Goal: Task Accomplishment & Management: Manage account settings

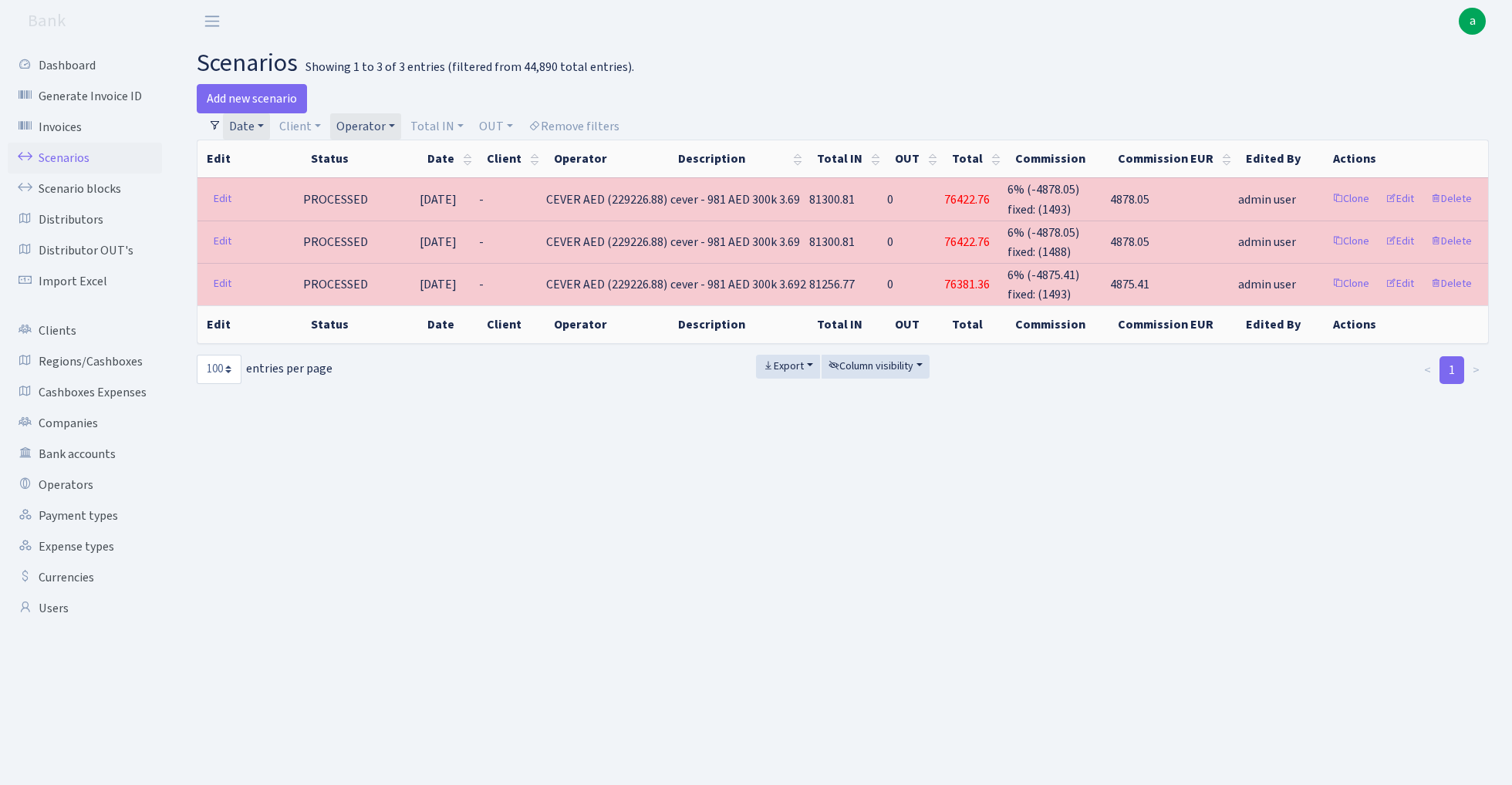
select select "100"
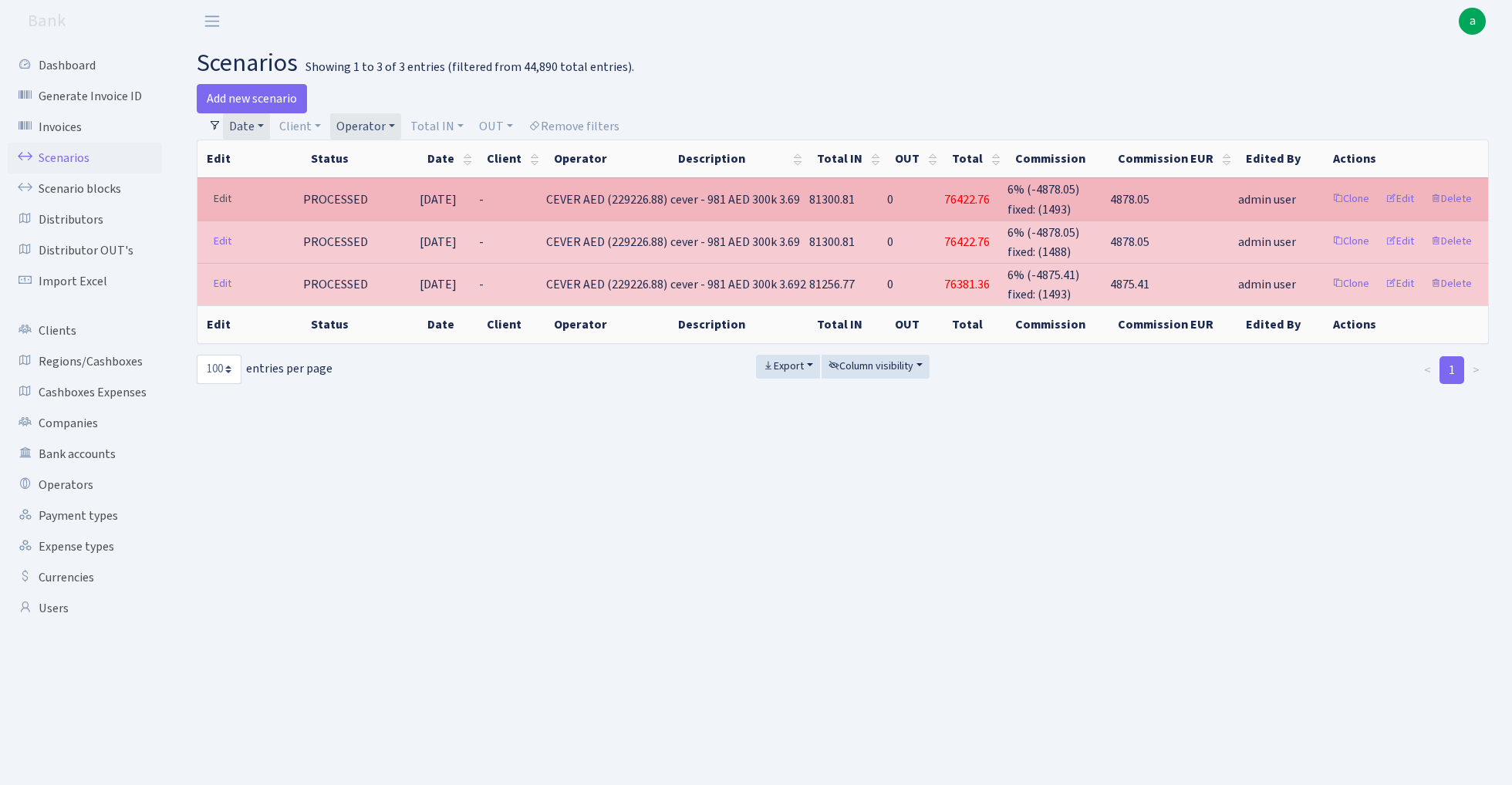
click at [217, 199] on link "Edit" at bounding box center [222, 200] width 31 height 24
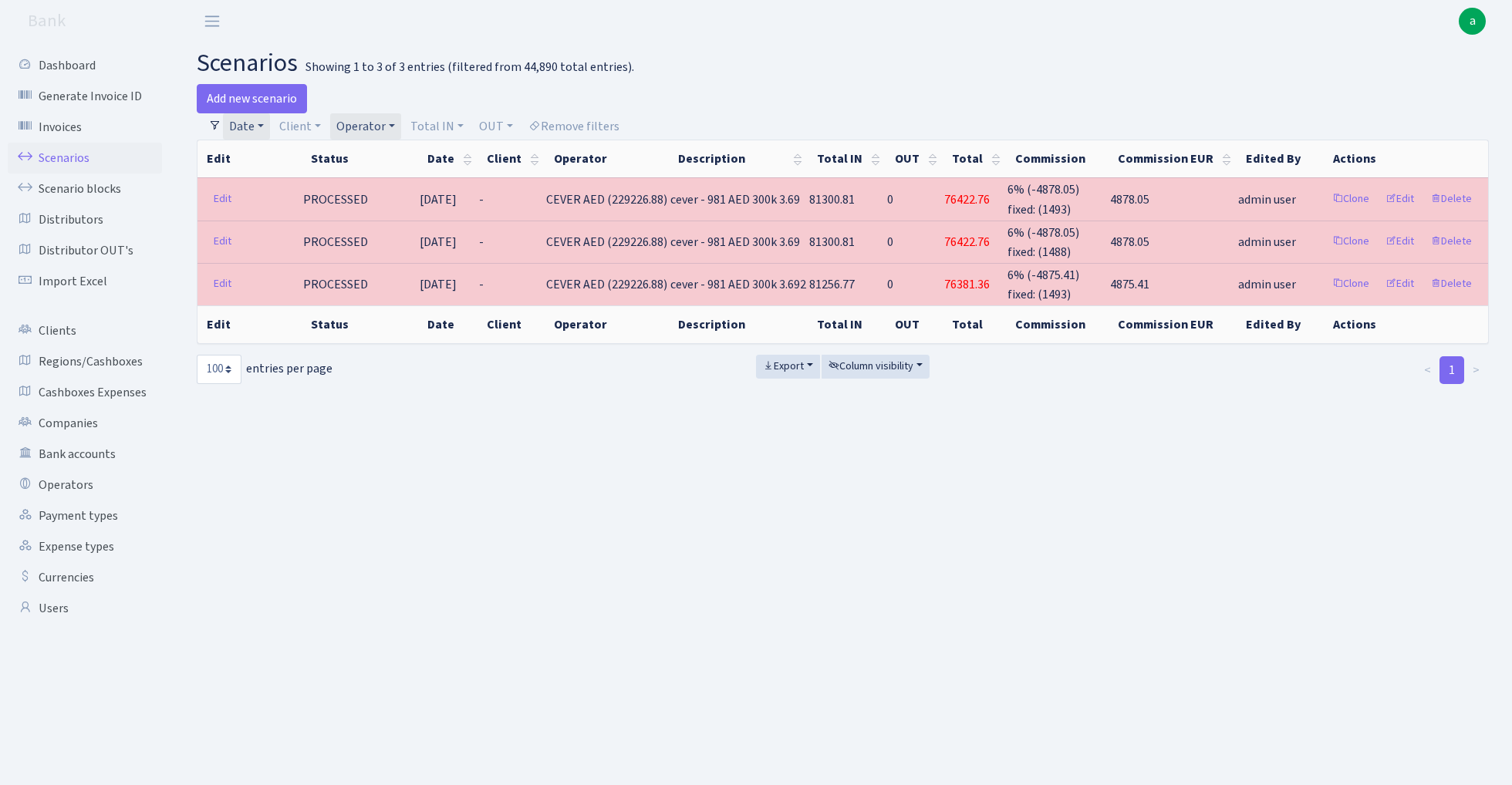
click at [377, 117] on link "Operator" at bounding box center [366, 126] width 71 height 27
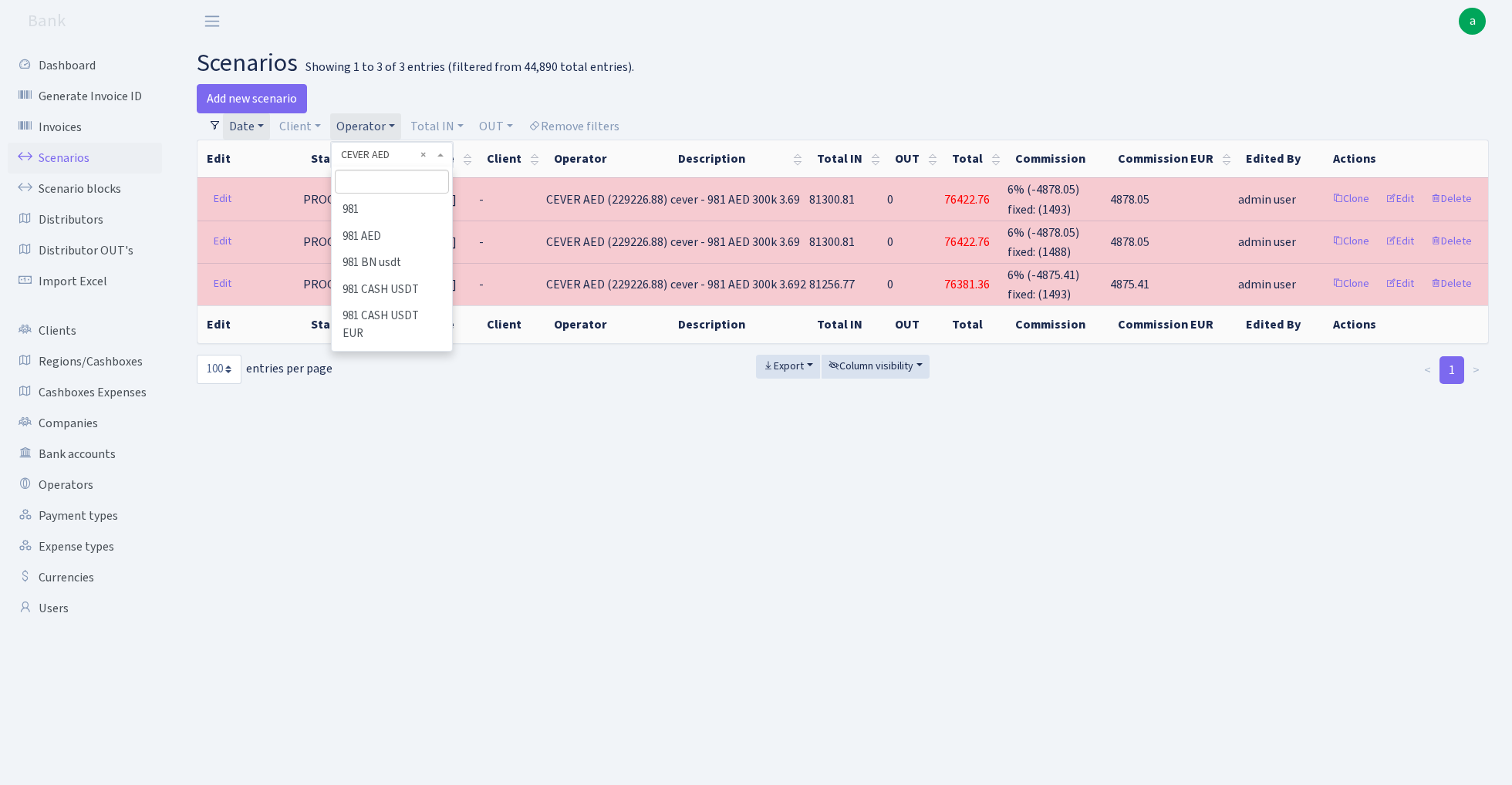
scroll to position [1325, 0]
click at [386, 181] on input "search" at bounding box center [391, 182] width 113 height 24
type input "981"
click at [381, 347] on li "981 RUB" at bounding box center [392, 360] width 116 height 27
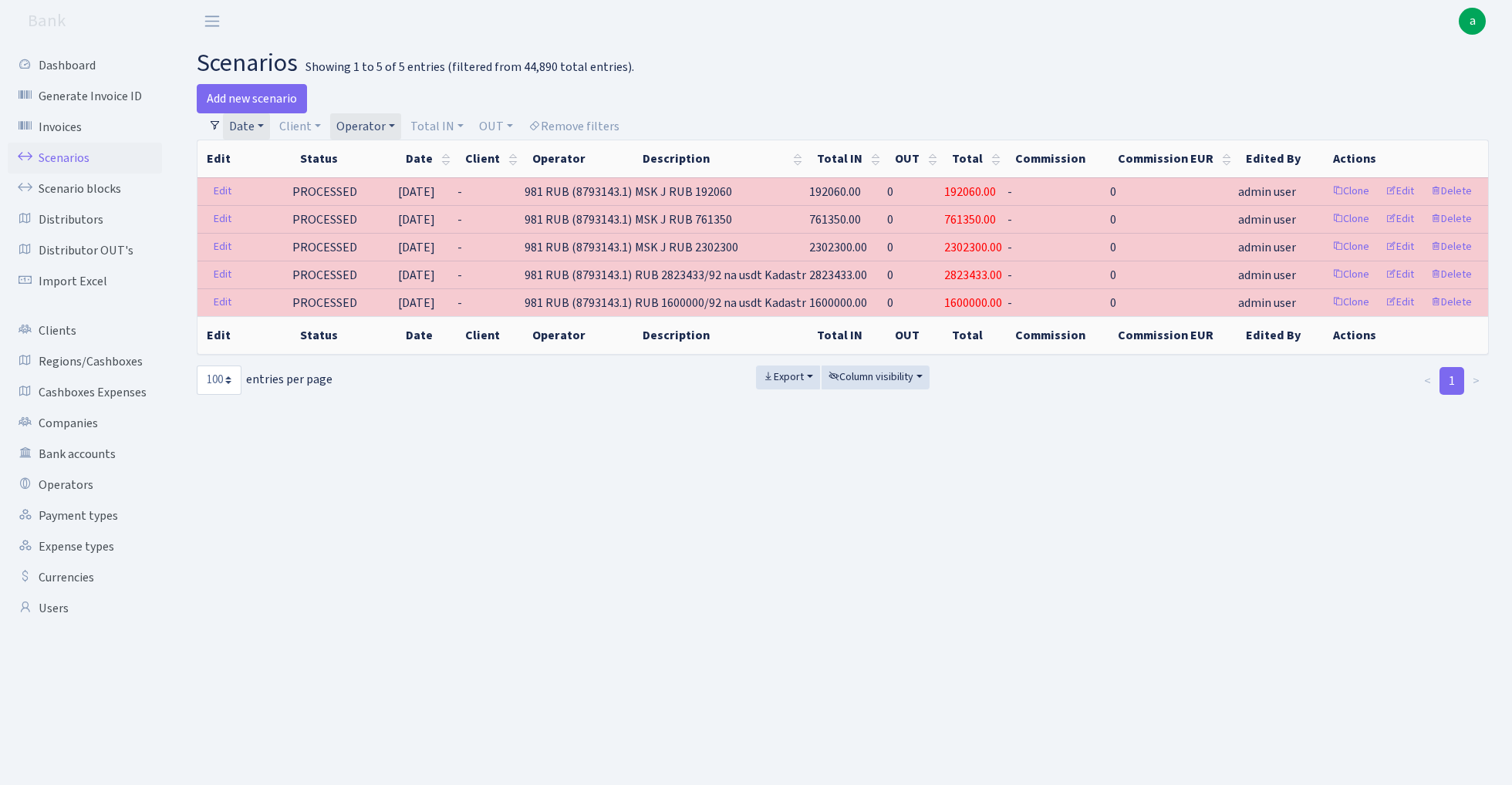
click at [370, 125] on link "Operator" at bounding box center [366, 126] width 71 height 27
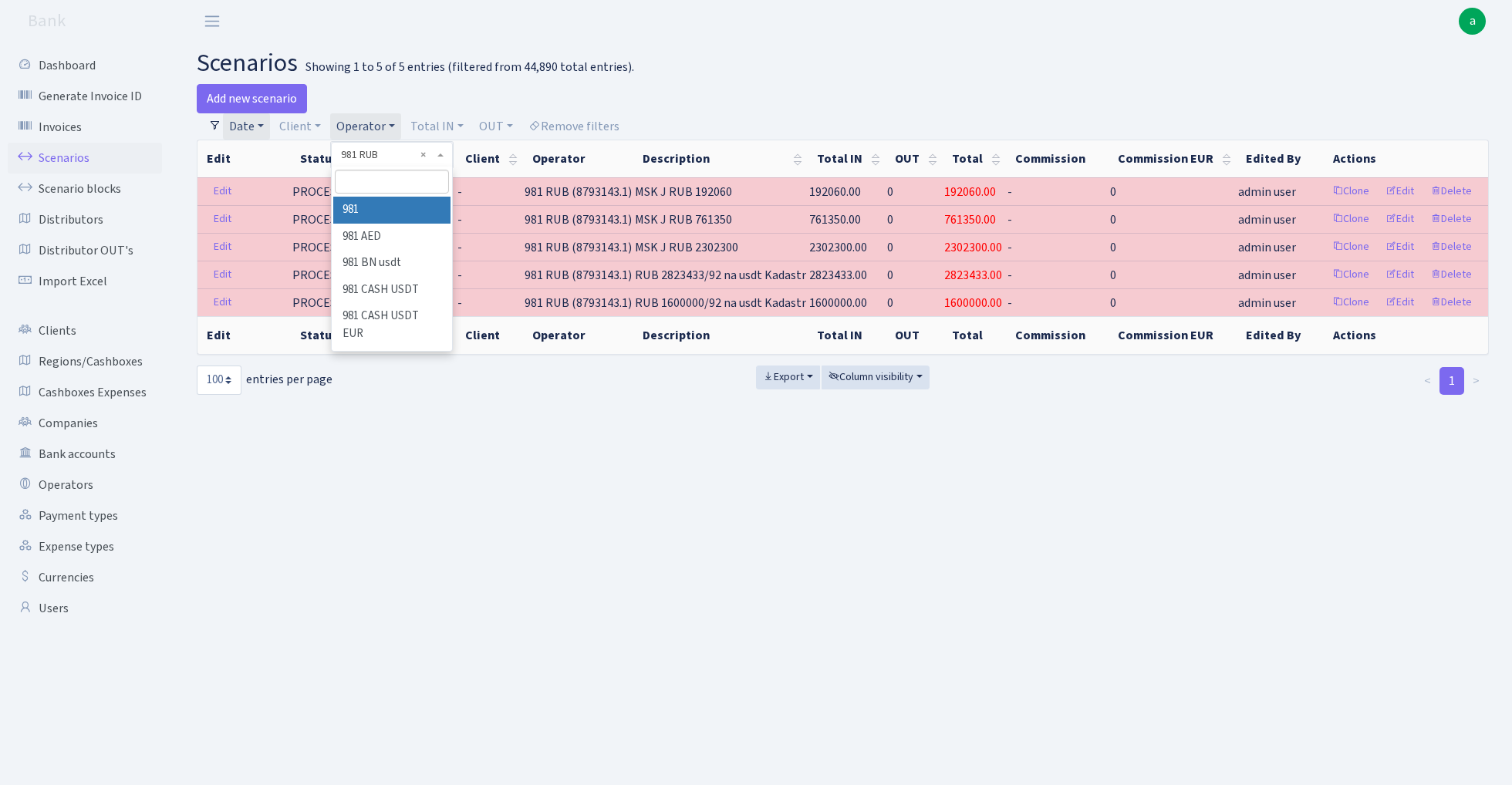
click at [388, 177] on input "search" at bounding box center [391, 182] width 113 height 24
type input "cever"
click at [386, 235] on li "CEVER AED" at bounding box center [392, 236] width 116 height 27
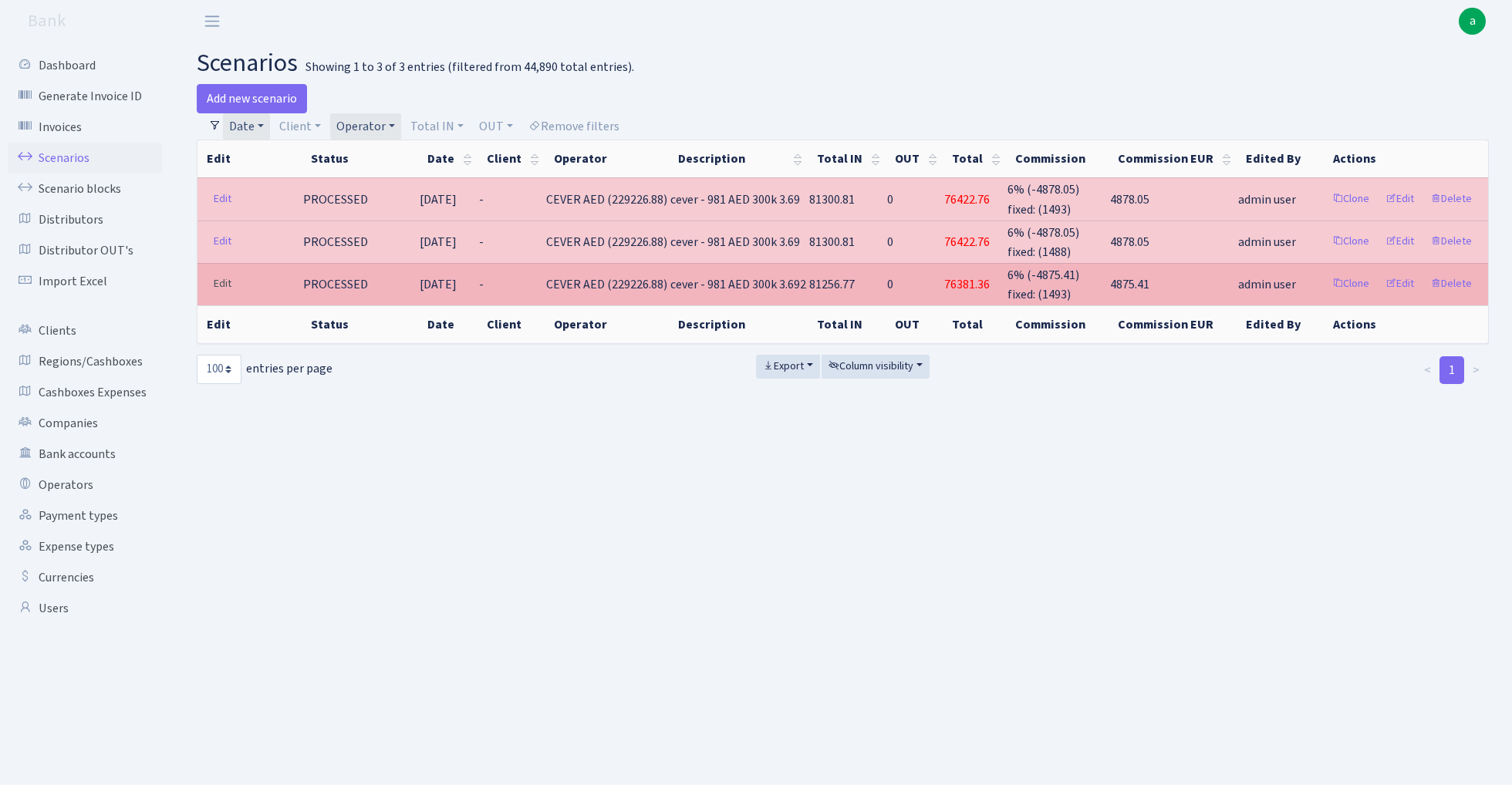
click at [220, 279] on link "Edit" at bounding box center [222, 284] width 31 height 24
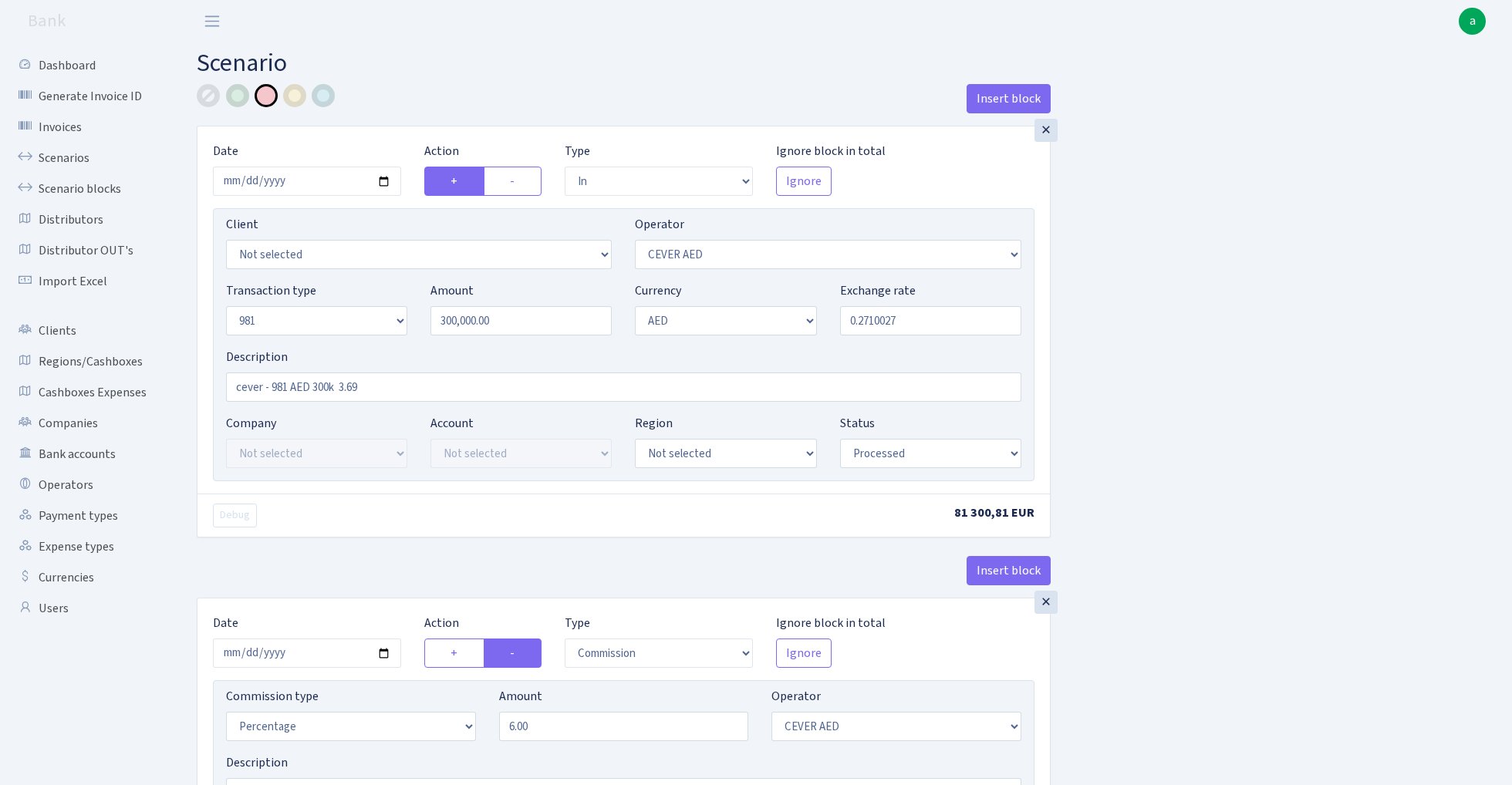
select select "in"
select select "205"
select select "8"
select select "9"
select select "processed"
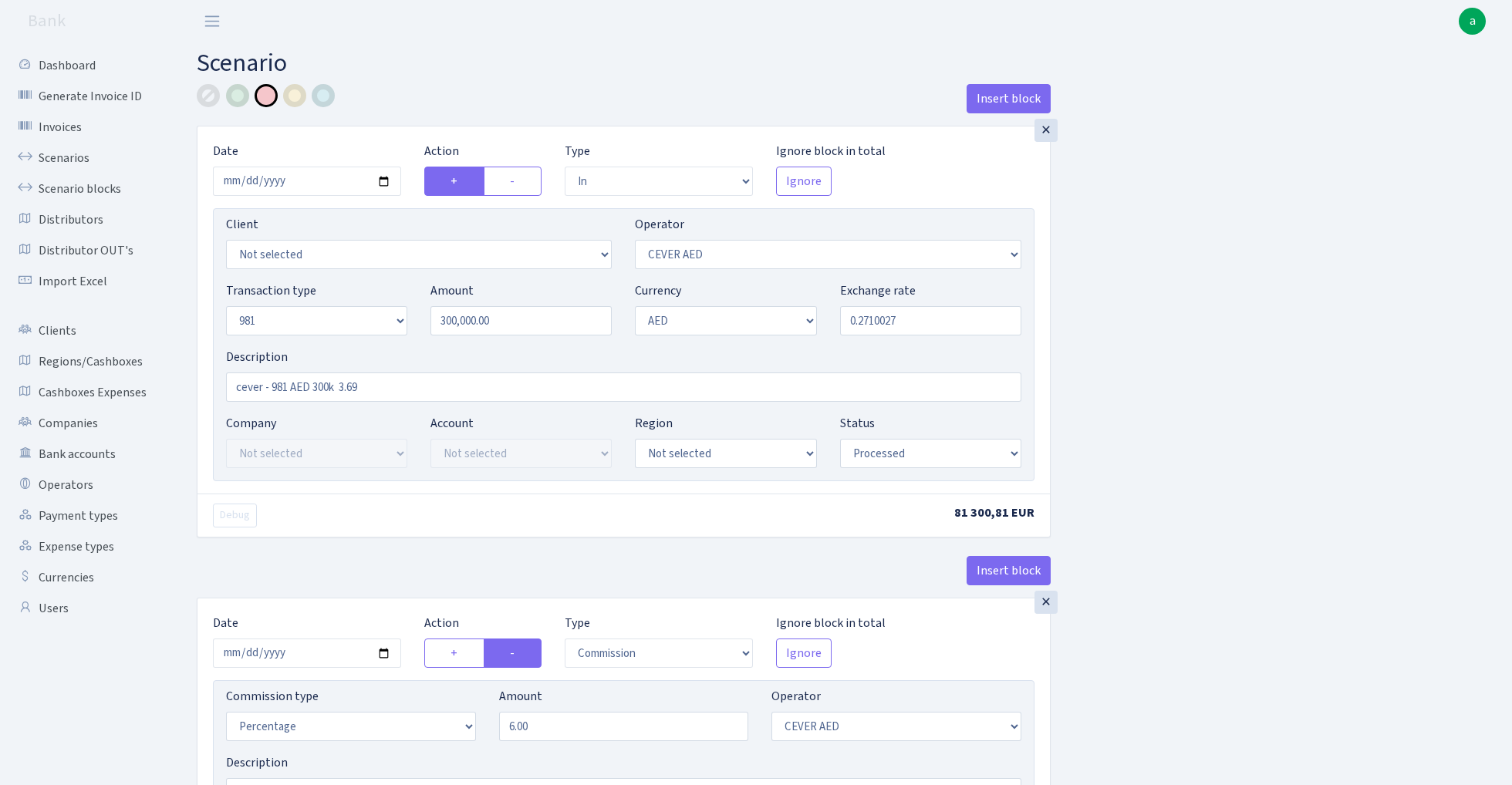
select select "commission"
select select "205"
select select "processed"
select select "commission"
select select "fixed"
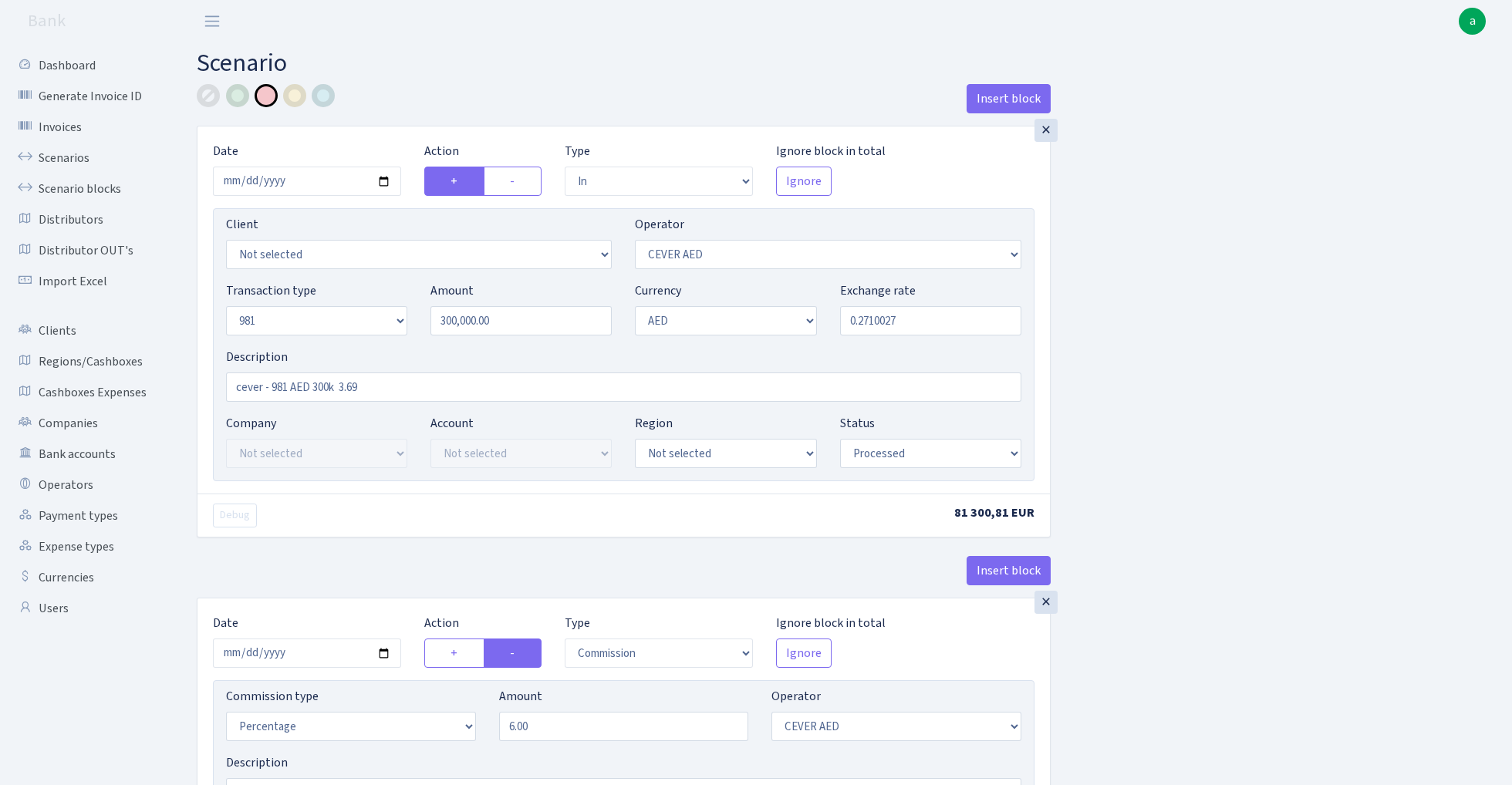
select select "20"
select select "processed"
select select "out"
select select "304"
select select "8"
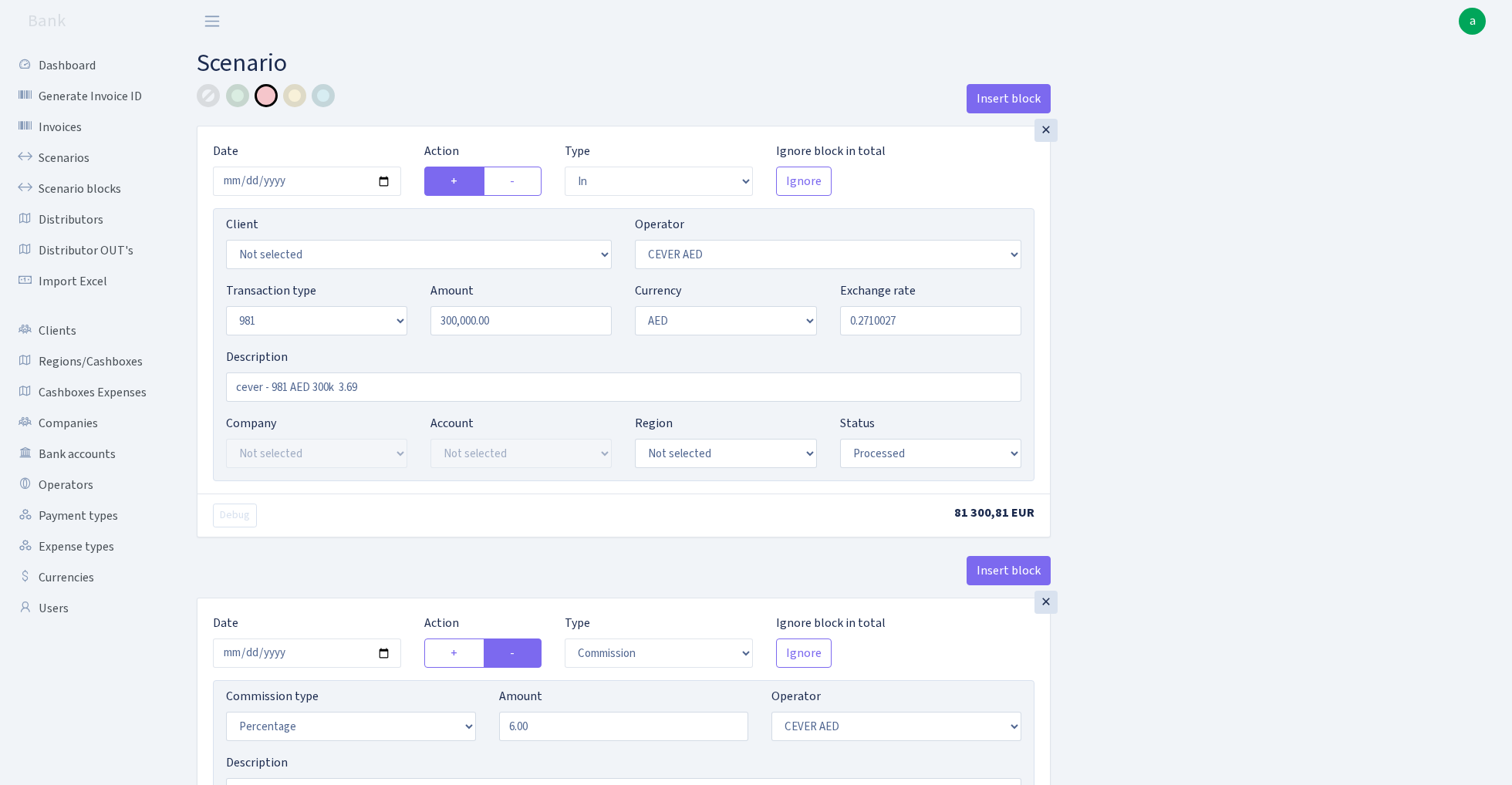
select select "9"
select select "processed"
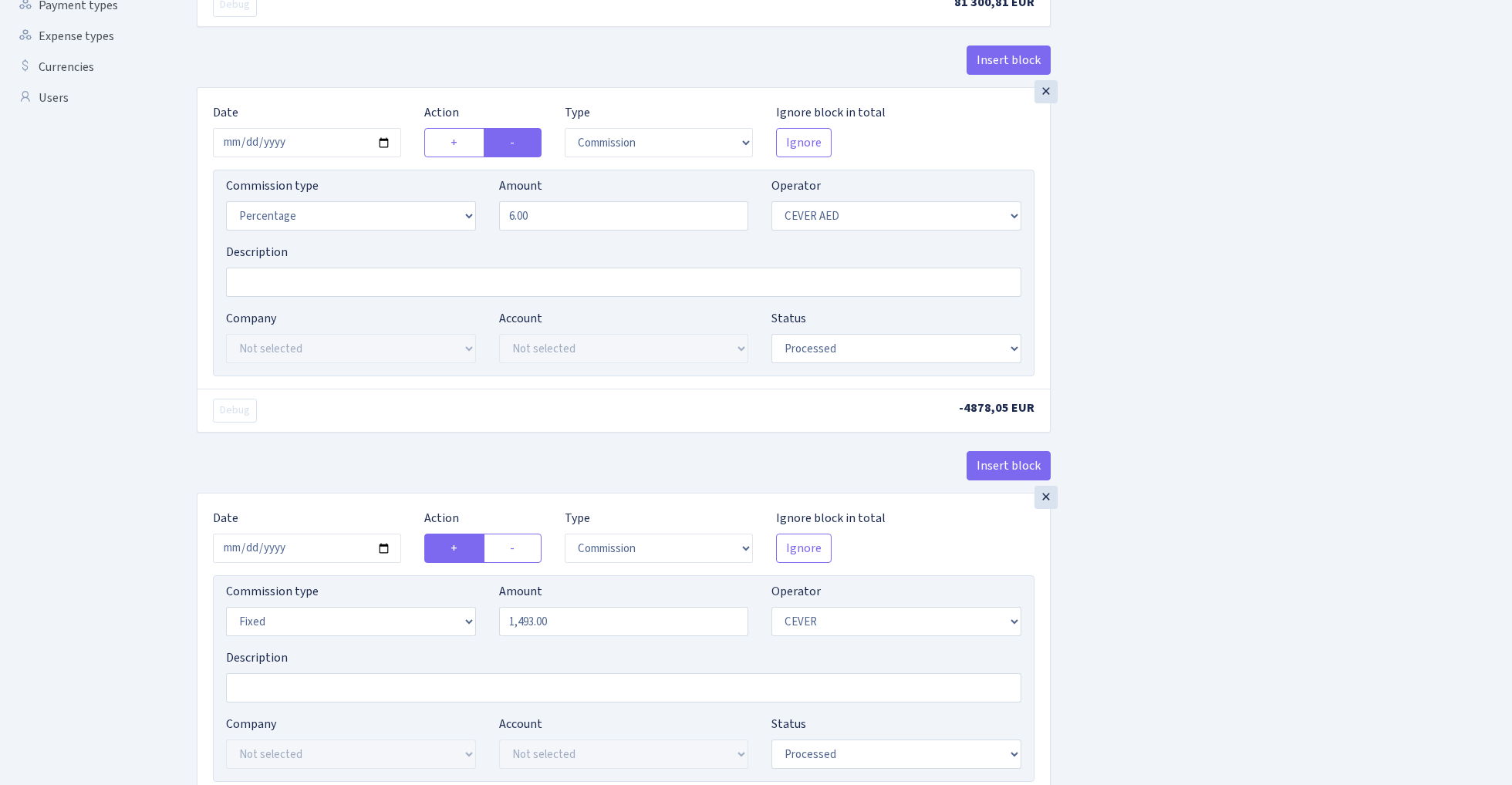
scroll to position [513, 0]
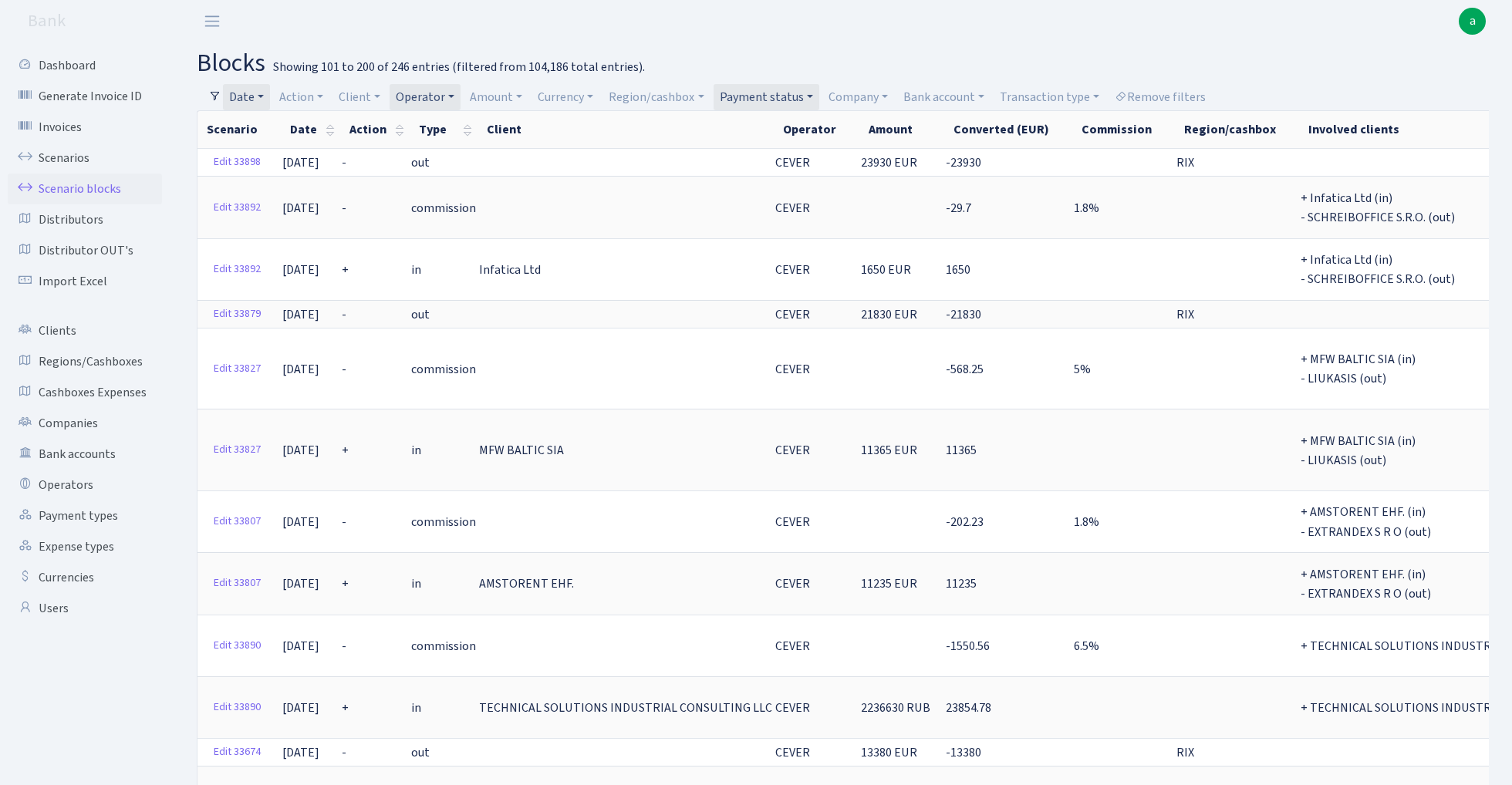
select select "100"
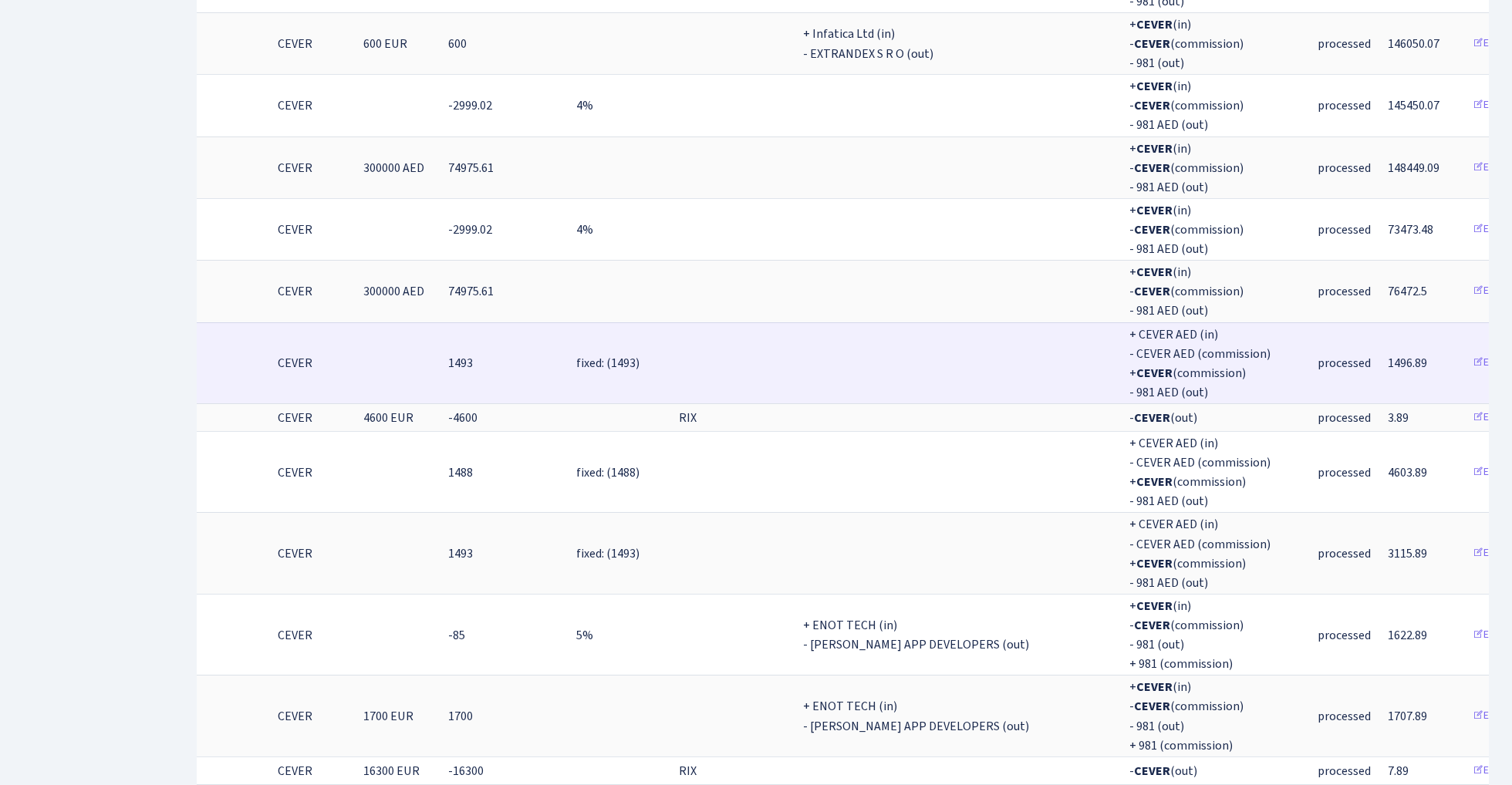
scroll to position [2142, 0]
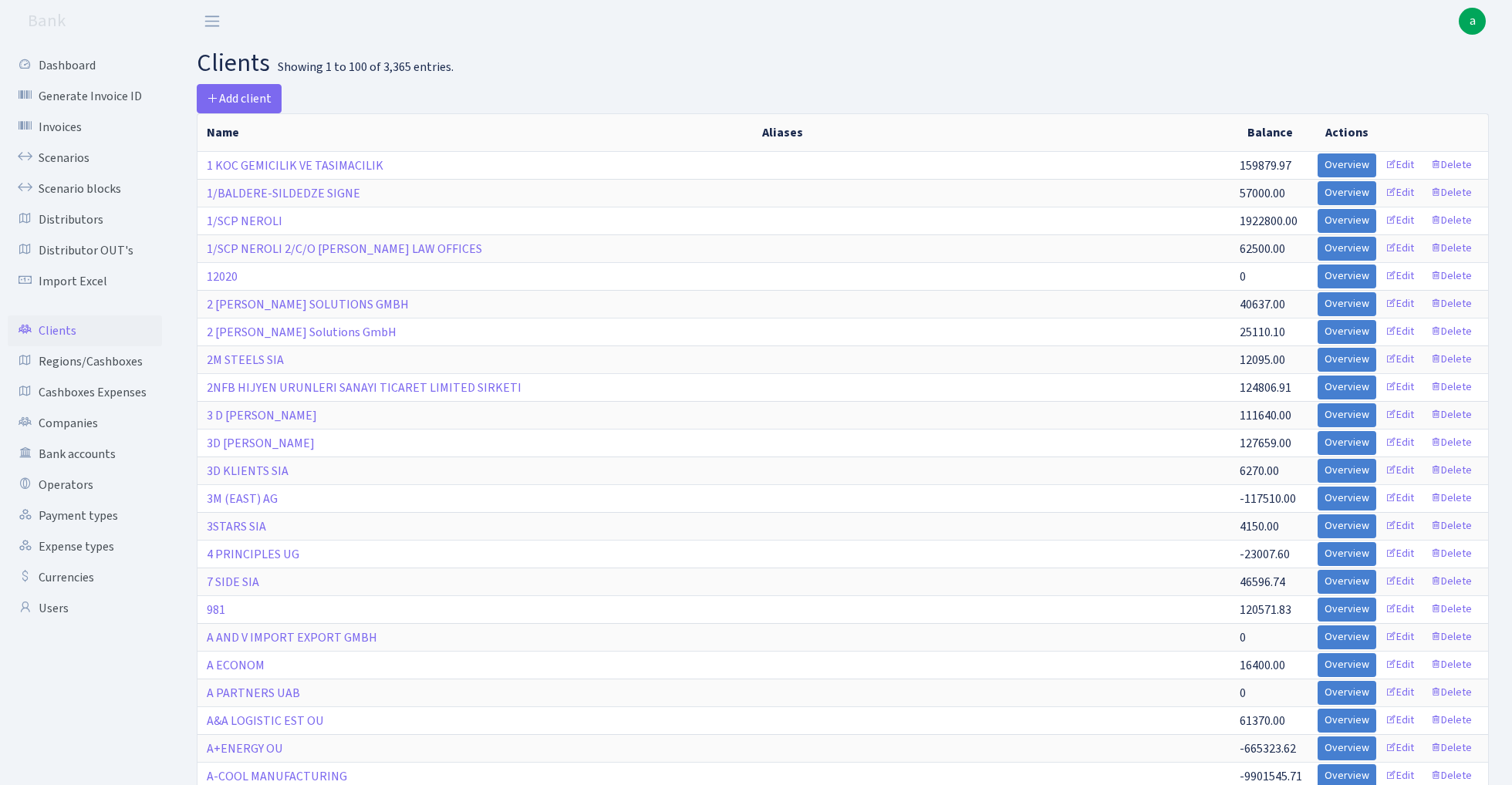
select select "100"
click at [257, 99] on span "Add client" at bounding box center [239, 98] width 65 height 17
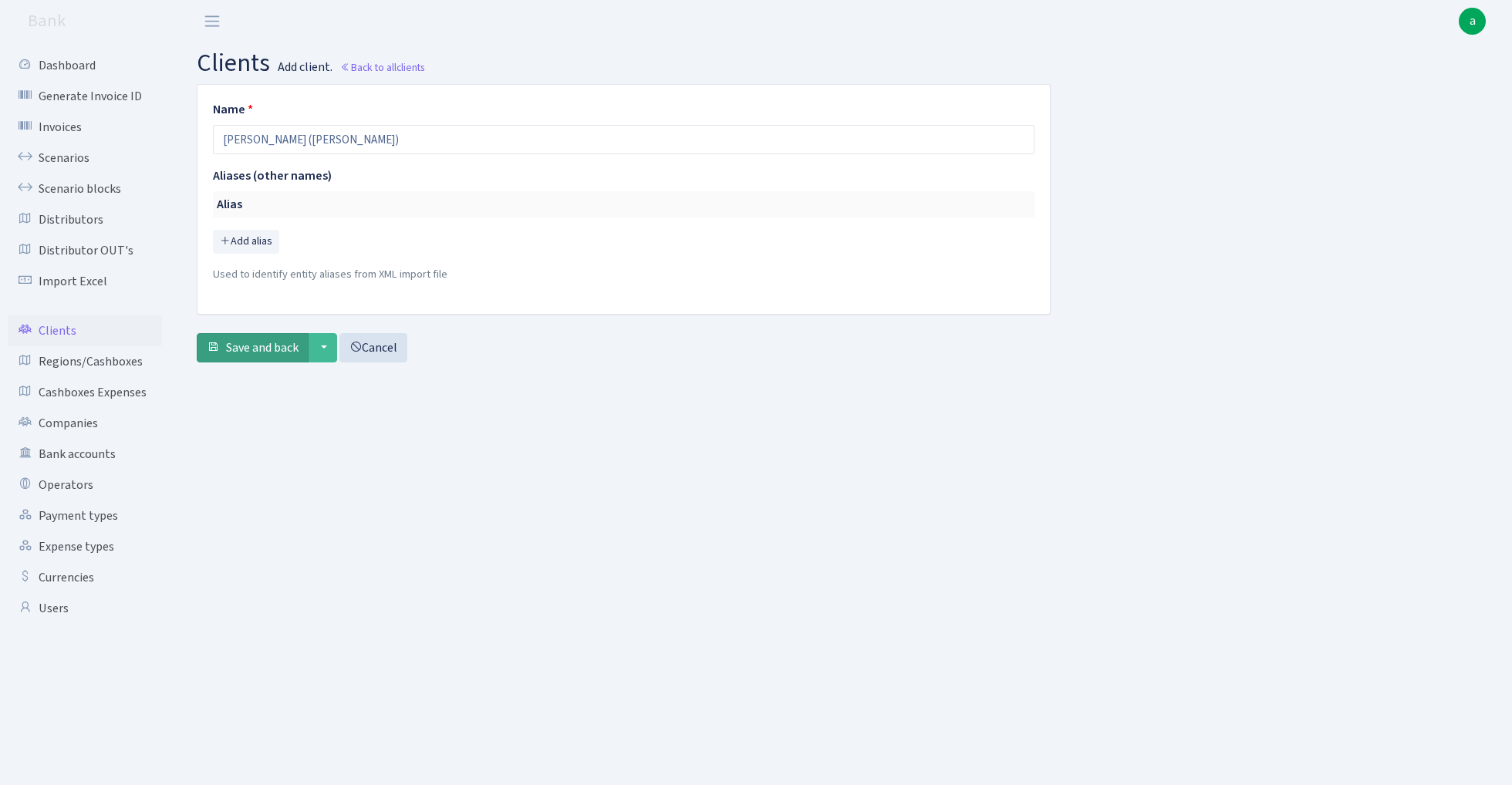
type input "[PERSON_NAME] ([PERSON_NAME])"
click at [257, 349] on span "Save and back" at bounding box center [263, 347] width 73 height 17
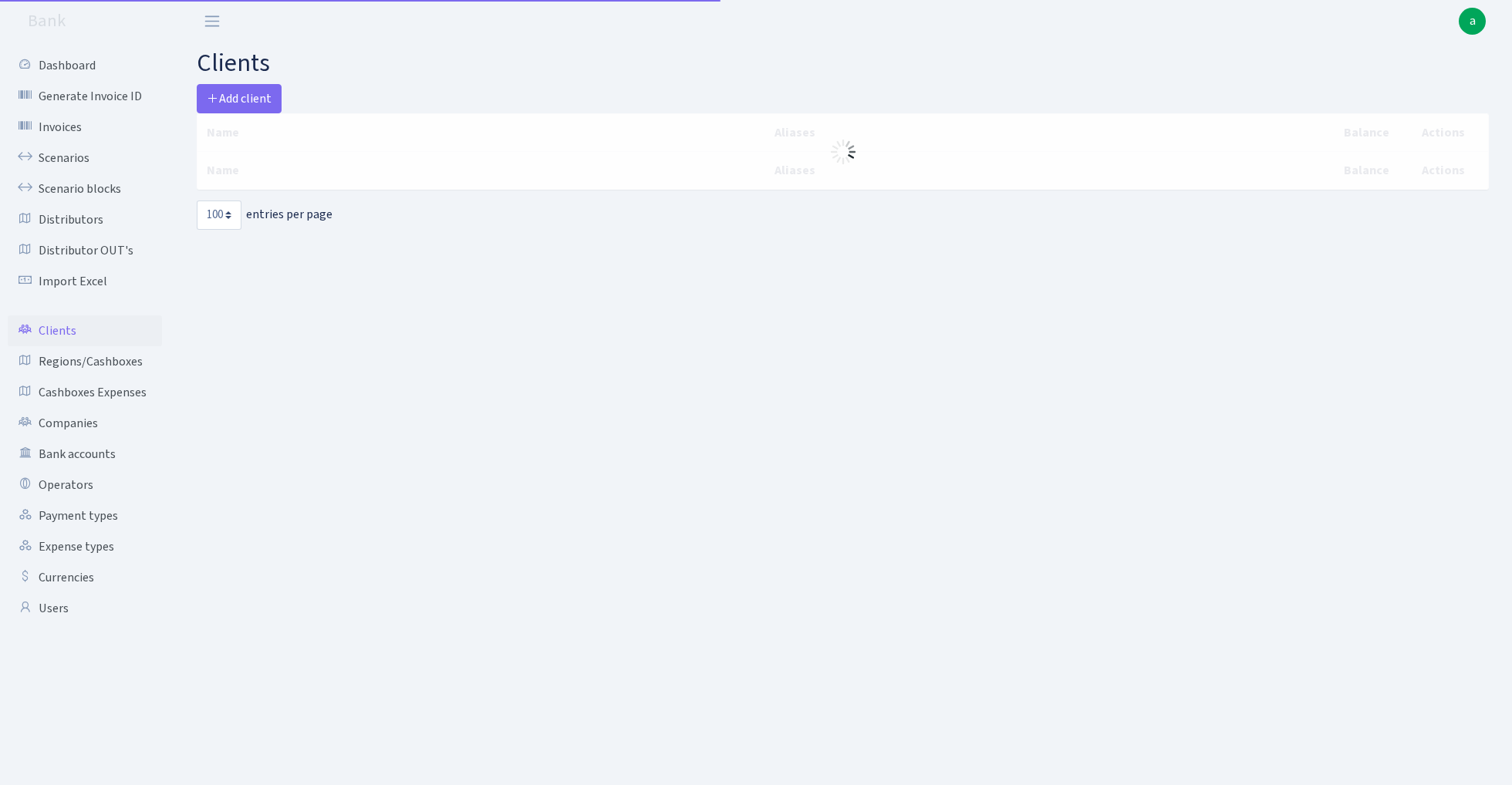
select select "100"
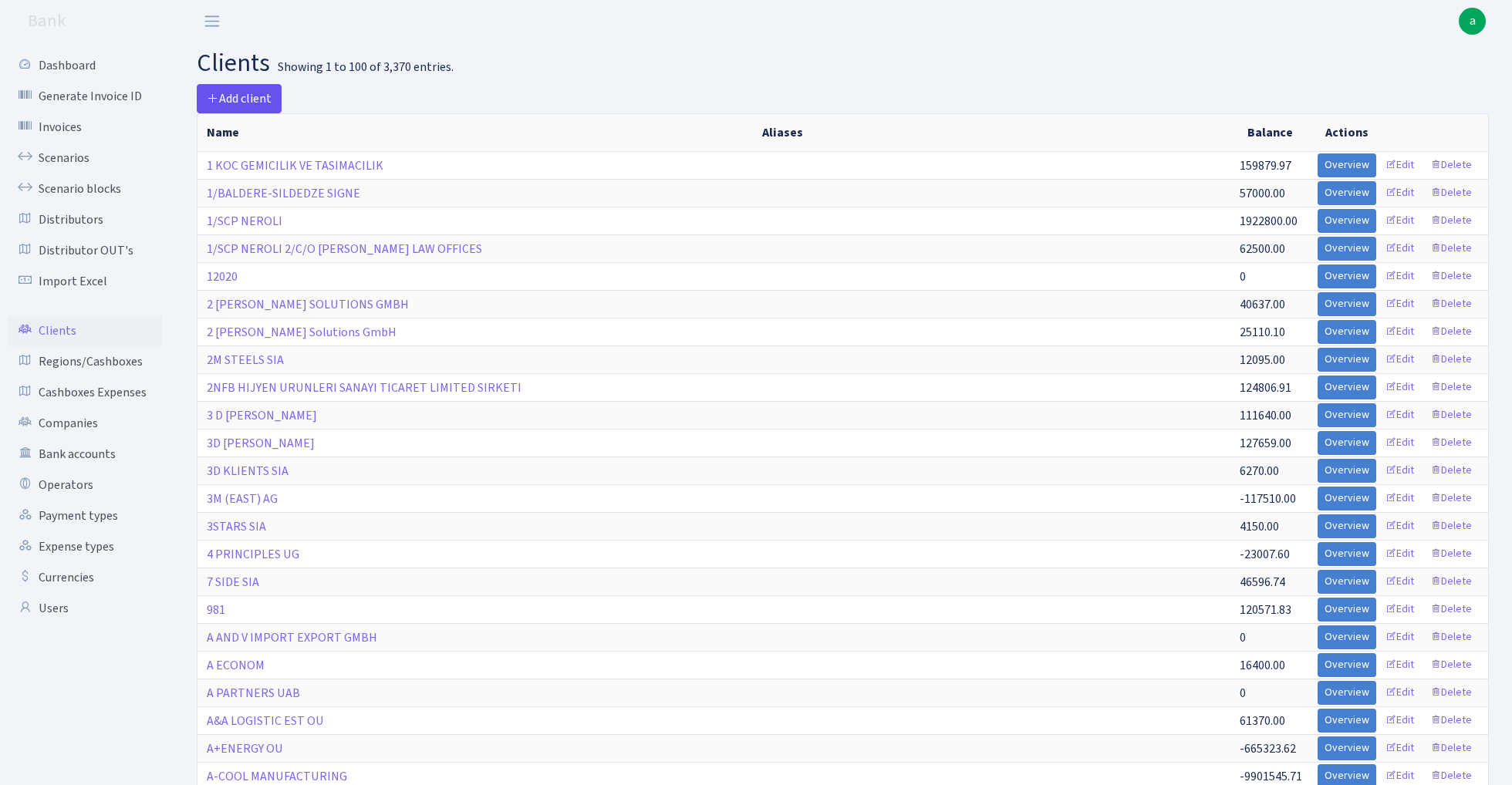
click at [245, 102] on span "Add client" at bounding box center [239, 98] width 65 height 17
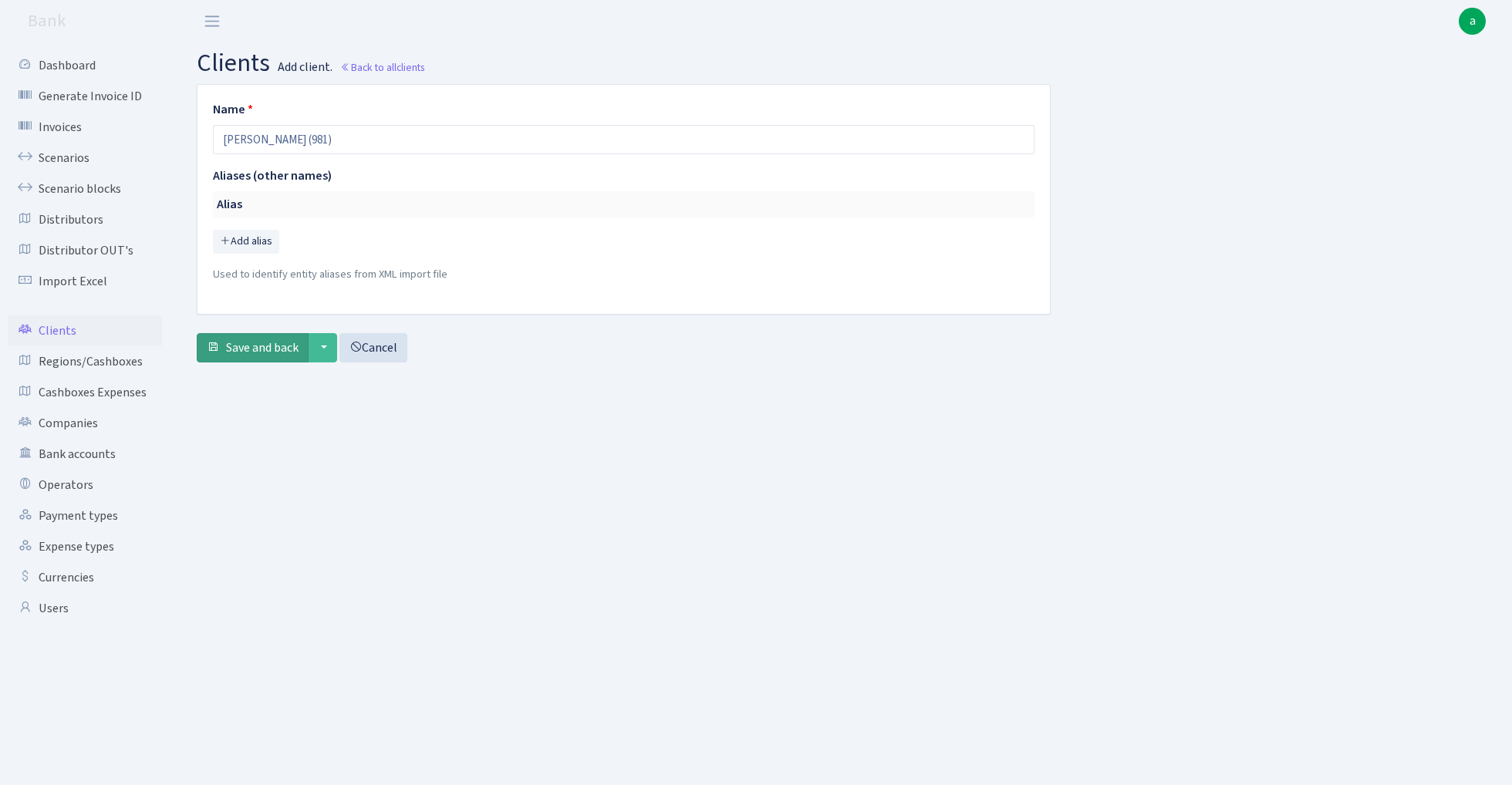
type input "[PERSON_NAME] (981)"
click at [254, 345] on span "Save and back" at bounding box center [263, 347] width 73 height 17
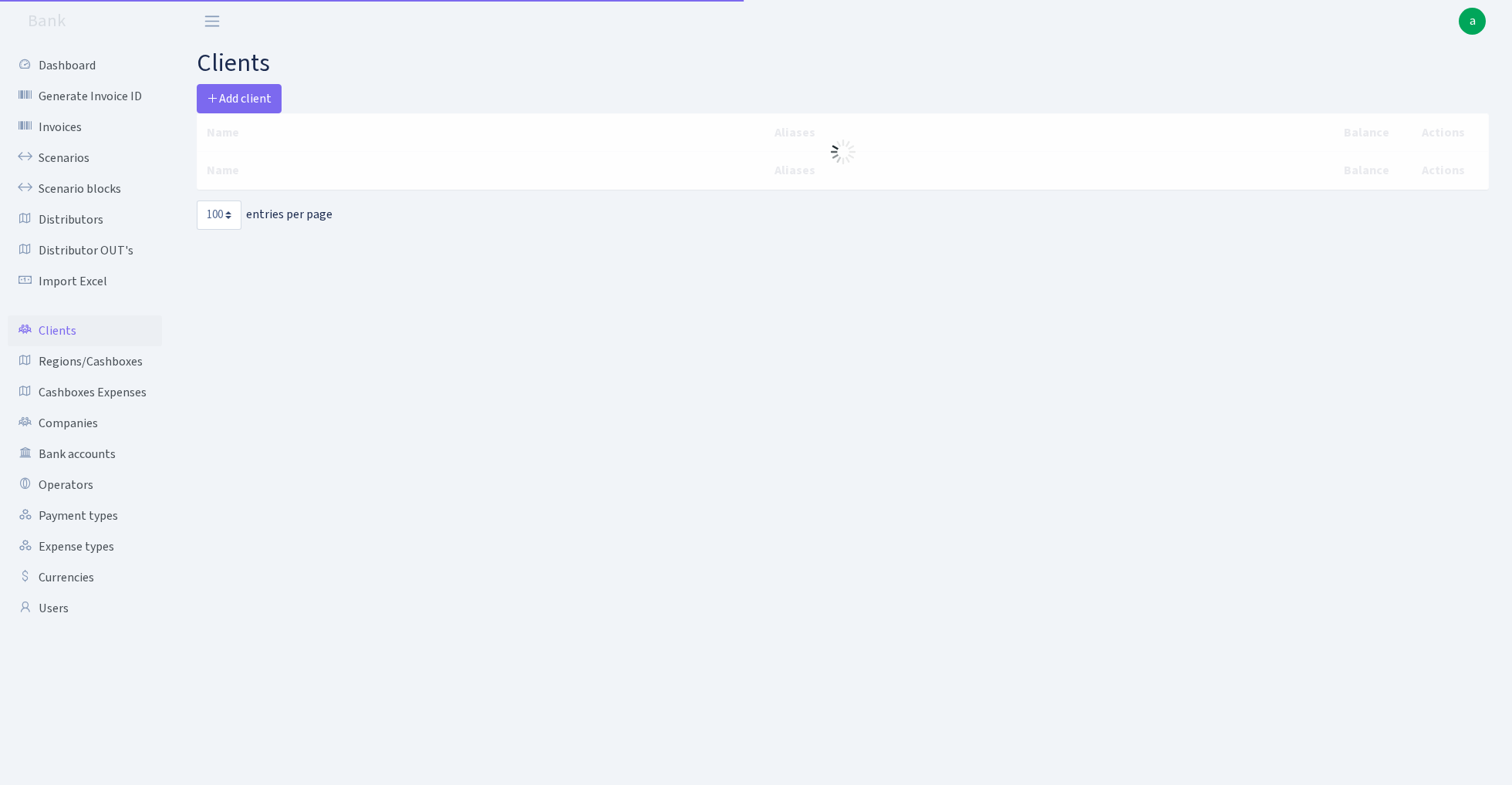
select select "100"
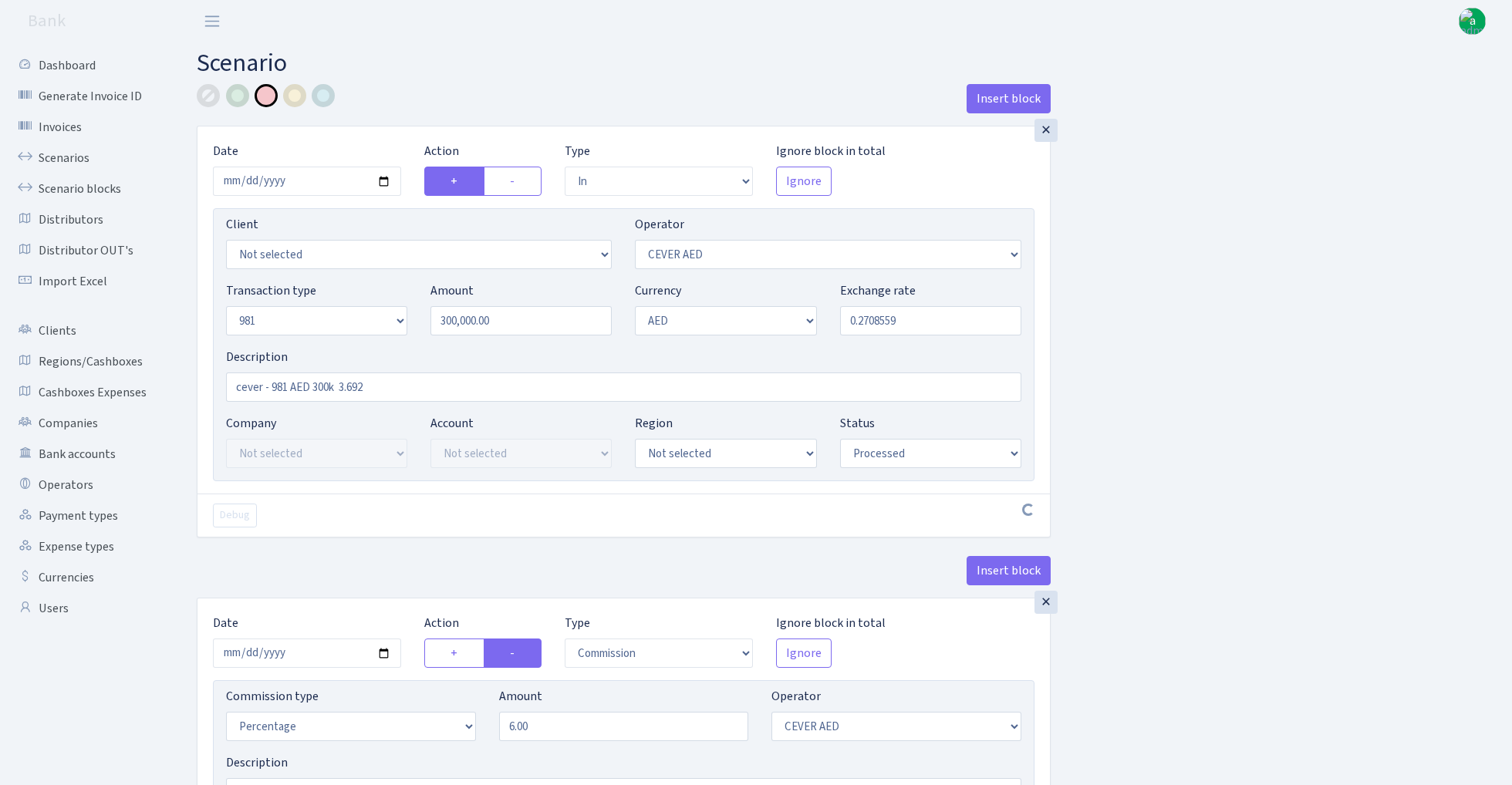
select select "in"
select select "205"
select select "8"
select select "9"
select select "processed"
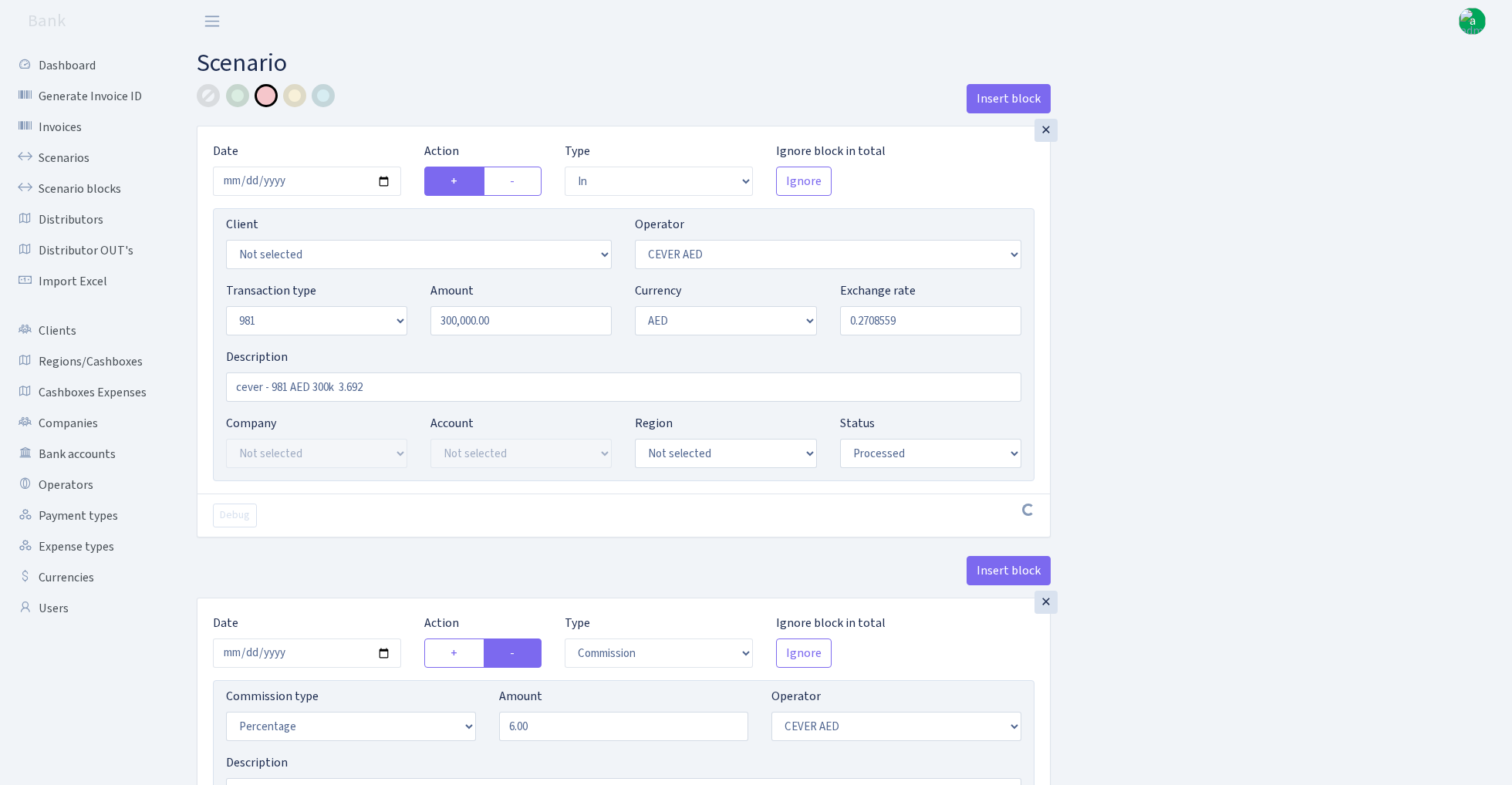
select select "commission"
select select "205"
select select "processed"
select select "commission"
select select "fixed"
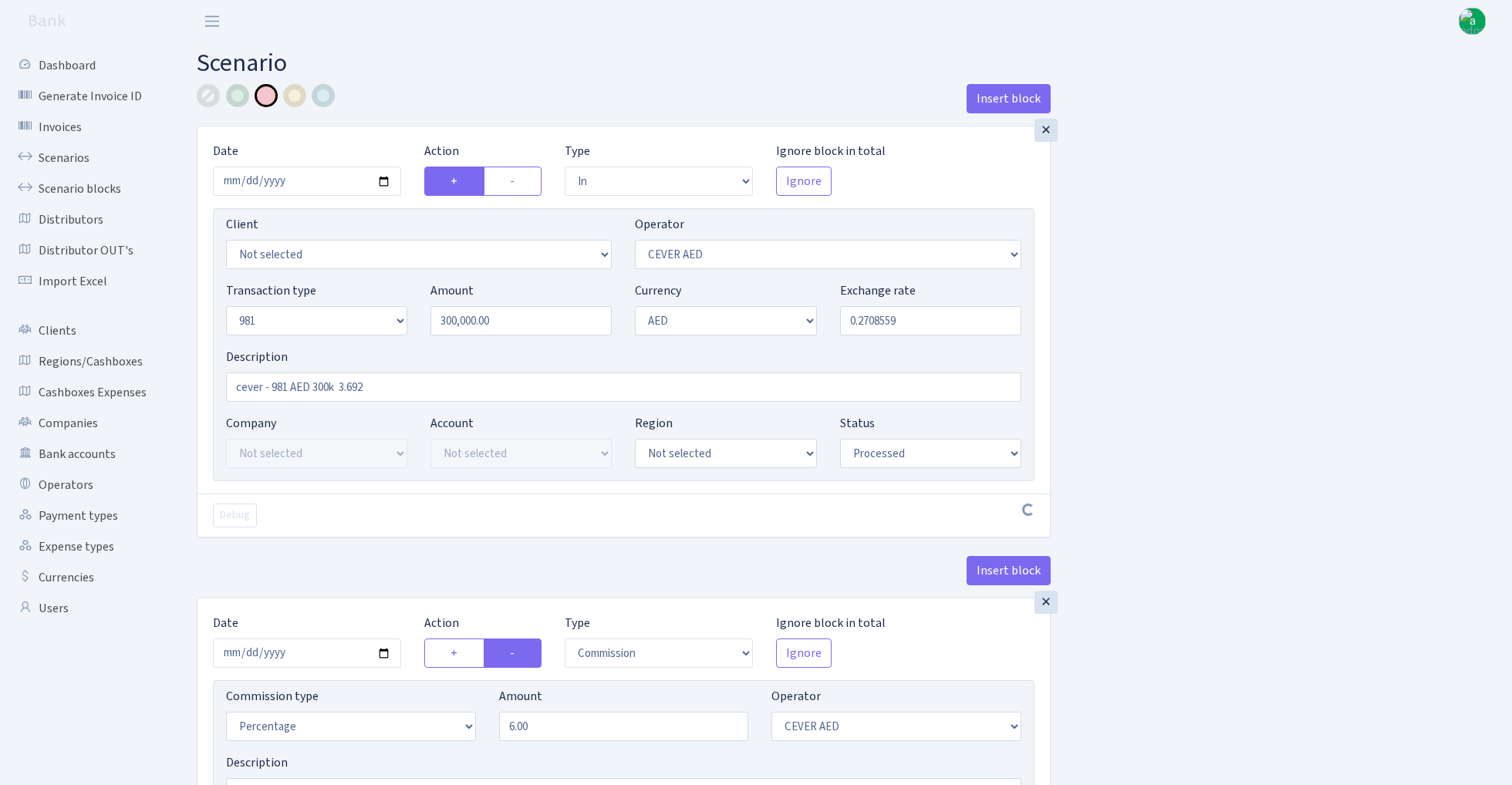
select select "20"
select select "processed"
select select "out"
select select "304"
select select "8"
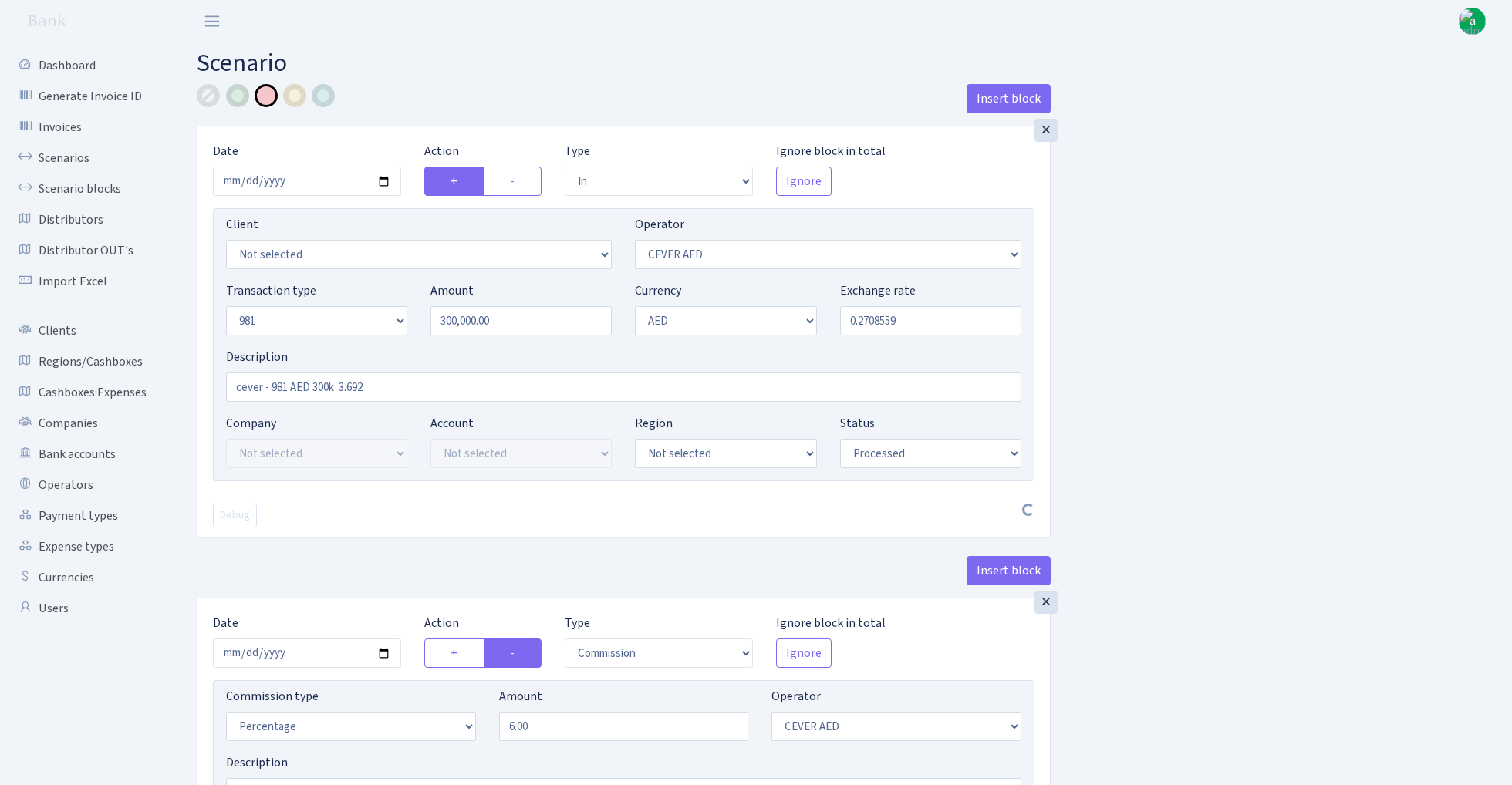
select select "9"
select select "processed"
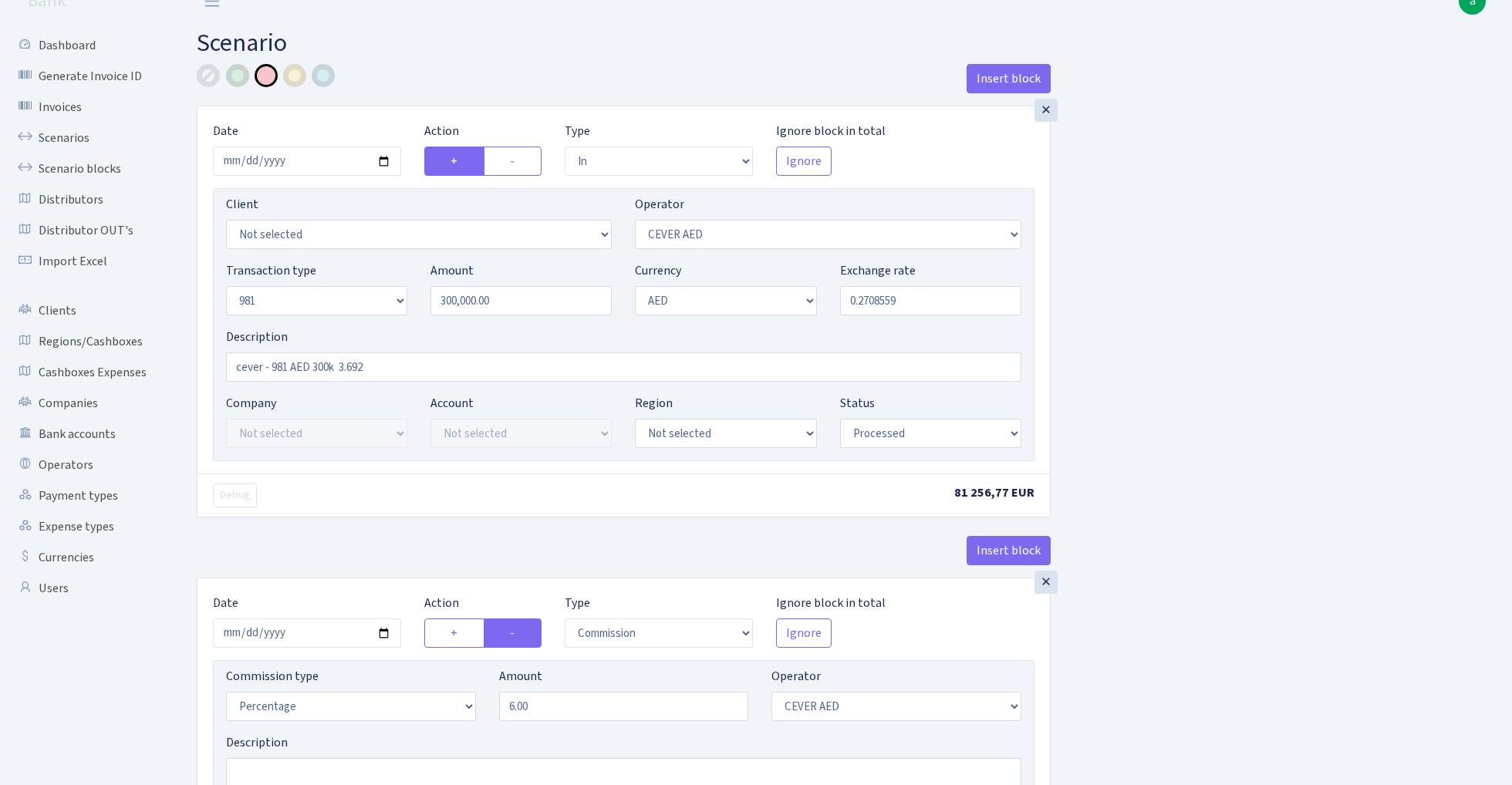
scroll to position [7, 0]
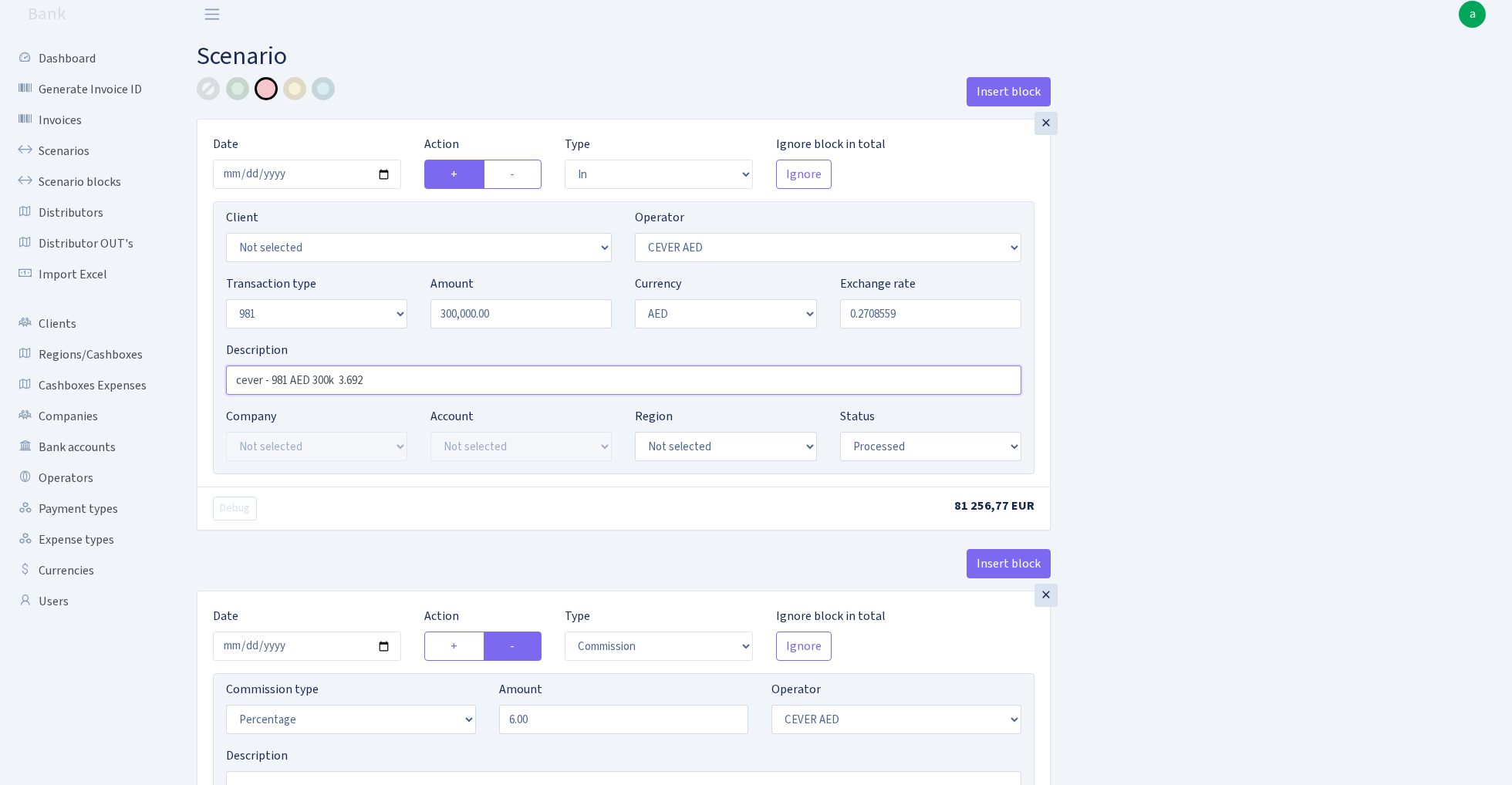
click at [401, 381] on input "cever - 981 AED 300k 3.692" at bounding box center [624, 381] width 796 height 30
click at [340, 377] on input "cever - 981 AED 300k 3.692" at bounding box center [624, 381] width 796 height 30
type input "cever - 981 AED 300k - RUB 3.692"
select select "3395"
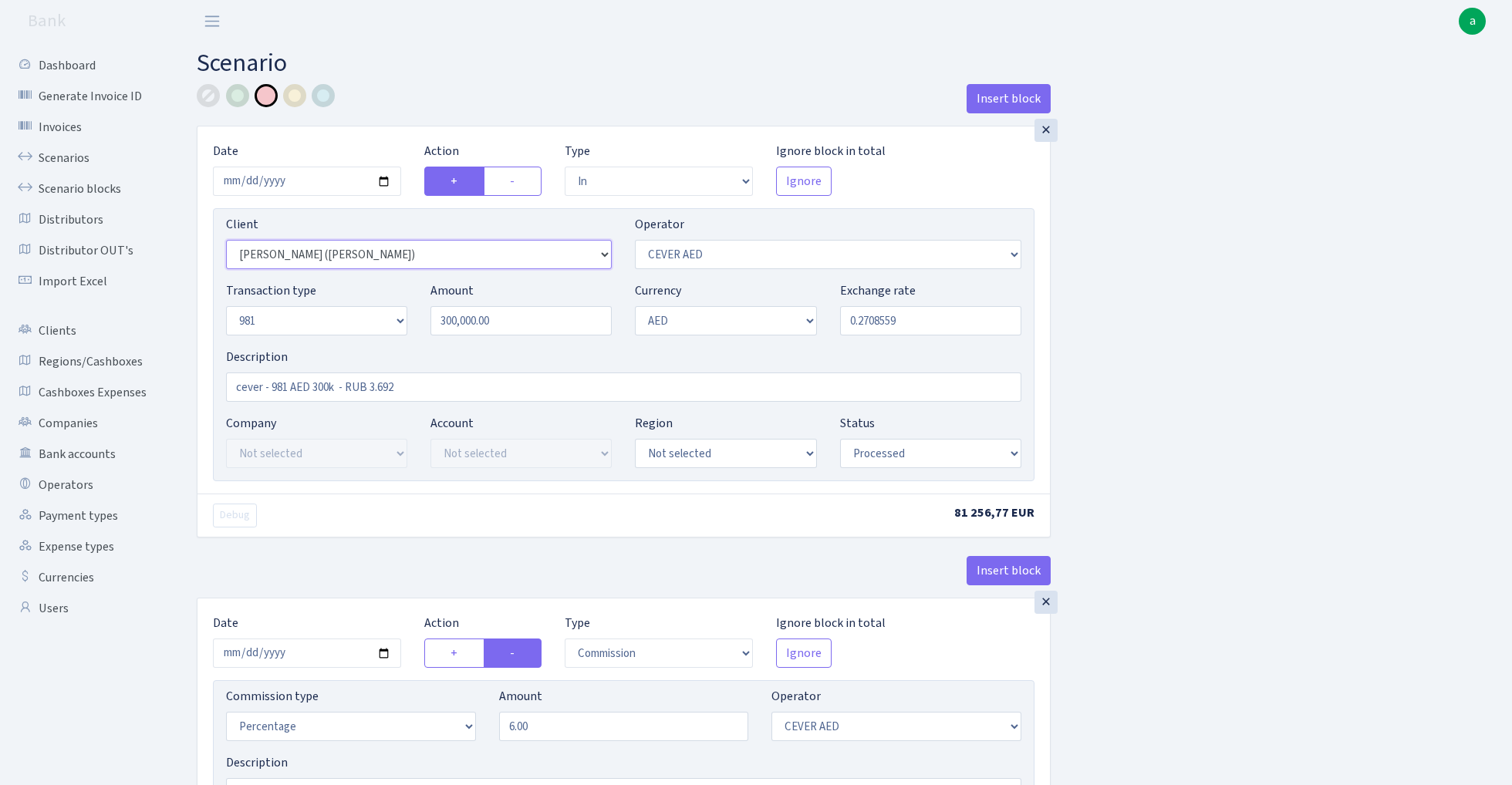
scroll to position [0, 0]
click at [383, 387] on input "cever - 981 AED 300k - RUB 3.692" at bounding box center [624, 388] width 796 height 30
click at [339, 387] on input "cever - 981 AED 300k - RUB 3.692" at bounding box center [624, 388] width 796 height 30
paste input "3.692"
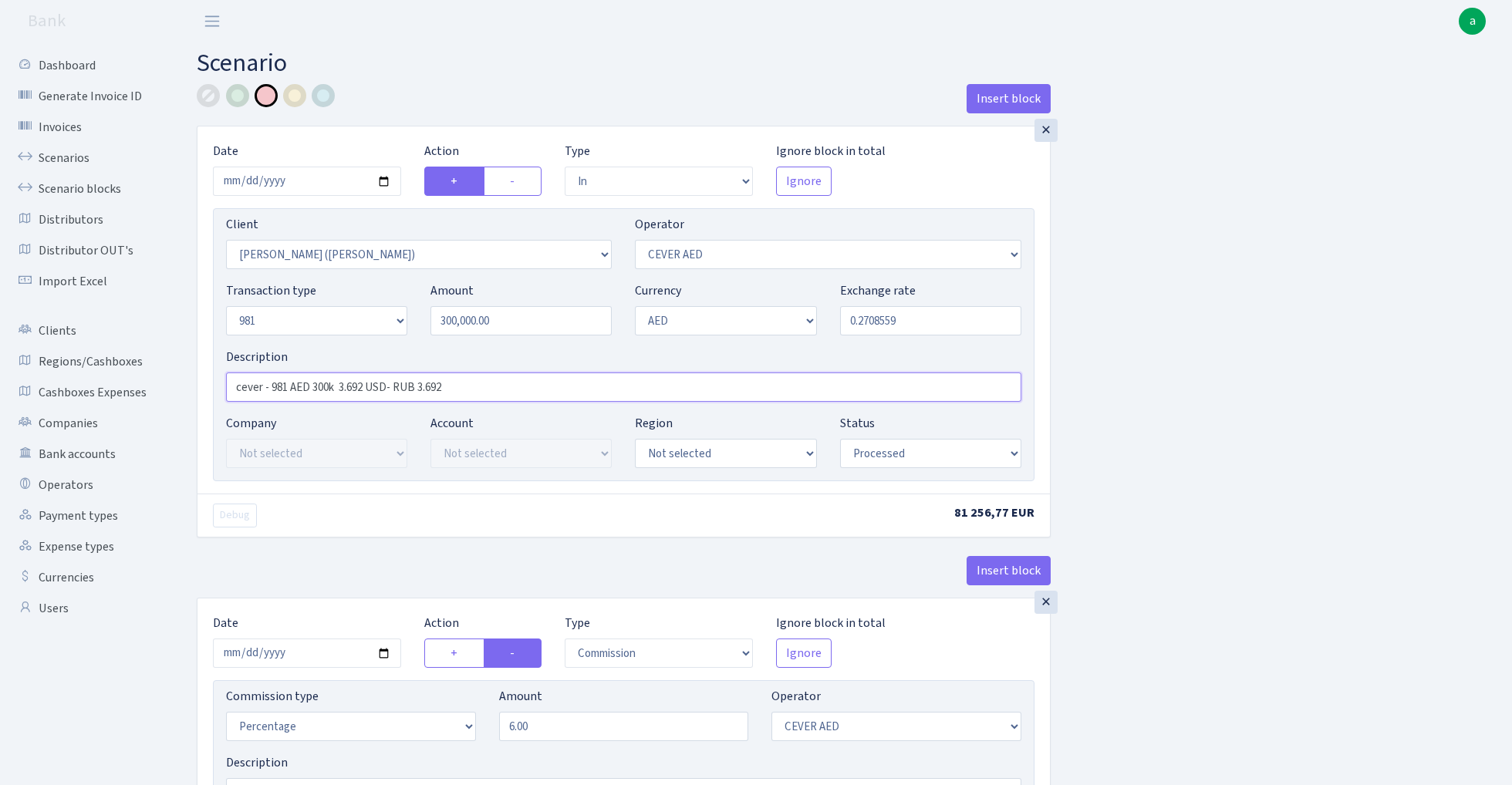
click at [434, 391] on input "cever - 981 AED 300k 3.692 USD- RUB 3.692" at bounding box center [624, 388] width 796 height 30
type input "cever - 981 AED 300k 3.692 USD- RUB 88.25"
click at [917, 323] on input "0.2708559" at bounding box center [931, 321] width 181 height 30
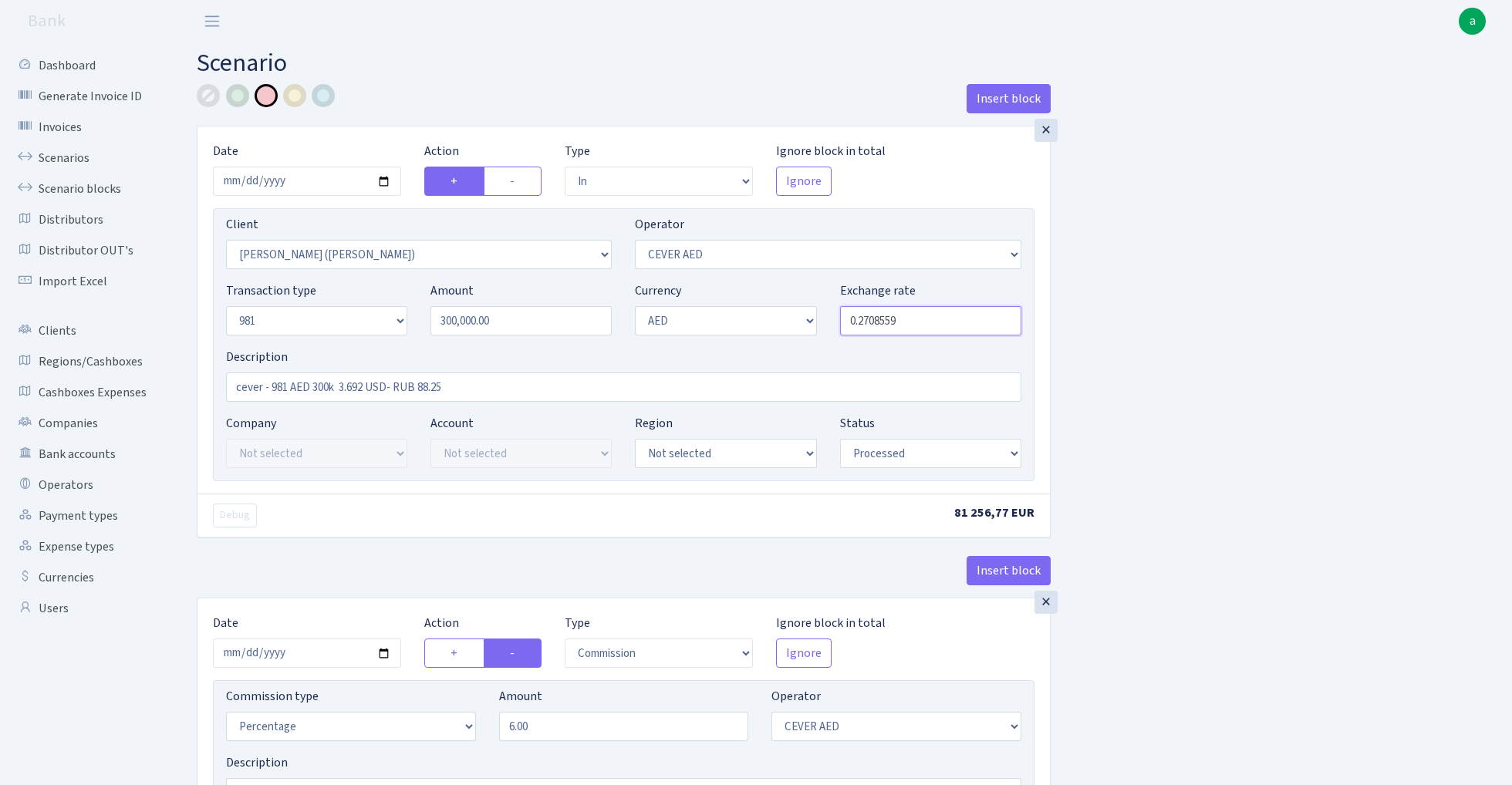
click at [917, 323] on input "0.2708559" at bounding box center [931, 321] width 181 height 30
paste input "23.9030335861"
type input "23.9030336"
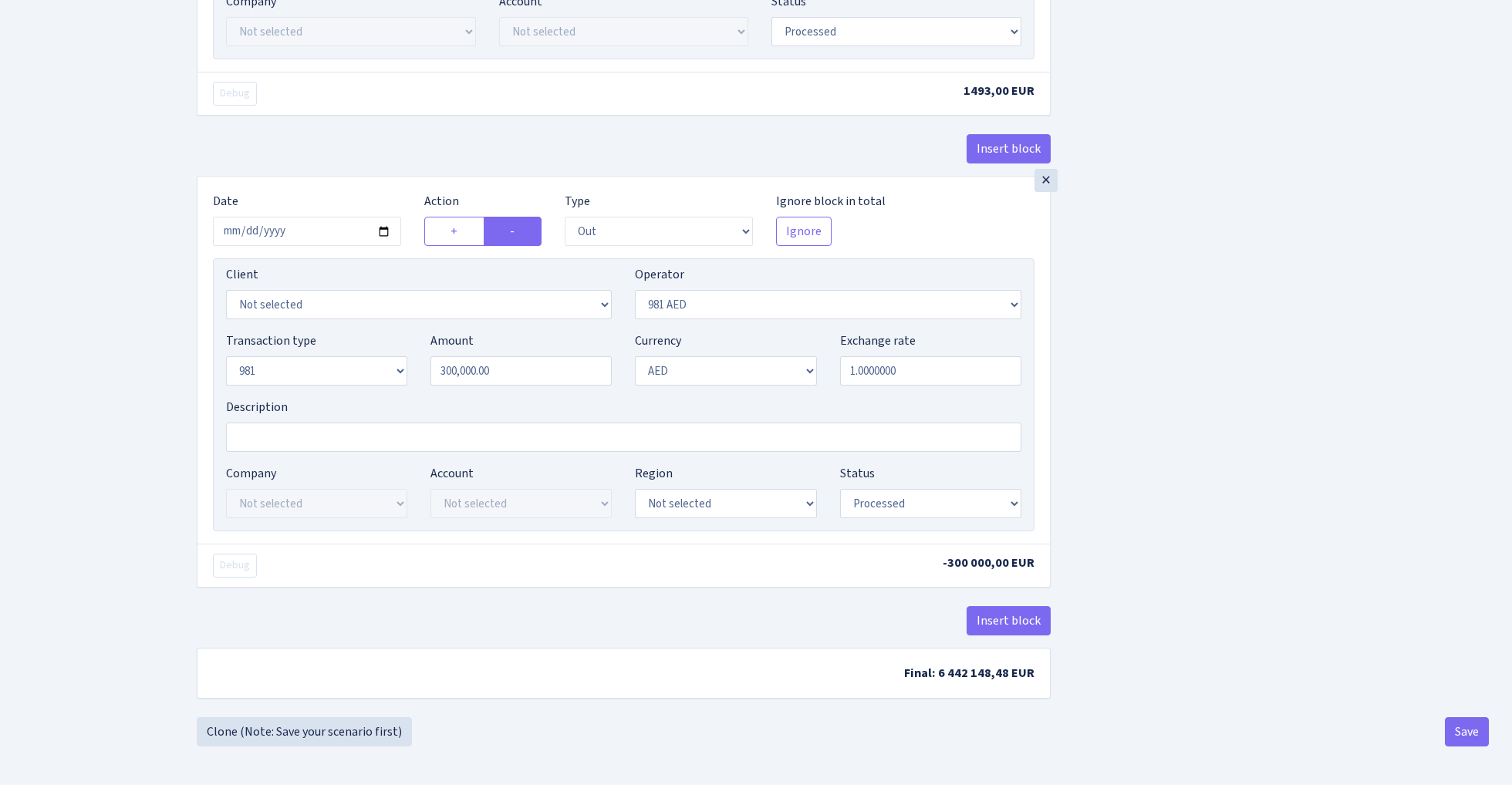
scroll to position [1242, 0]
select select "3396"
click at [1469, 730] on button "Save" at bounding box center [1467, 732] width 44 height 30
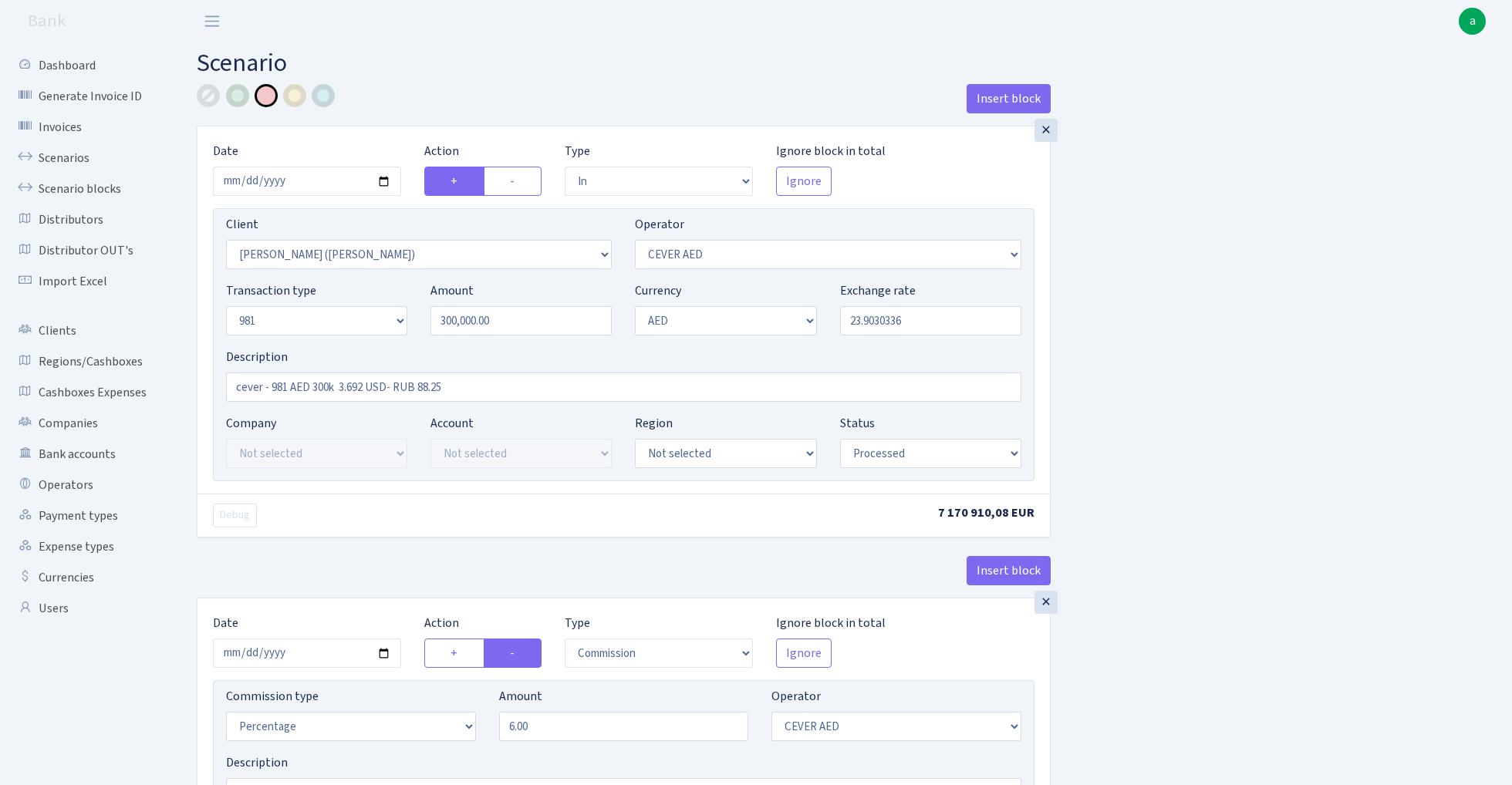
select select "in"
select select "3395"
select select "205"
select select "8"
select select "9"
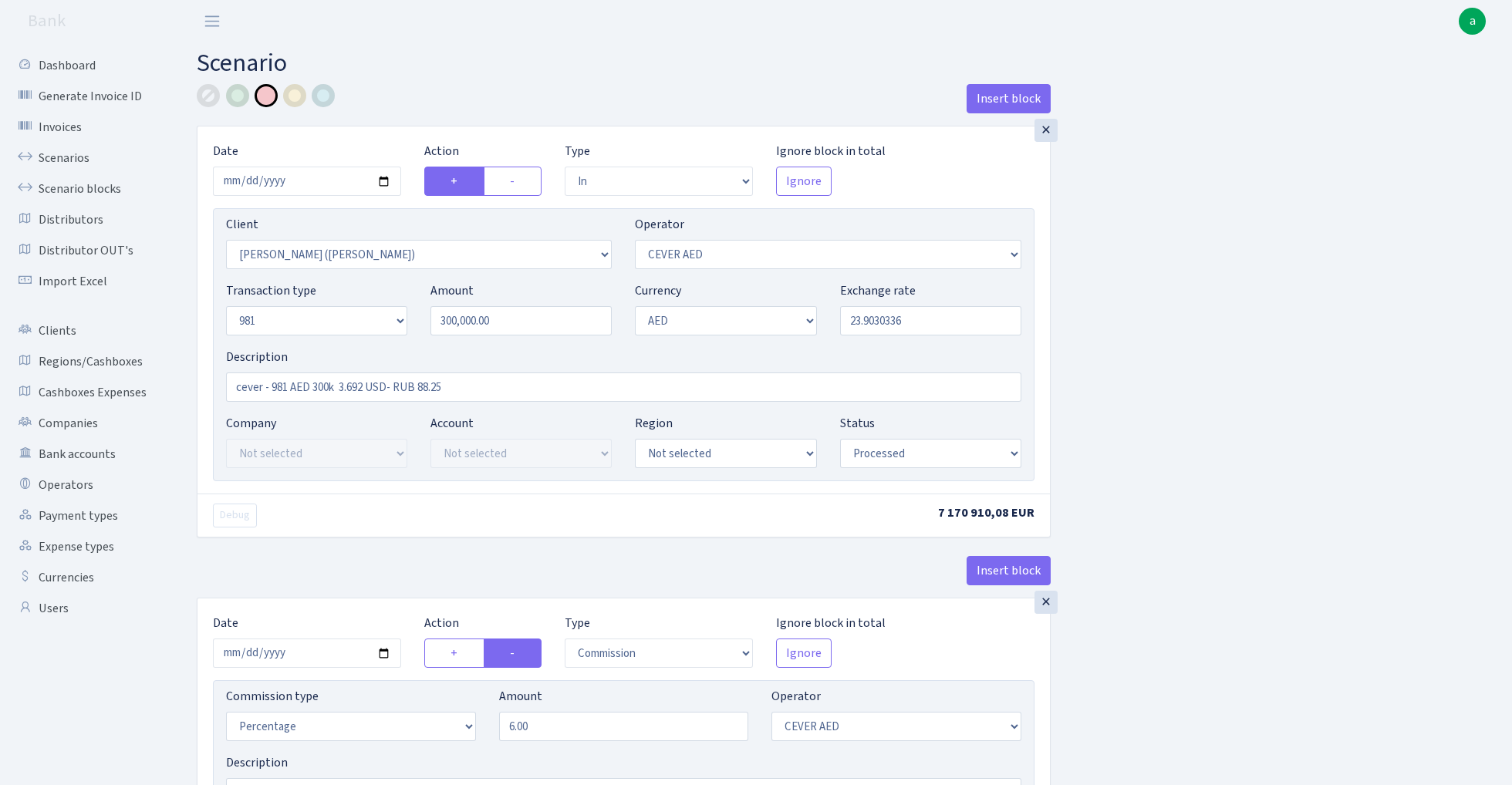
select select "processed"
select select "commission"
select select "205"
select select "processed"
select select "commission"
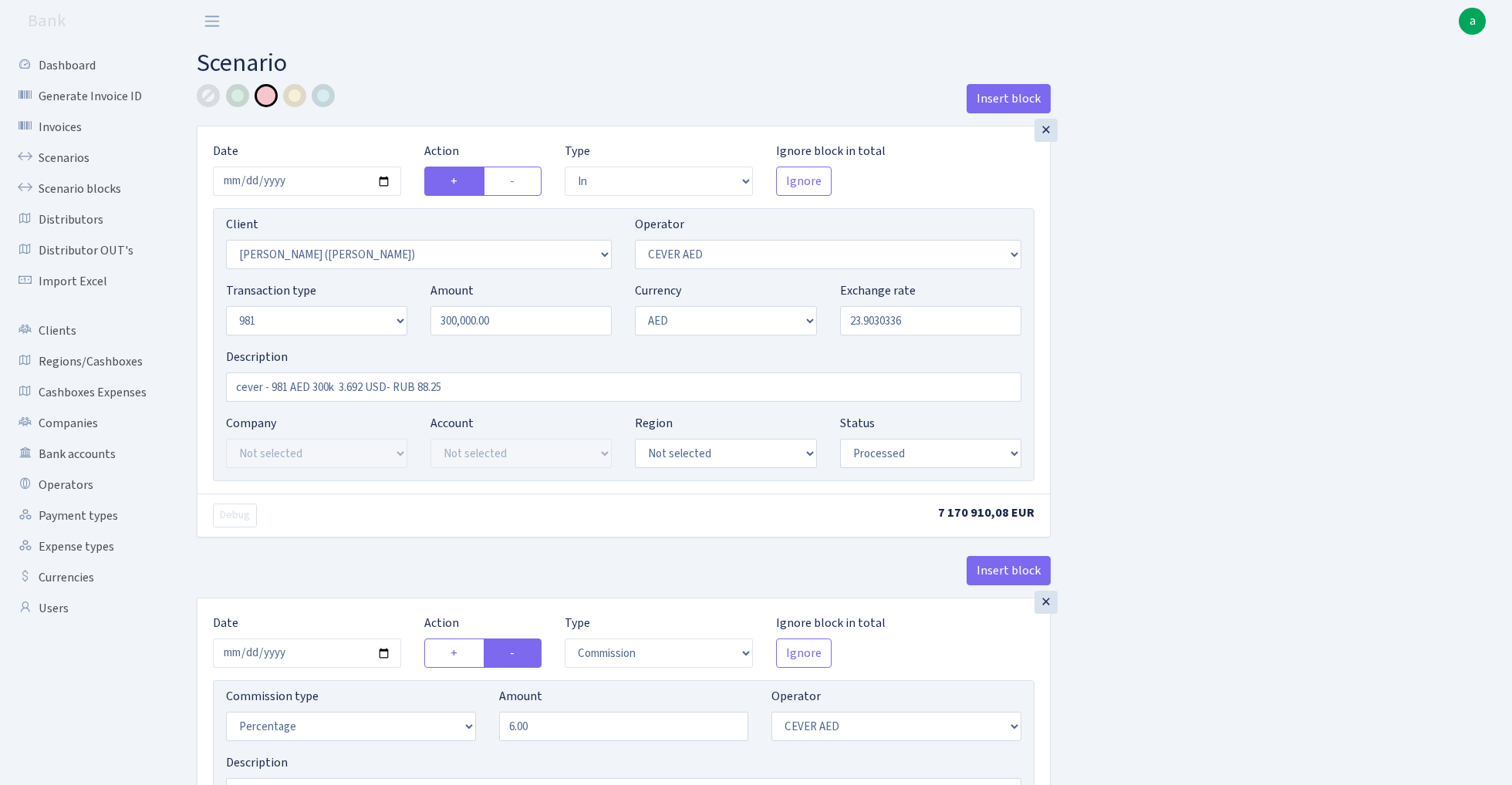
select select "fixed"
select select "20"
select select "processed"
select select "out"
select select "3396"
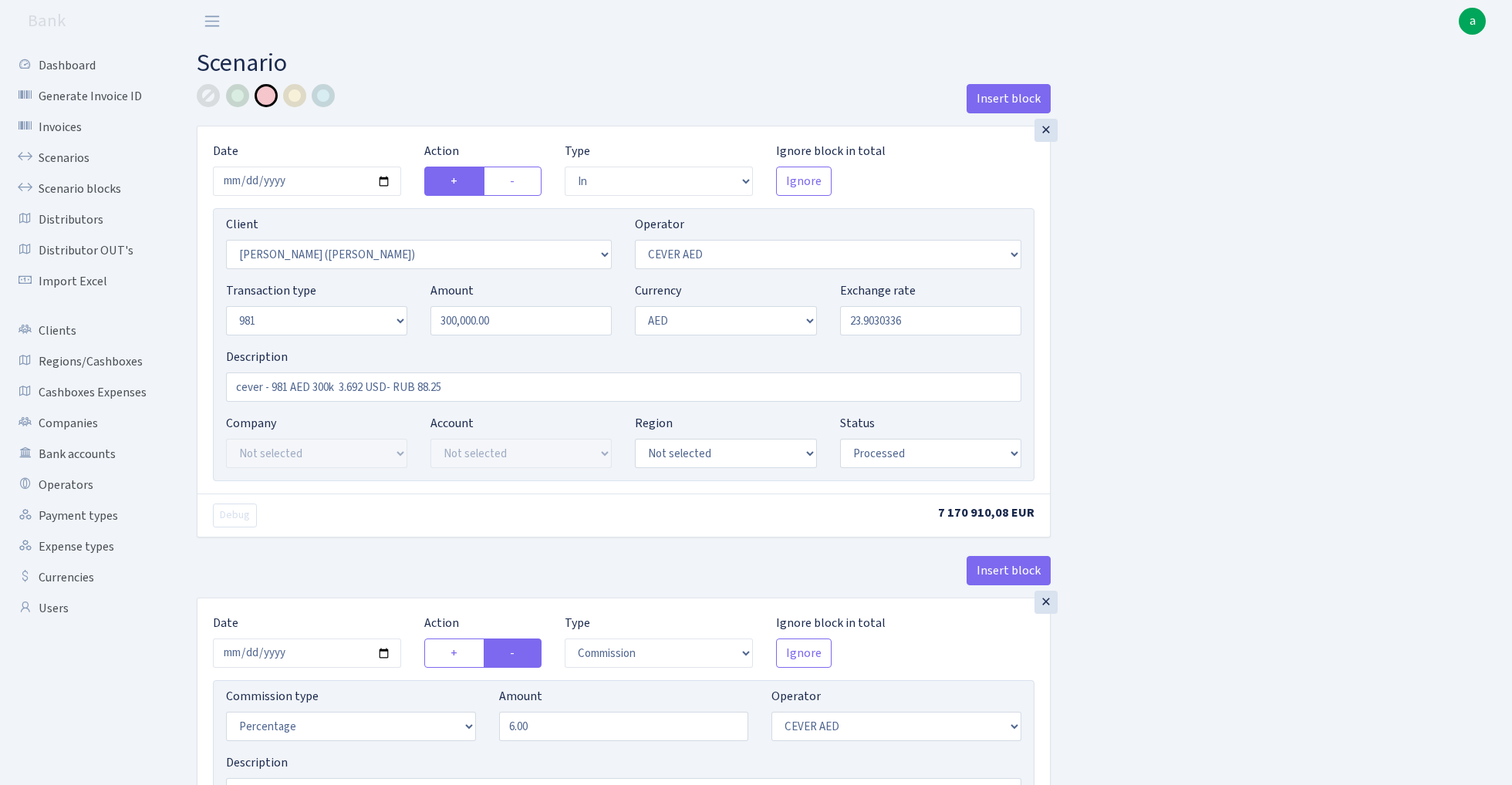
select select "304"
select select "8"
select select "9"
select select "processed"
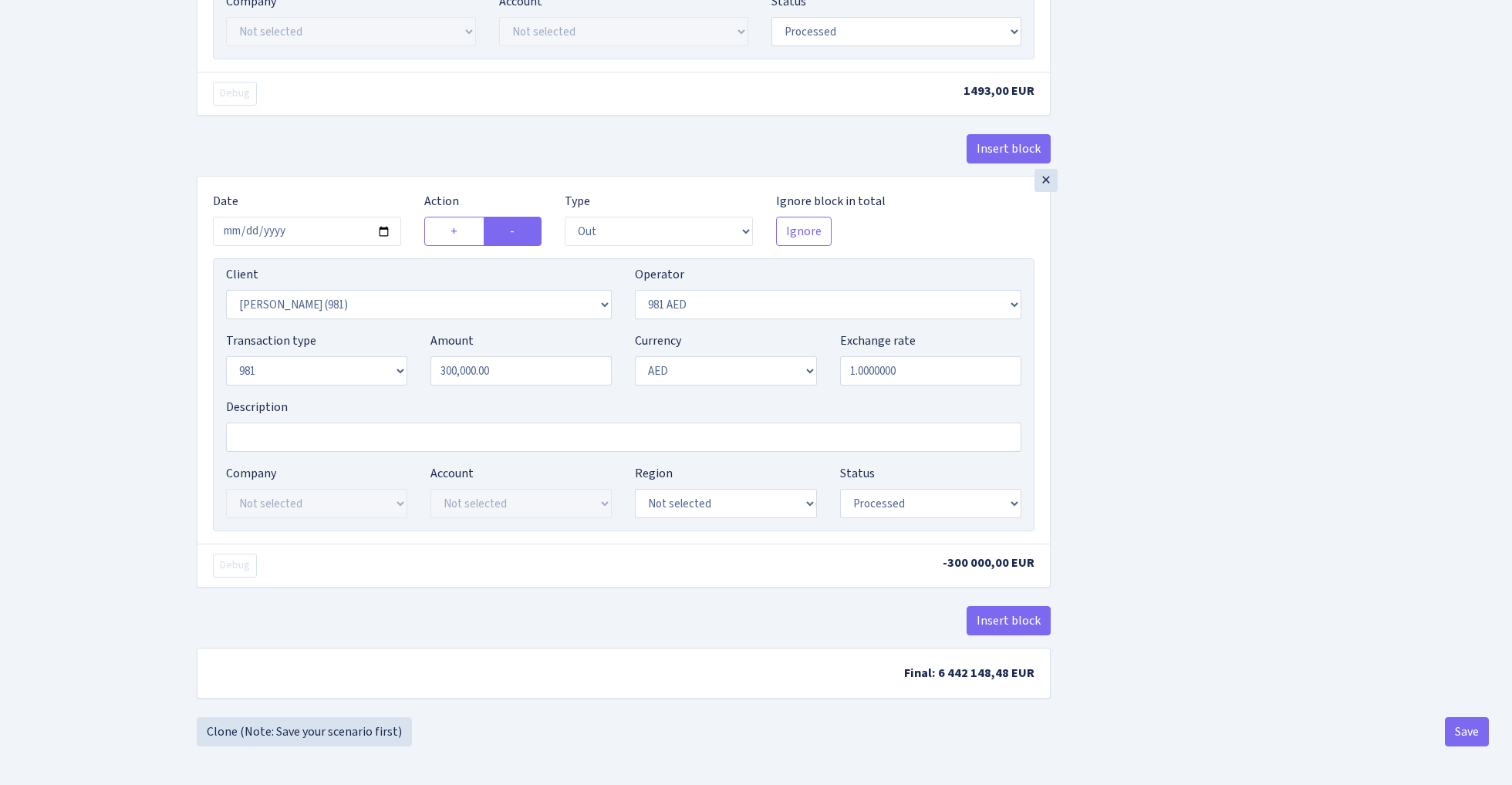
scroll to position [1242, 0]
click at [1466, 731] on button "Save" at bounding box center [1467, 732] width 44 height 30
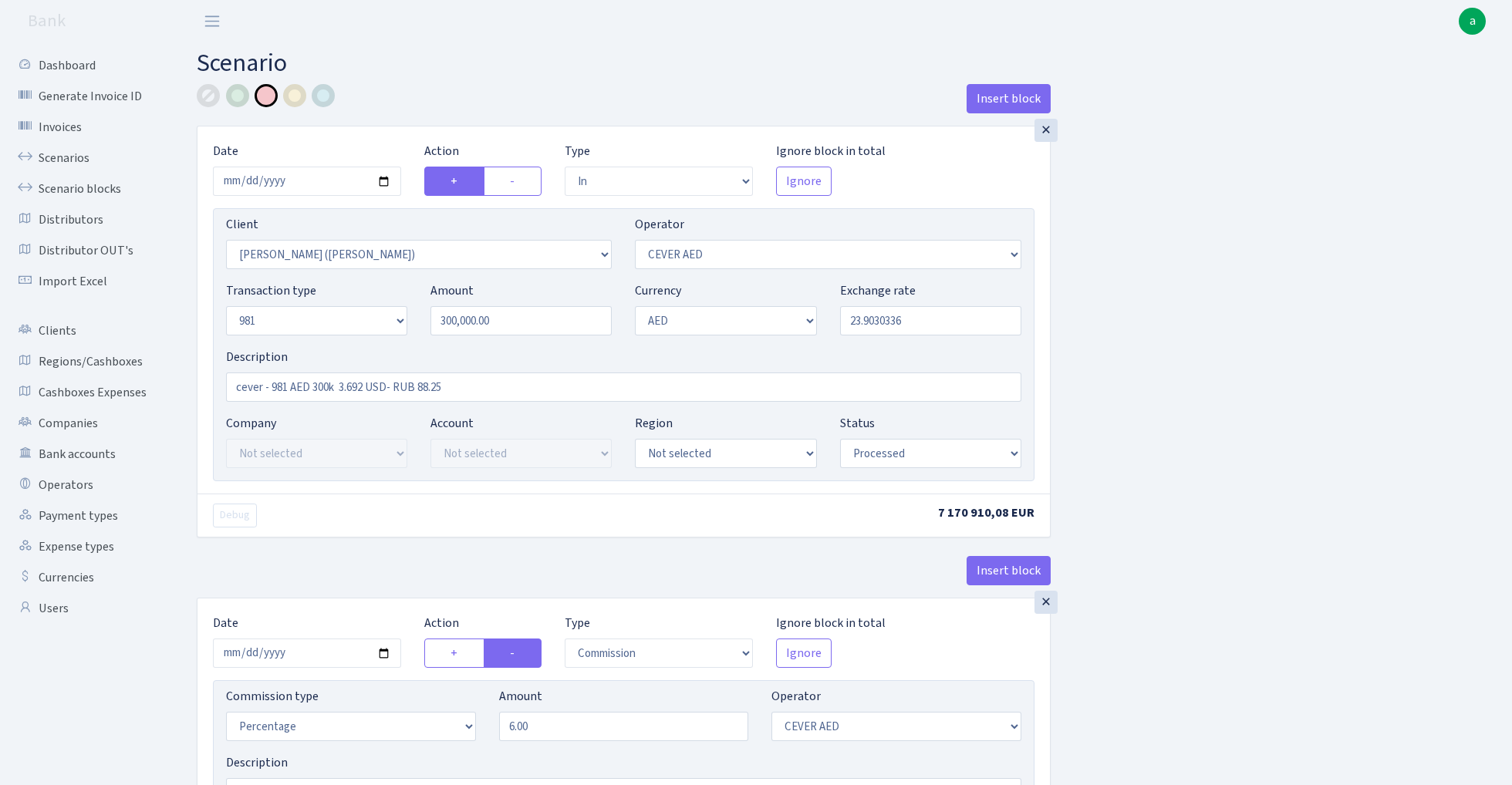
select select "in"
select select "3395"
select select "205"
select select "8"
select select "9"
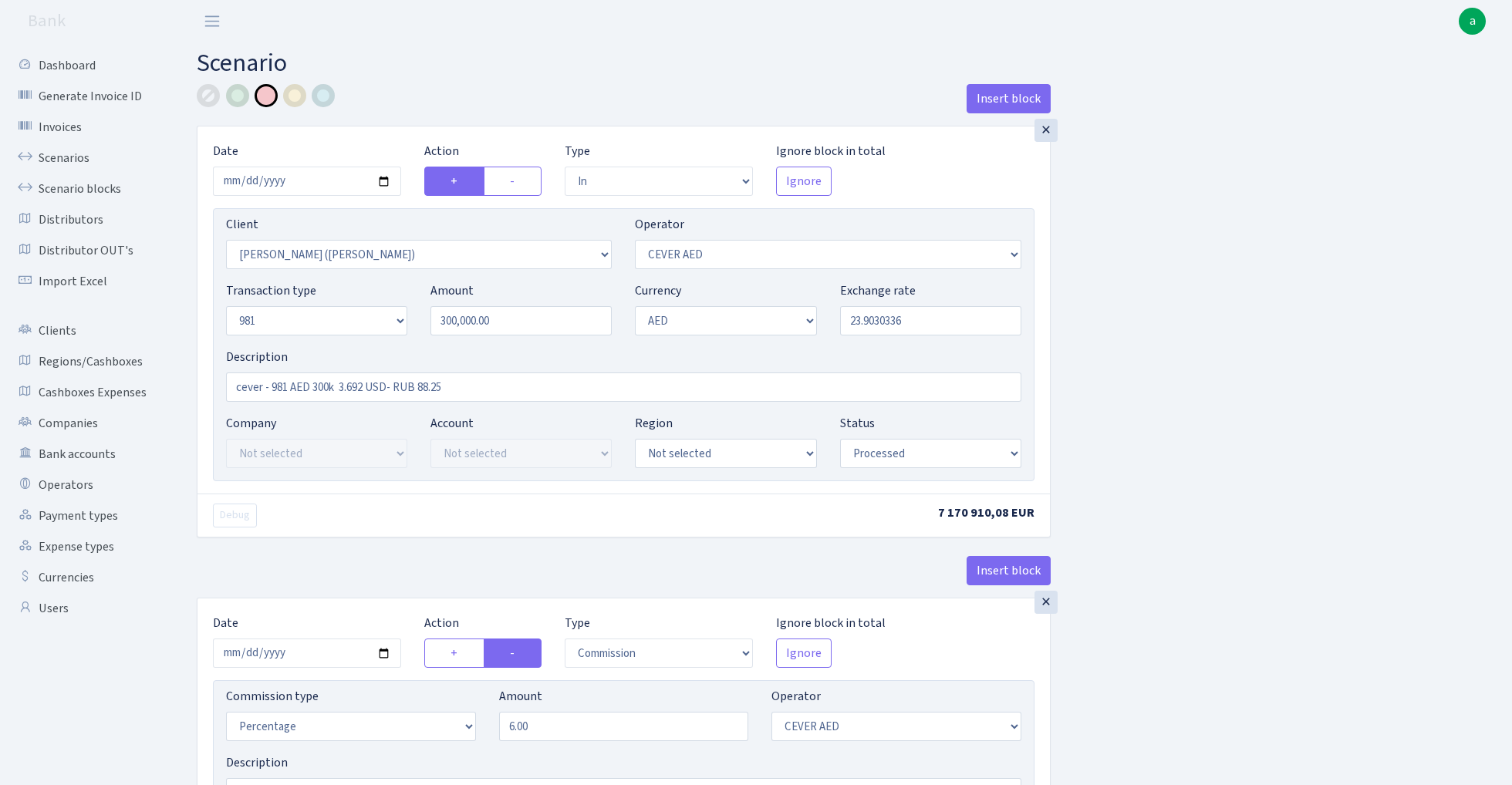
select select "processed"
select select "commission"
select select "205"
select select "processed"
select select "commission"
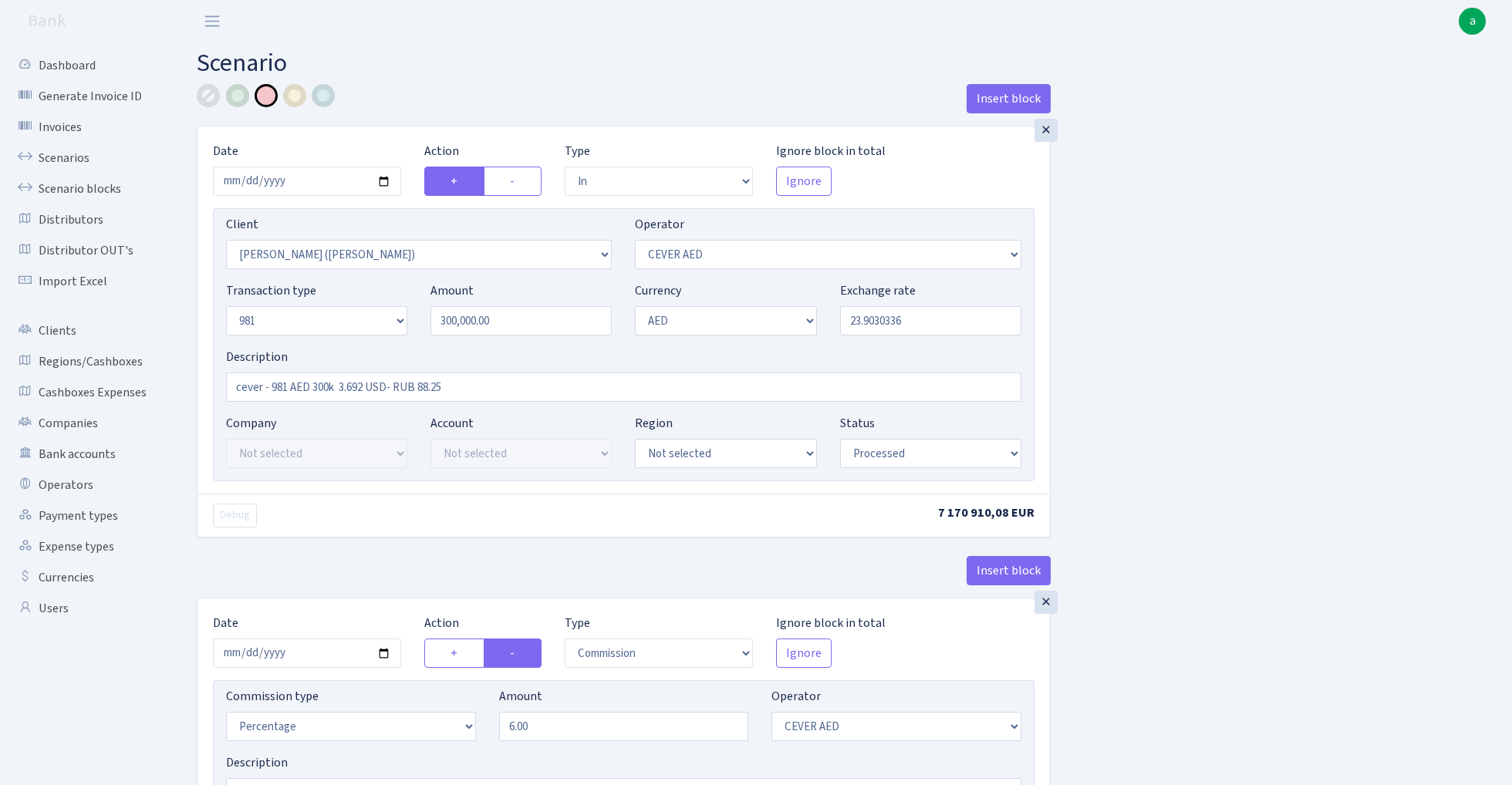
select select "fixed"
select select "20"
select select "processed"
select select "out"
select select "3396"
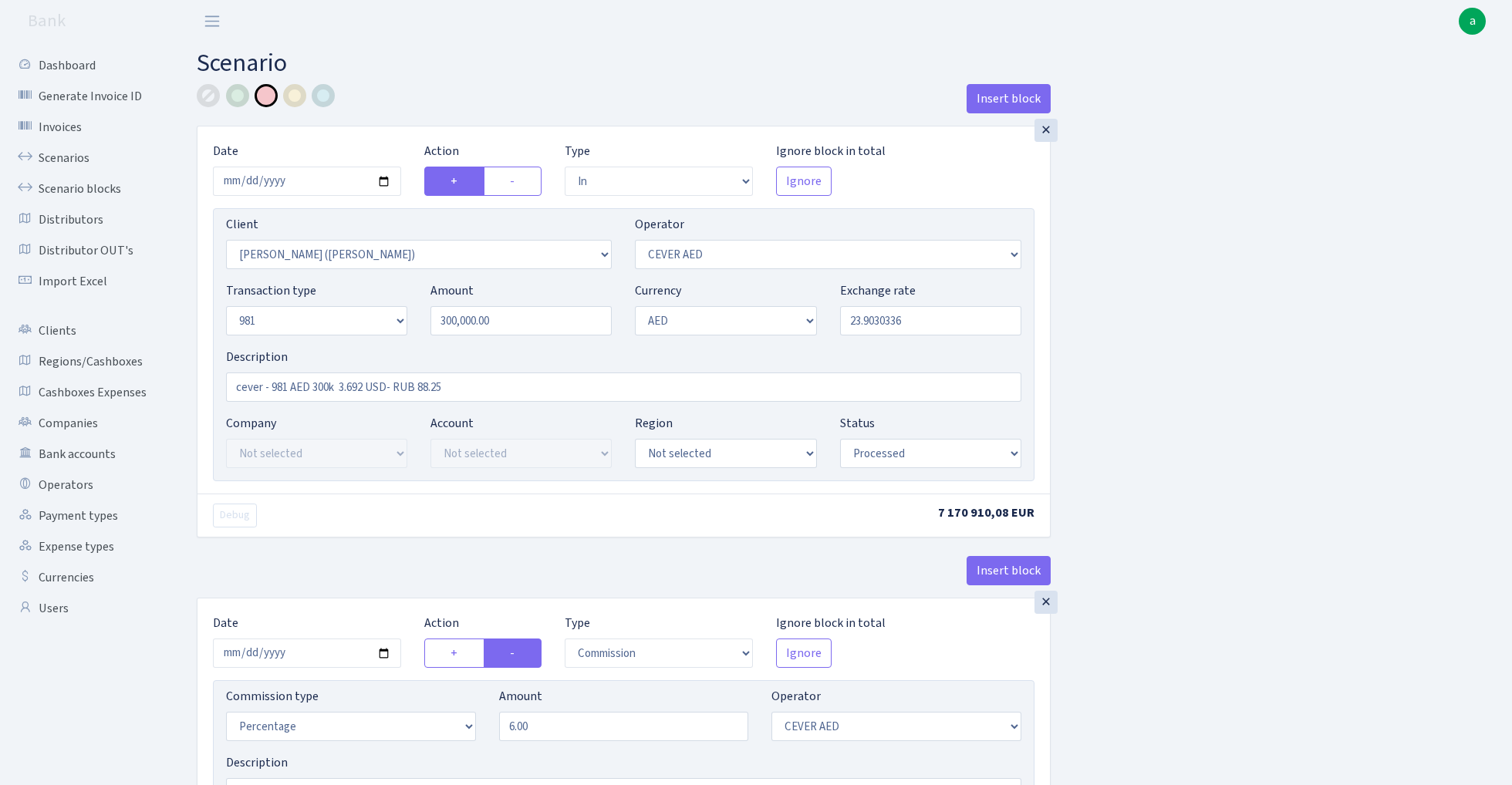
select select "304"
select select "8"
select select "9"
select select "processed"
click at [73, 157] on link "Scenarios" at bounding box center [85, 157] width 154 height 30
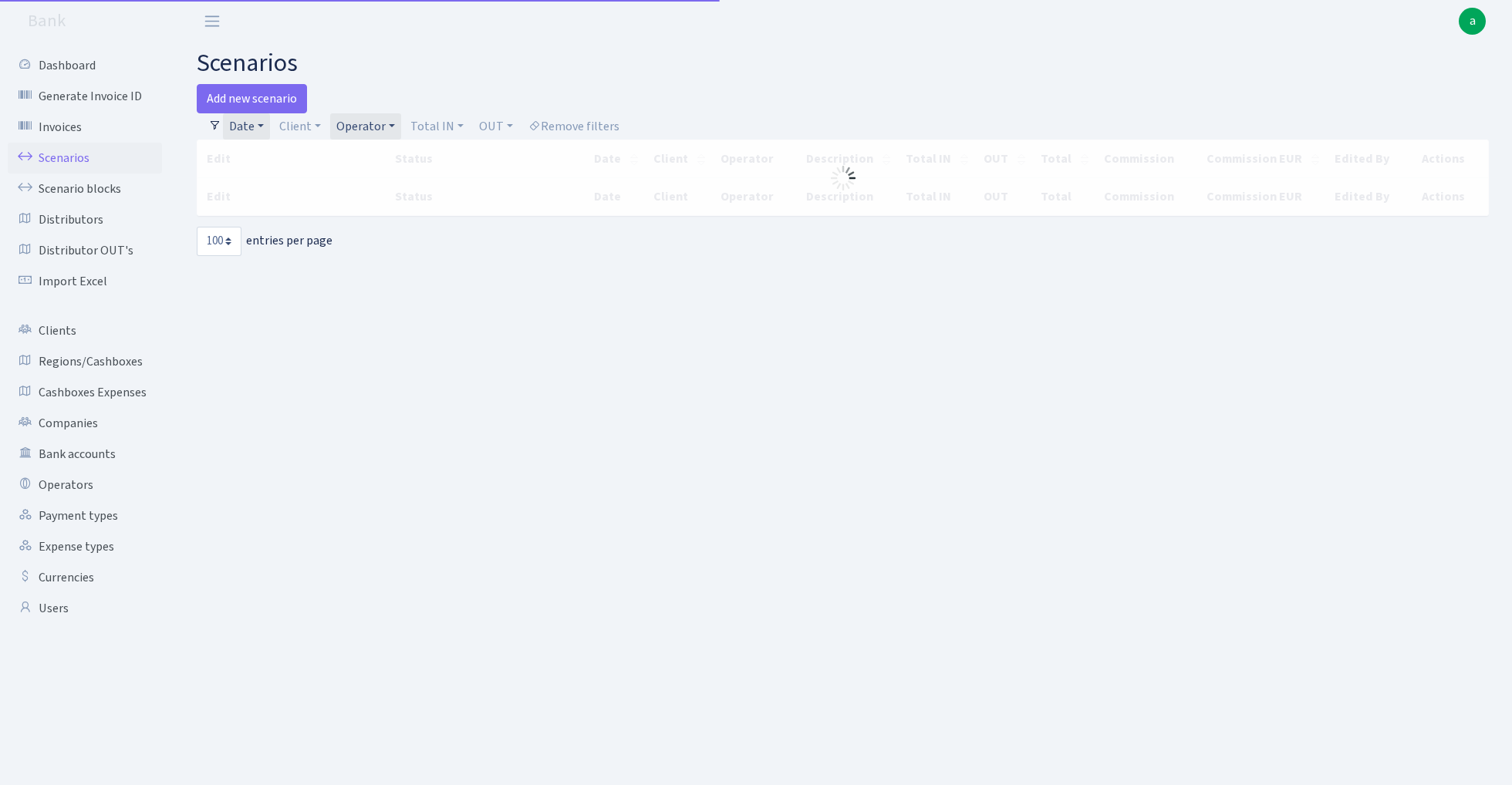
select select "100"
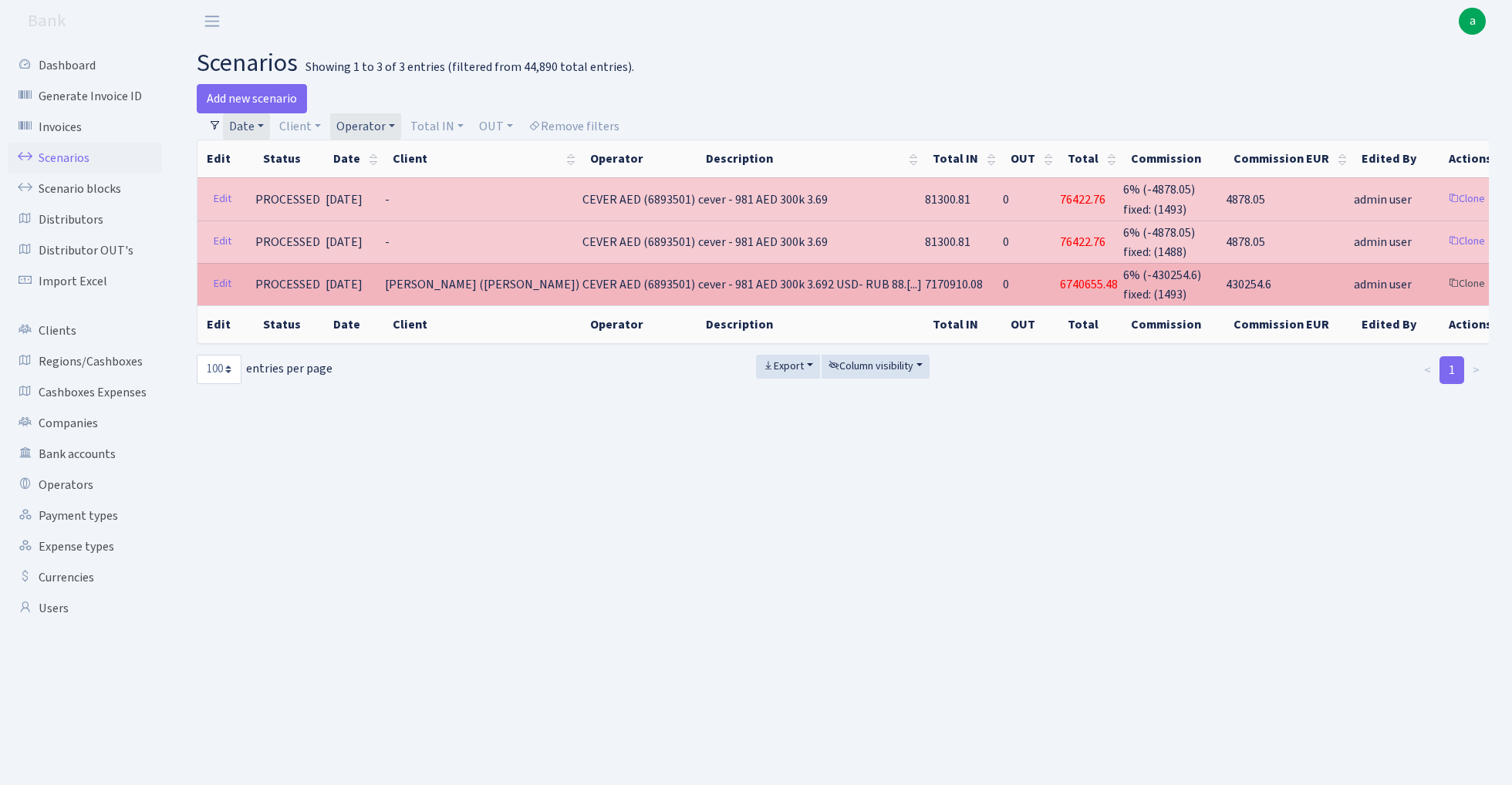
click at [1441, 280] on link "Clone" at bounding box center [1467, 284] width 51 height 24
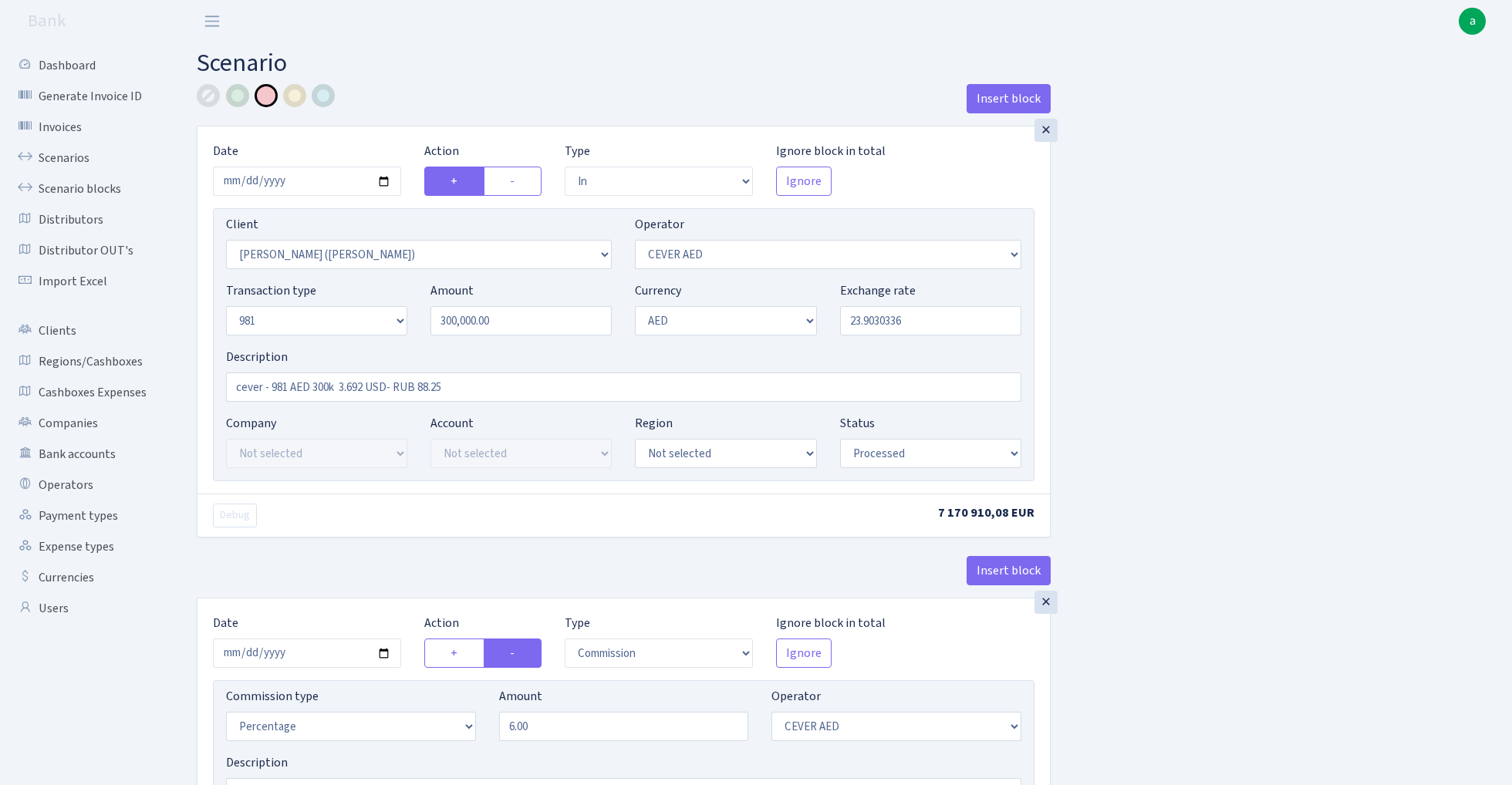
select select "in"
select select "3395"
select select "205"
select select "8"
select select "9"
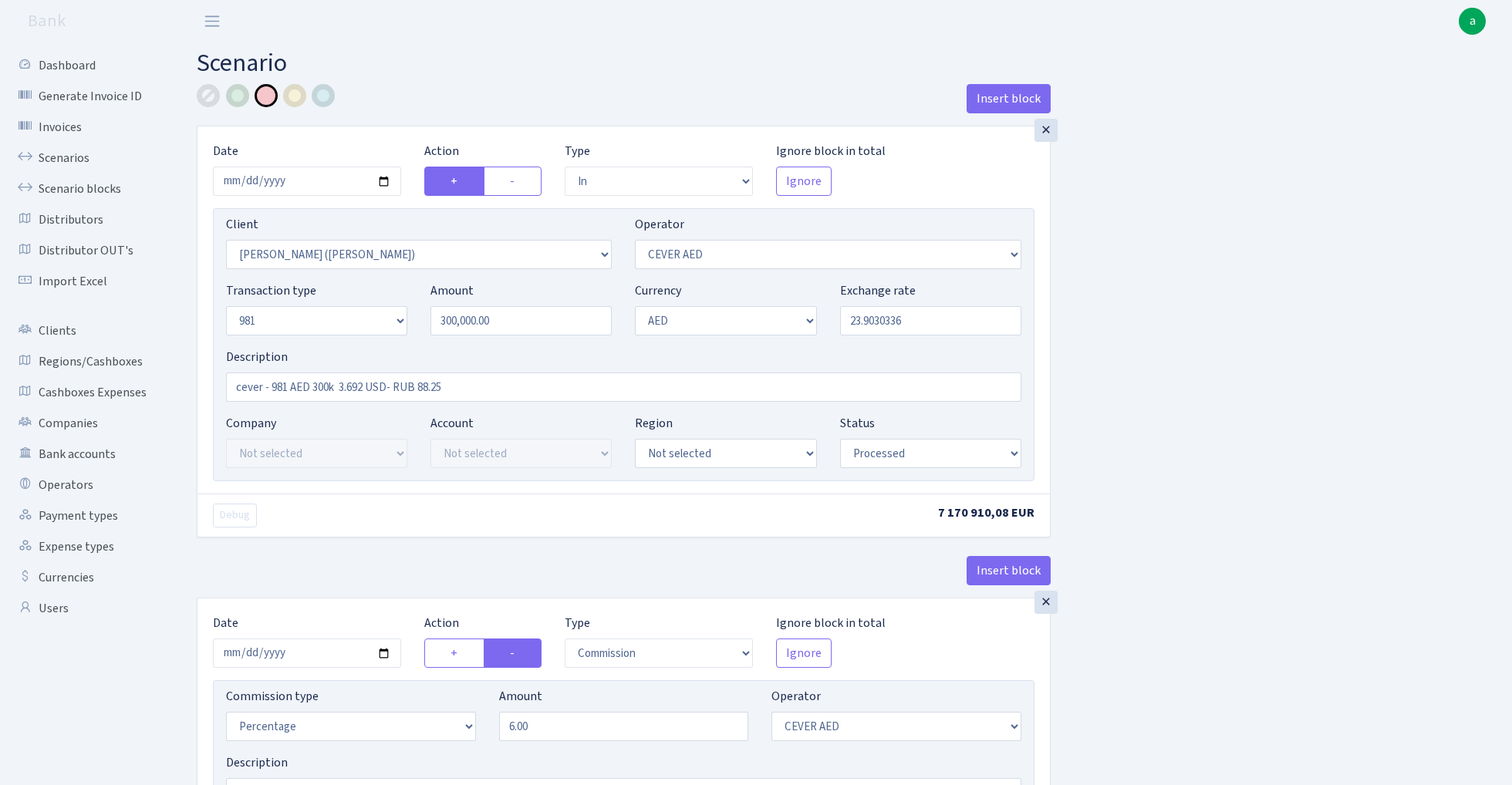
select select "processed"
select select "commission"
select select "205"
select select "processed"
select select "commission"
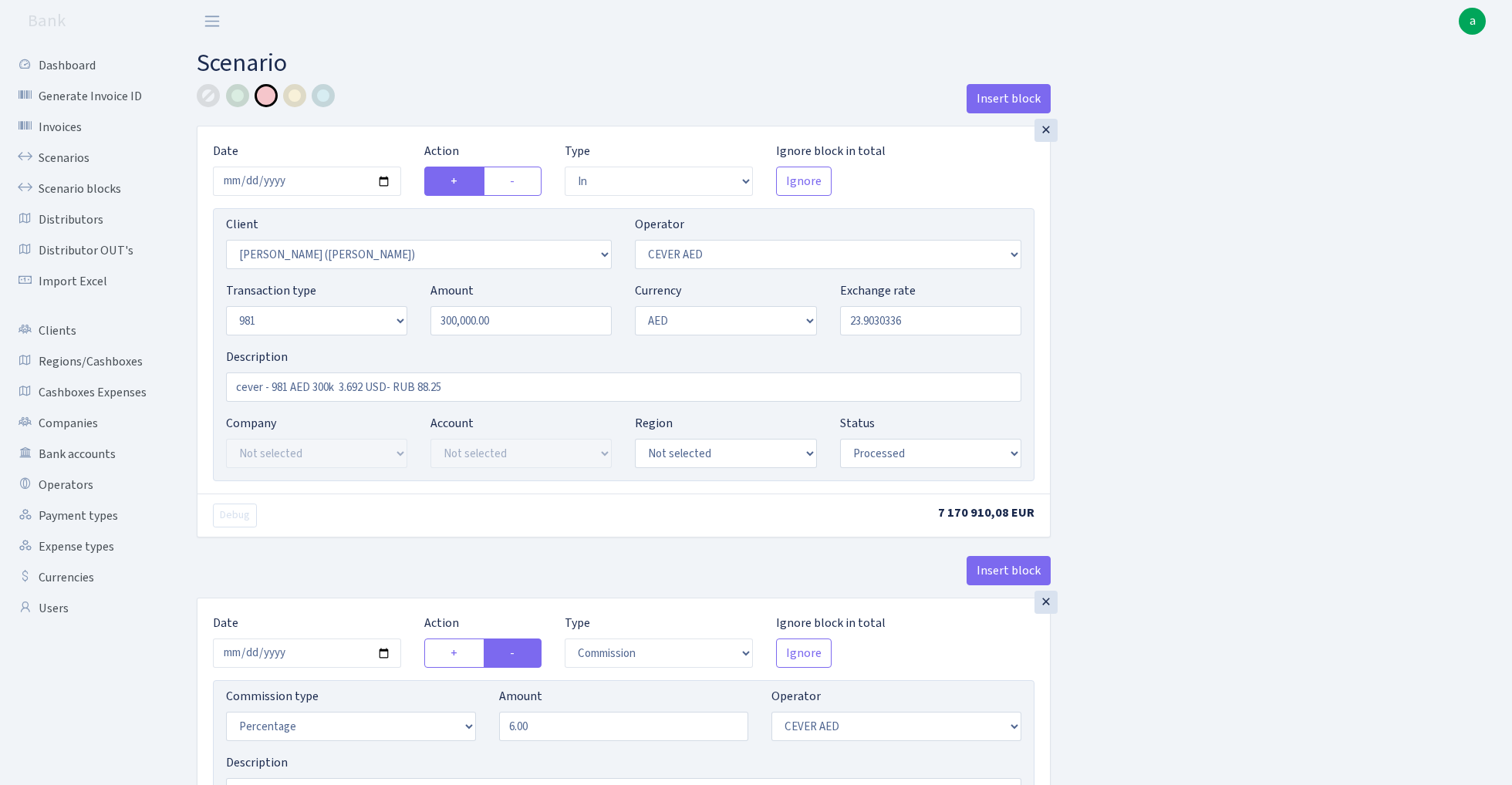
select select "fixed"
select select "20"
select select "processed"
select select "out"
select select "3396"
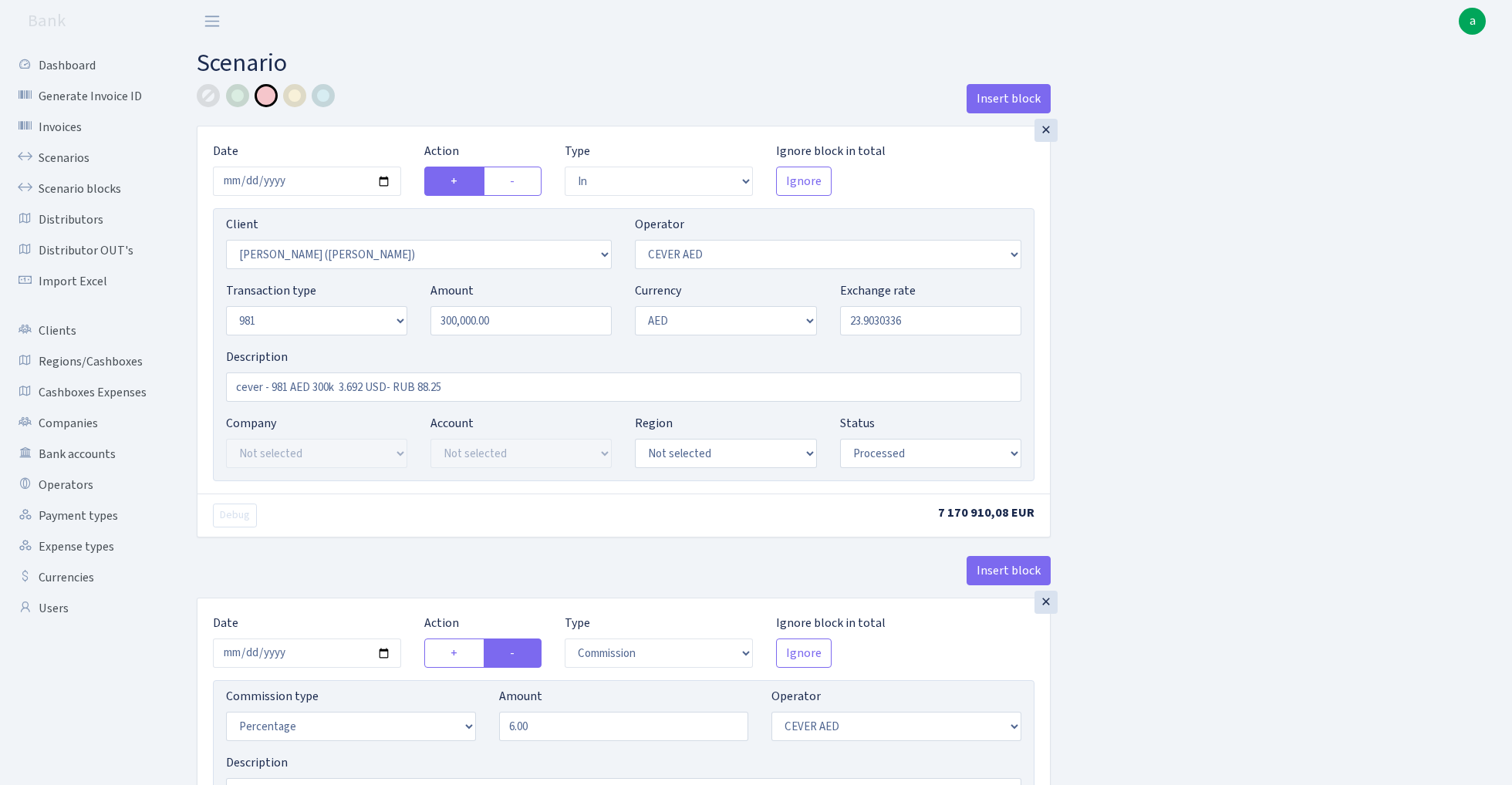
select select "304"
select select "8"
select select "9"
select select "processed"
click at [522, 181] on label "-" at bounding box center [513, 181] width 58 height 30
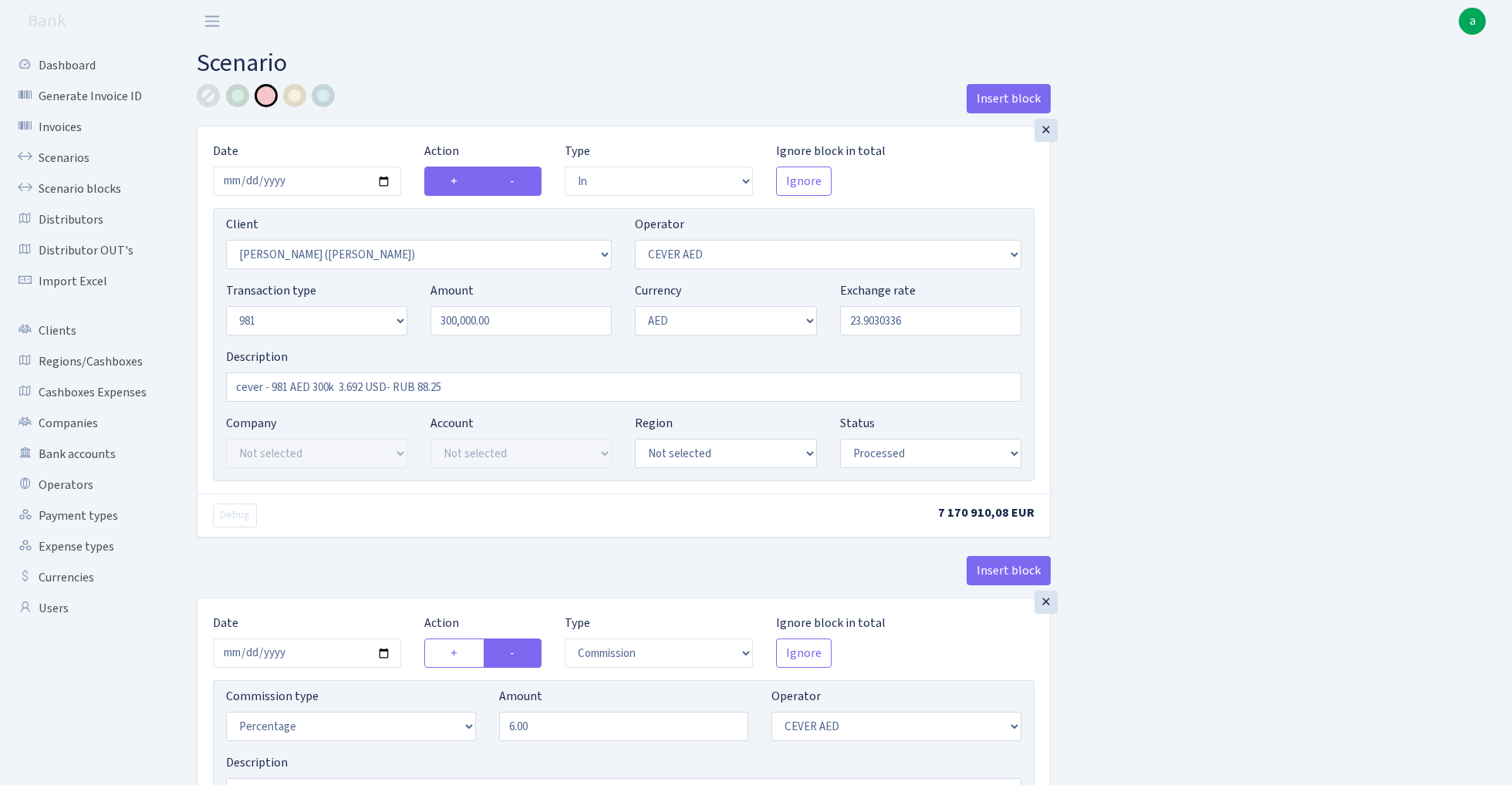
click at [520, 181] on input "-" at bounding box center [514, 177] width 10 height 10
radio input "true"
radio input "false"
select select "out"
click at [527, 319] on input "300000.00" at bounding box center [521, 321] width 181 height 30
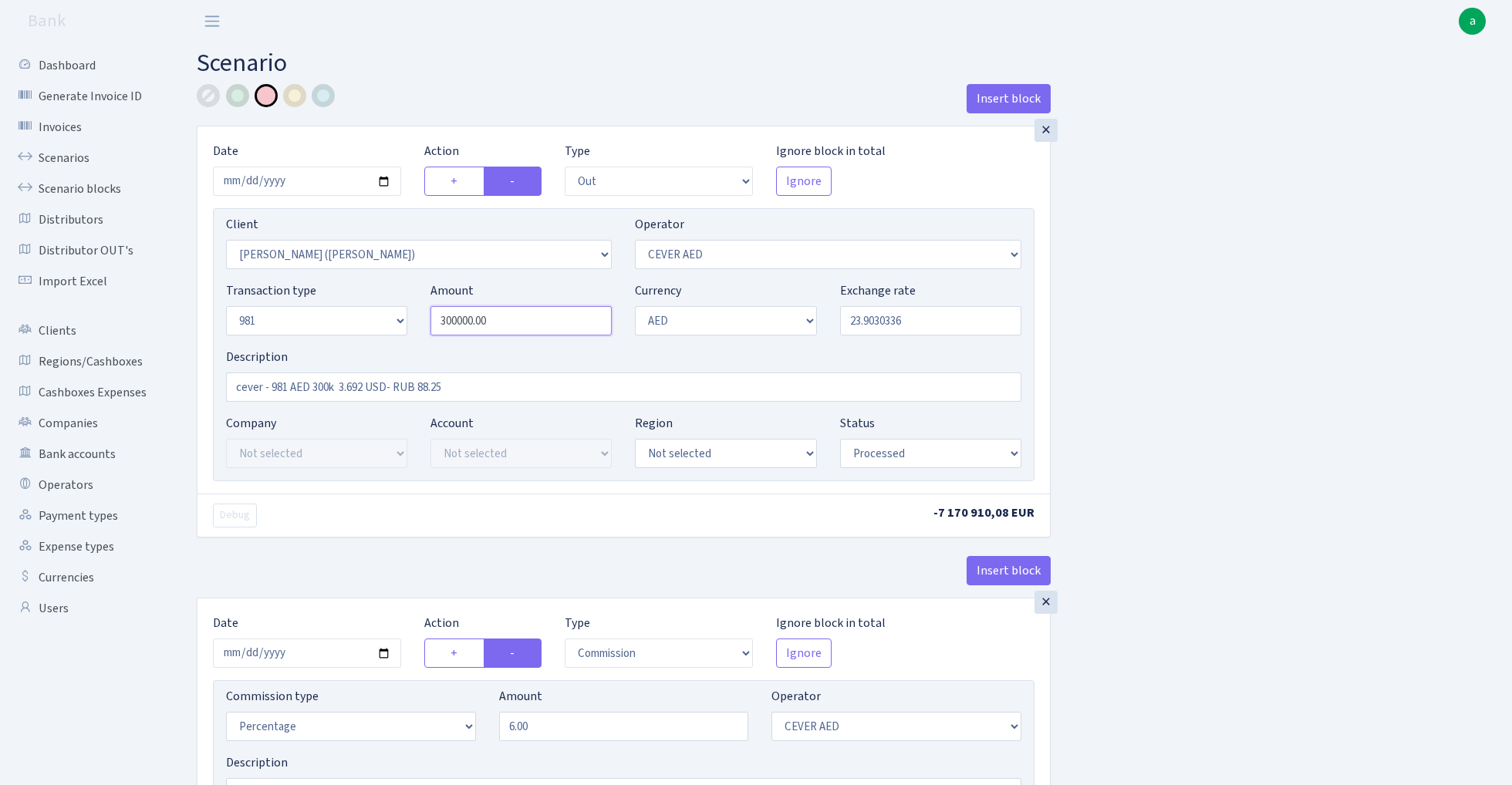
click at [527, 319] on input "300000.00" at bounding box center [521, 321] width 181 height 30
paste input "6740623"
type input "6,740,623.00"
select select "3"
select select "20"
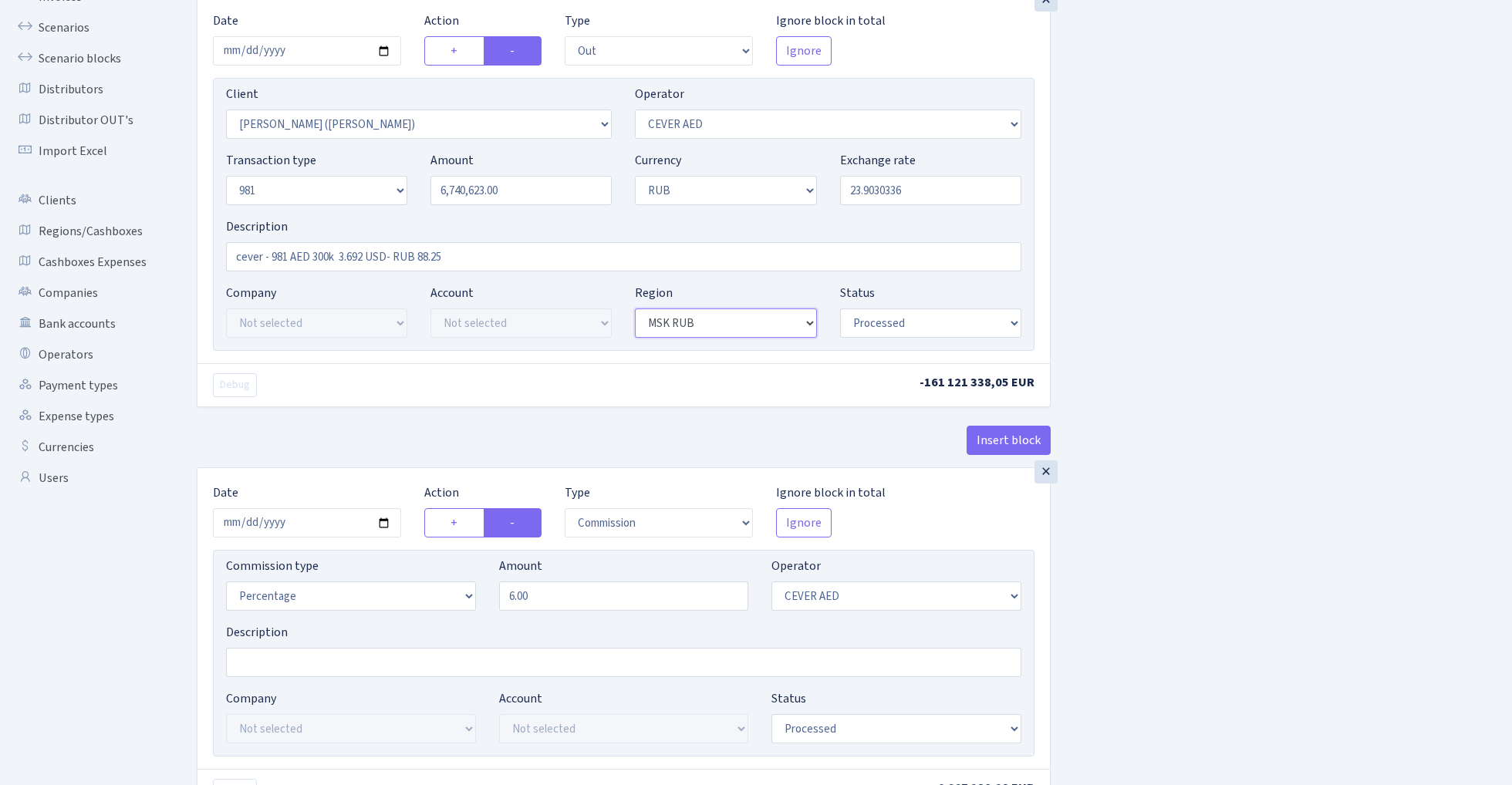
scroll to position [161, 0]
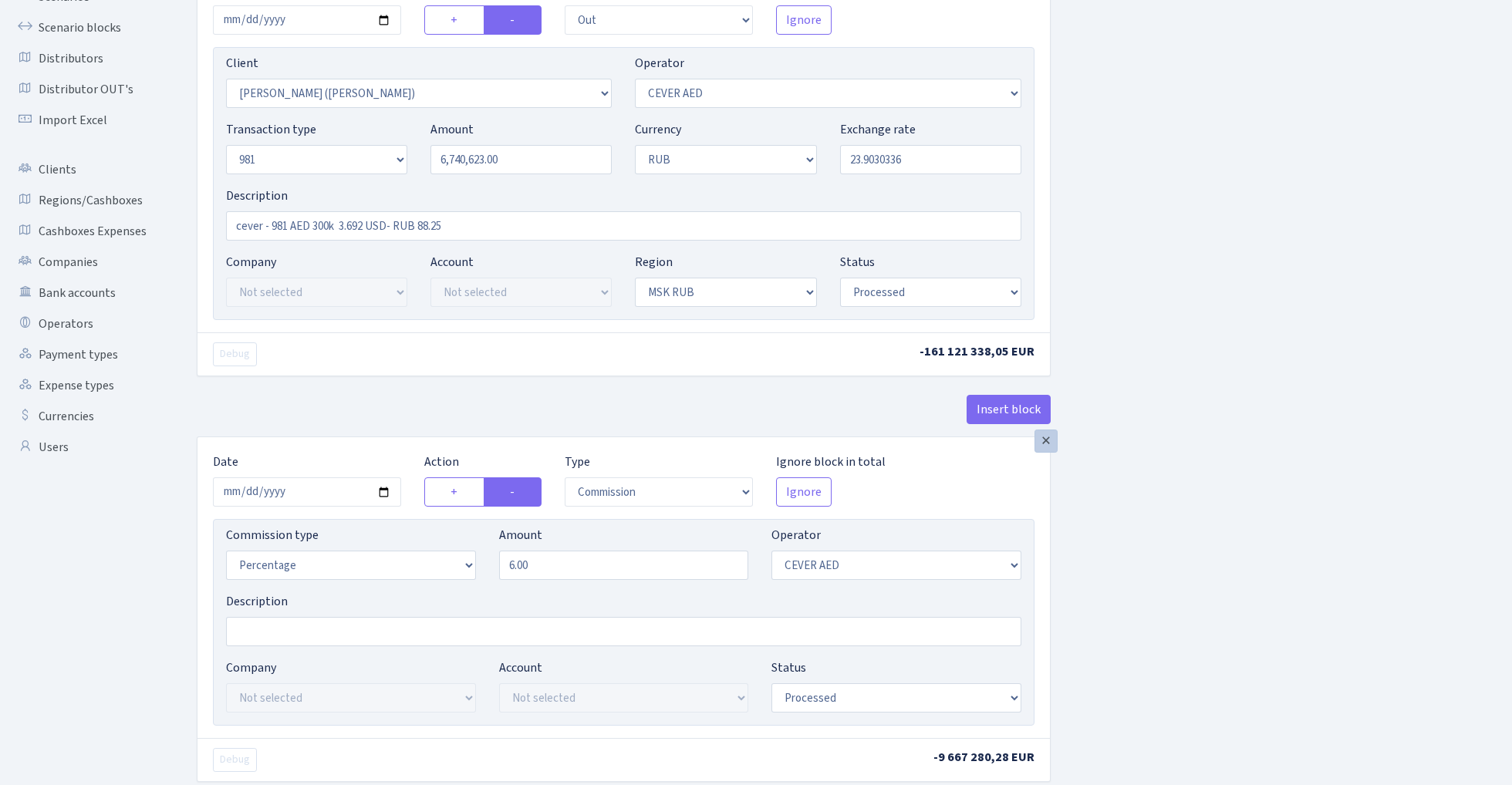
click at [1048, 449] on div "×" at bounding box center [1047, 442] width 24 height 24
click at [933, 155] on input "23.9030336" at bounding box center [931, 159] width 181 height 30
type input "1.0000000"
click at [1185, 177] on div "Insert block × Date 2024-07-16 Action + - Type --- In Out Commission Field requ…" at bounding box center [842, 650] width 1315 height 1455
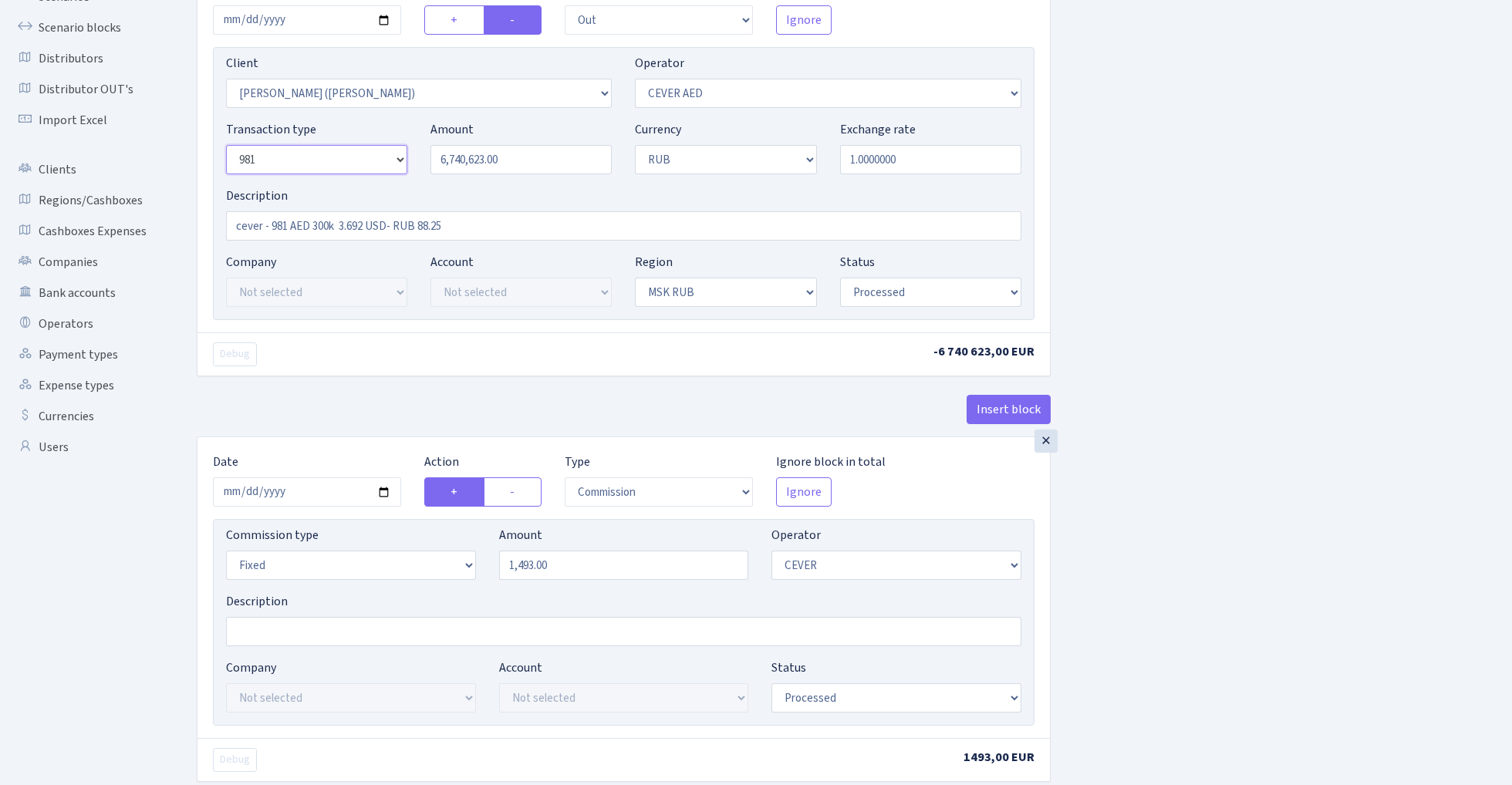
select select "1"
click at [235, 224] on input "cever - 981 AED 300k 3.692 USD- RUB 88.25" at bounding box center [624, 226] width 796 height 30
click at [258, 224] on input "MSK 981 - cever - 981 AED 300k 3.692 USD- RUB 88.25" at bounding box center [624, 226] width 796 height 30
paste input "6740623"
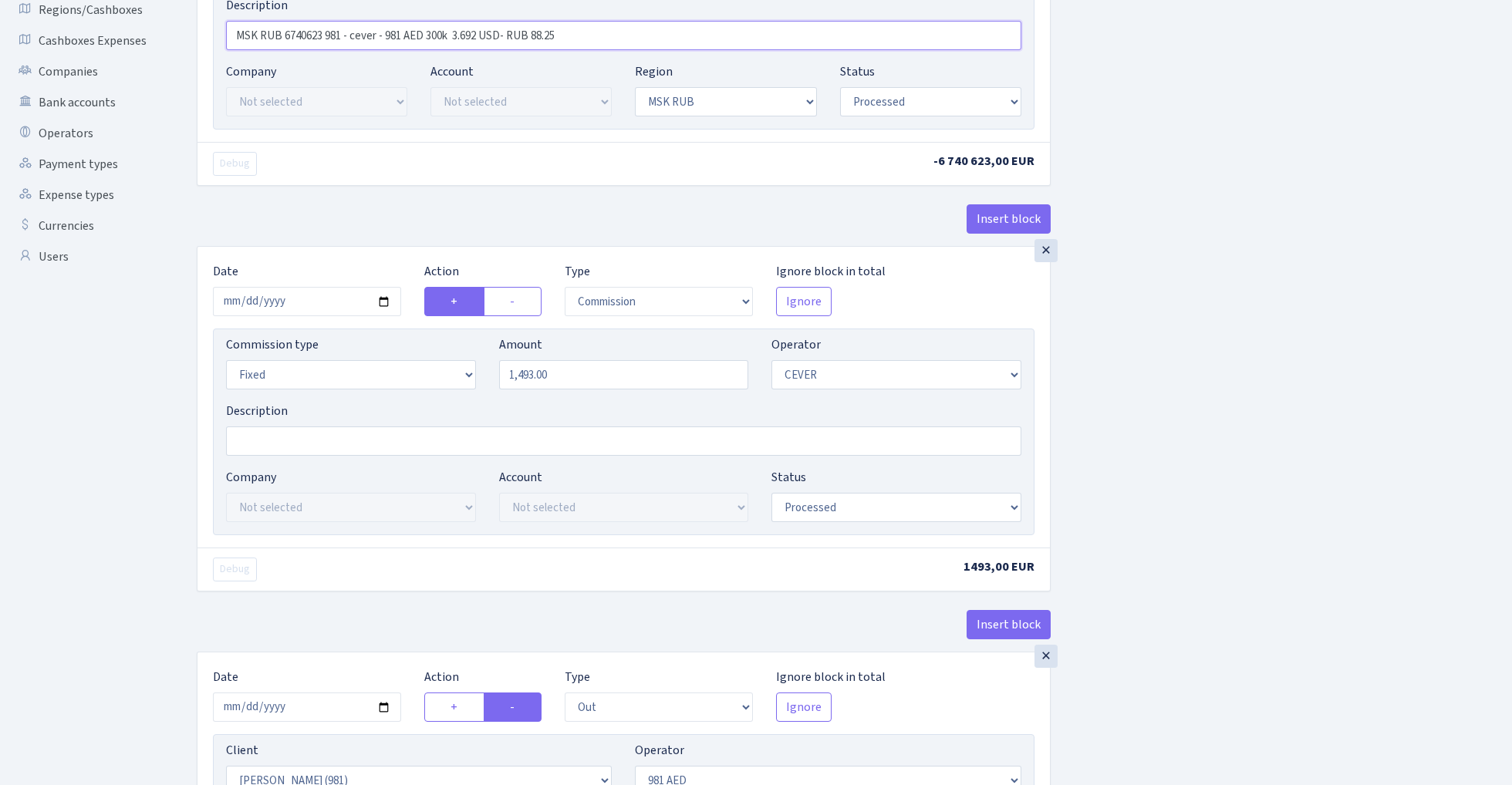
scroll to position [359, 0]
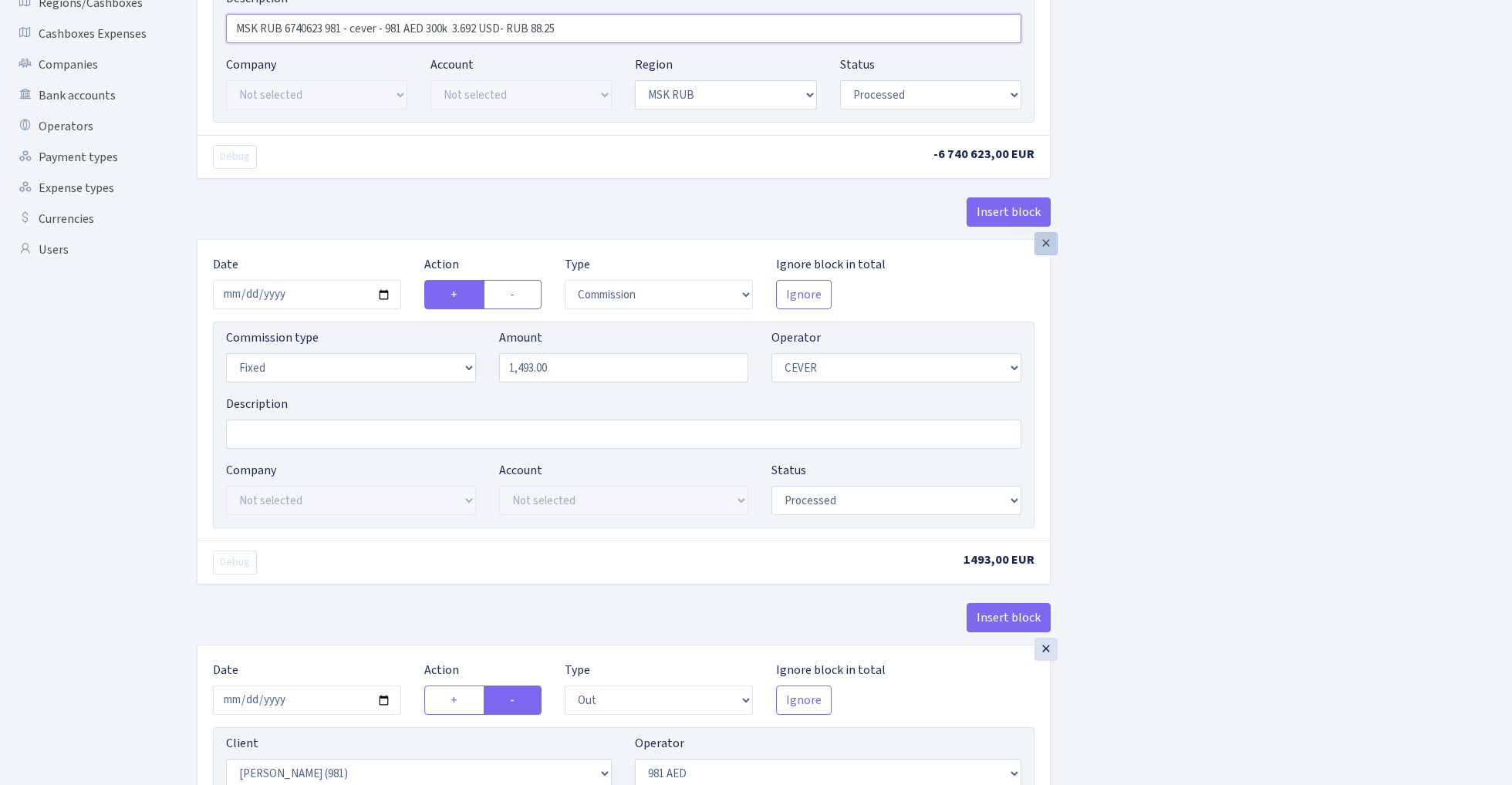
type input "MSK RUB 6740623 981 - cever - 981 AED 300k 3.692 USD- RUB 88.25"
click at [1048, 248] on div "×" at bounding box center [1047, 244] width 24 height 24
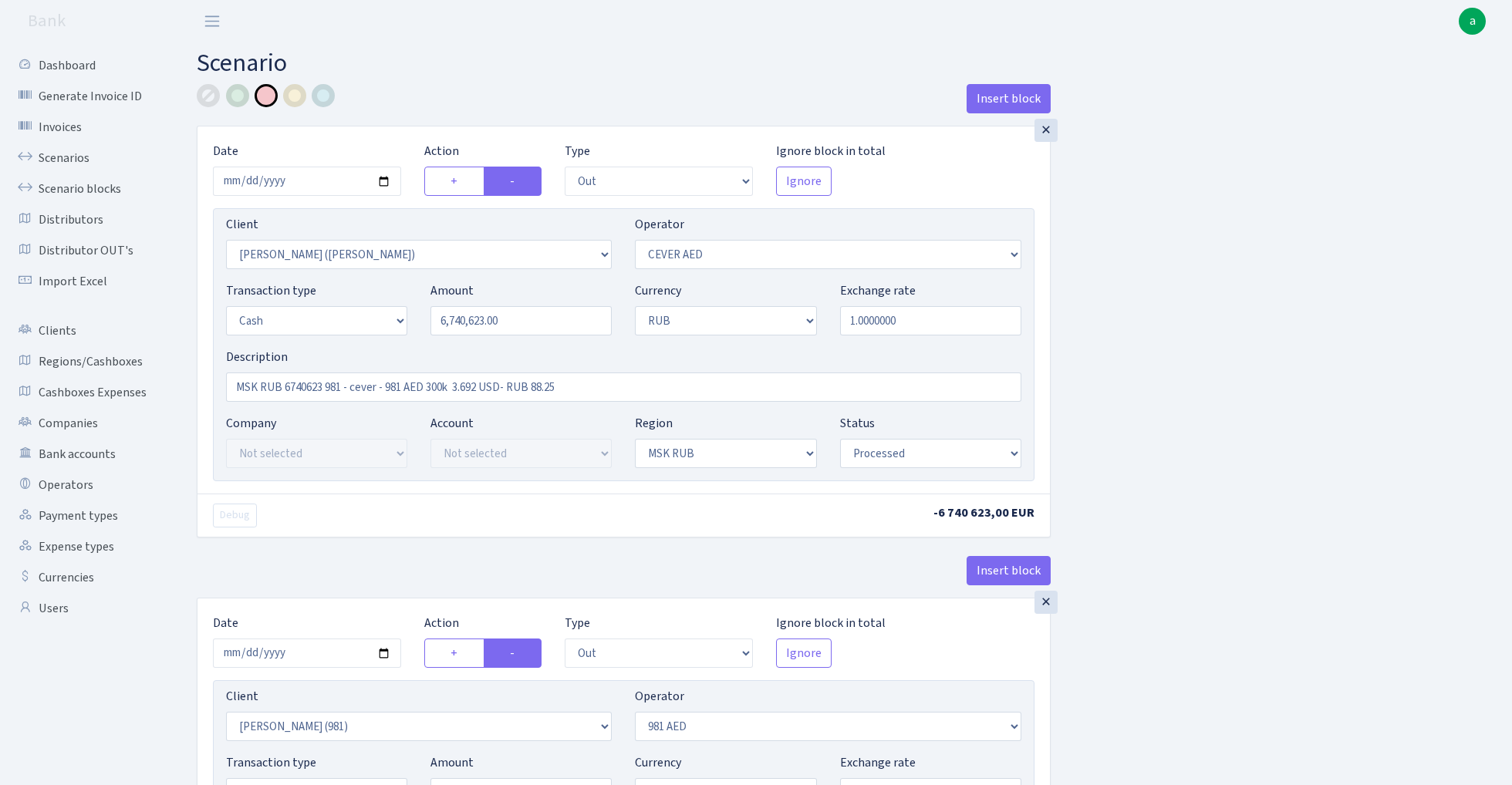
scroll to position [0, 0]
select select
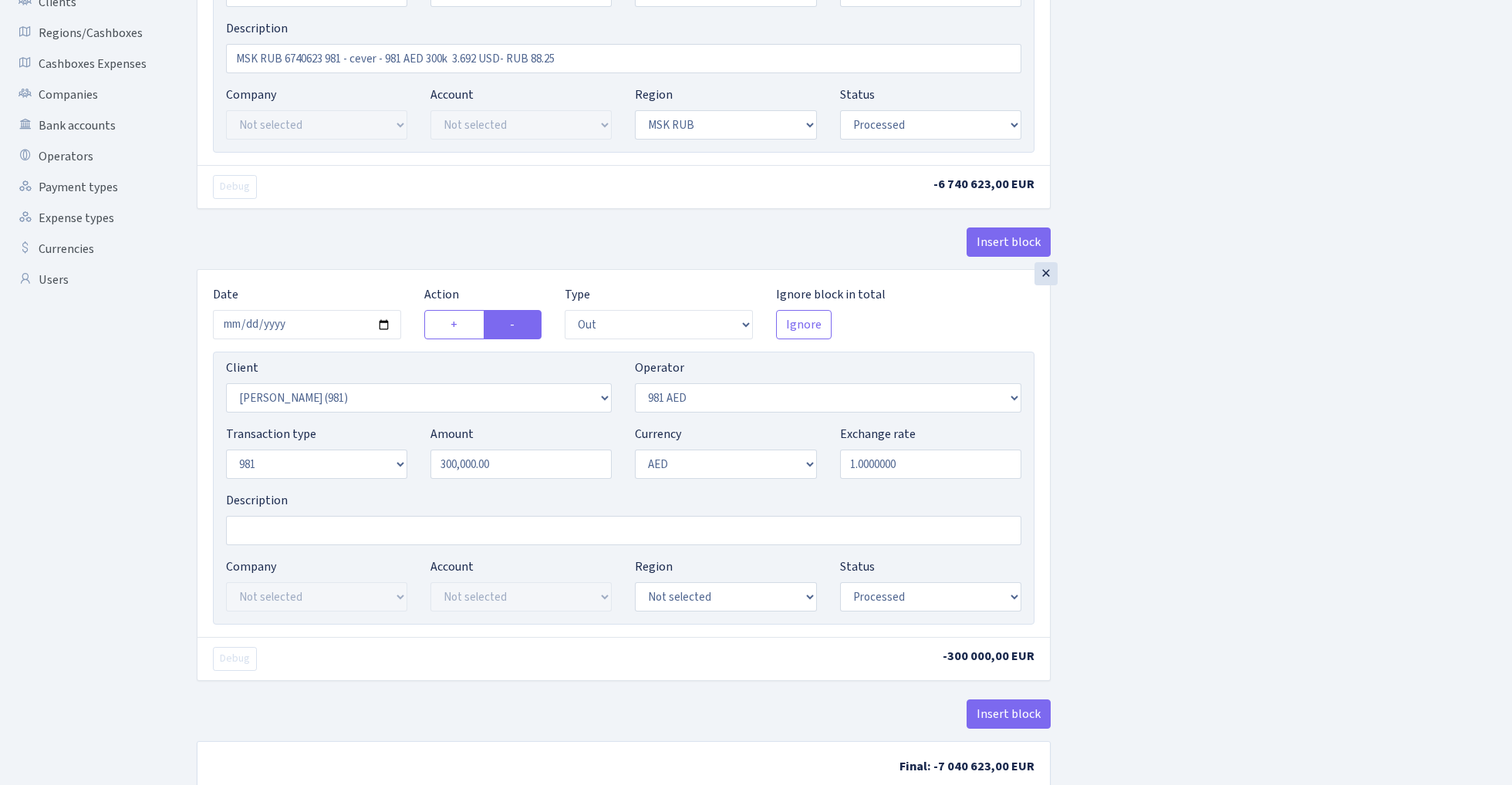
scroll to position [381, 0]
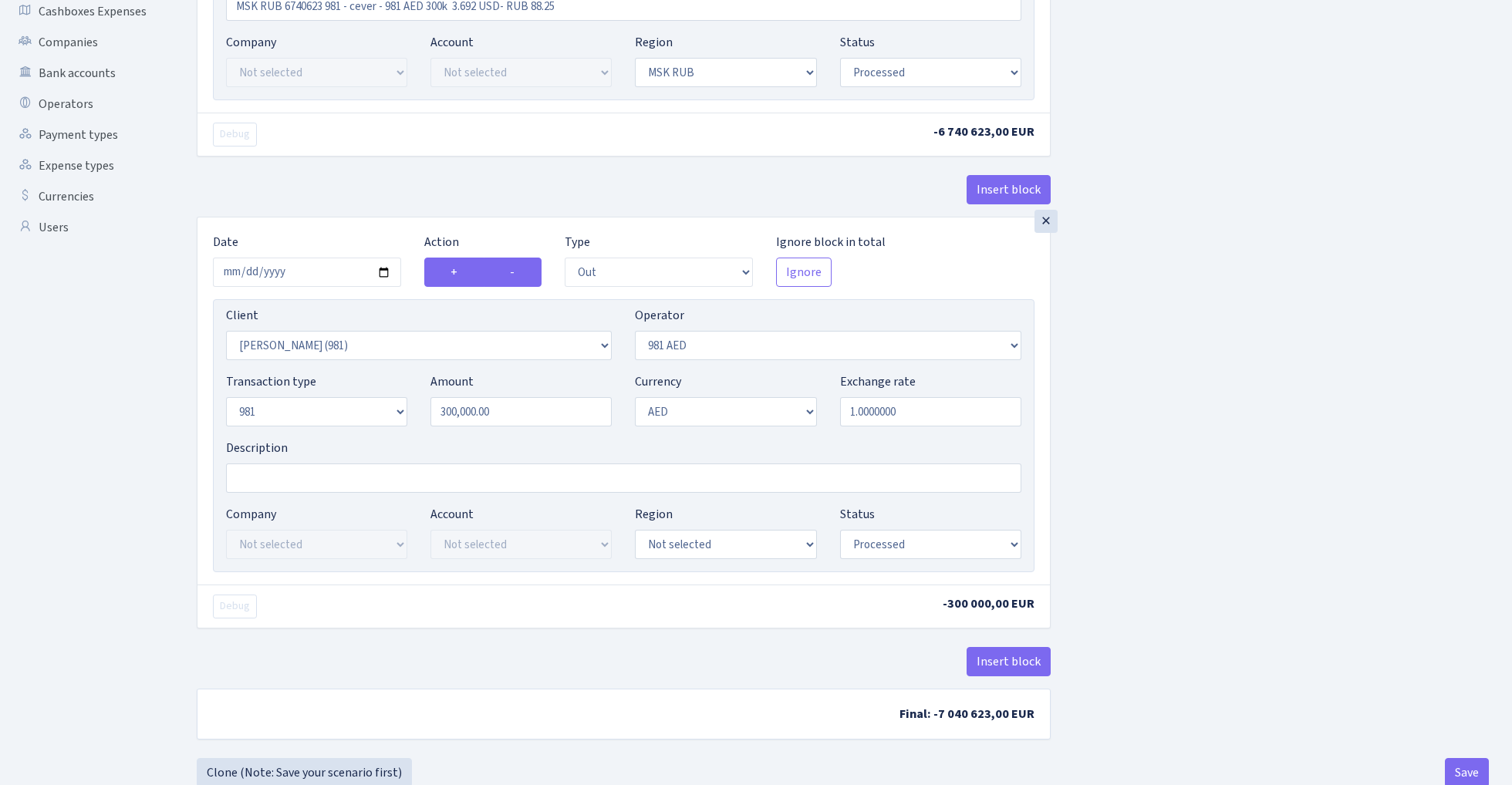
click at [453, 273] on label "+" at bounding box center [454, 272] width 60 height 30
click at [453, 273] on input "+" at bounding box center [455, 268] width 10 height 10
radio input "true"
radio input "false"
select select "in"
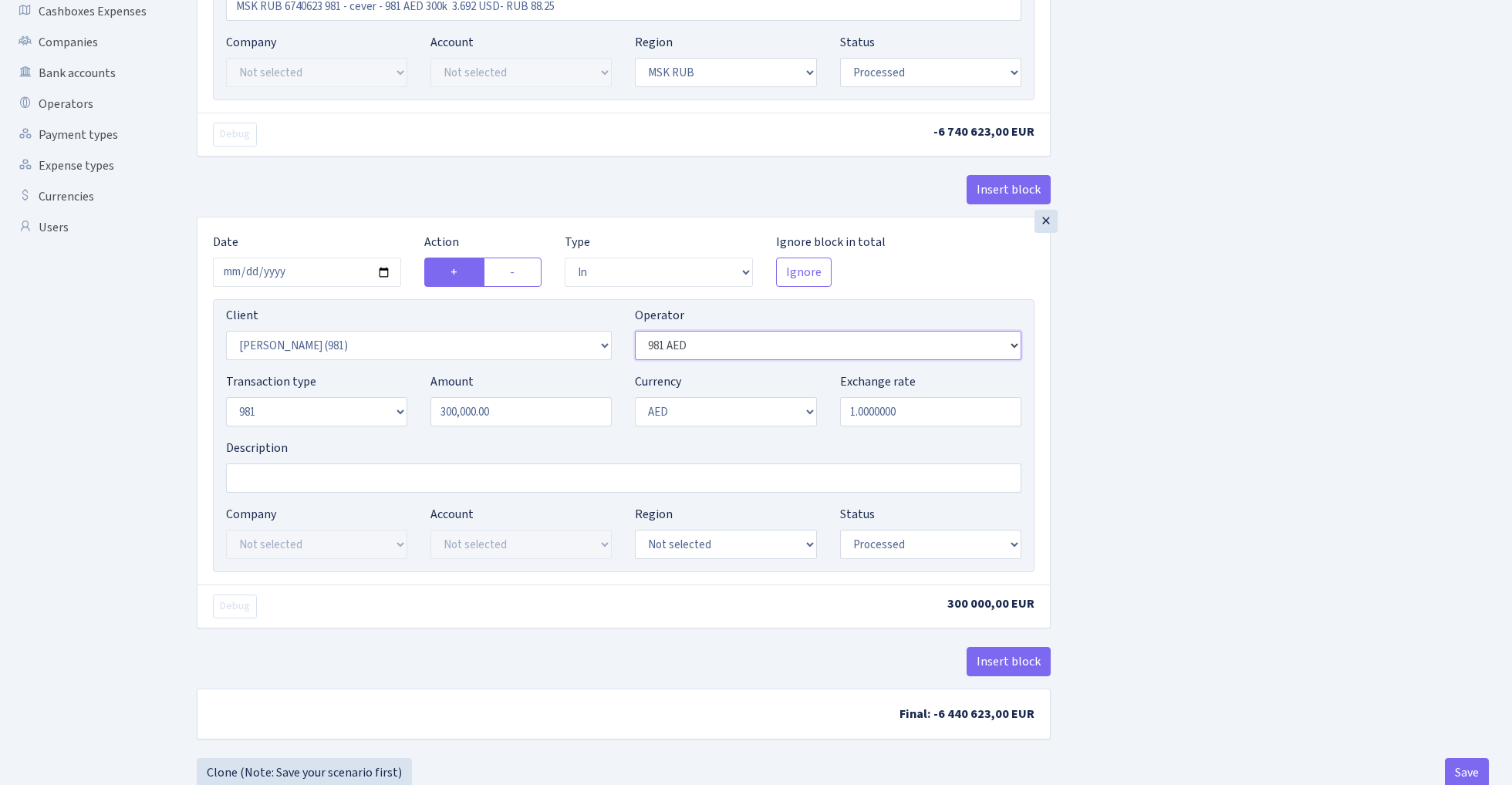
select select "320"
select select
select select "1"
select select "20"
select select "3"
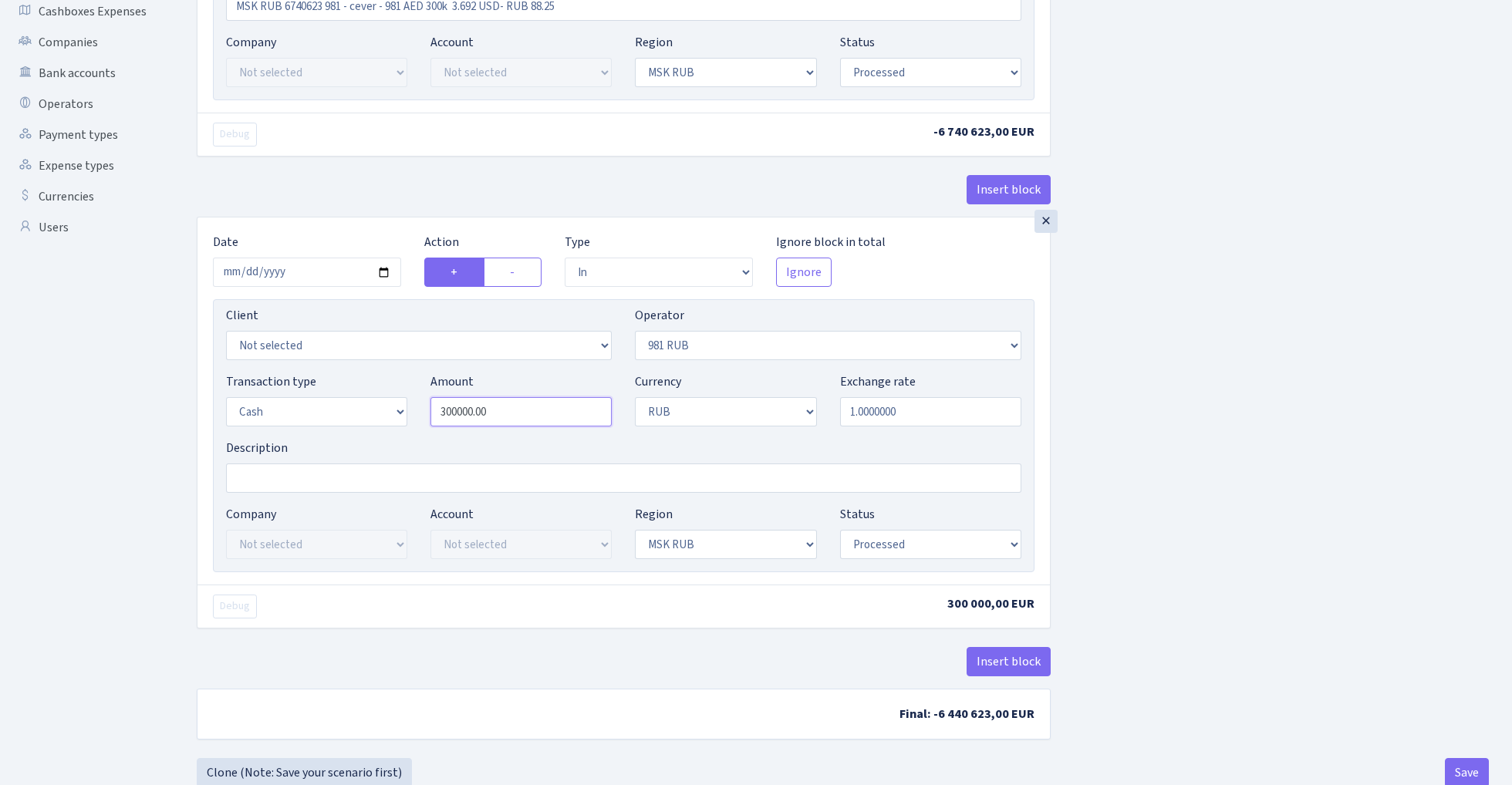
click at [514, 421] on input "300000.00" at bounding box center [521, 412] width 181 height 30
paste input "6740623"
type input "6,740,623.00"
click at [1120, 400] on div "Insert block × Date 2024-07-16 Action + - Type --- In Out Commission Field requ…" at bounding box center [842, 227] width 1315 height 1050
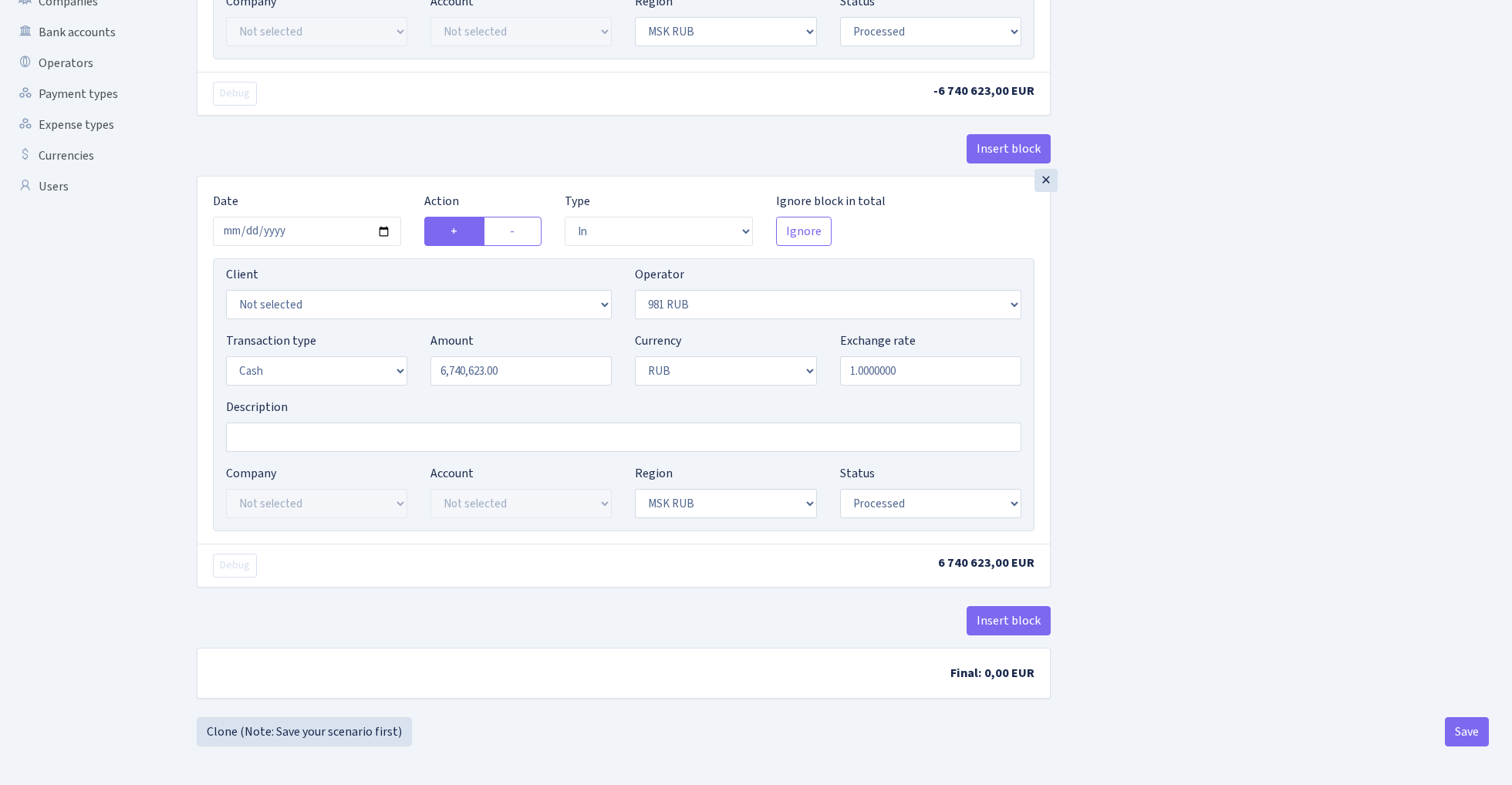
scroll to position [427, 0]
click at [1457, 739] on button "Save" at bounding box center [1467, 732] width 44 height 30
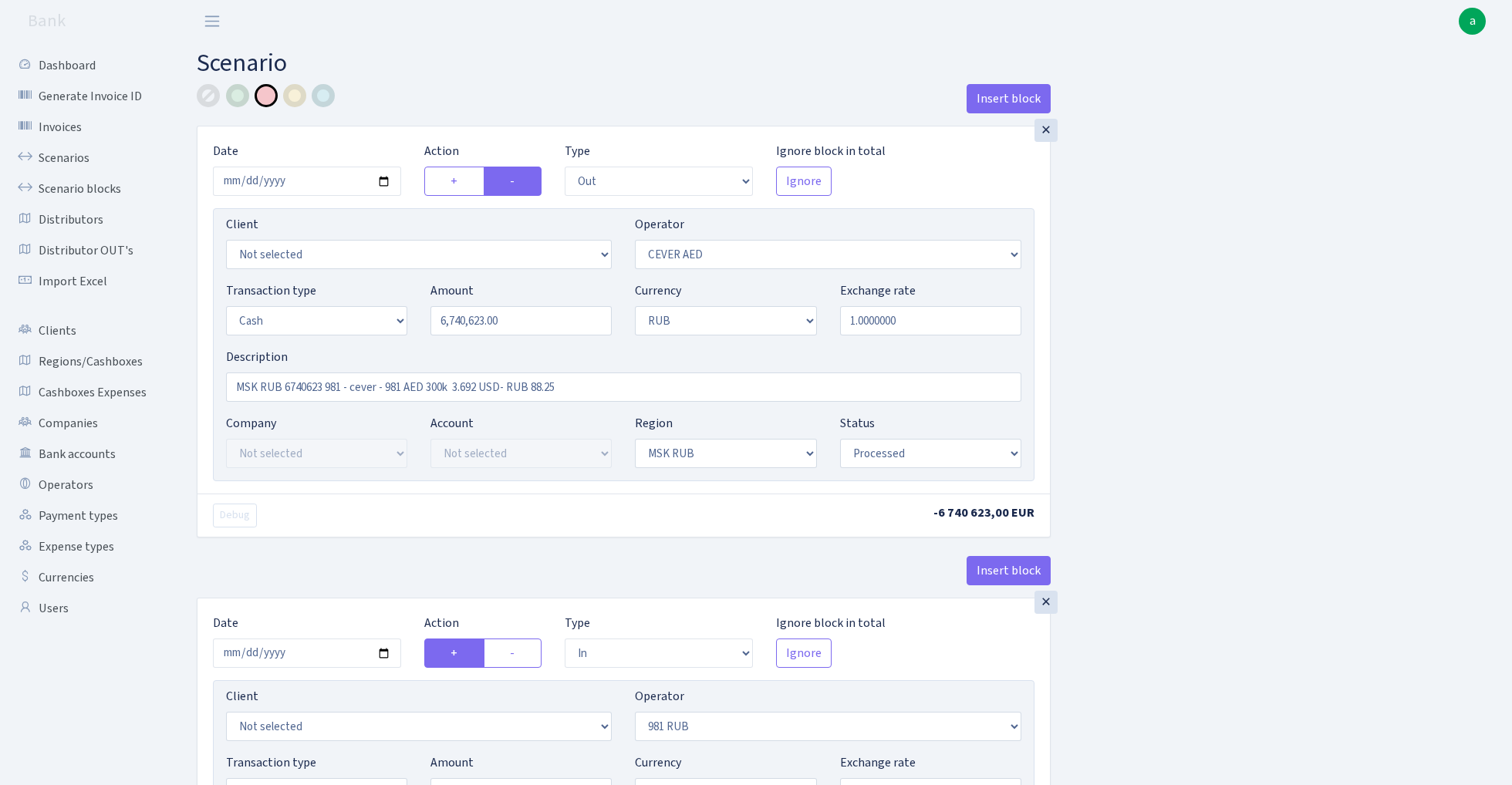
select select "out"
select select "205"
select select "1"
select select "3"
select select "20"
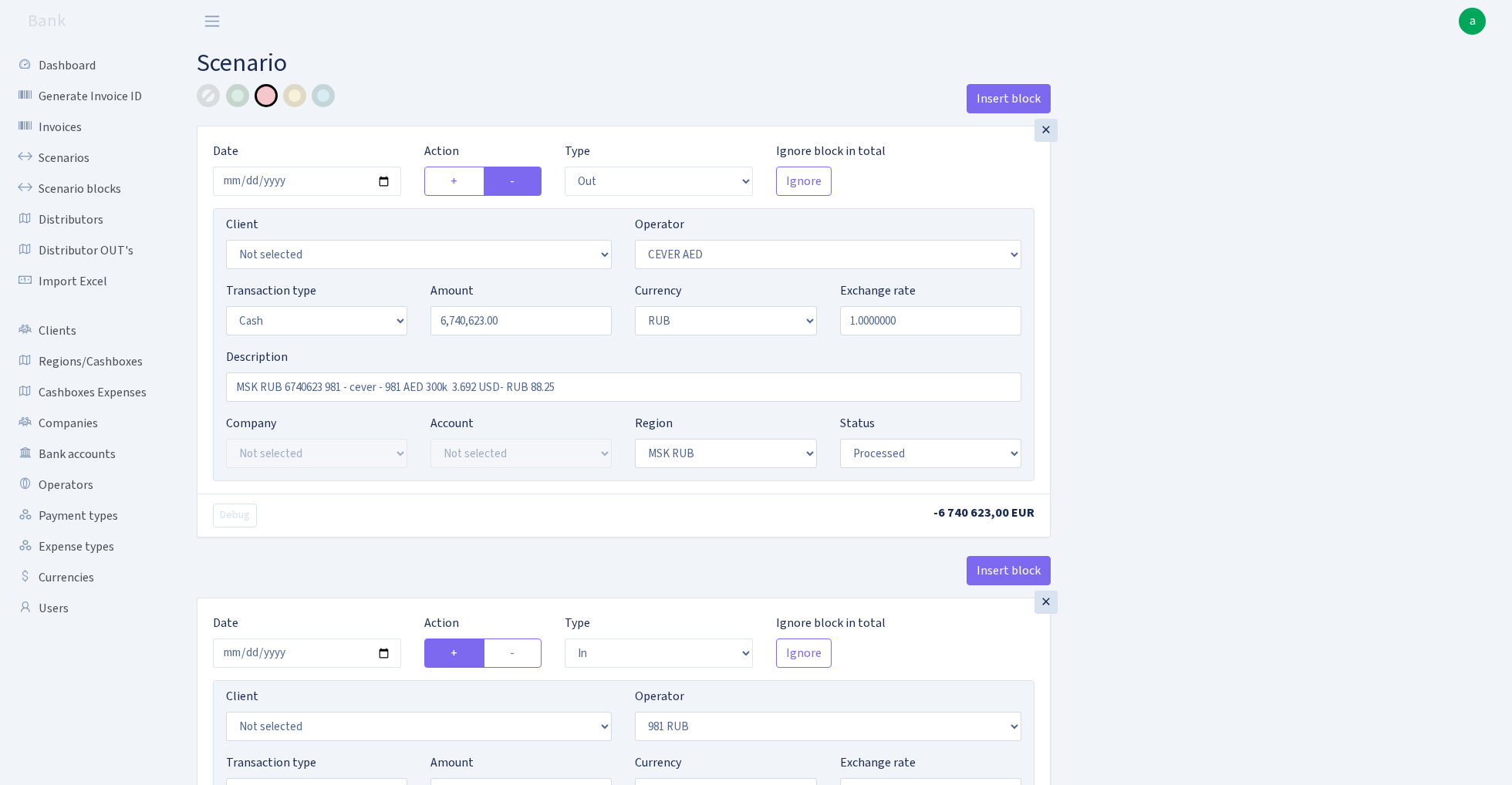
select select "processed"
select select "in"
select select "320"
select select "1"
select select "3"
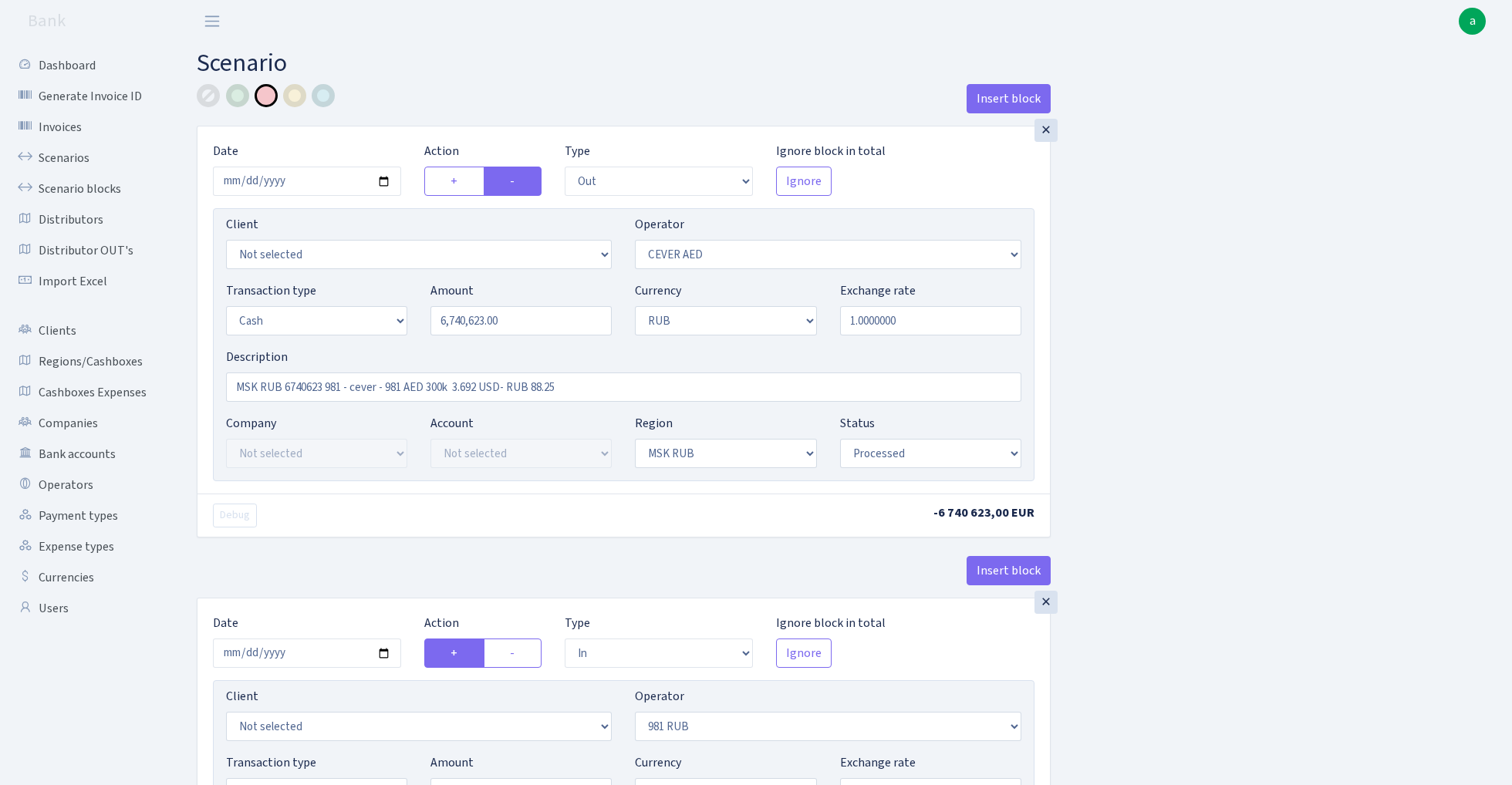
select select "20"
select select "processed"
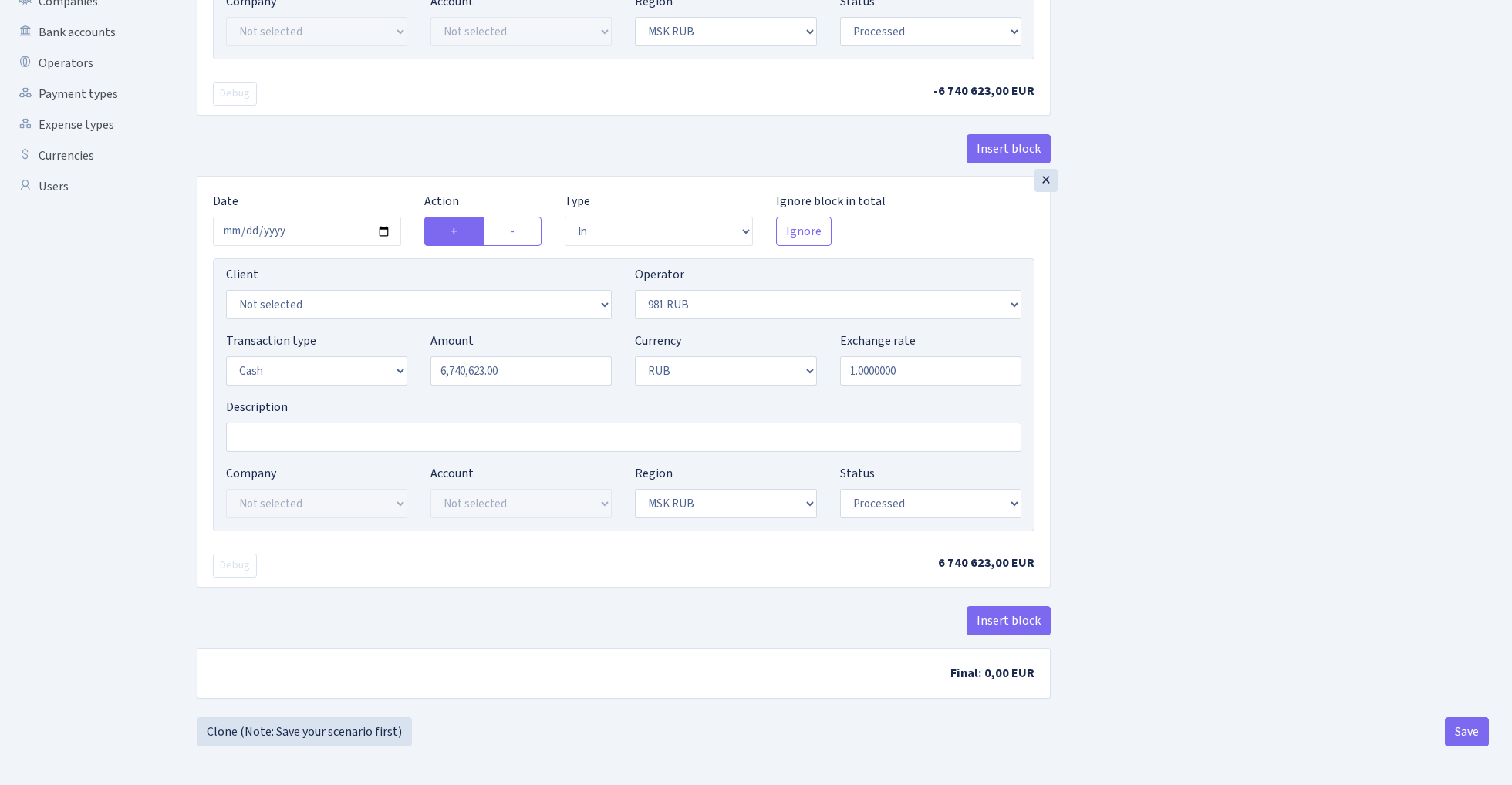
scroll to position [427, 0]
click at [1455, 732] on button "Save" at bounding box center [1467, 732] width 44 height 30
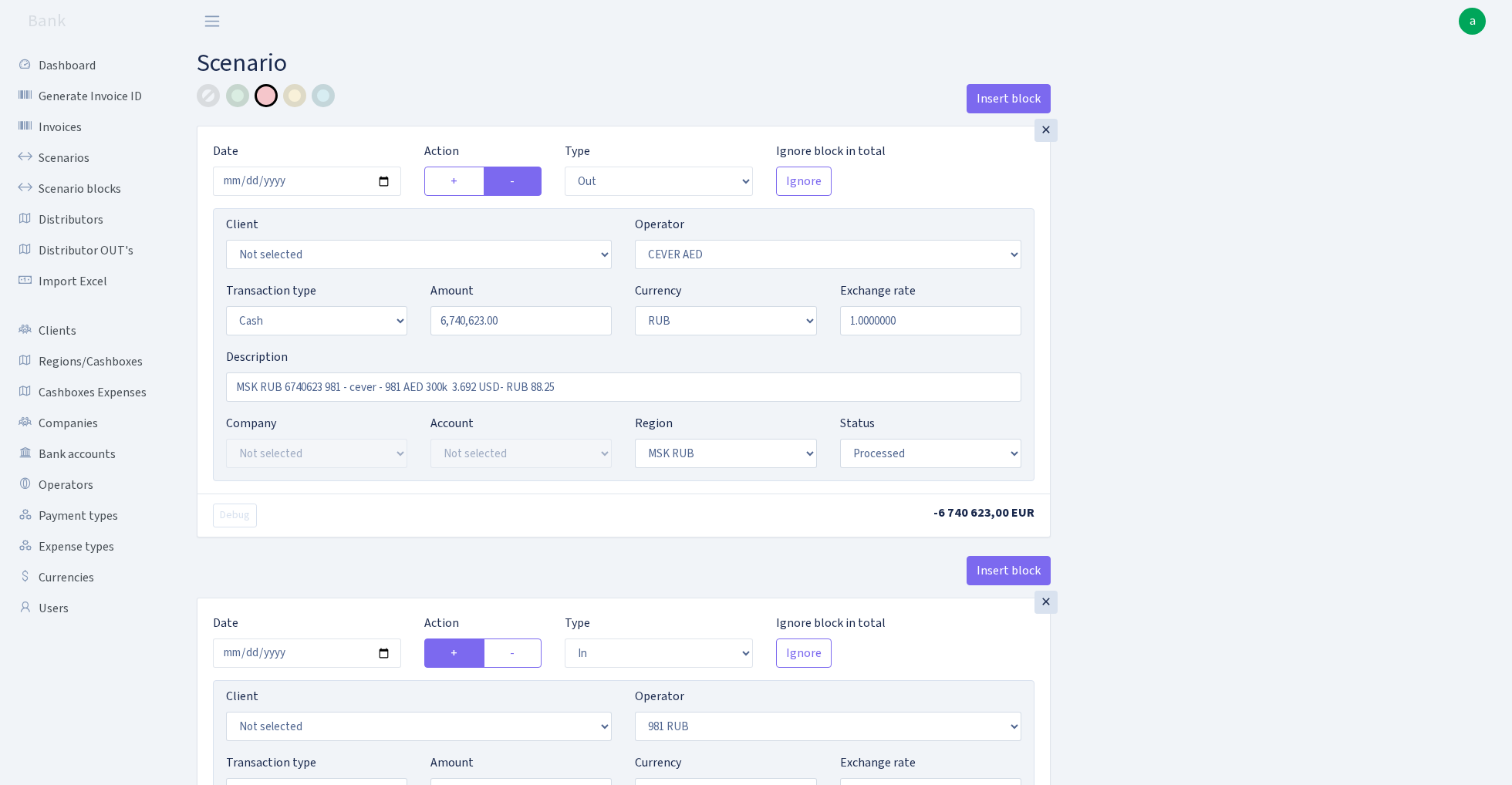
select select "out"
select select "205"
select select "1"
select select "3"
select select "20"
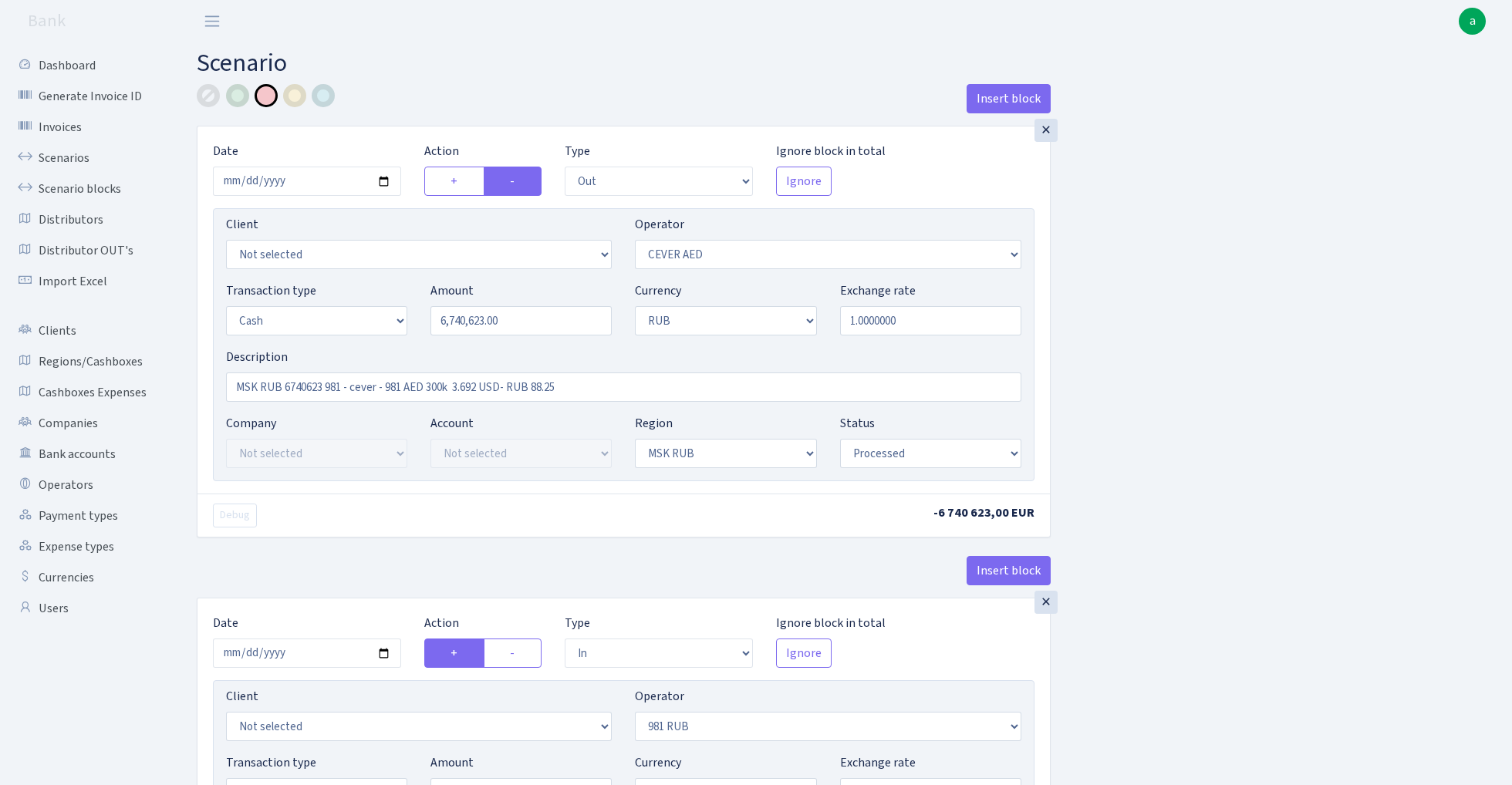
select select "processed"
select select "in"
select select "320"
select select "1"
select select "3"
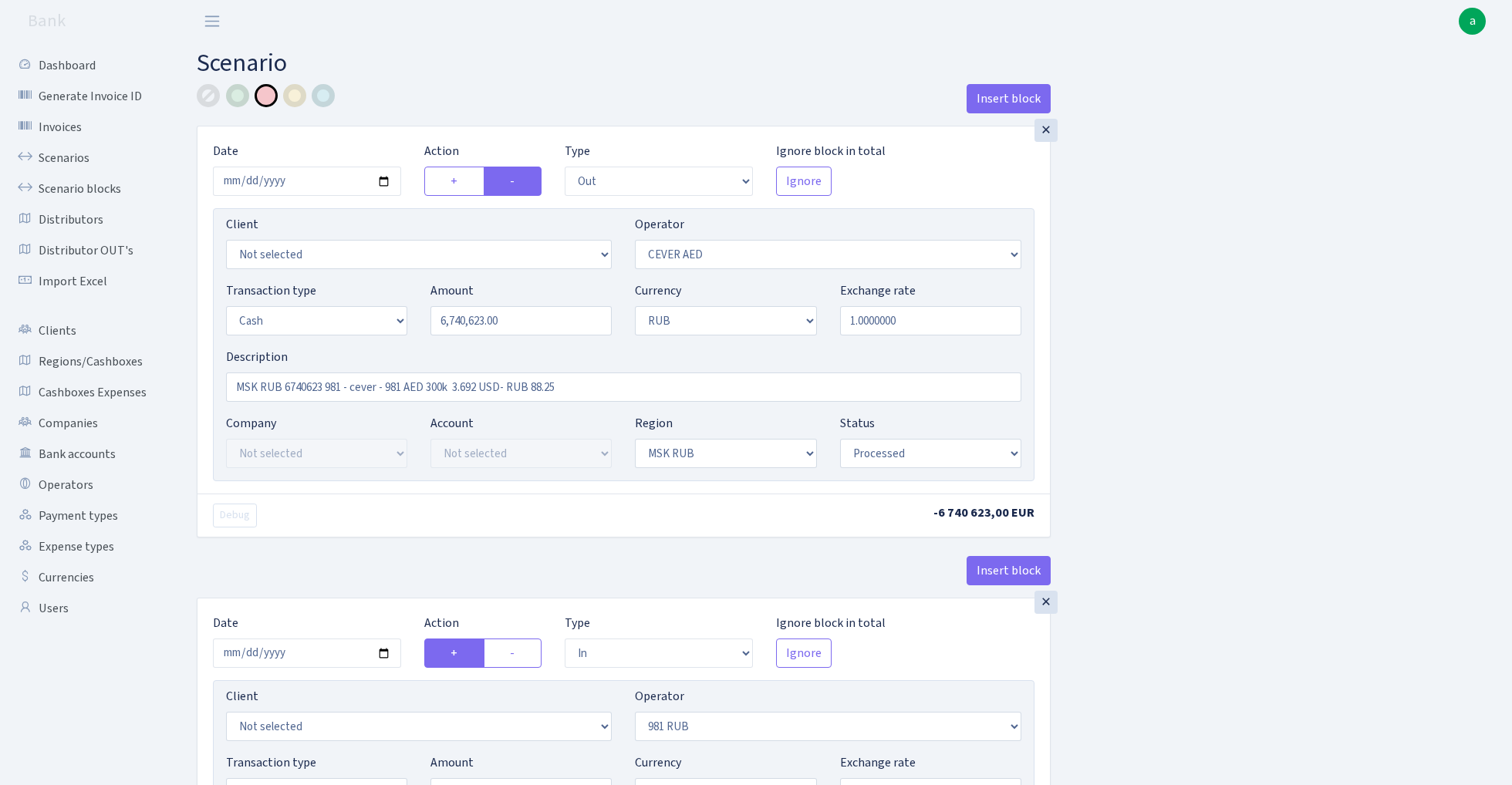
select select "20"
select select "processed"
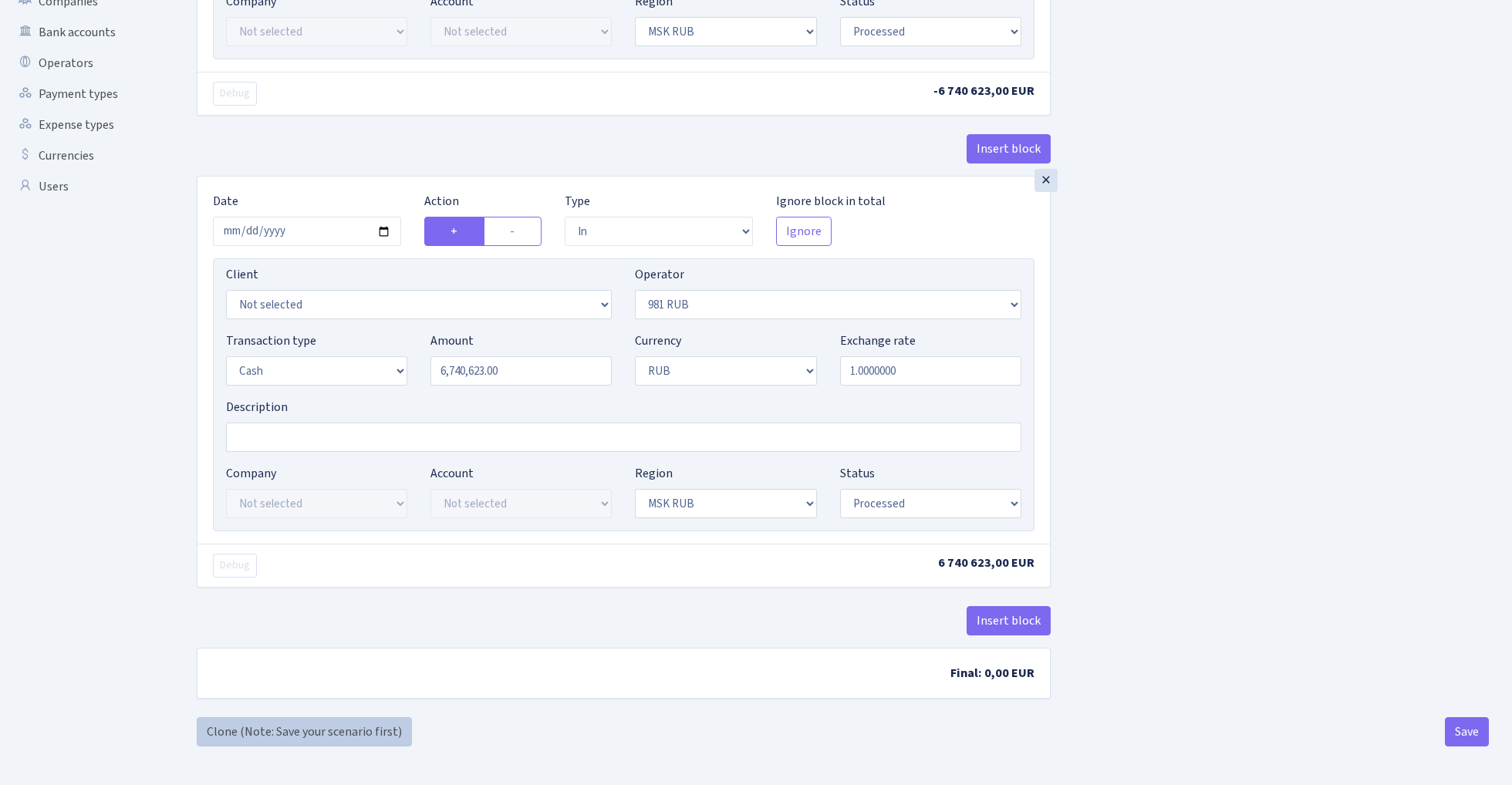
scroll to position [427, 0]
click at [324, 733] on link "Clone (Note: Save your scenario first)" at bounding box center [304, 732] width 215 height 30
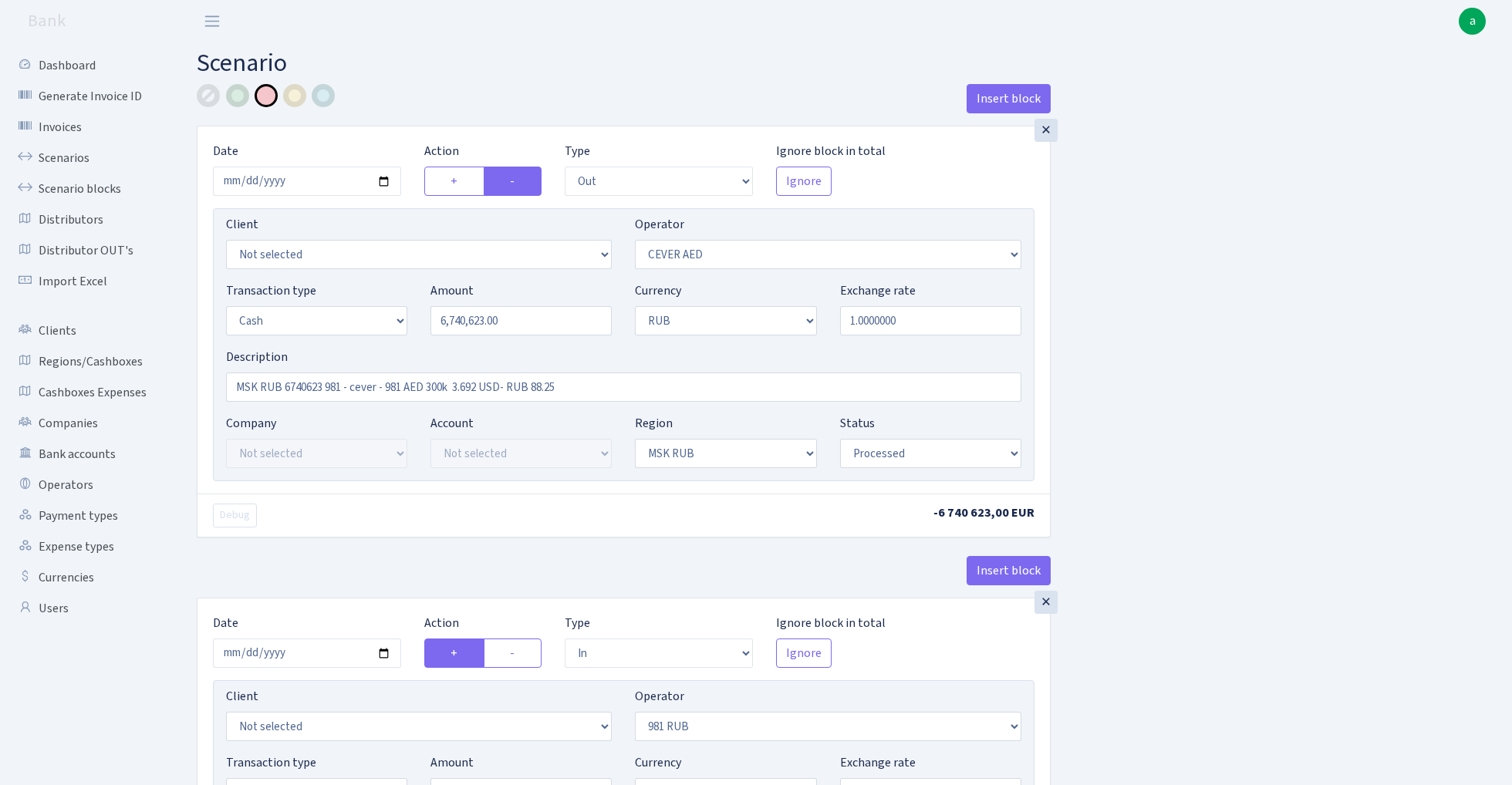
select select "out"
select select "205"
select select "1"
select select "3"
select select "20"
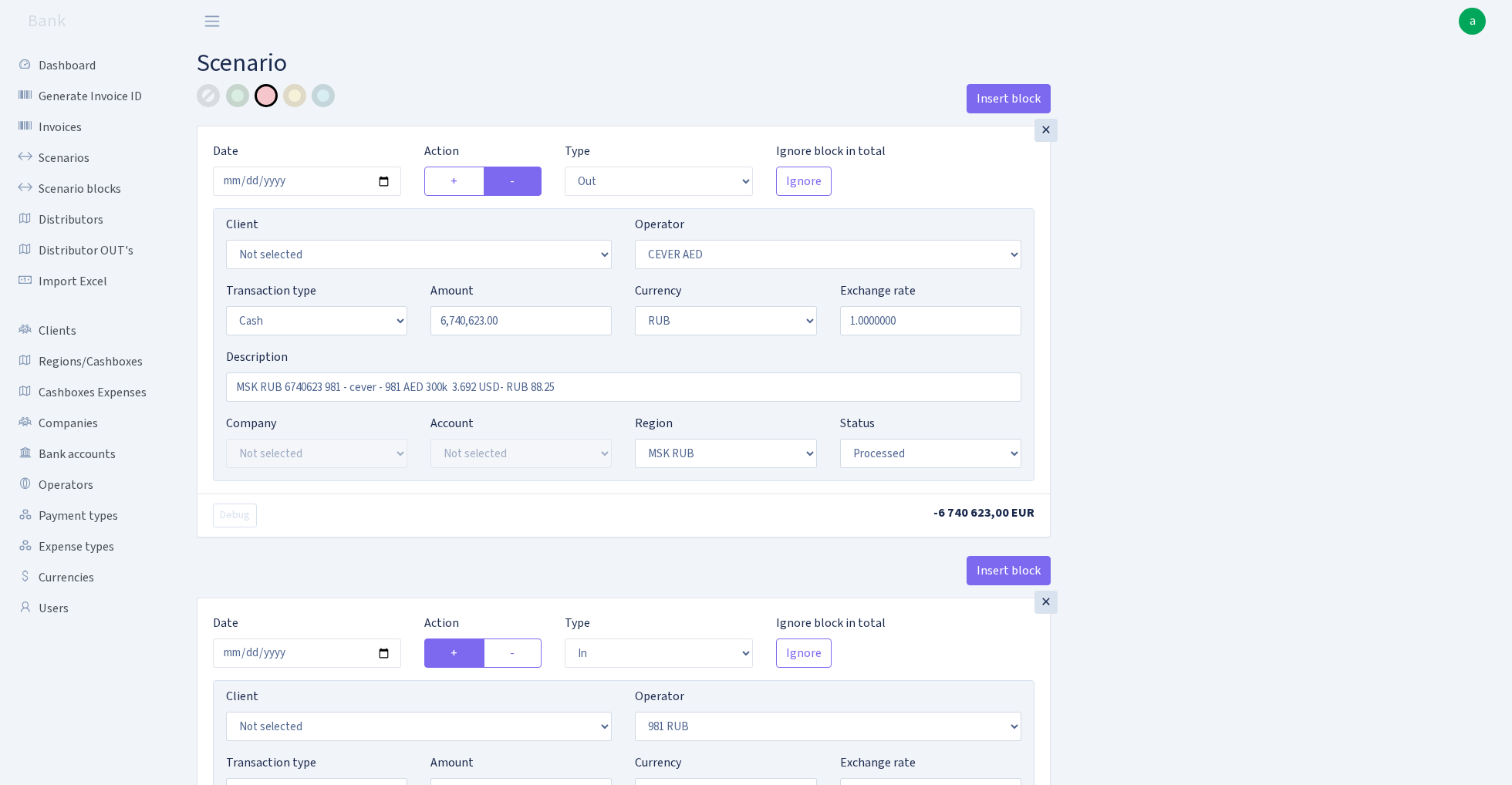
select select "processed"
select select "in"
select select "320"
select select "1"
select select "3"
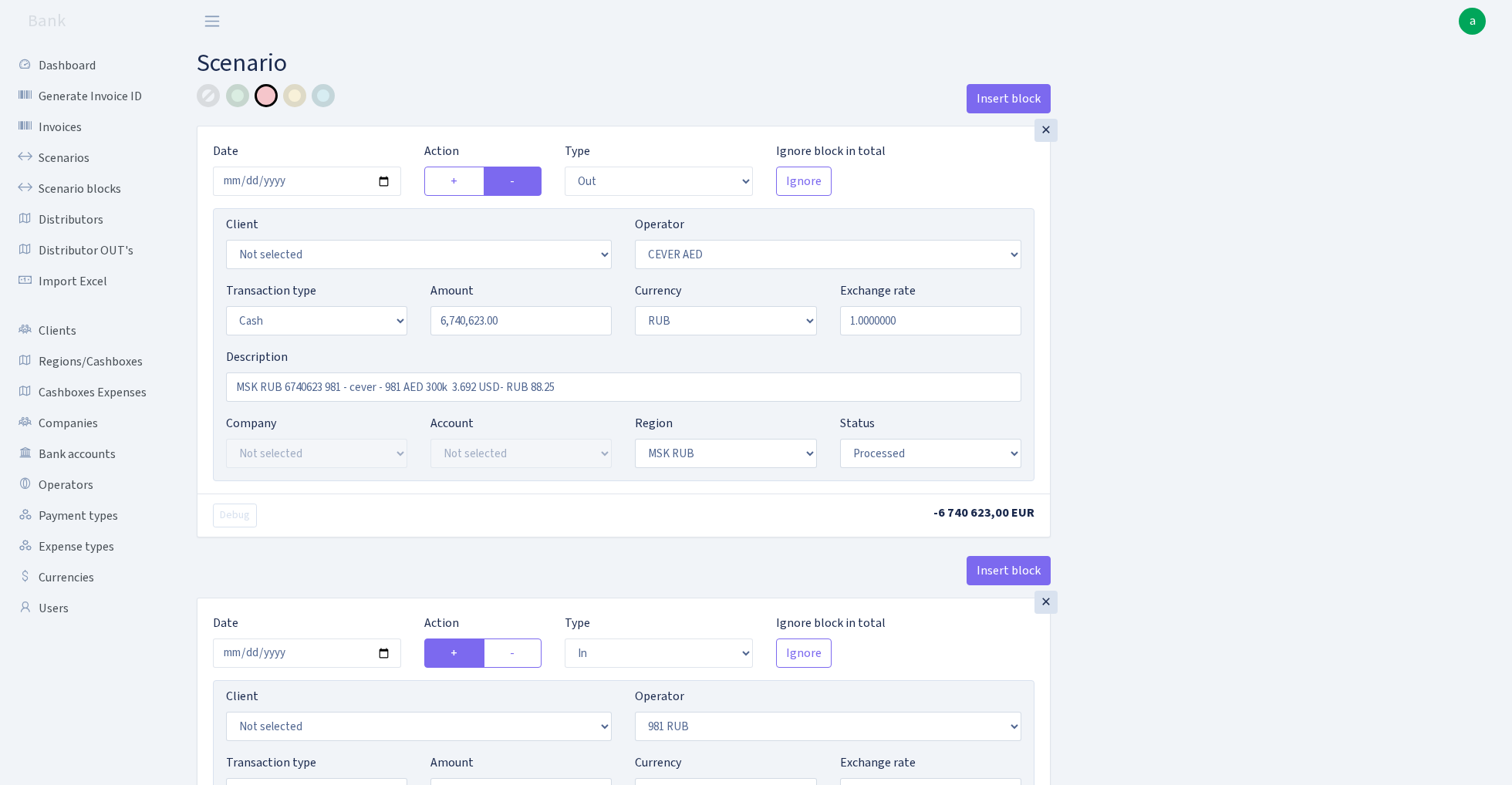
select select "20"
select select "processed"
click at [309, 179] on input "[DATE]" at bounding box center [306, 181] width 188 height 30
type input "[DATE]"
click at [390, 69] on h2 "Scenario" at bounding box center [843, 63] width 1293 height 30
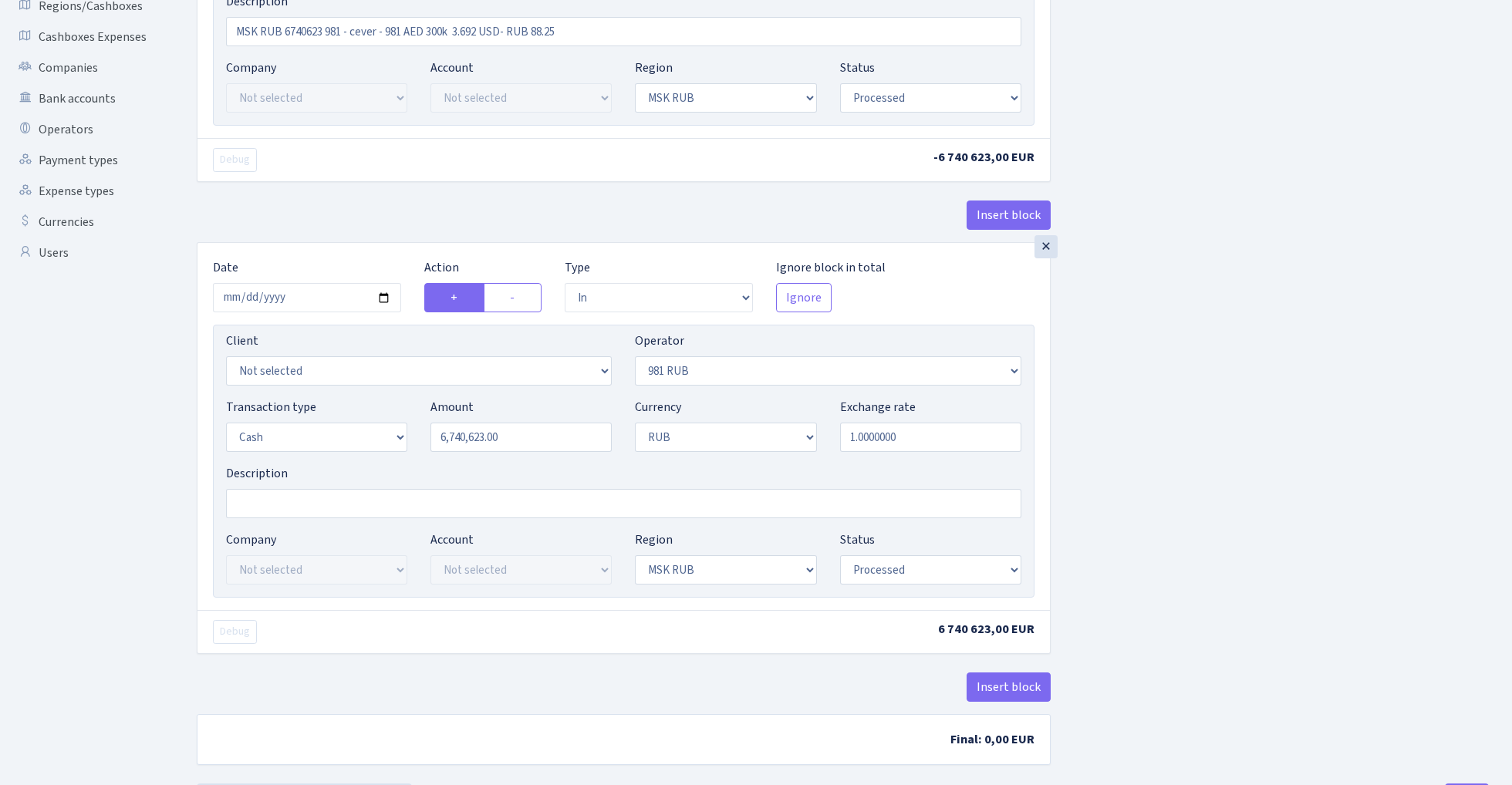
scroll to position [396, 0]
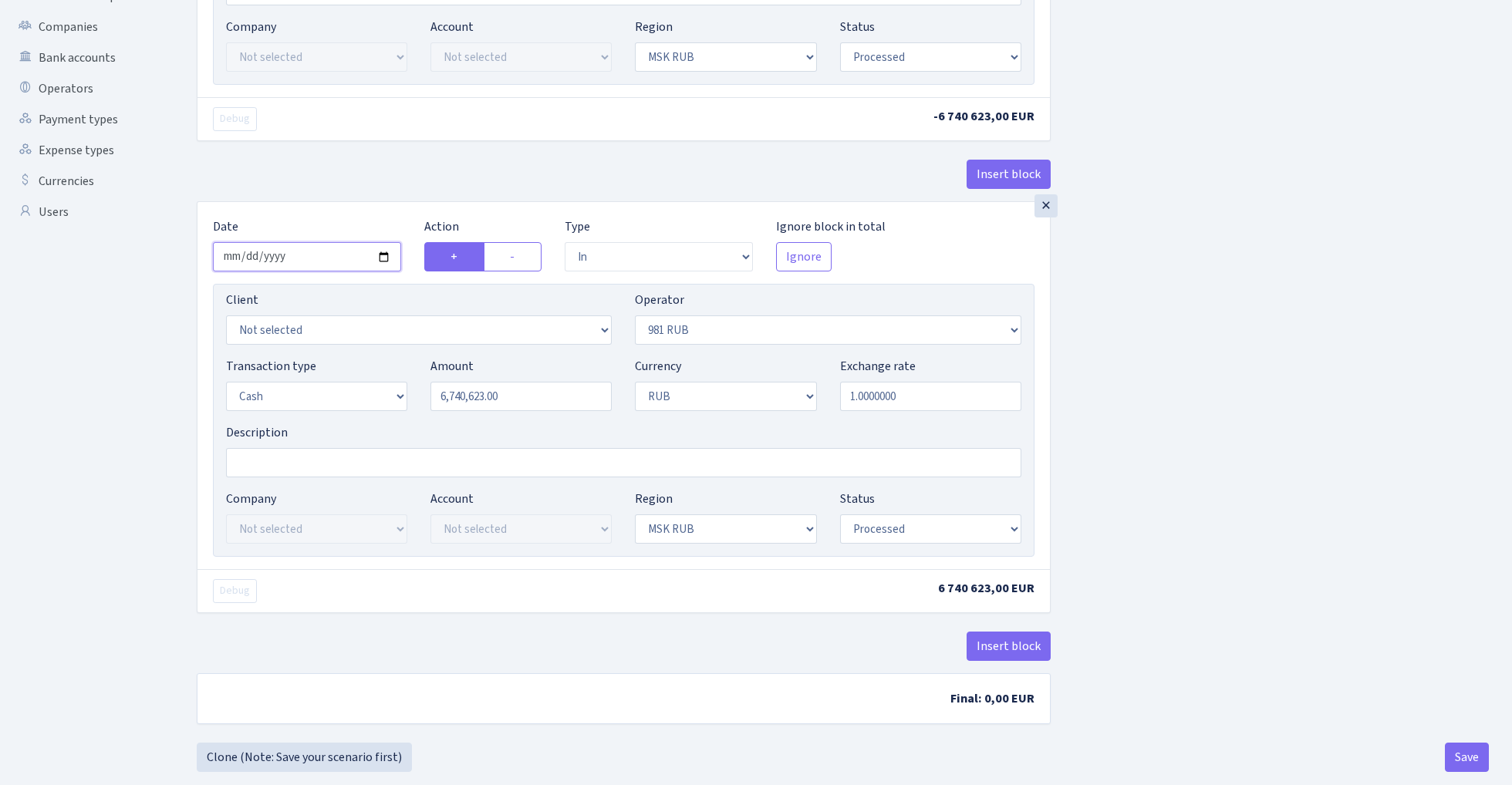
click at [306, 258] on input "2024-07-16" at bounding box center [306, 257] width 188 height 30
type input "[DATE]"
click at [356, 168] on div "Insert block" at bounding box center [624, 180] width 854 height 41
click at [523, 396] on input "6740623.00" at bounding box center [521, 396] width 181 height 30
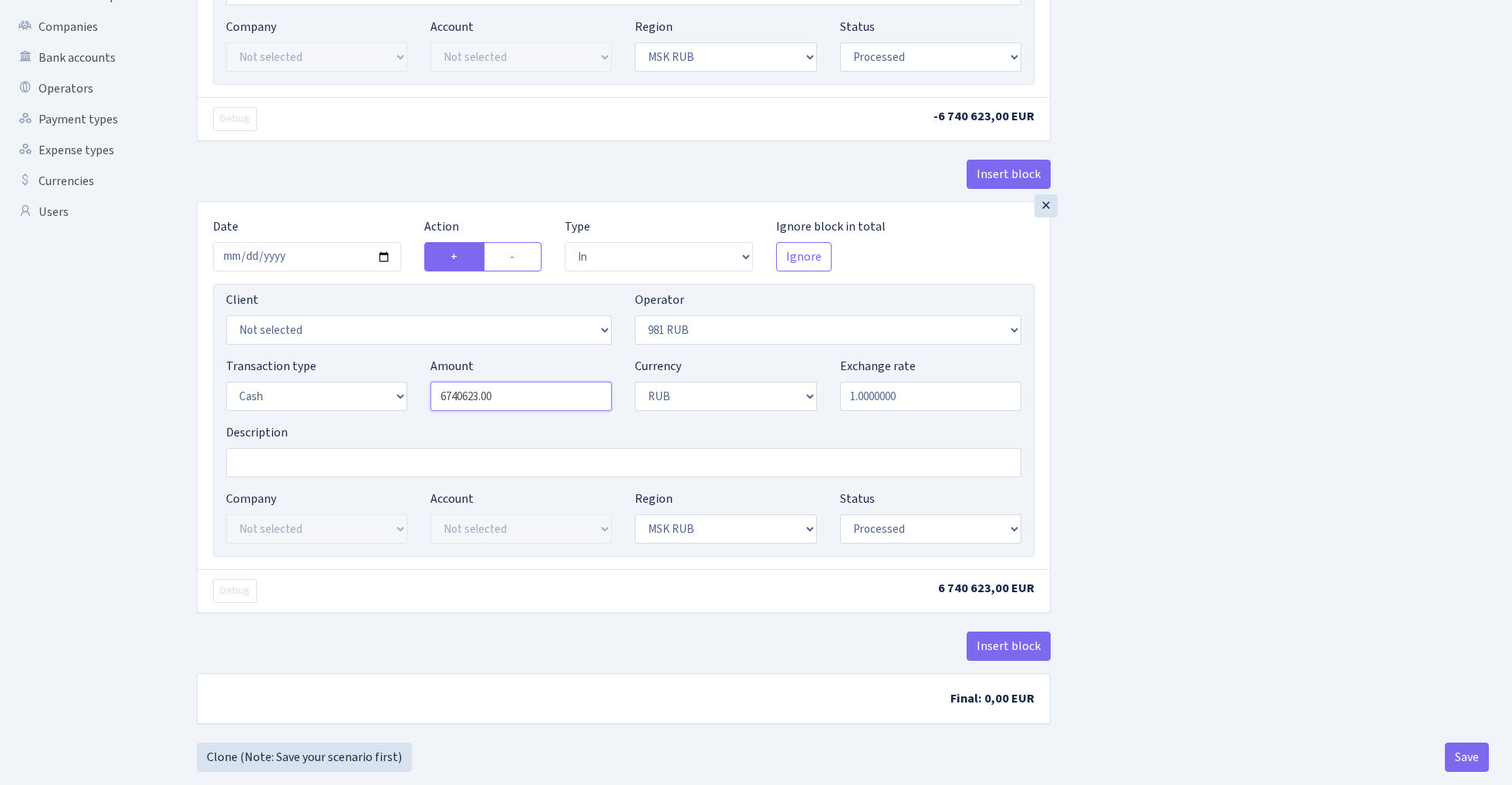
paste input "325"
type input "6,732,500.00"
click at [1211, 325] on div "Insert block × Date 2024-07-18 Action + - Type --- In Out Commission Field requ…" at bounding box center [842, 214] width 1315 height 1056
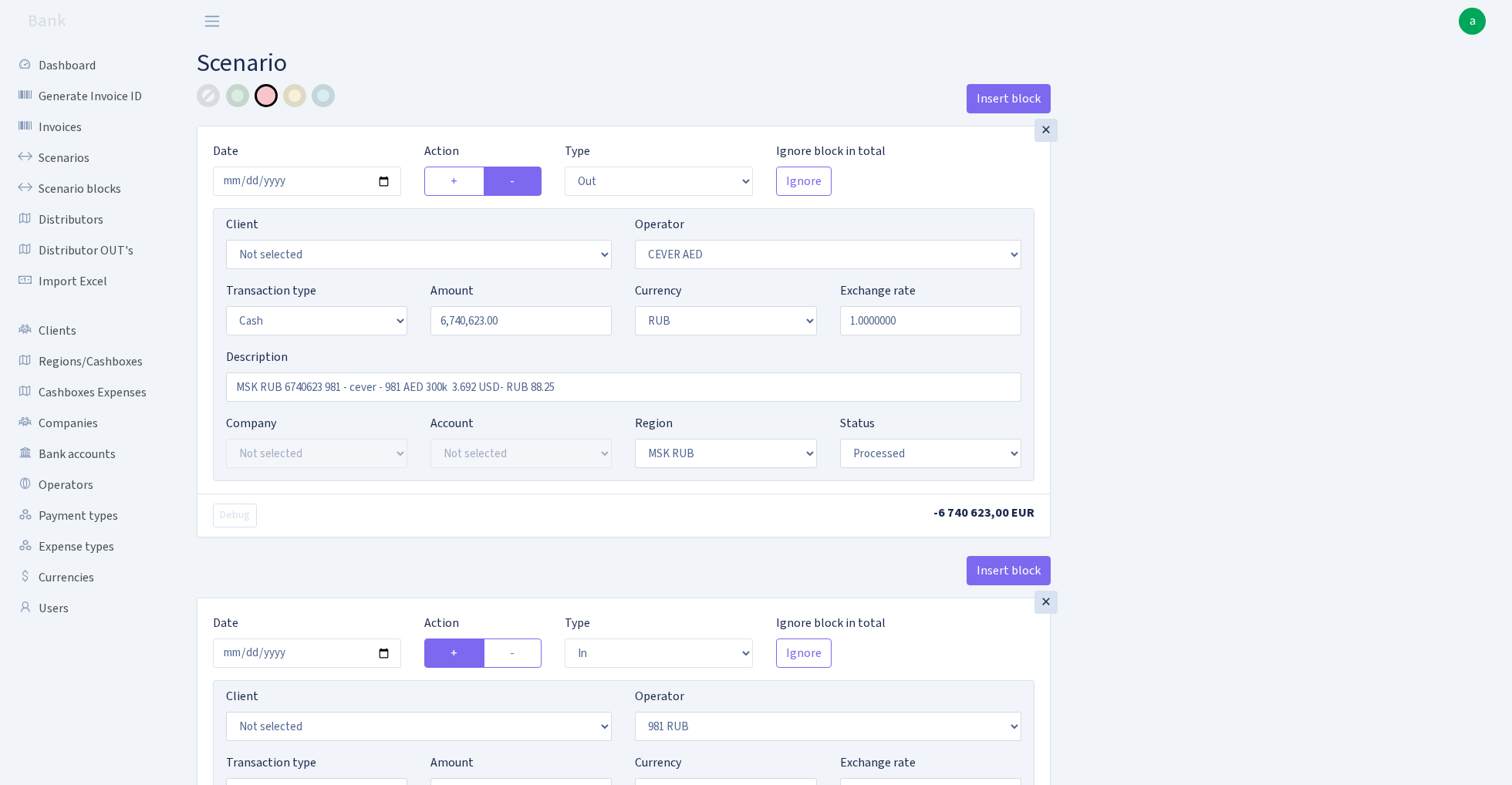
scroll to position [0, 0]
click at [535, 319] on input "6740623.00" at bounding box center [521, 321] width 181 height 30
paste input "325"
type input "6,732,500.00"
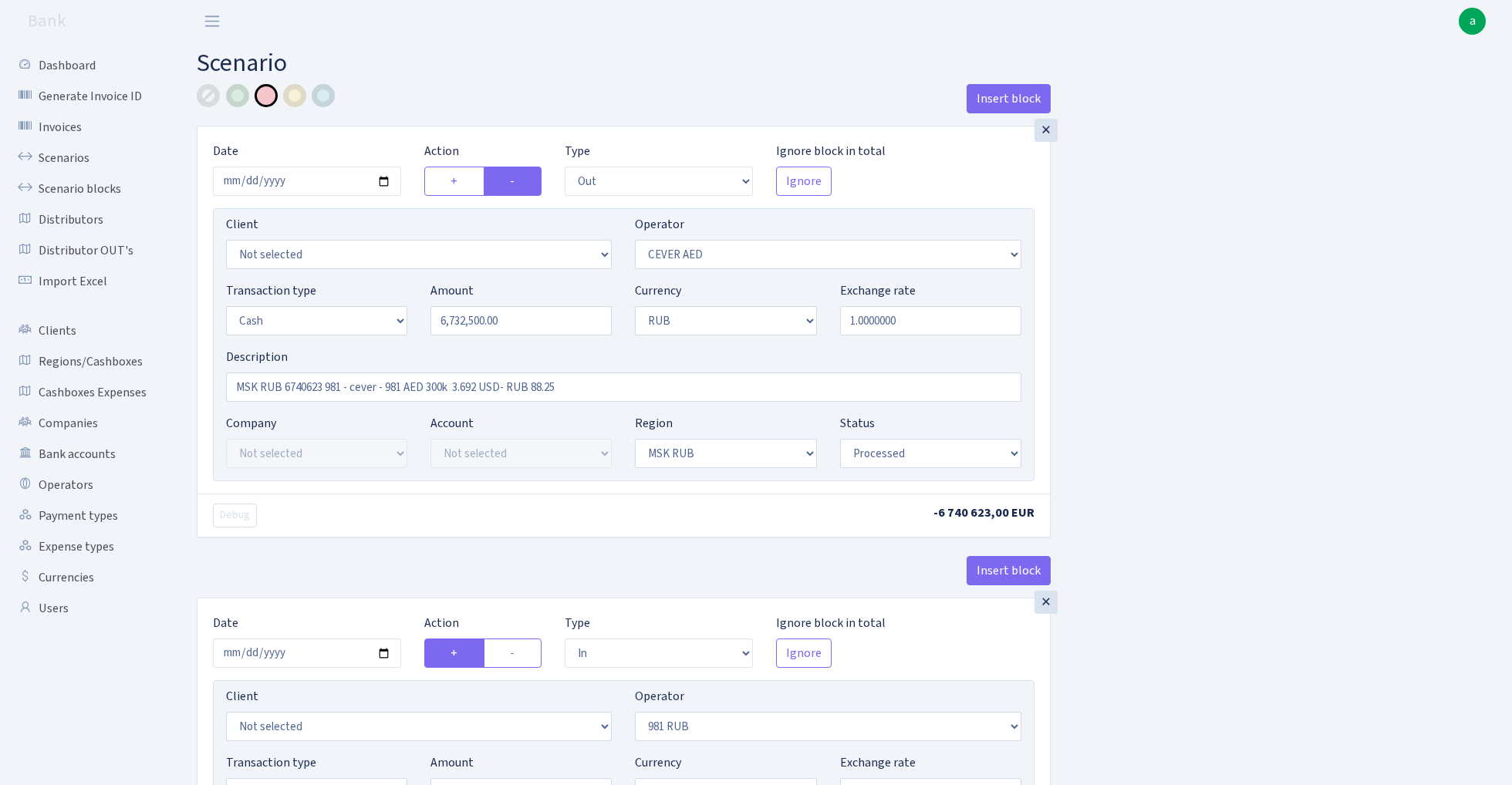
click at [1142, 336] on div "Insert block × Date [DATE] Action + - Type --- In Out Commission Field required…" at bounding box center [842, 611] width 1315 height 1056
click at [312, 389] on input "MSK RUB 6740623 981 - cever - 981 AED 300k 3.692 USD- RUB 88.25" at bounding box center [624, 388] width 796 height 30
paste input "32500"
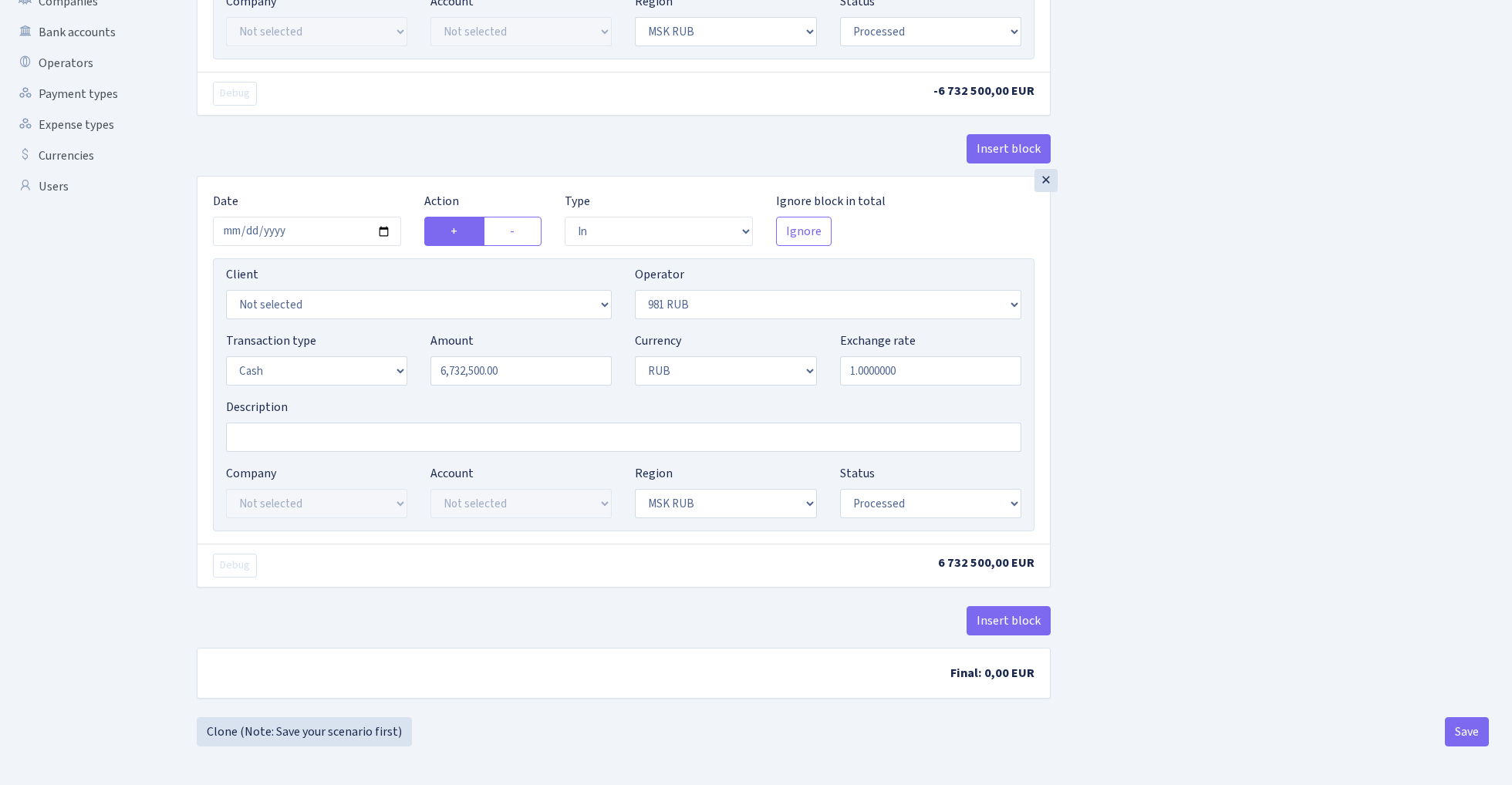
scroll to position [427, 0]
type input "MSK RUB 6732500 981 - cever - 981 AED 300k 3.692 USD- RUB 88.25"
click at [1472, 732] on button "Save" at bounding box center [1467, 732] width 44 height 30
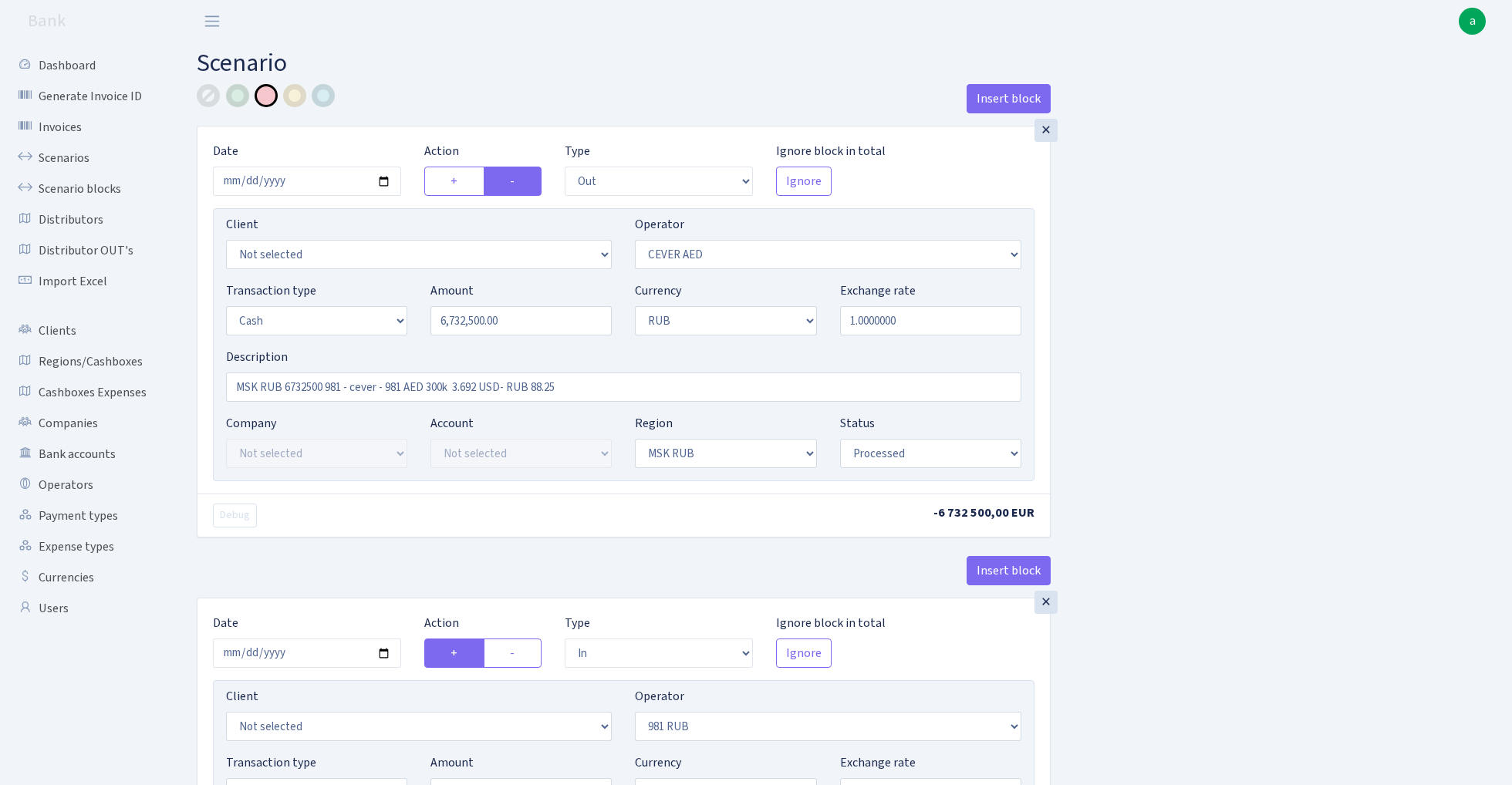
select select "out"
select select "205"
select select "1"
select select "3"
select select "20"
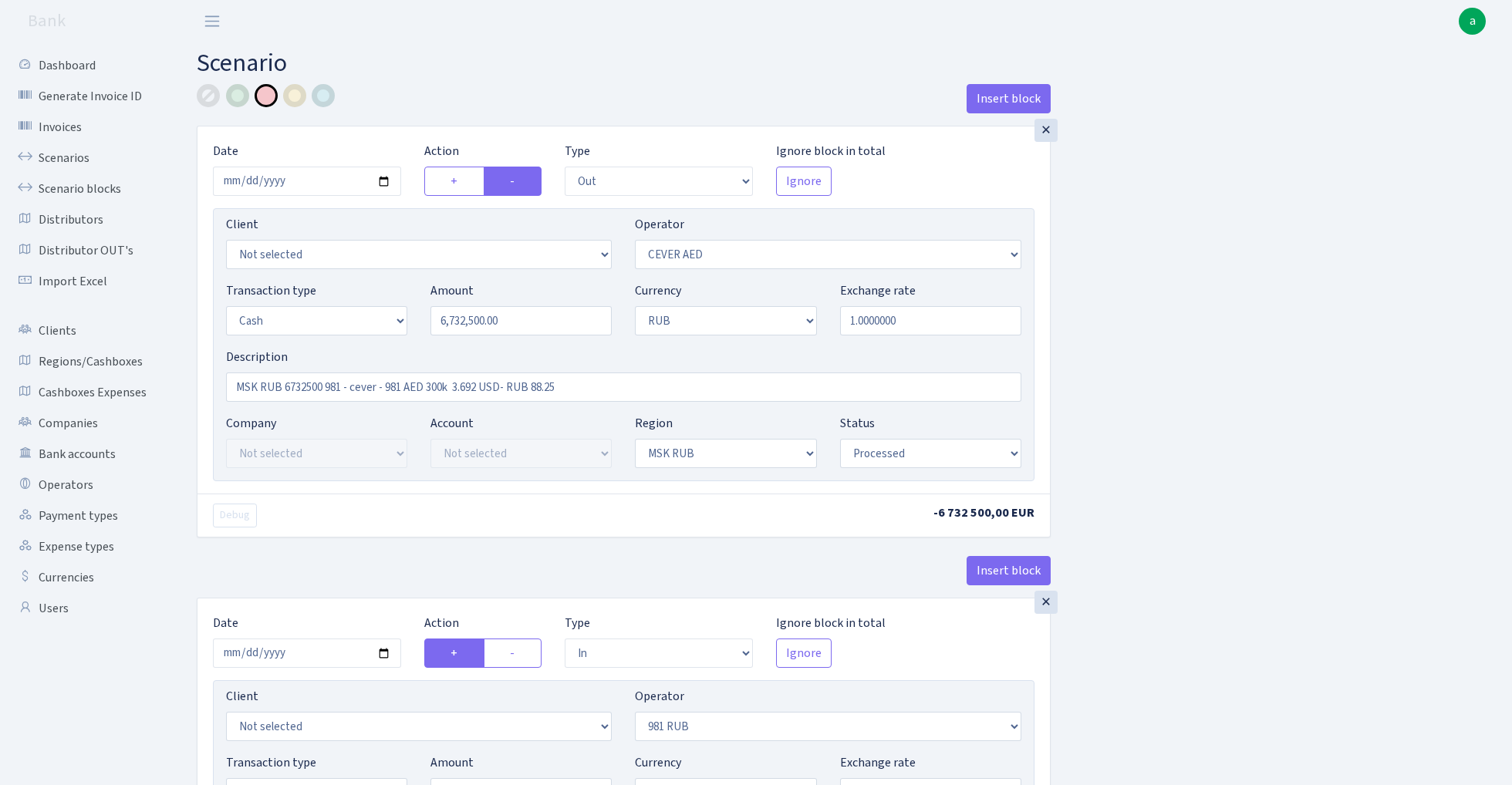
select select "processed"
select select "in"
select select "320"
select select "1"
select select "3"
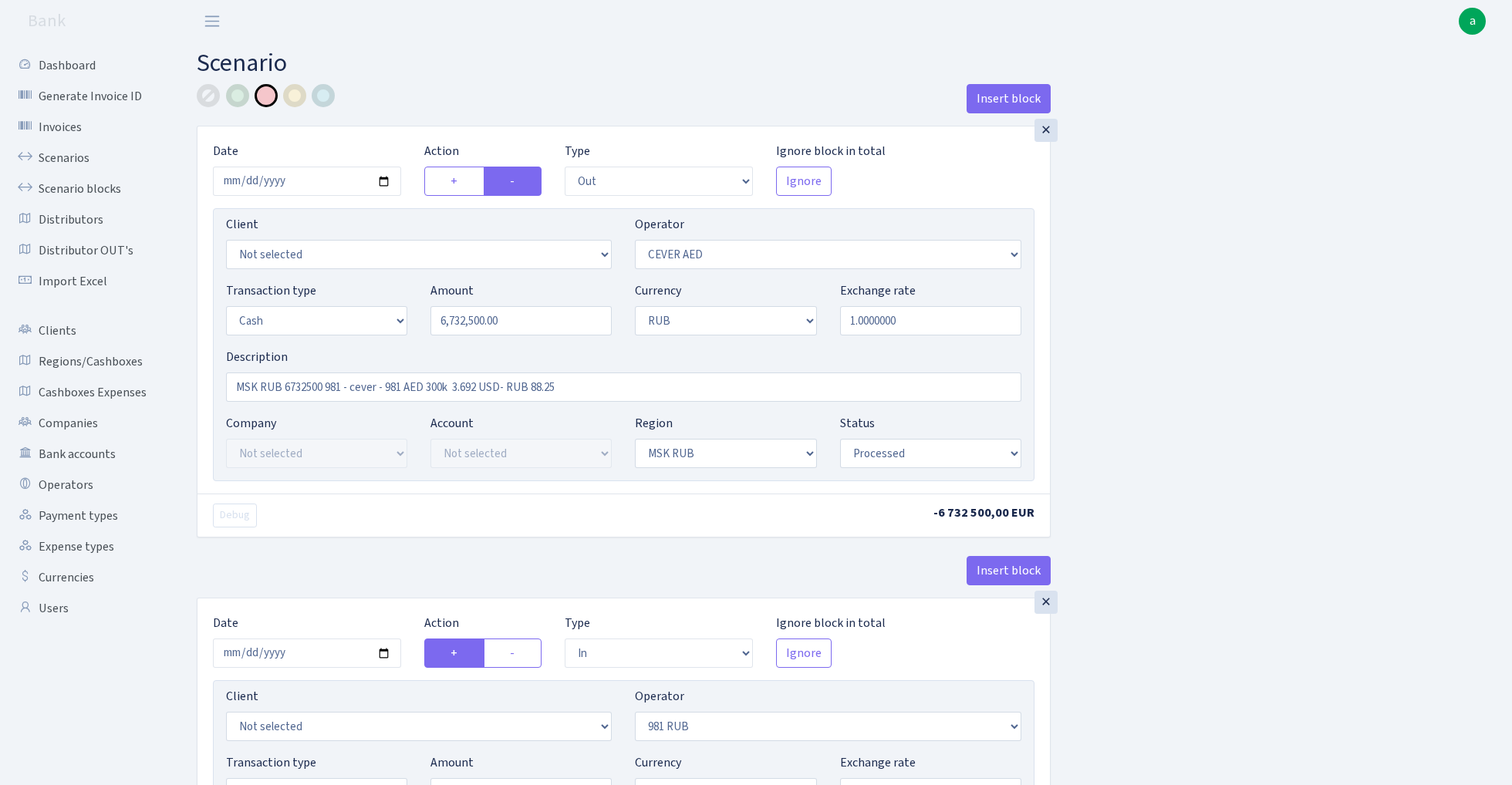
select select "20"
select select "processed"
click at [52, 157] on link "Scenarios" at bounding box center [85, 157] width 154 height 30
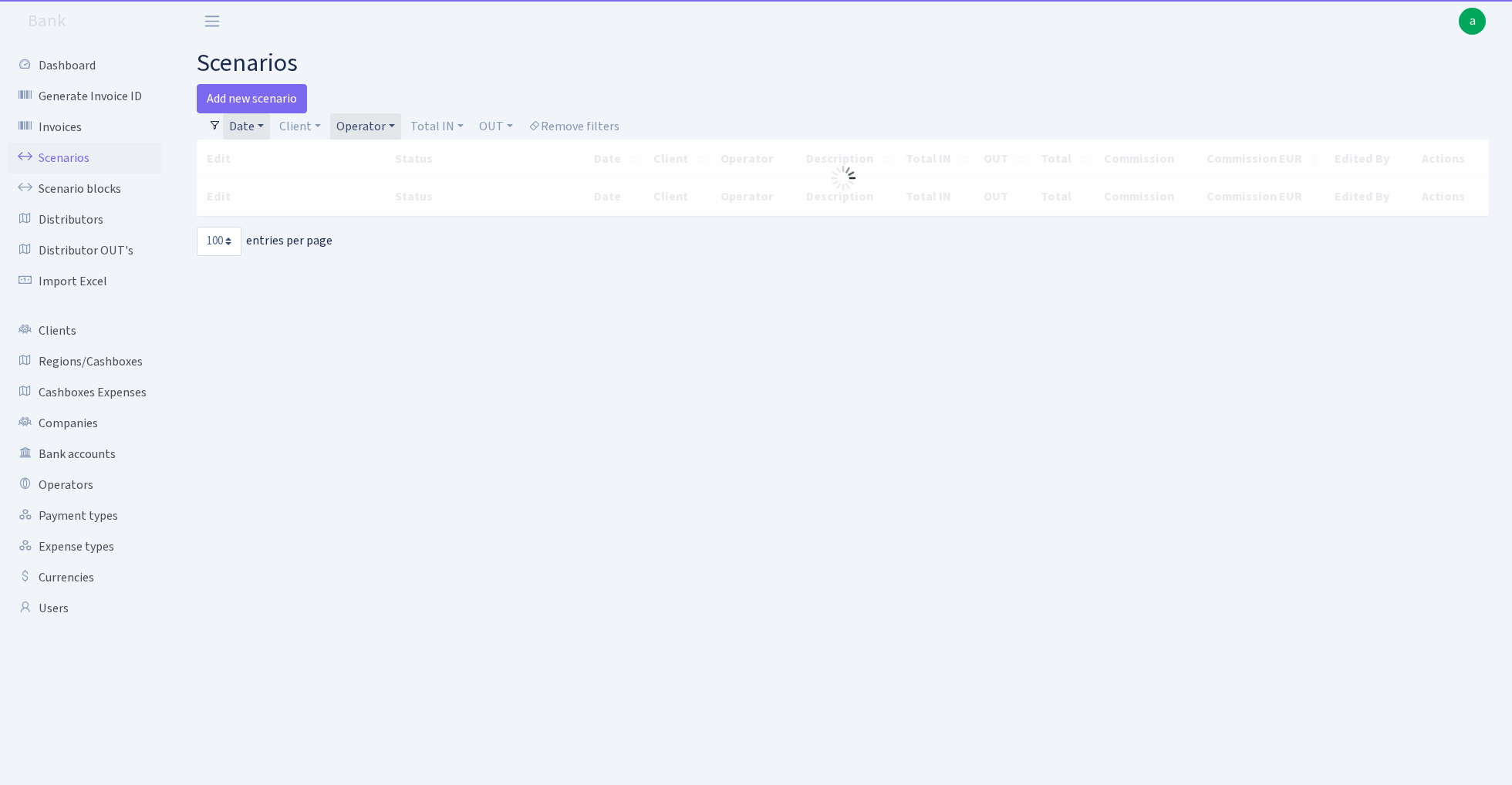
select select "100"
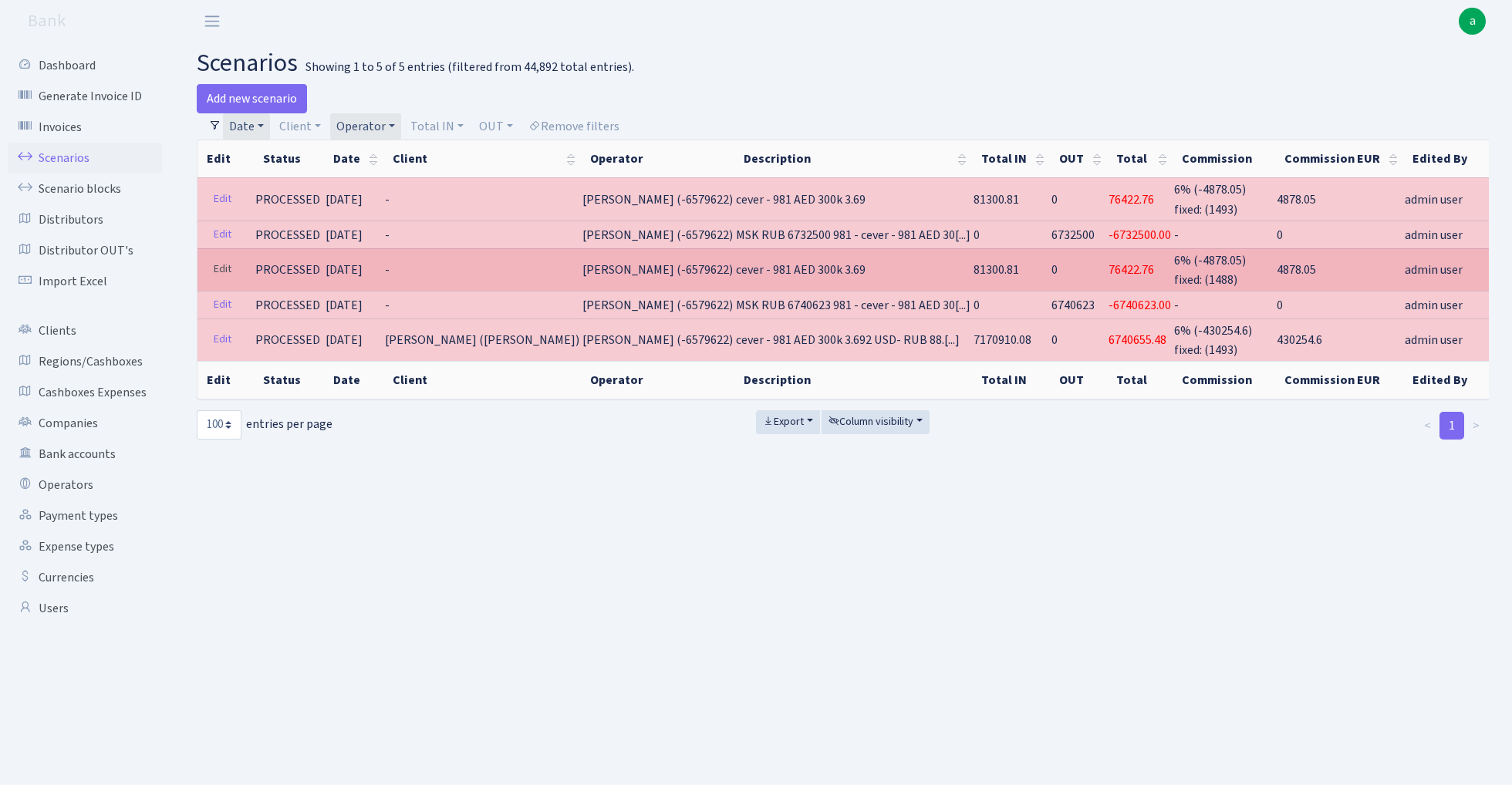
click at [216, 269] on link "Edit" at bounding box center [222, 270] width 31 height 24
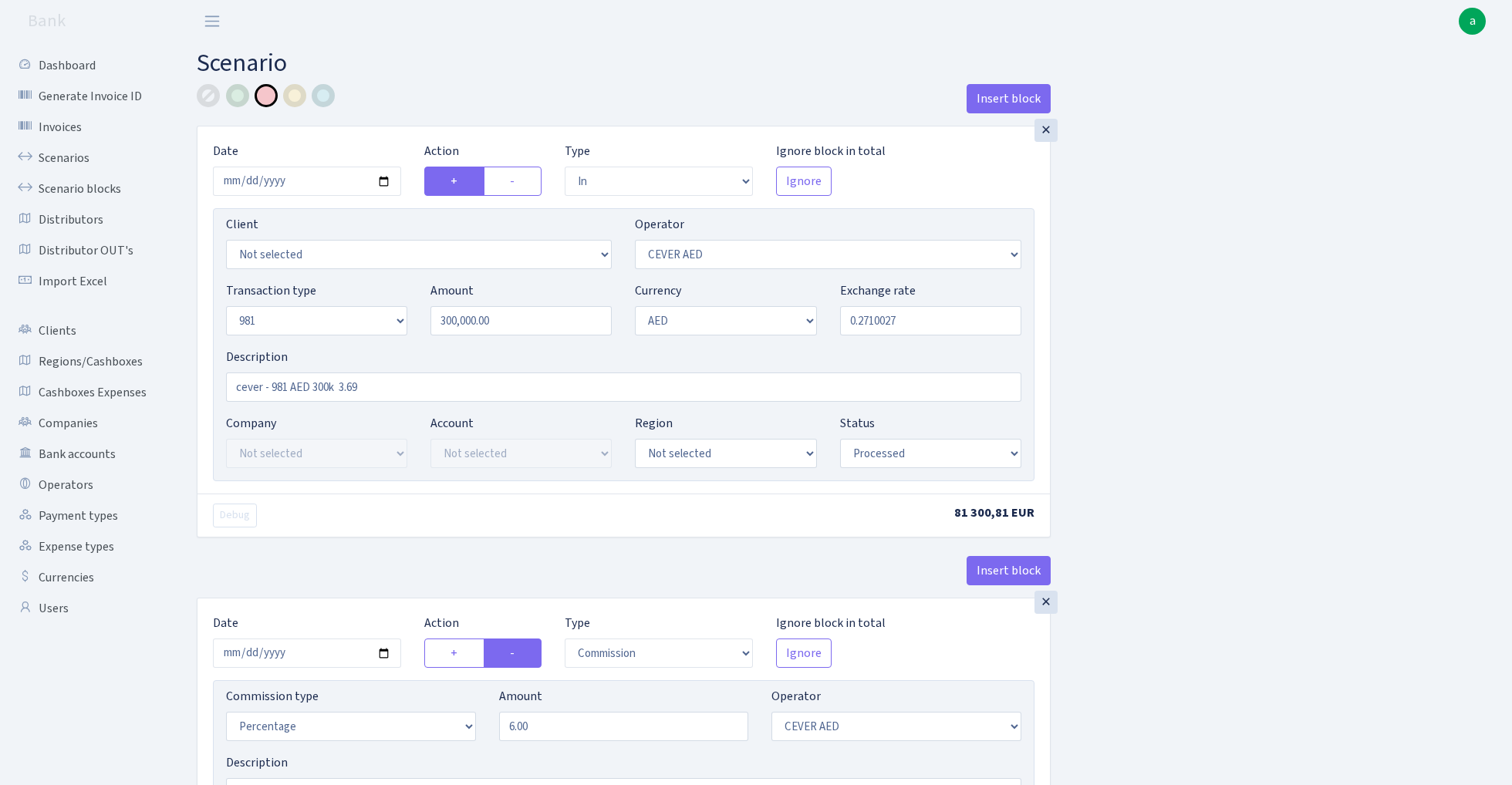
select select "in"
select select "205"
select select "8"
select select "9"
select select "processed"
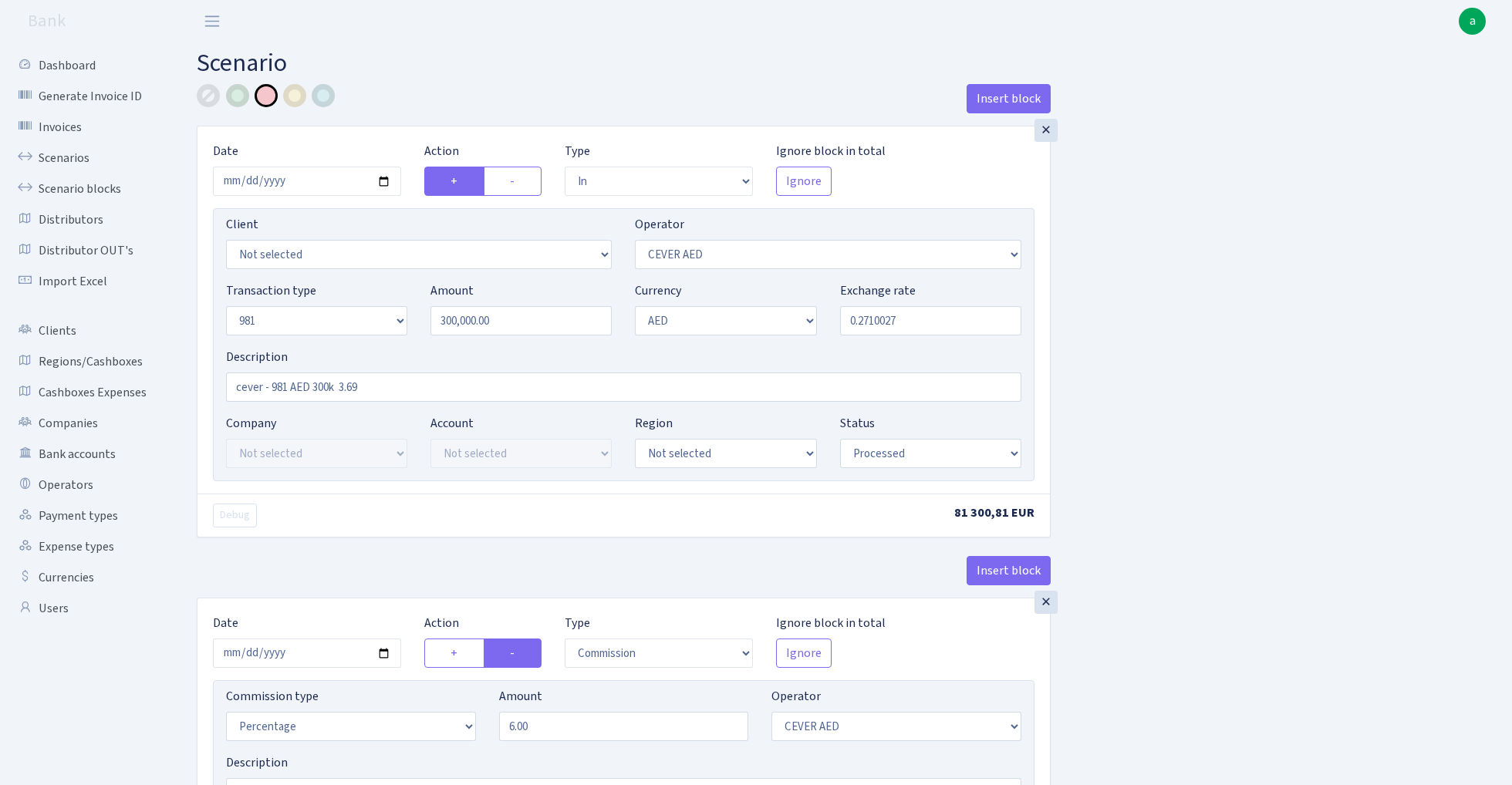
select select "commission"
select select "205"
select select "processed"
select select "commission"
select select "fixed"
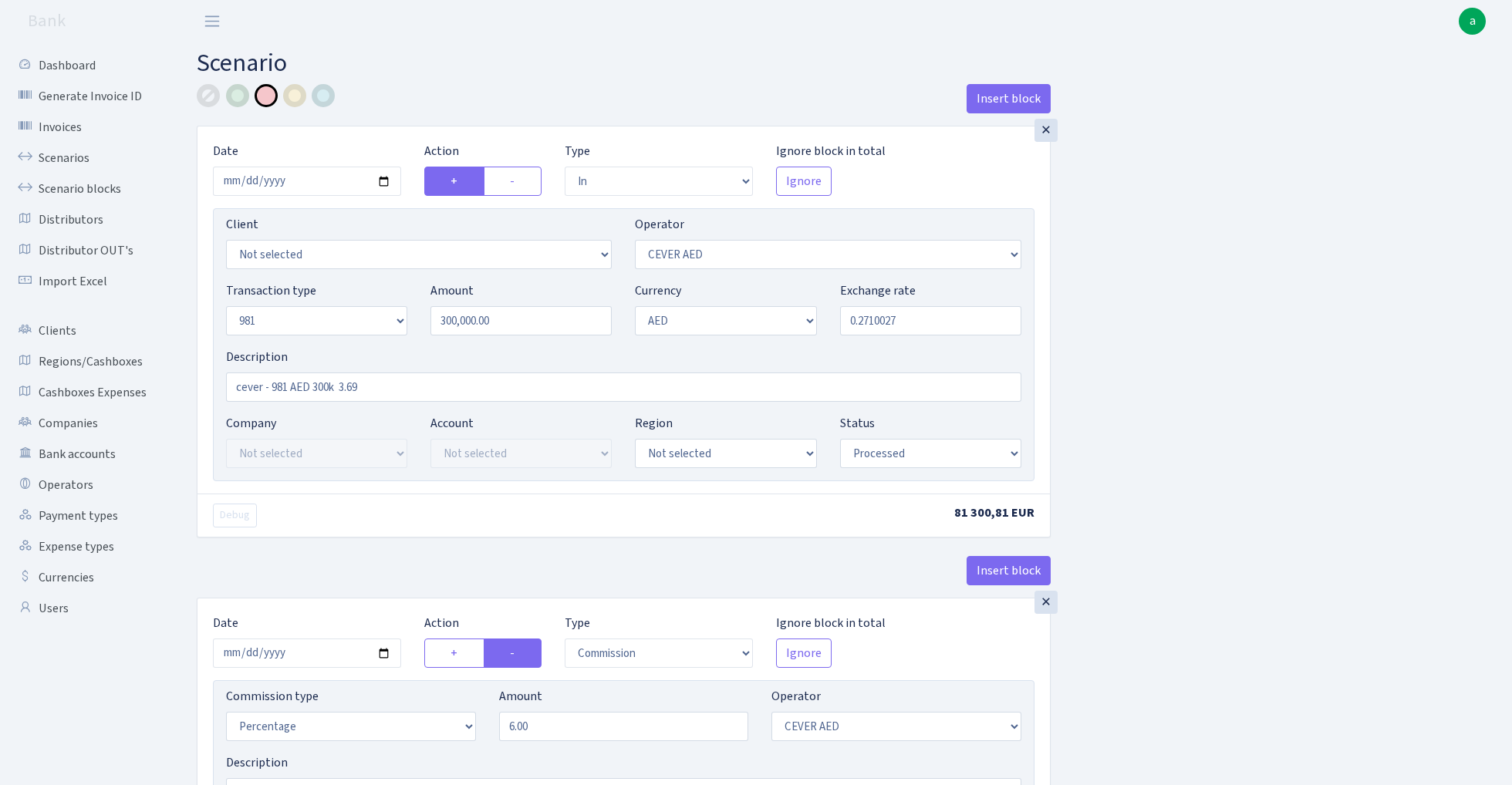
select select "20"
select select "processed"
select select "out"
select select "304"
select select "8"
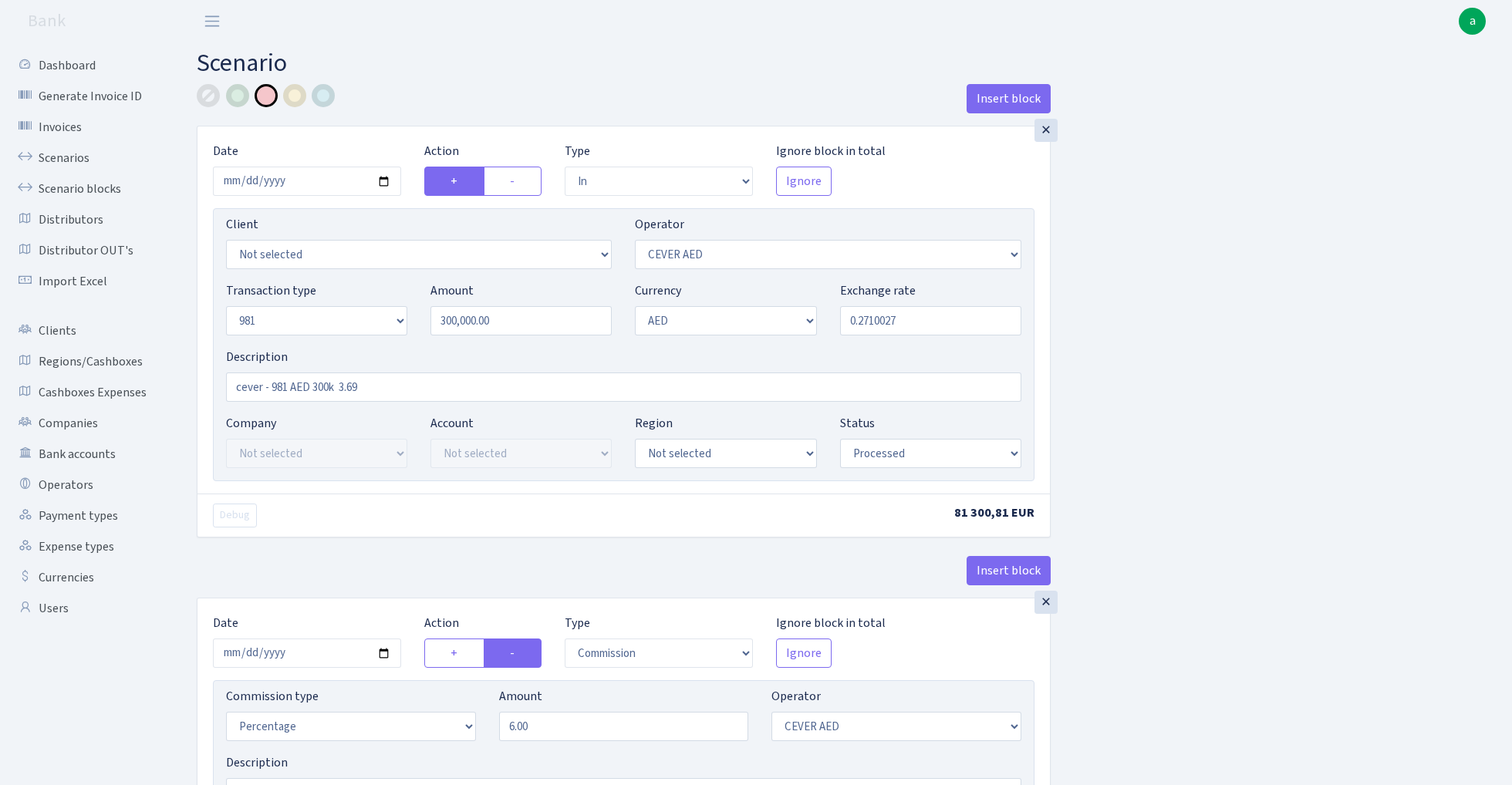
select select "9"
select select "processed"
click at [925, 323] on input "0.2710027" at bounding box center [931, 321] width 181 height 30
paste input "23.8753387534"
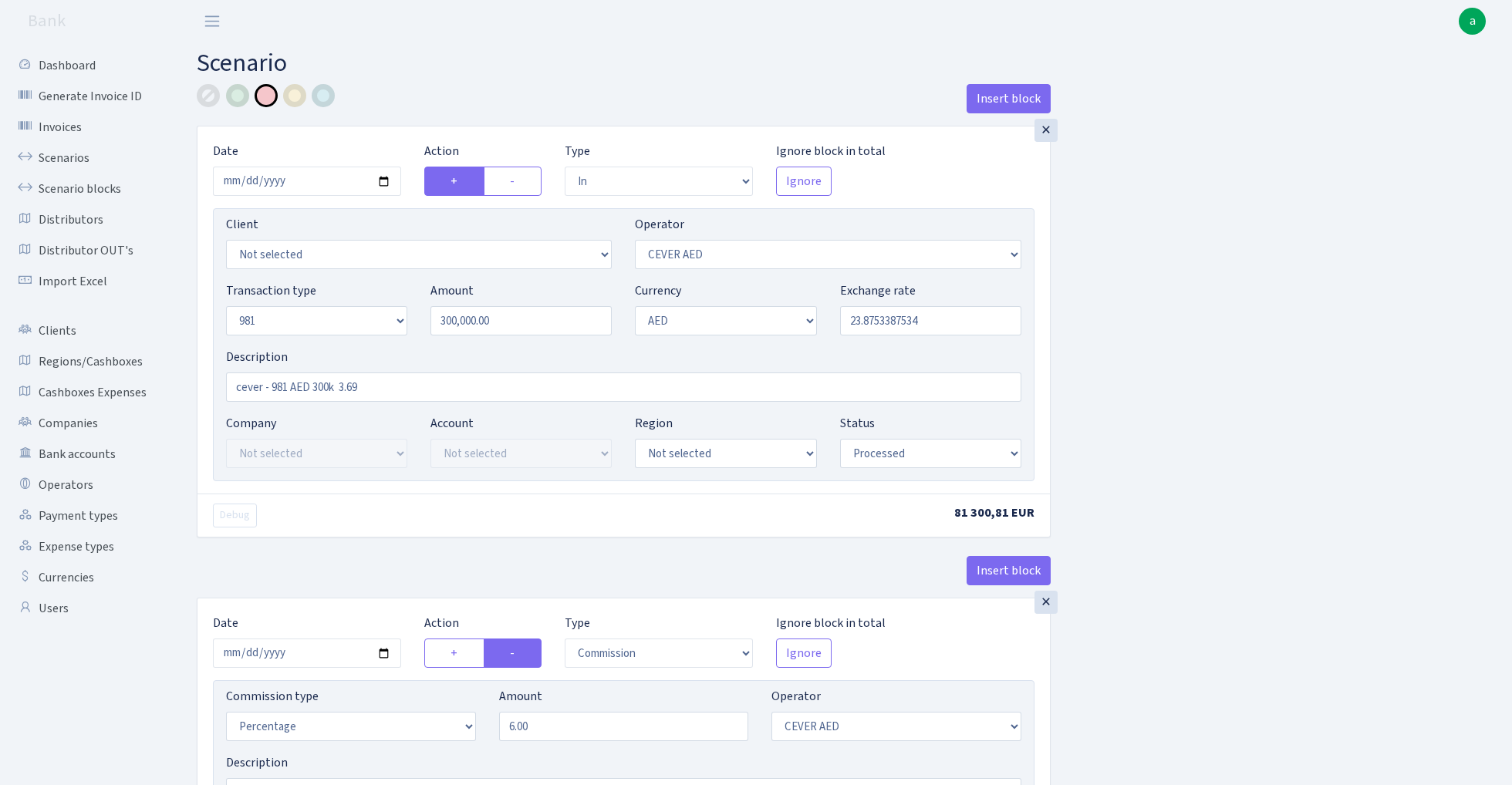
type input "23.8753388"
select select "3395"
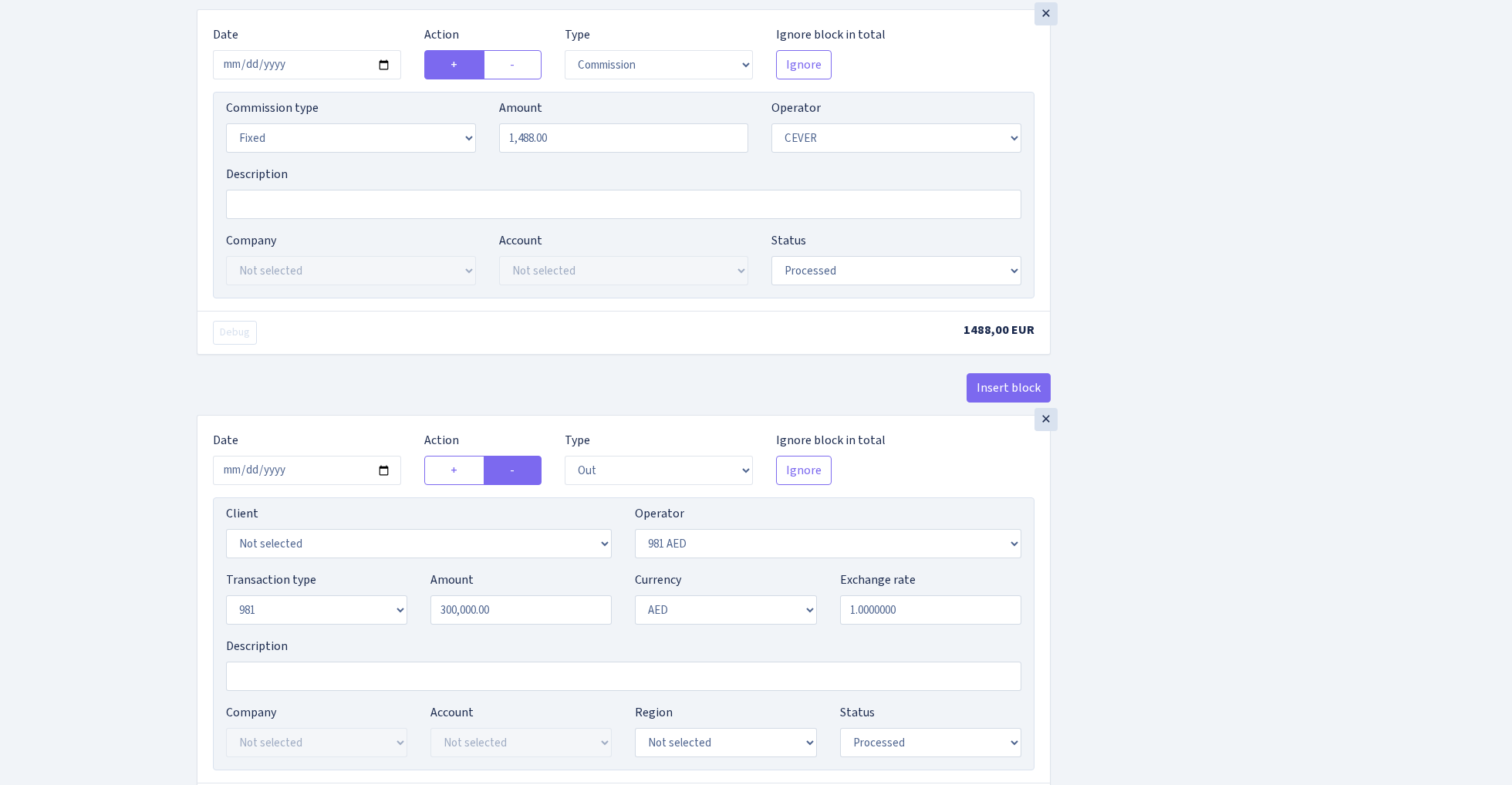
scroll to position [1021, 0]
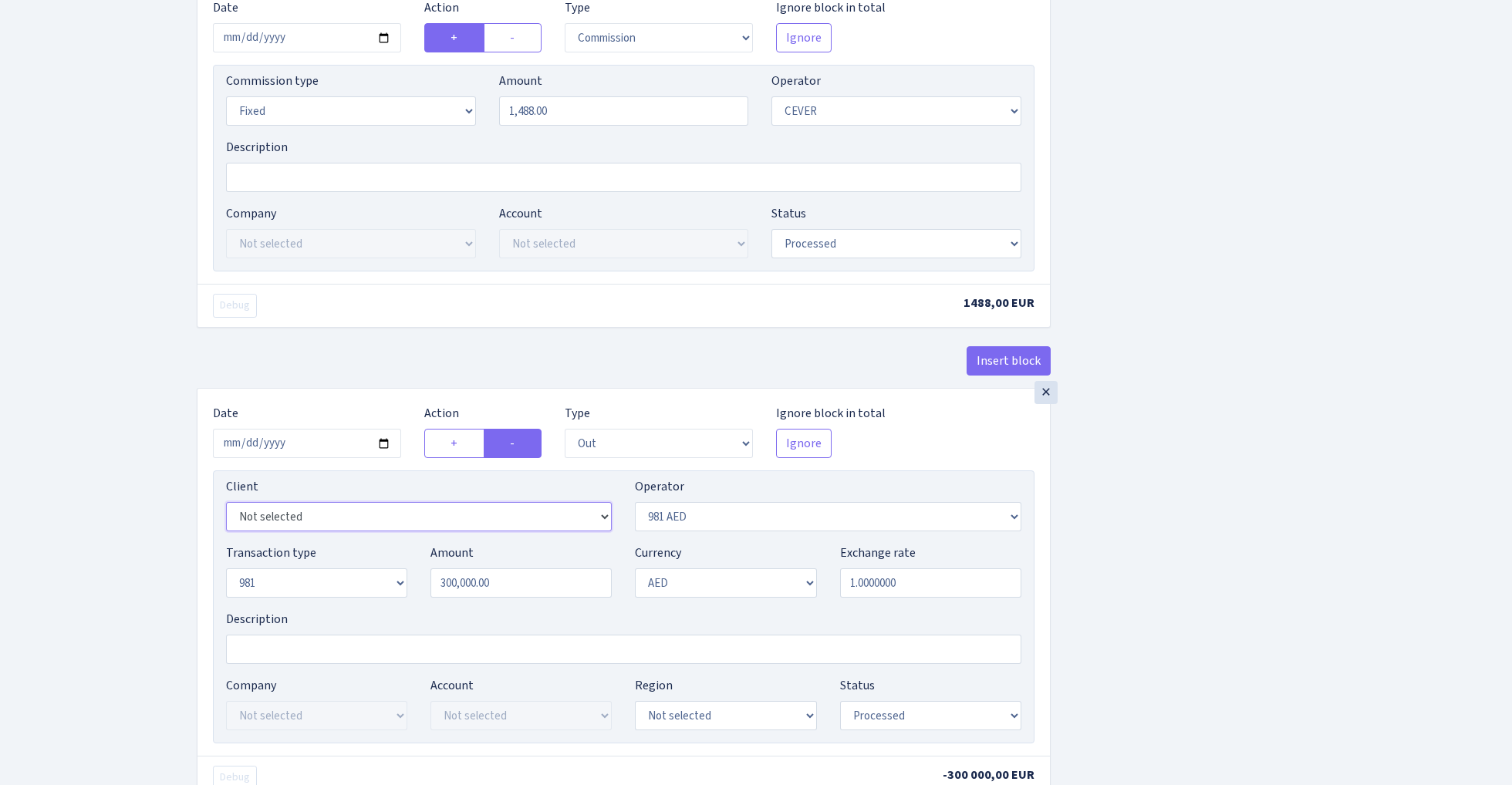
select select "3396"
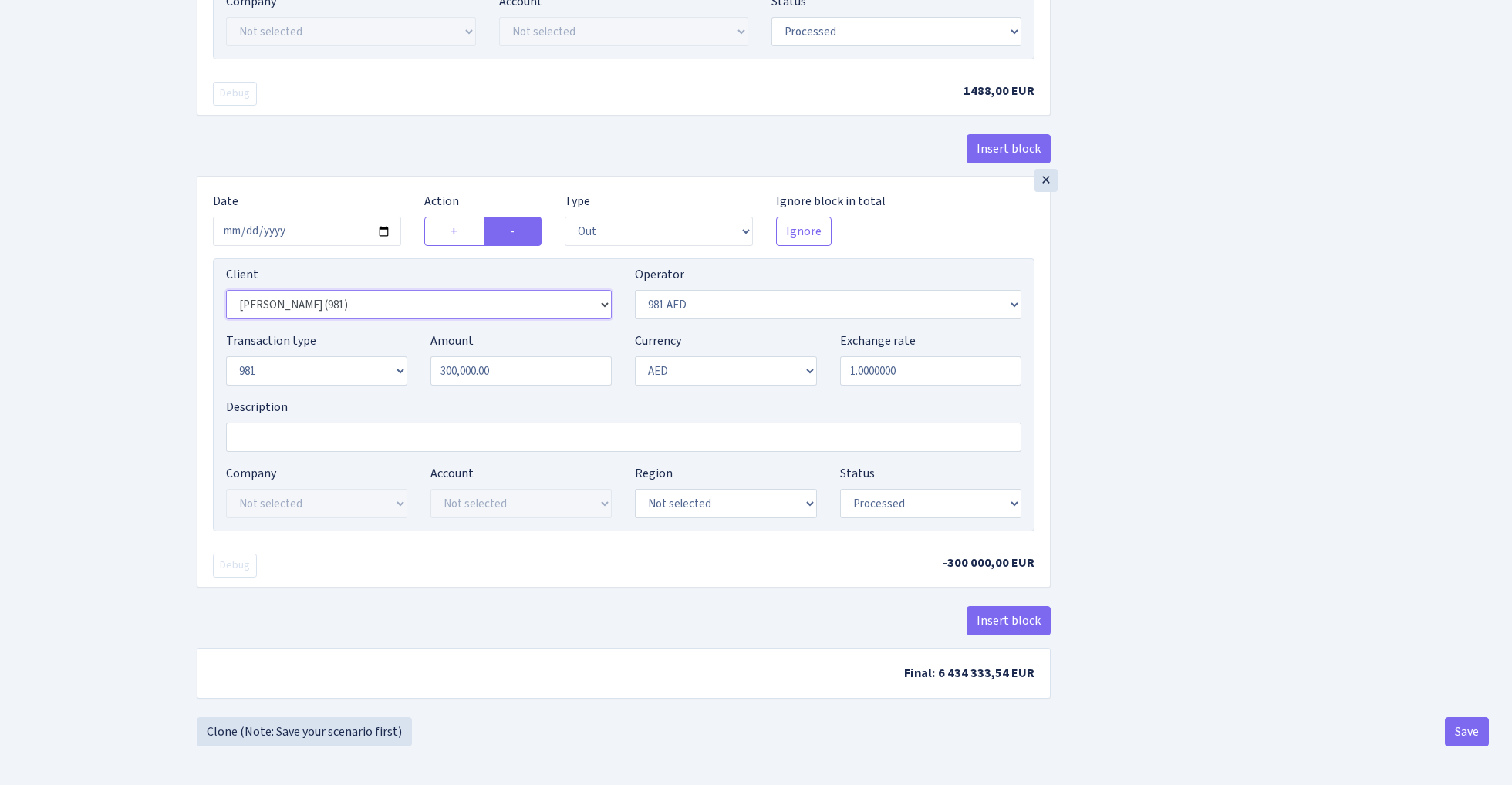
scroll to position [1242, 0]
click at [1463, 735] on button "Save" at bounding box center [1467, 732] width 44 height 30
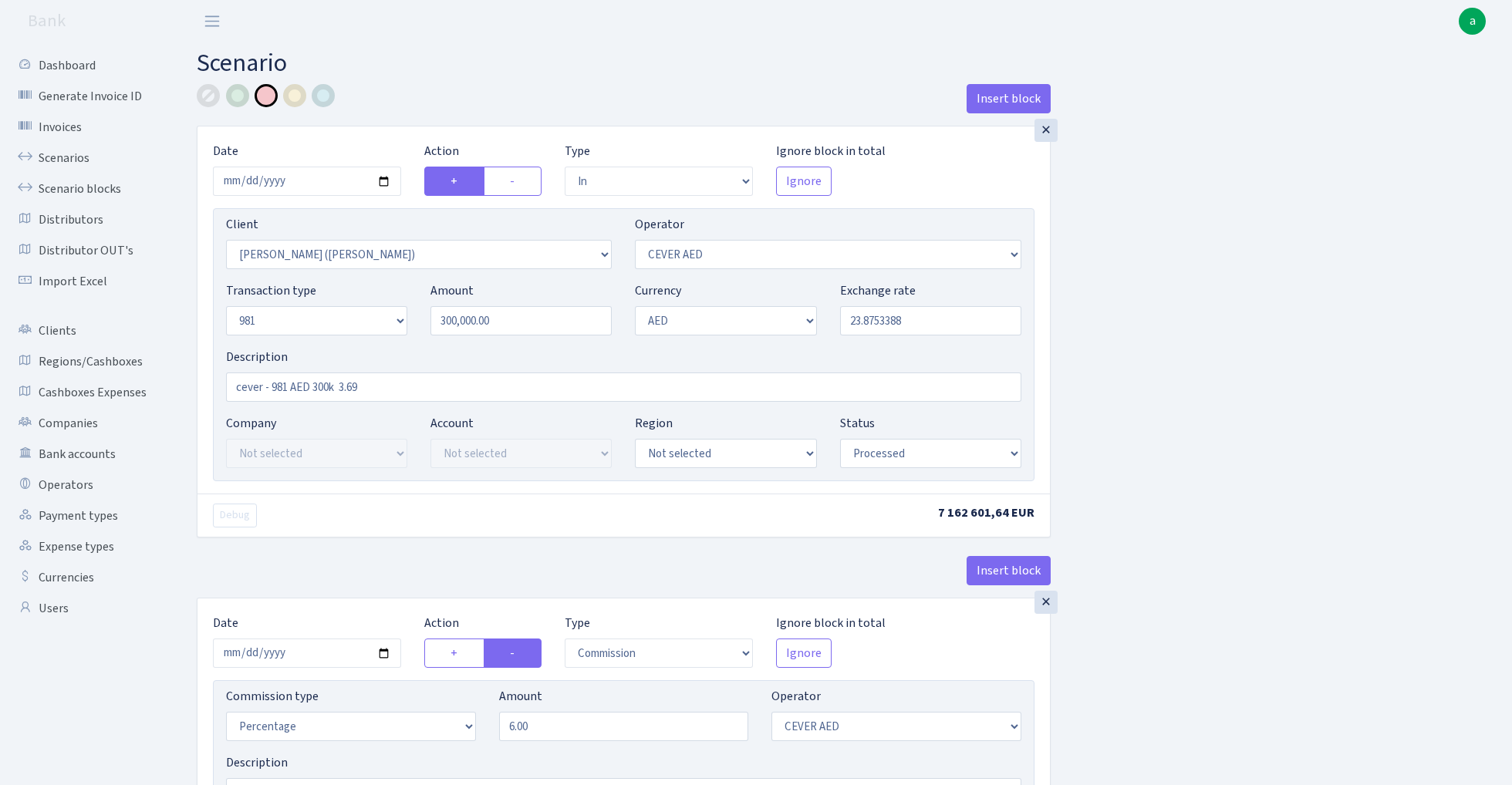
select select "in"
select select "3395"
select select "205"
select select "8"
select select "9"
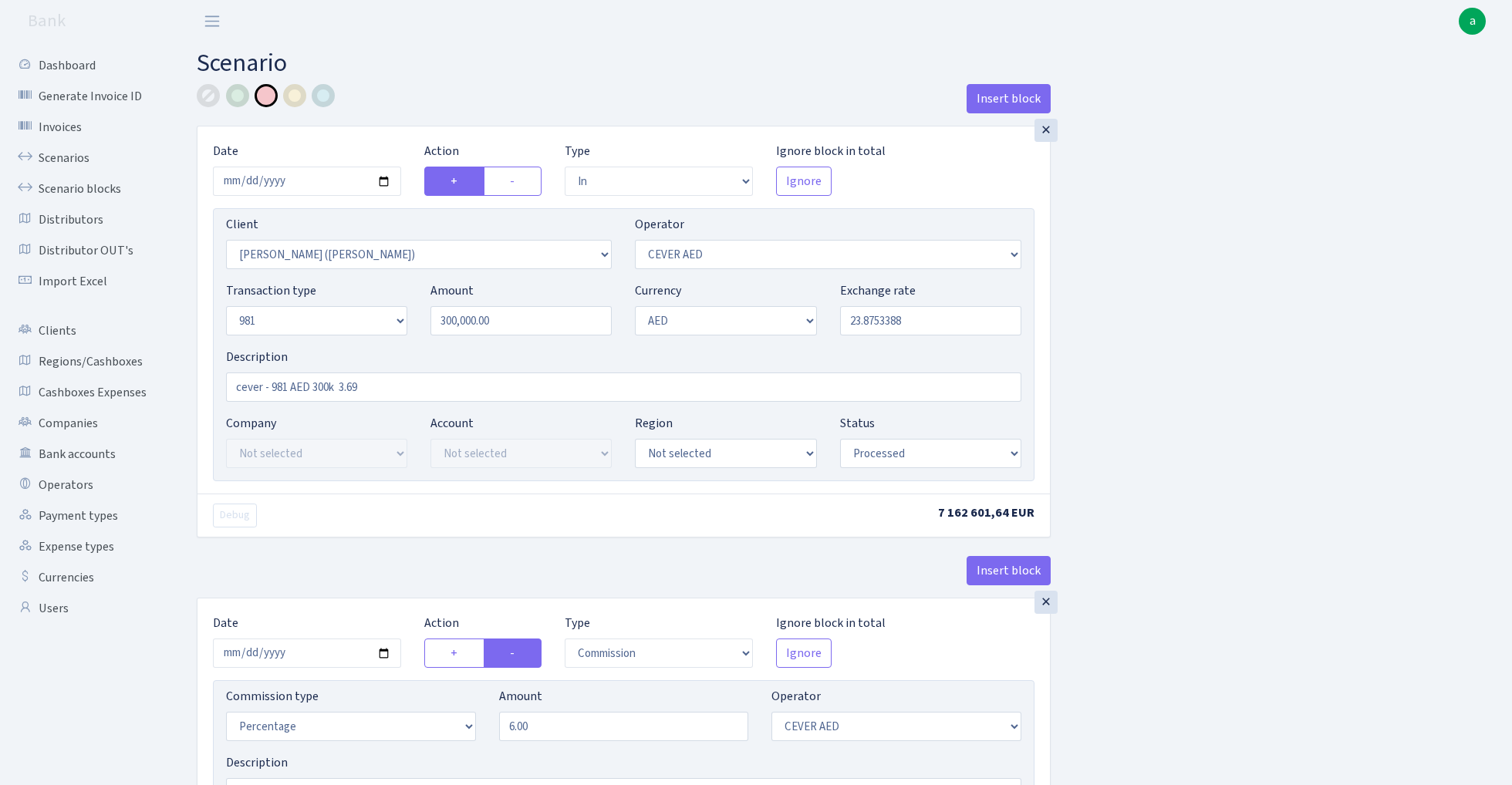
select select "processed"
select select "commission"
select select "205"
select select "processed"
select select "commission"
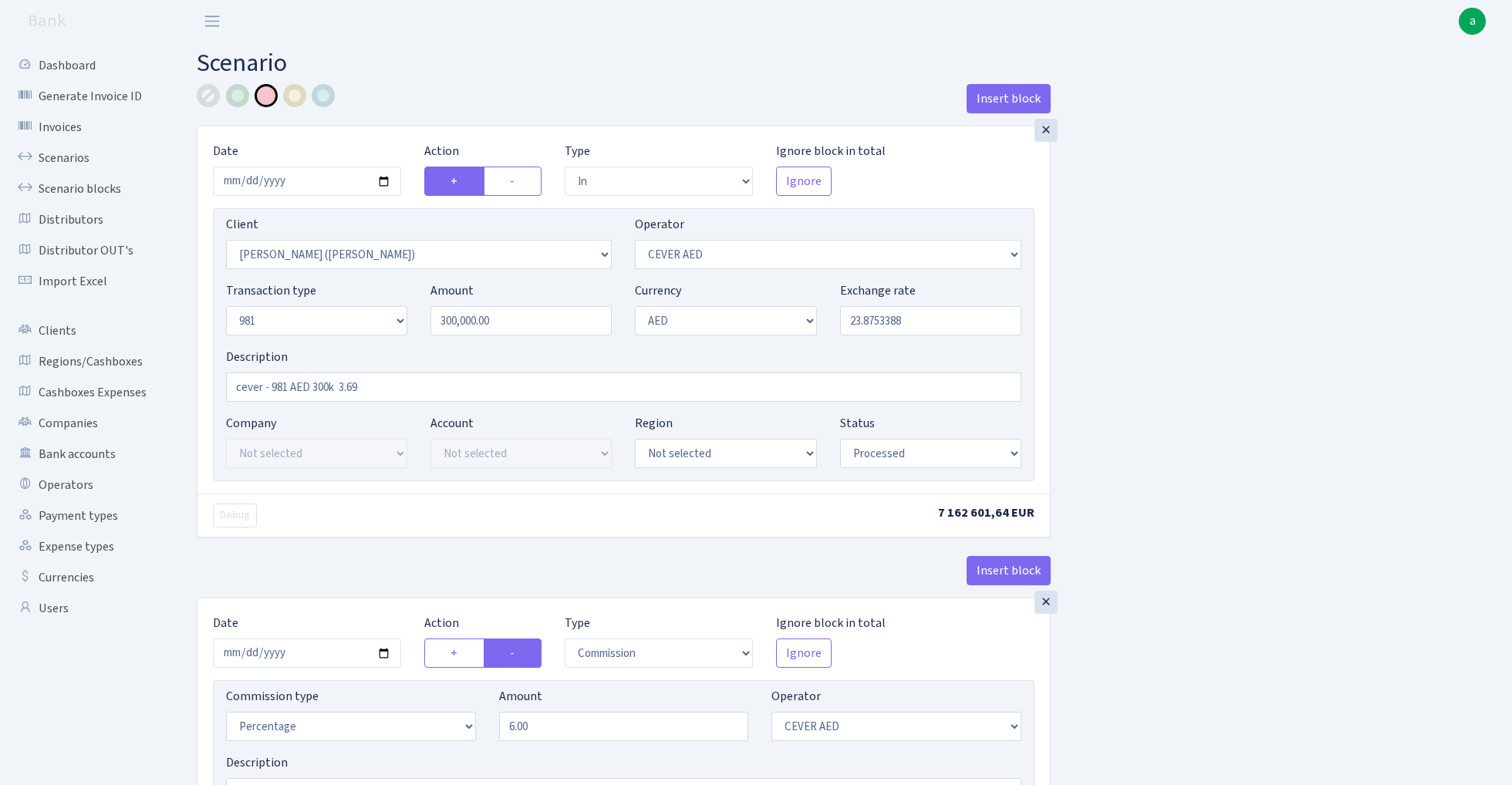
select select "fixed"
select select "20"
select select "processed"
select select "out"
select select "3396"
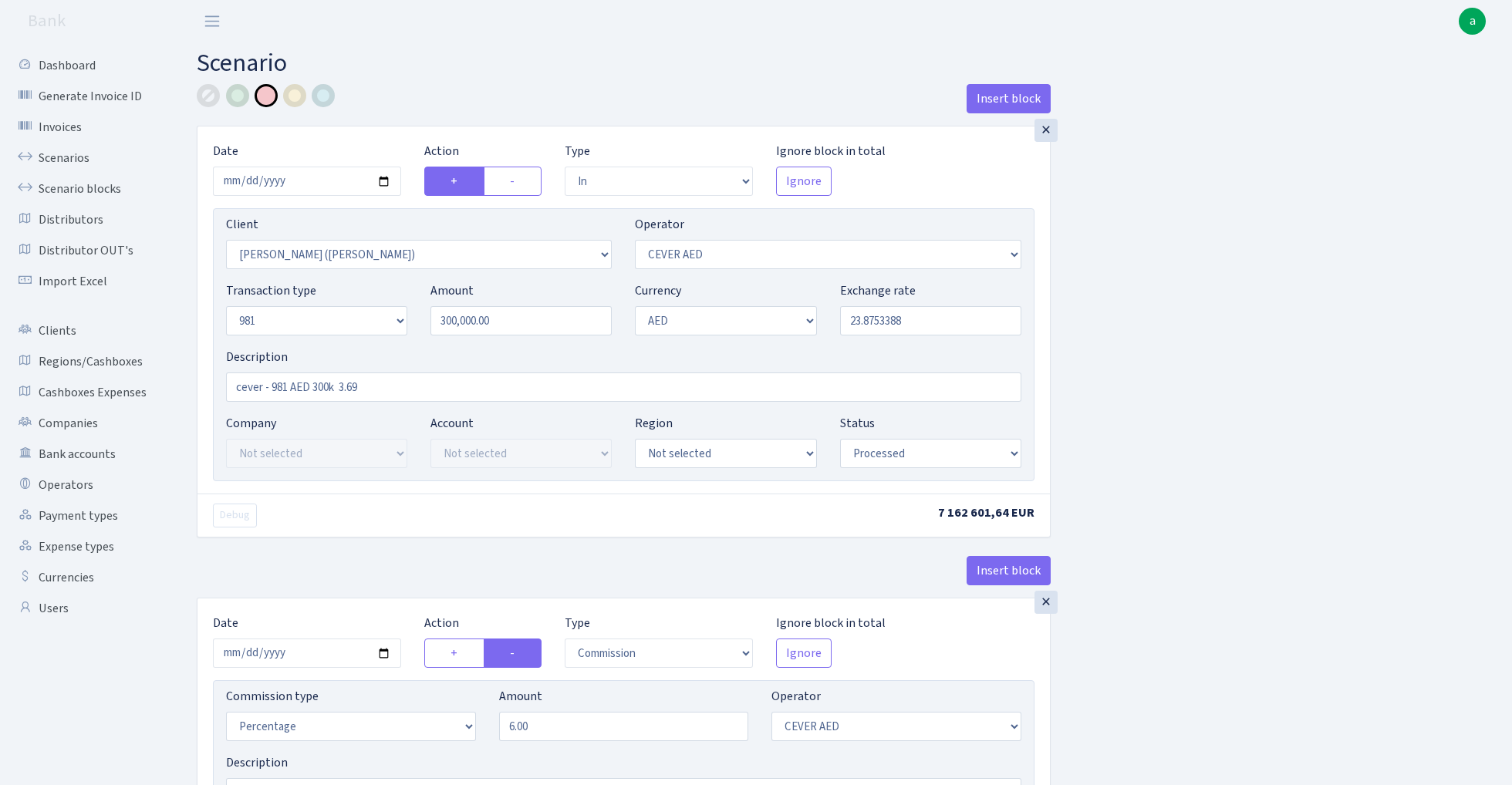
select select "304"
select select "8"
select select "9"
select select "processed"
click at [66, 155] on link "Scenarios" at bounding box center [85, 157] width 154 height 30
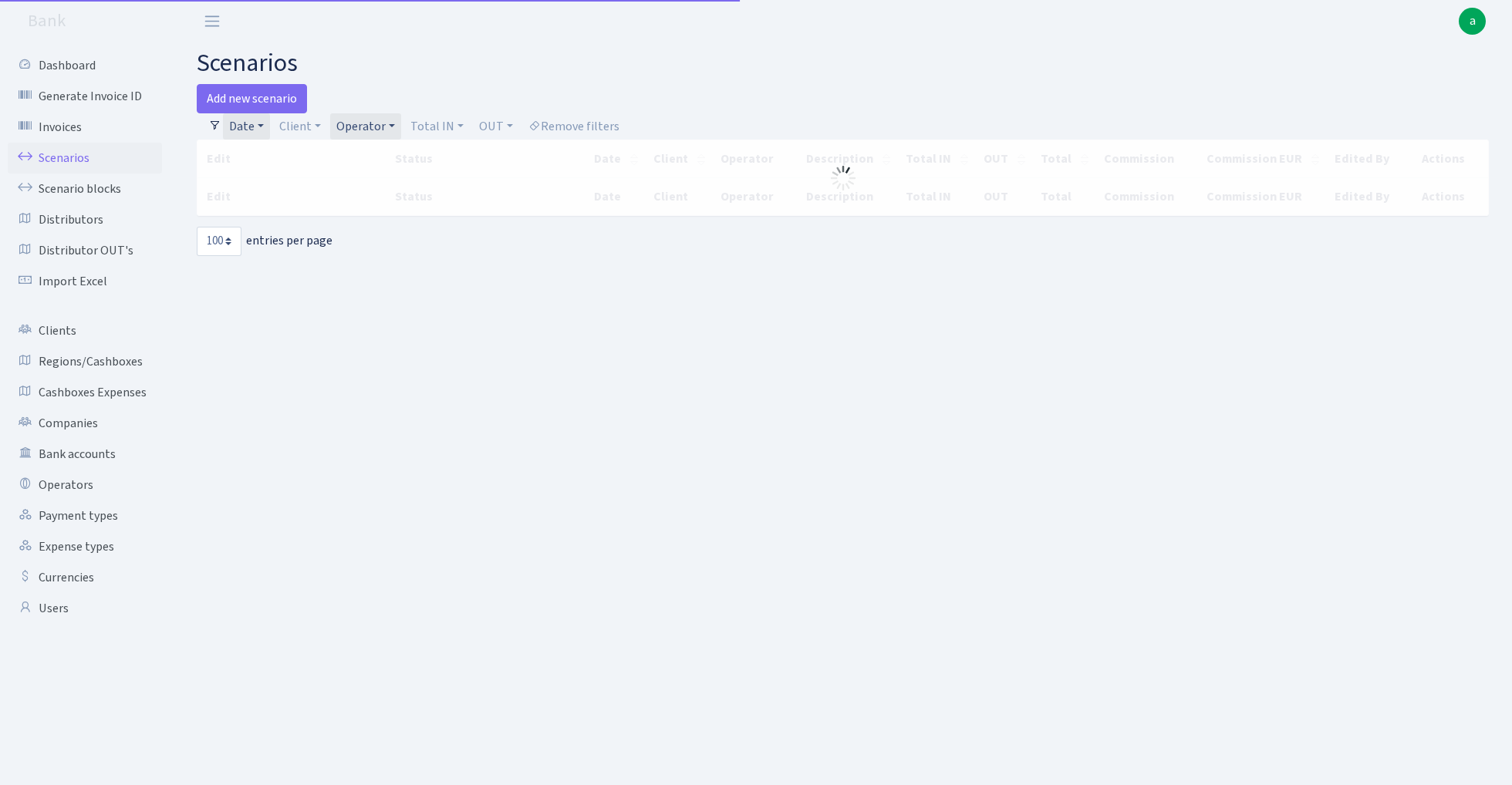
select select "100"
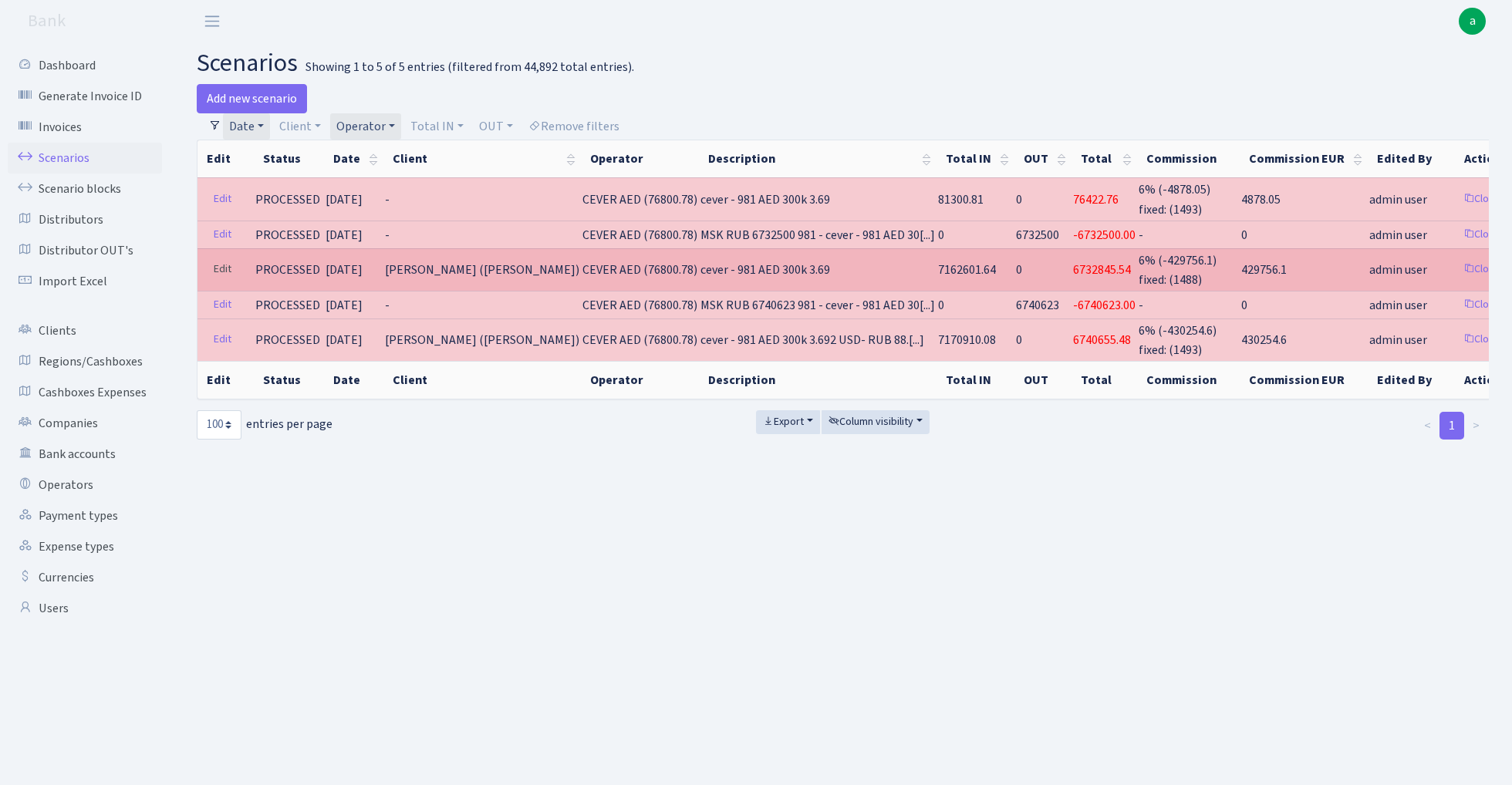
click at [216, 267] on link "Edit" at bounding box center [222, 270] width 31 height 24
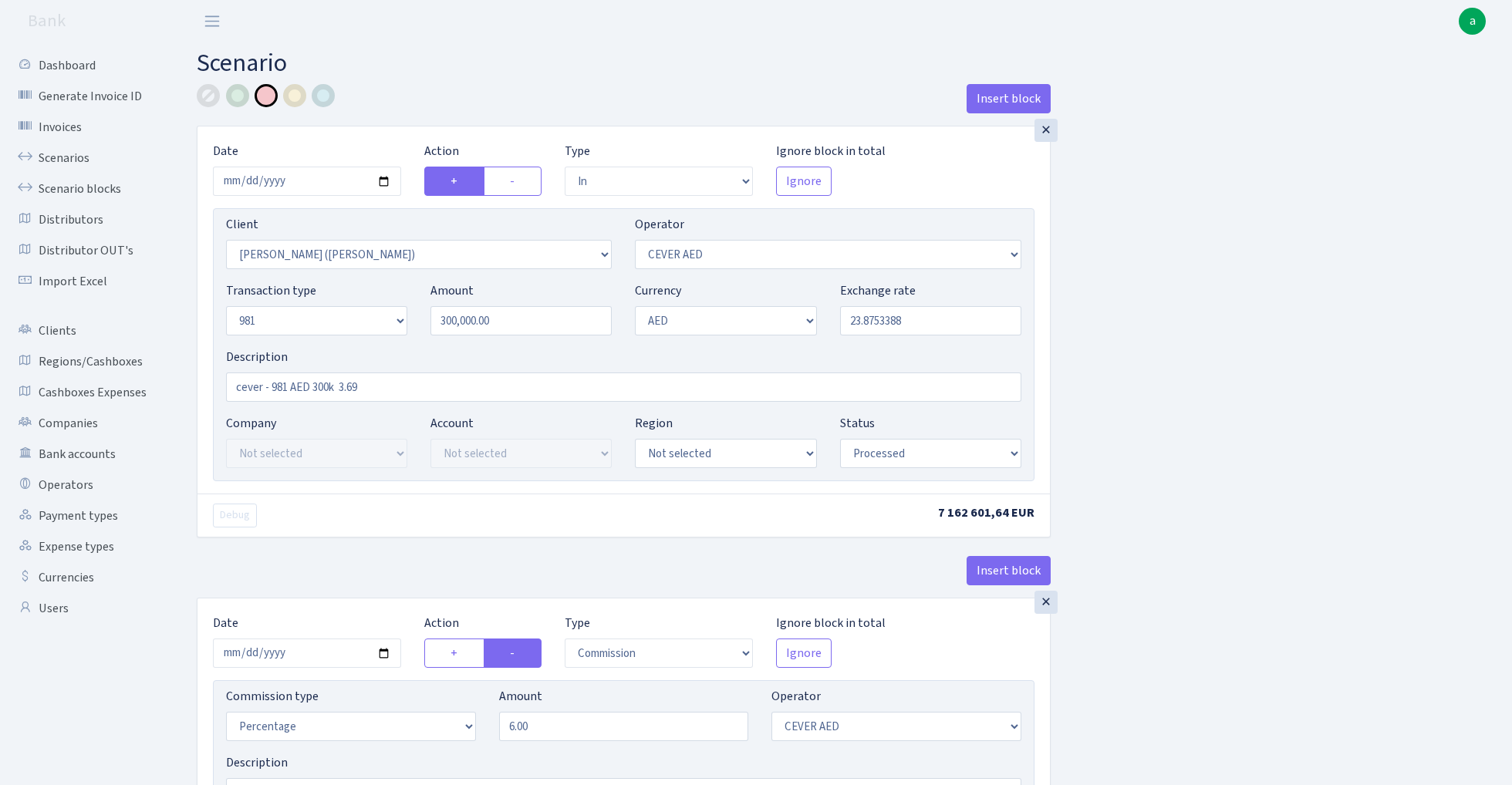
select select "in"
select select "3395"
select select "205"
select select "8"
select select "9"
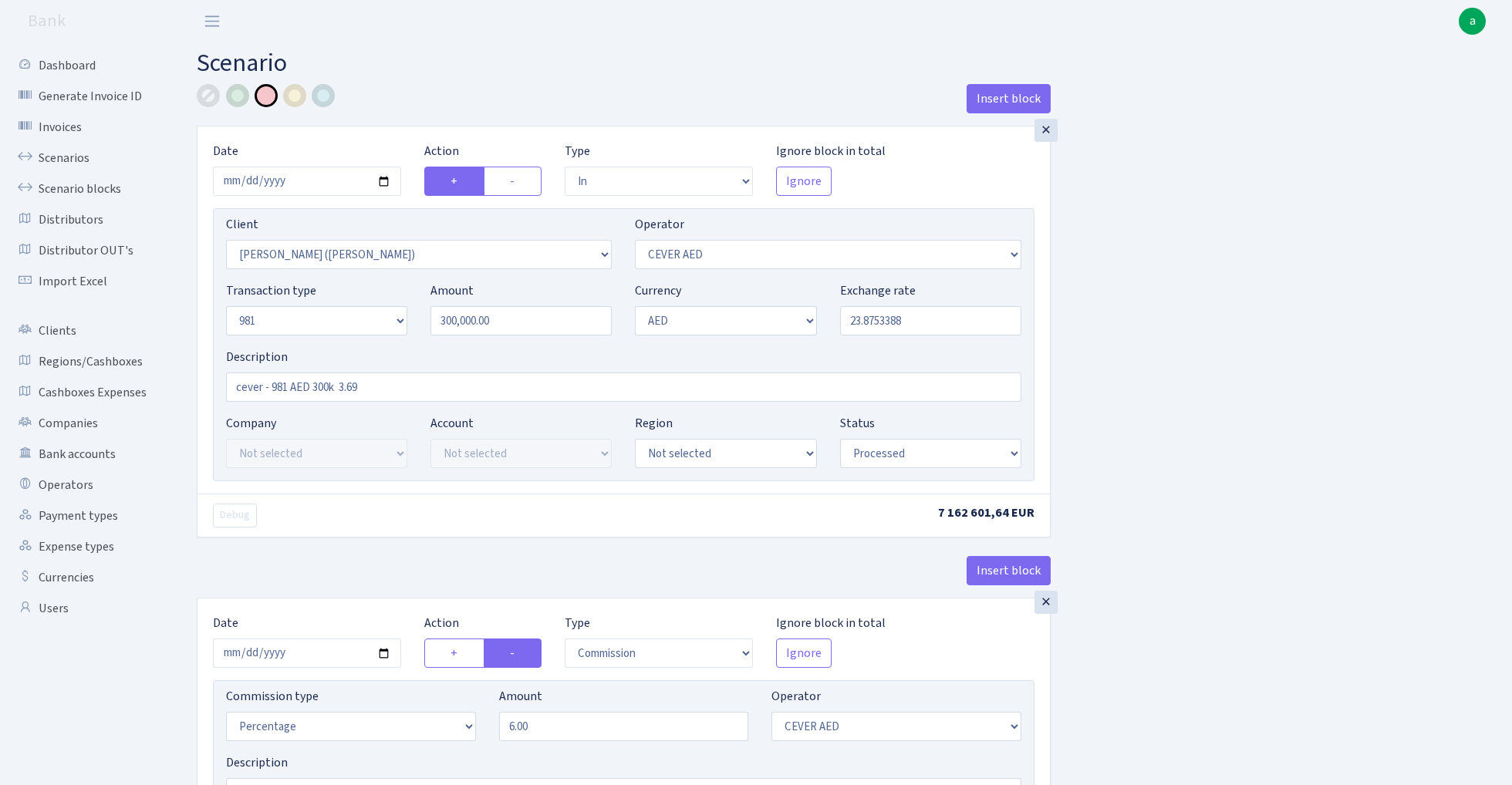
select select "processed"
select select "commission"
select select "205"
select select "processed"
select select "commission"
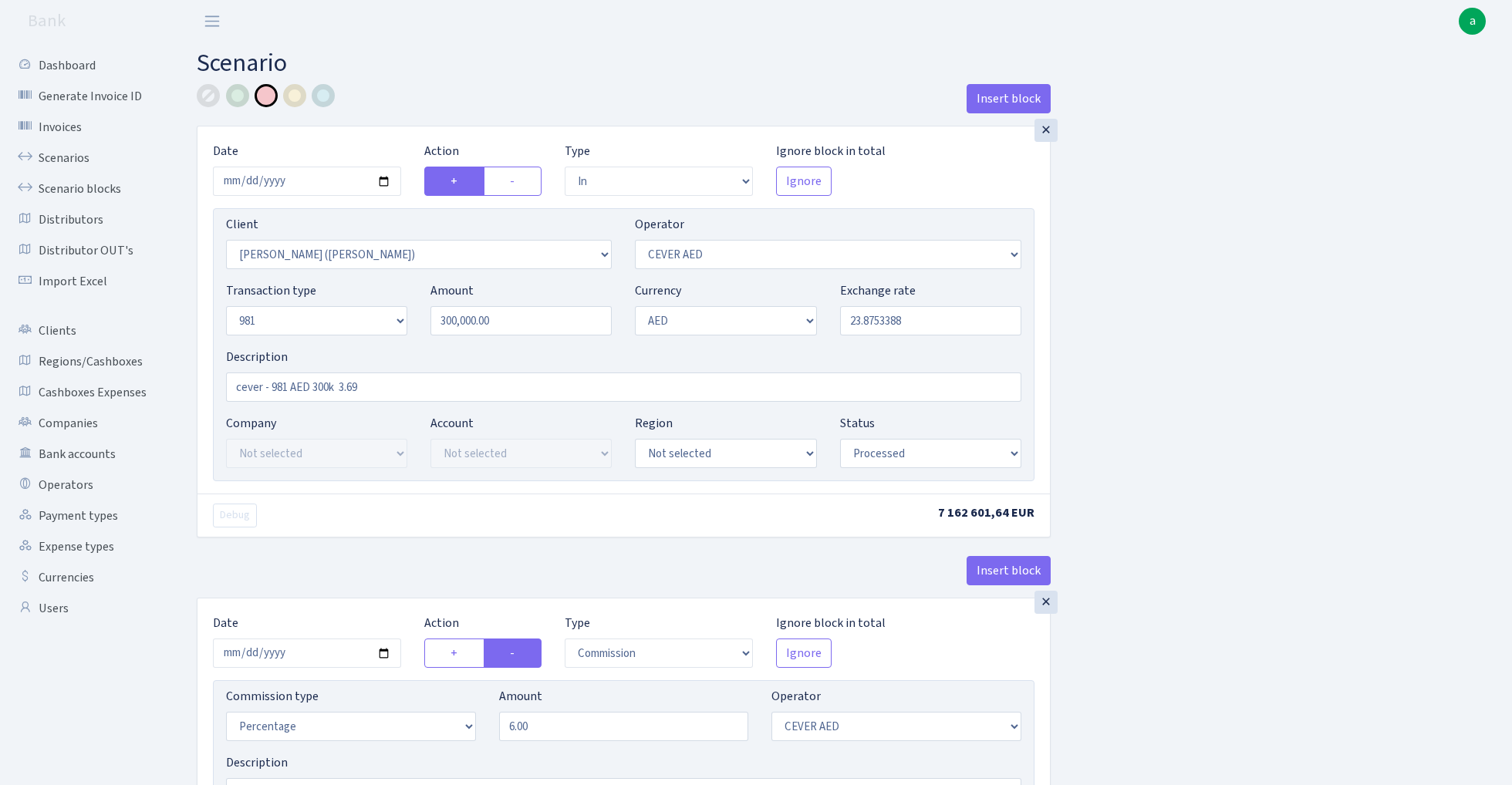
select select "fixed"
select select "20"
select select "processed"
select select "out"
select select "3396"
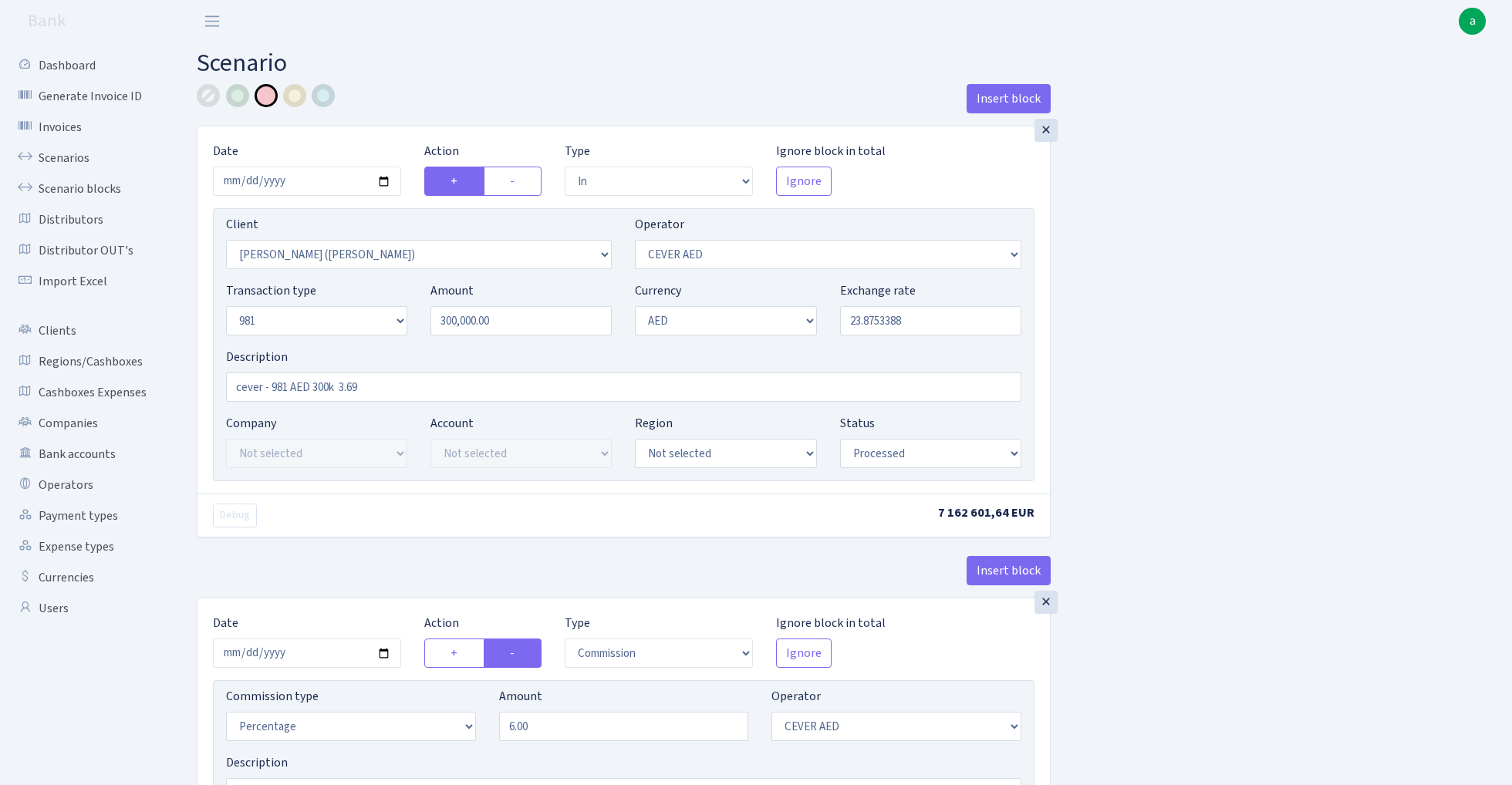
select select "304"
select select "8"
select select "9"
select select "processed"
click at [929, 324] on input "23.8753388" at bounding box center [931, 321] width 181 height 30
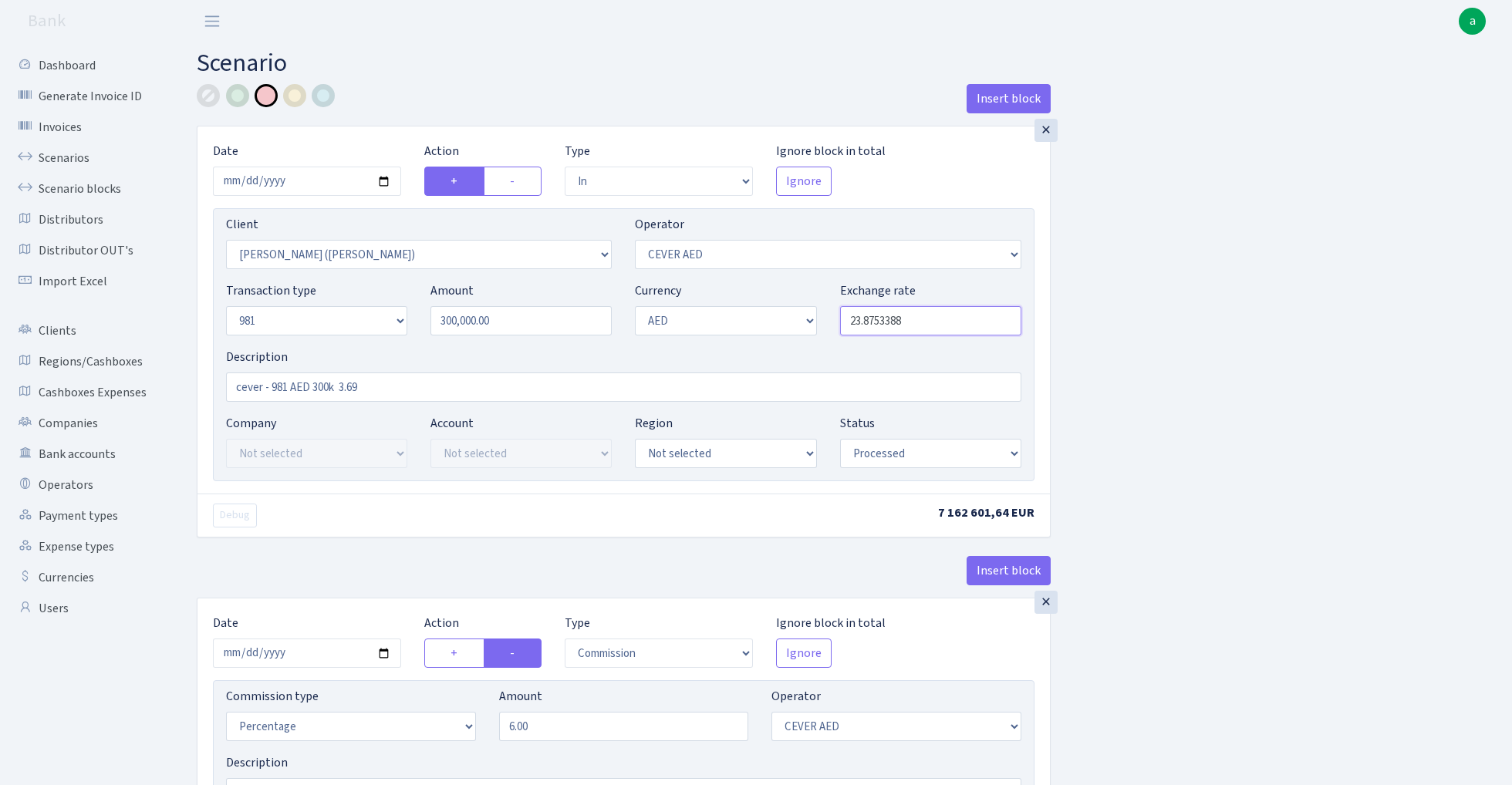
click at [929, 324] on input "23.8753388" at bounding box center [931, 321] width 181 height 30
paste input "42198582"
type input "23.8742199"
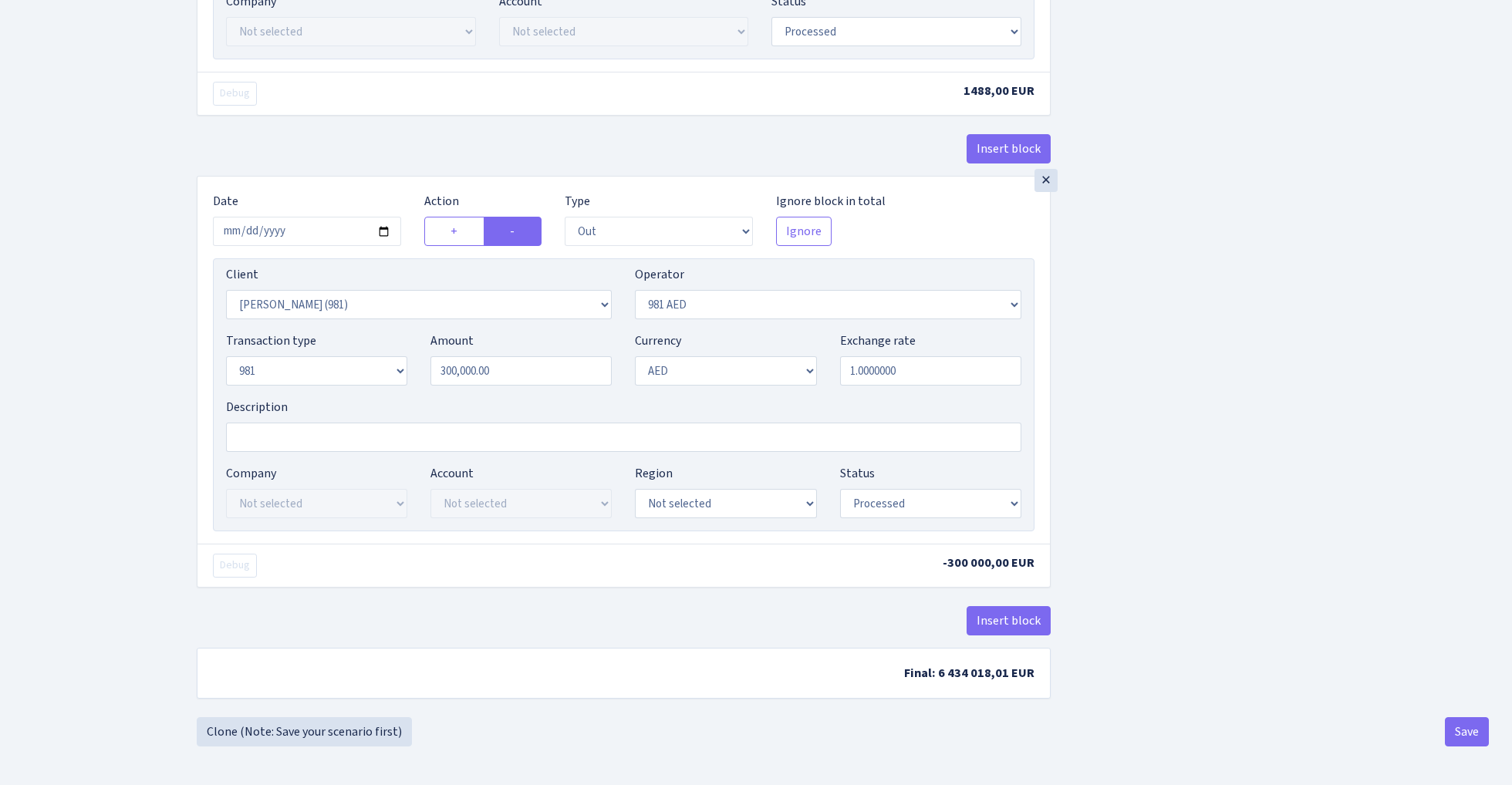
scroll to position [1242, 0]
click at [1461, 728] on button "Save" at bounding box center [1467, 732] width 44 height 30
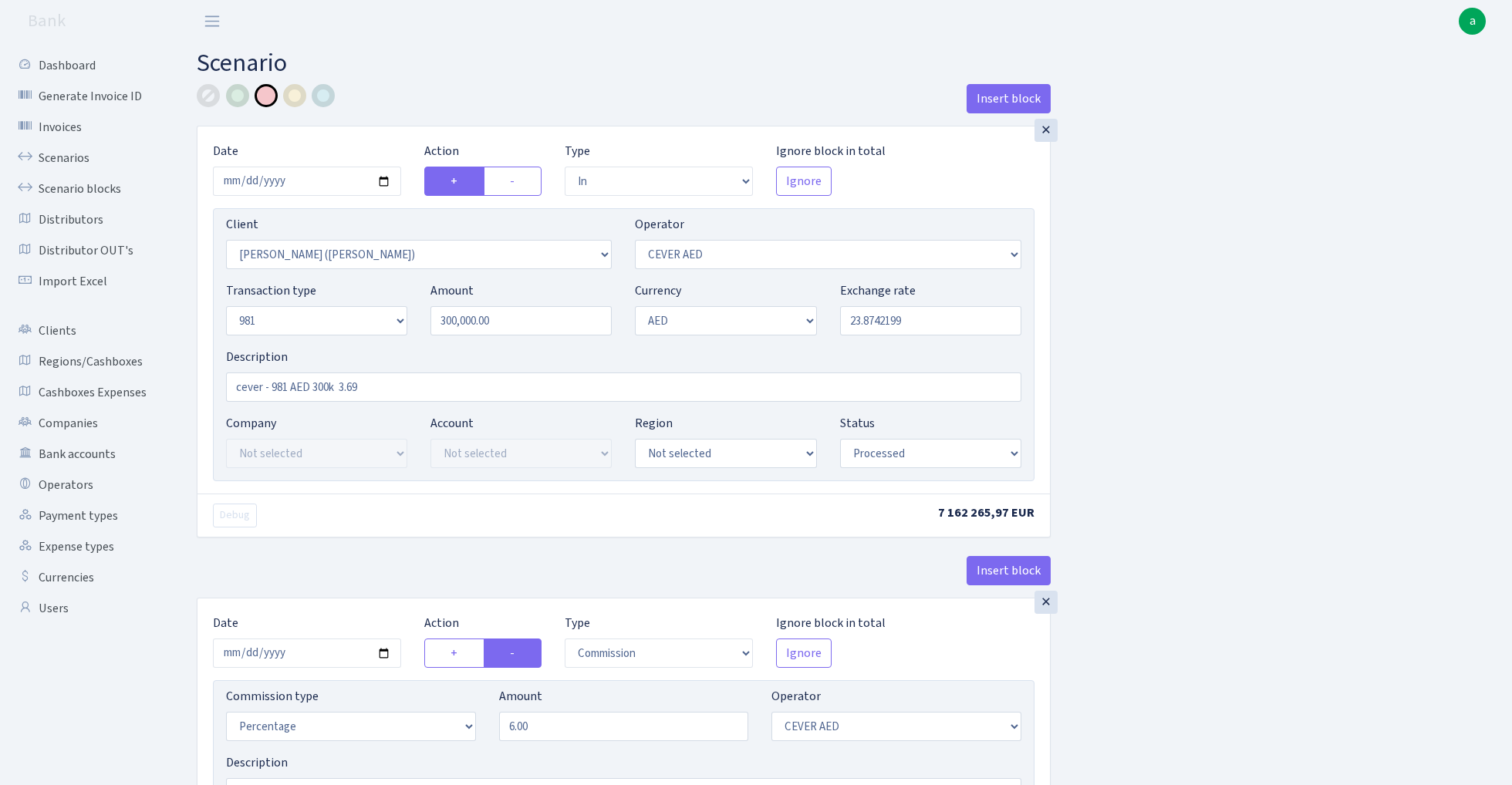
select select "in"
select select "3395"
select select "205"
select select "8"
select select "9"
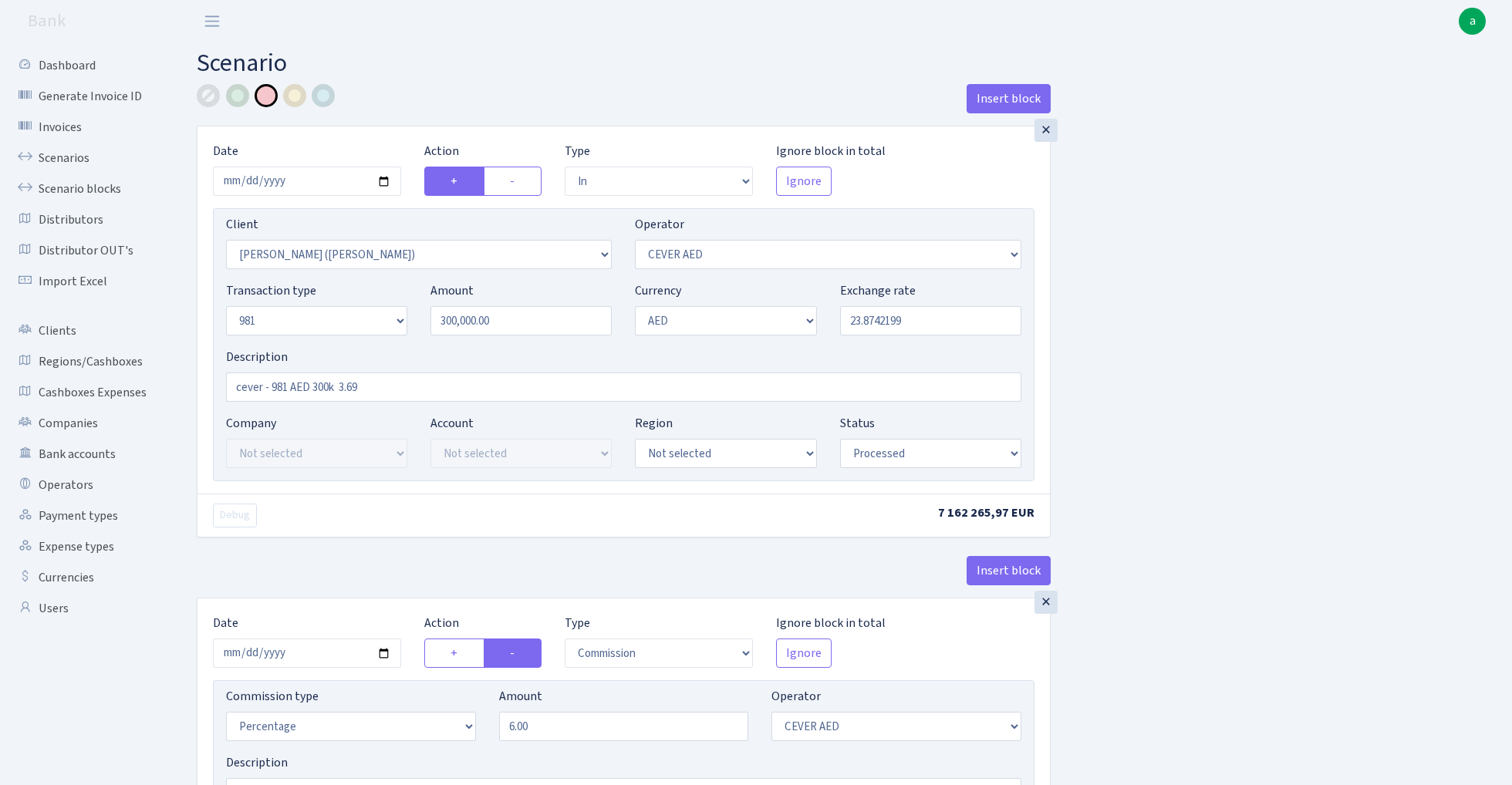
select select "processed"
select select "commission"
select select "205"
select select "processed"
select select "commission"
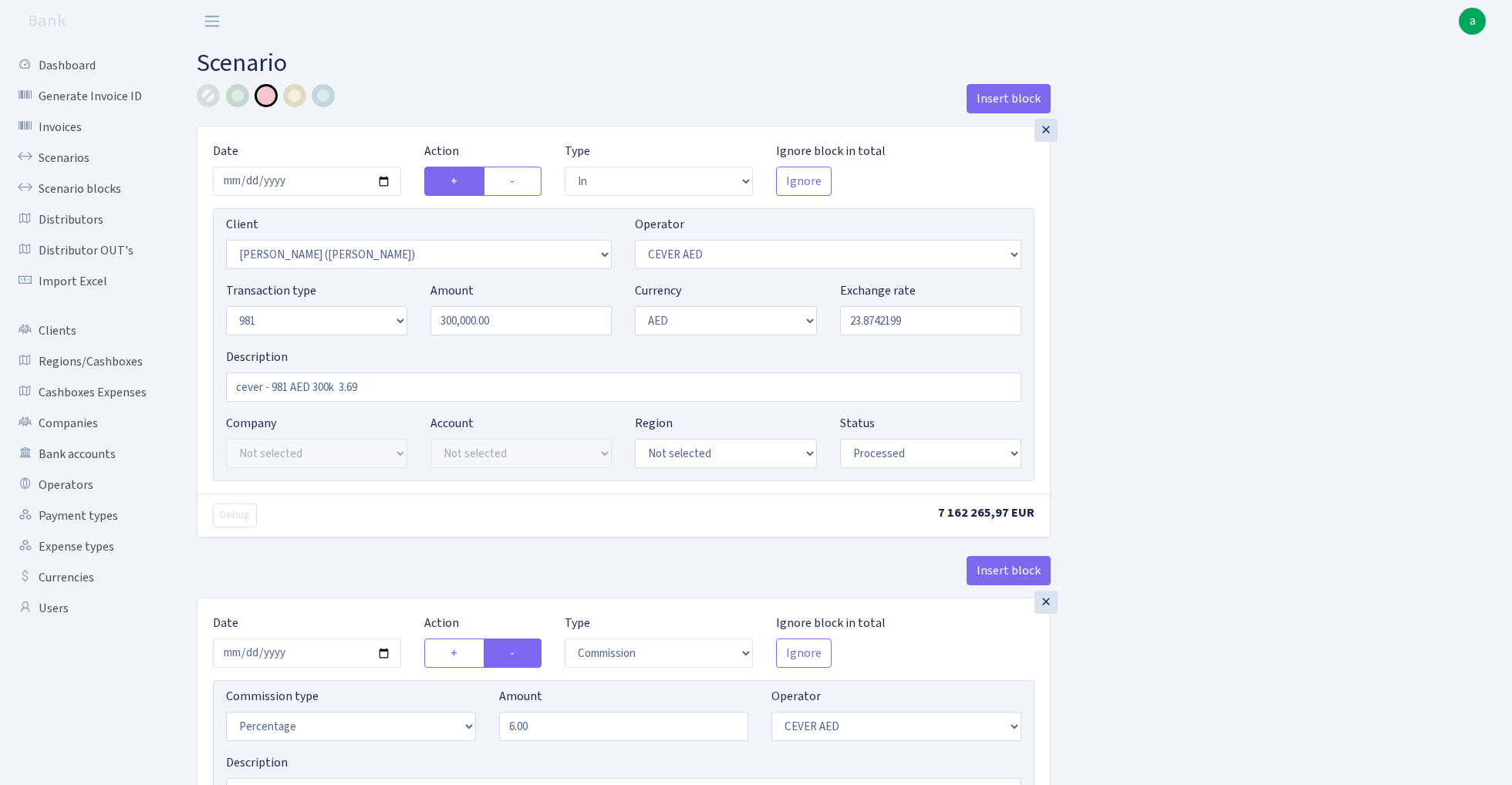
select select "fixed"
select select "20"
select select "processed"
select select "out"
select select "3396"
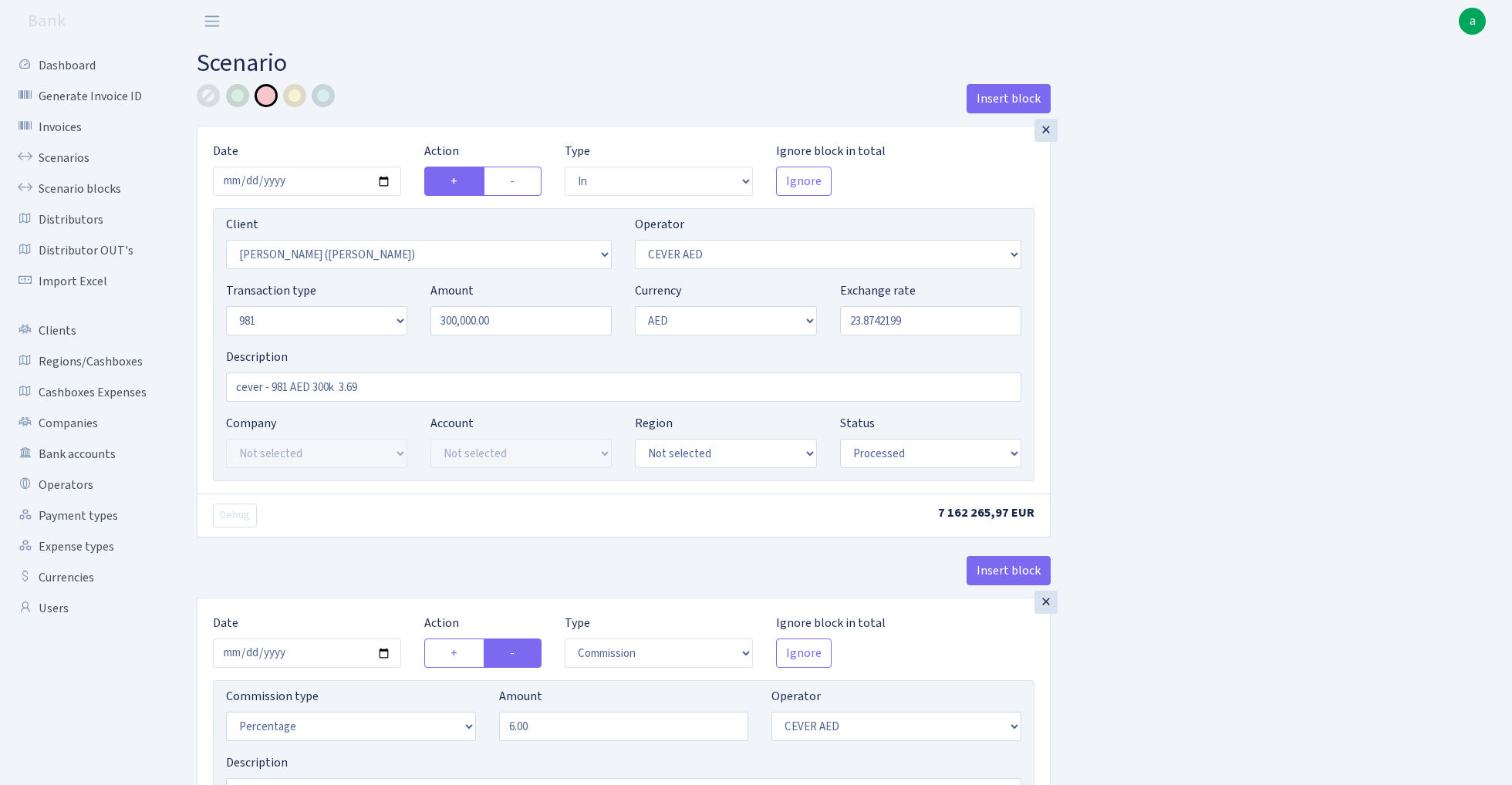
select select "304"
select select "8"
select select "9"
select select "processed"
click at [57, 157] on link "Scenarios" at bounding box center [85, 157] width 154 height 30
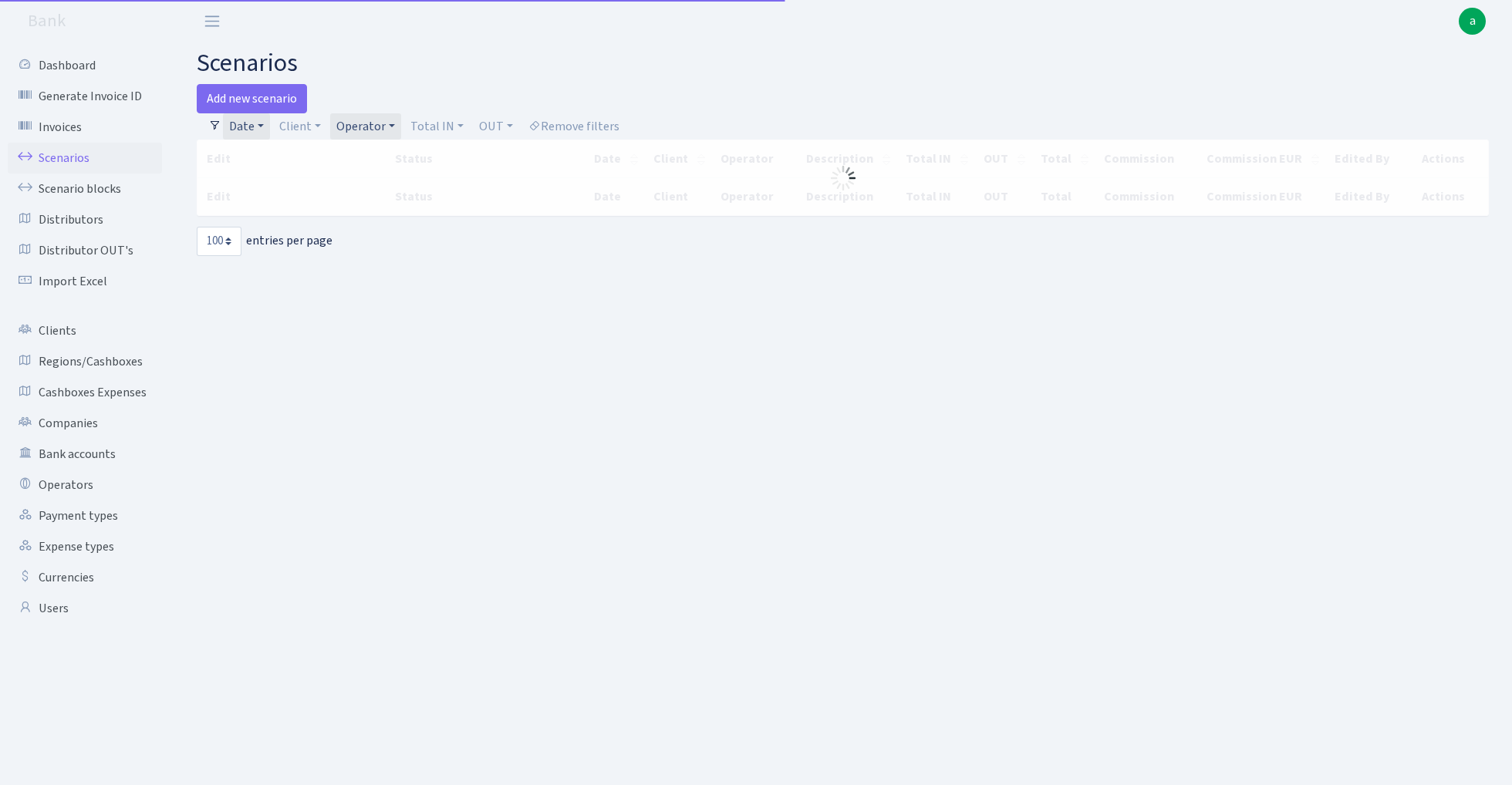
select select "100"
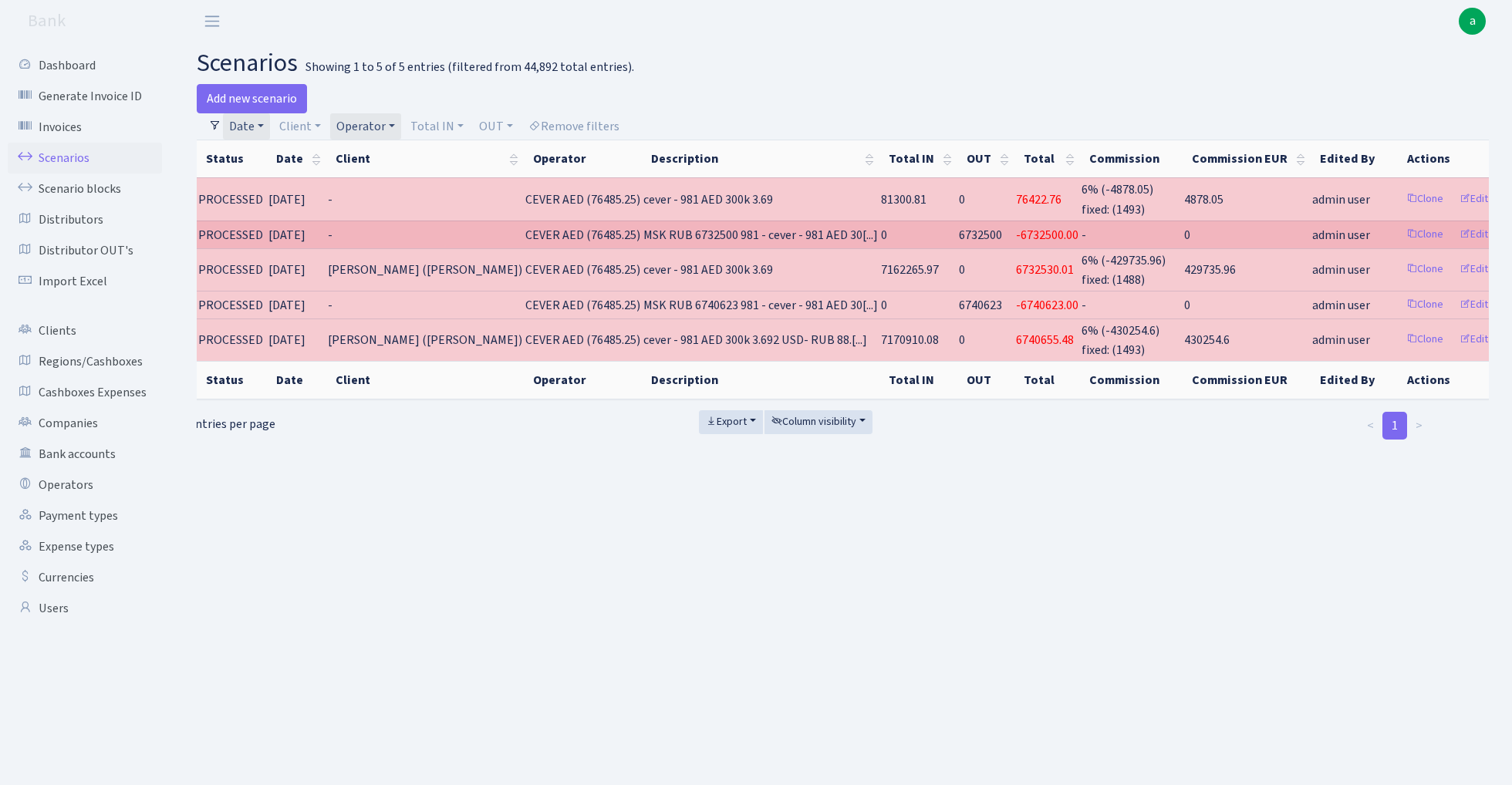
scroll to position [0, 56]
click at [1400, 231] on link "Clone" at bounding box center [1425, 235] width 51 height 24
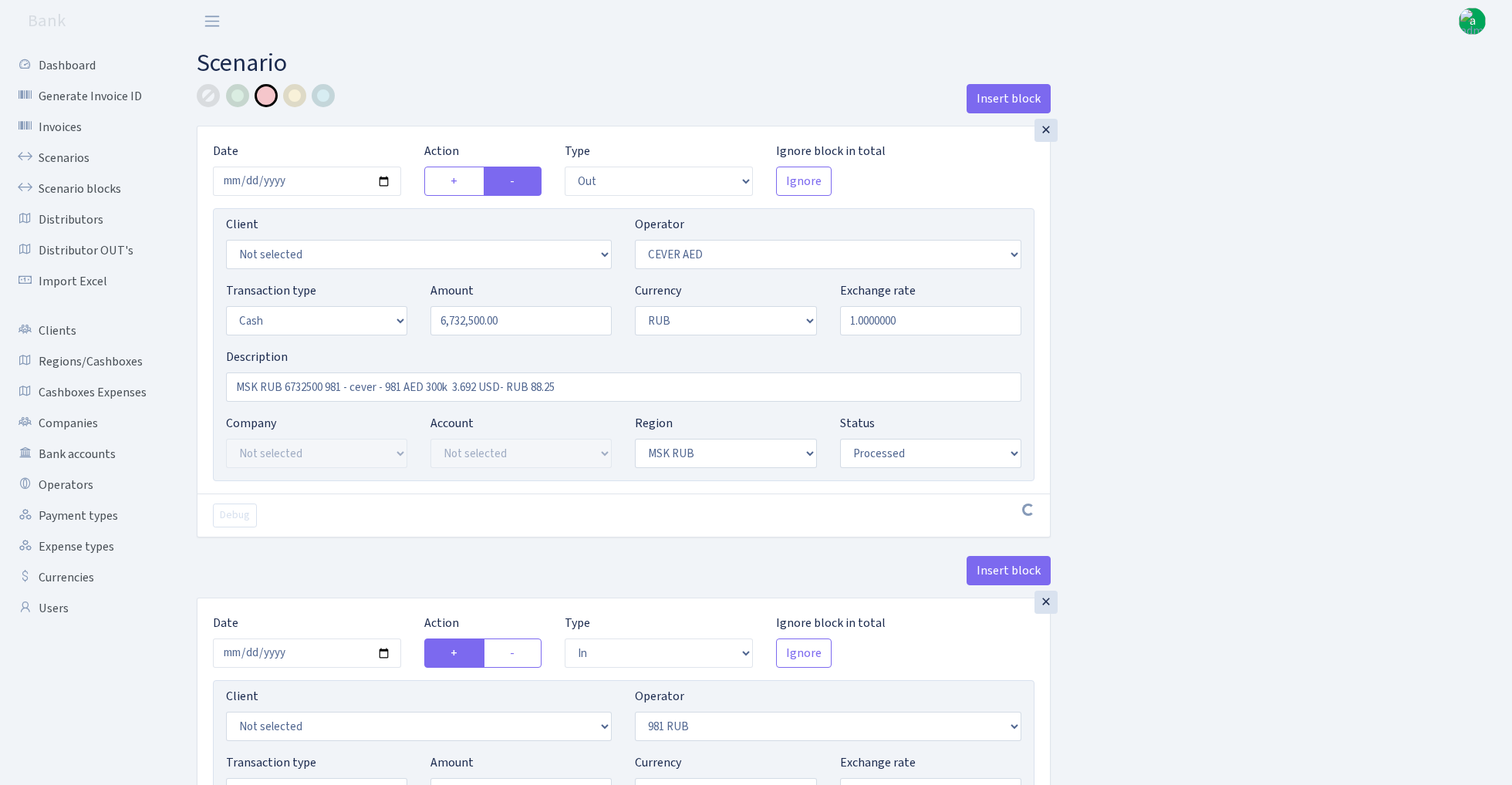
select select "out"
select select "205"
select select "1"
select select "3"
select select "20"
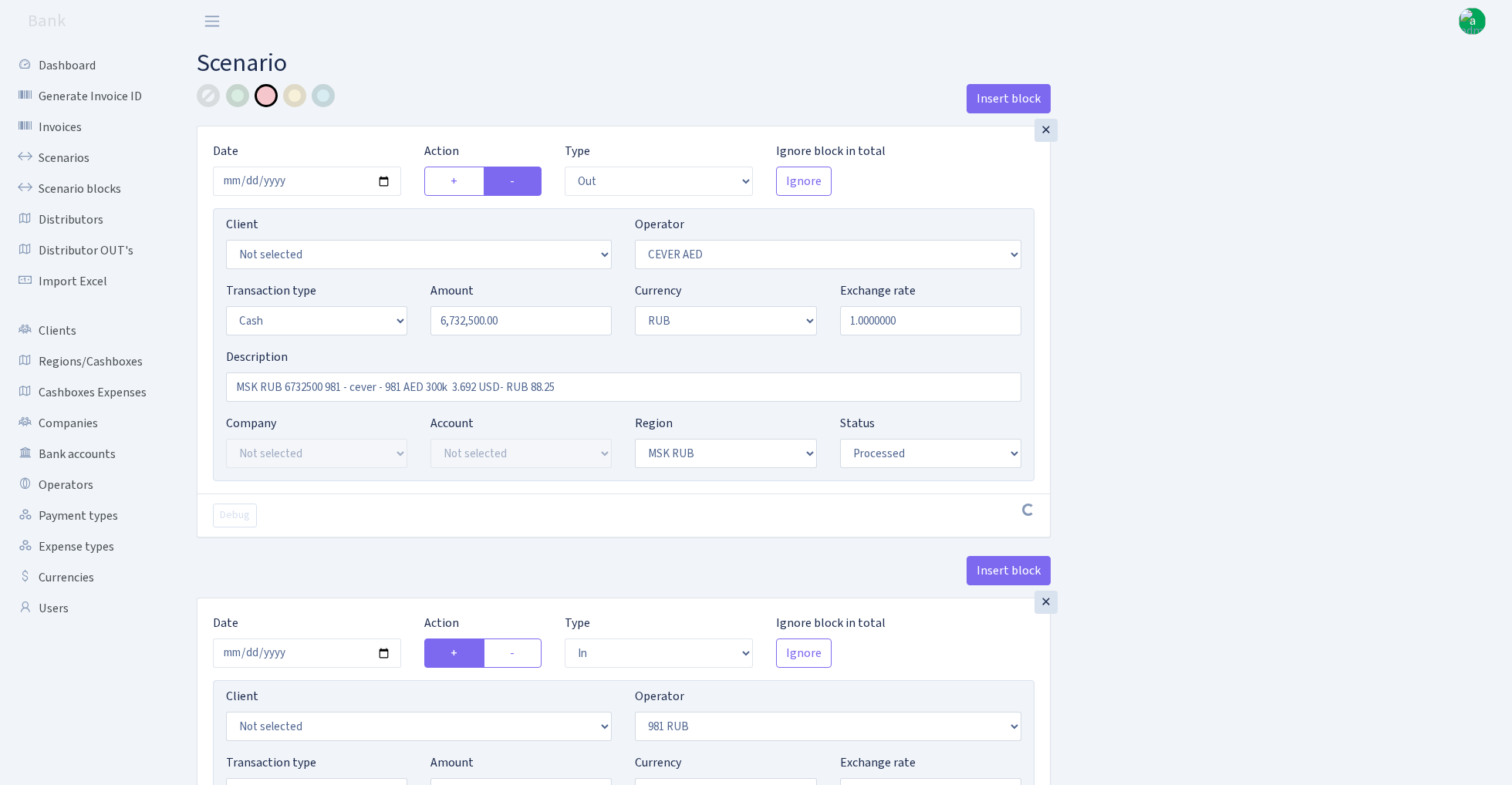
select select "processed"
select select "in"
select select "320"
select select "1"
select select "3"
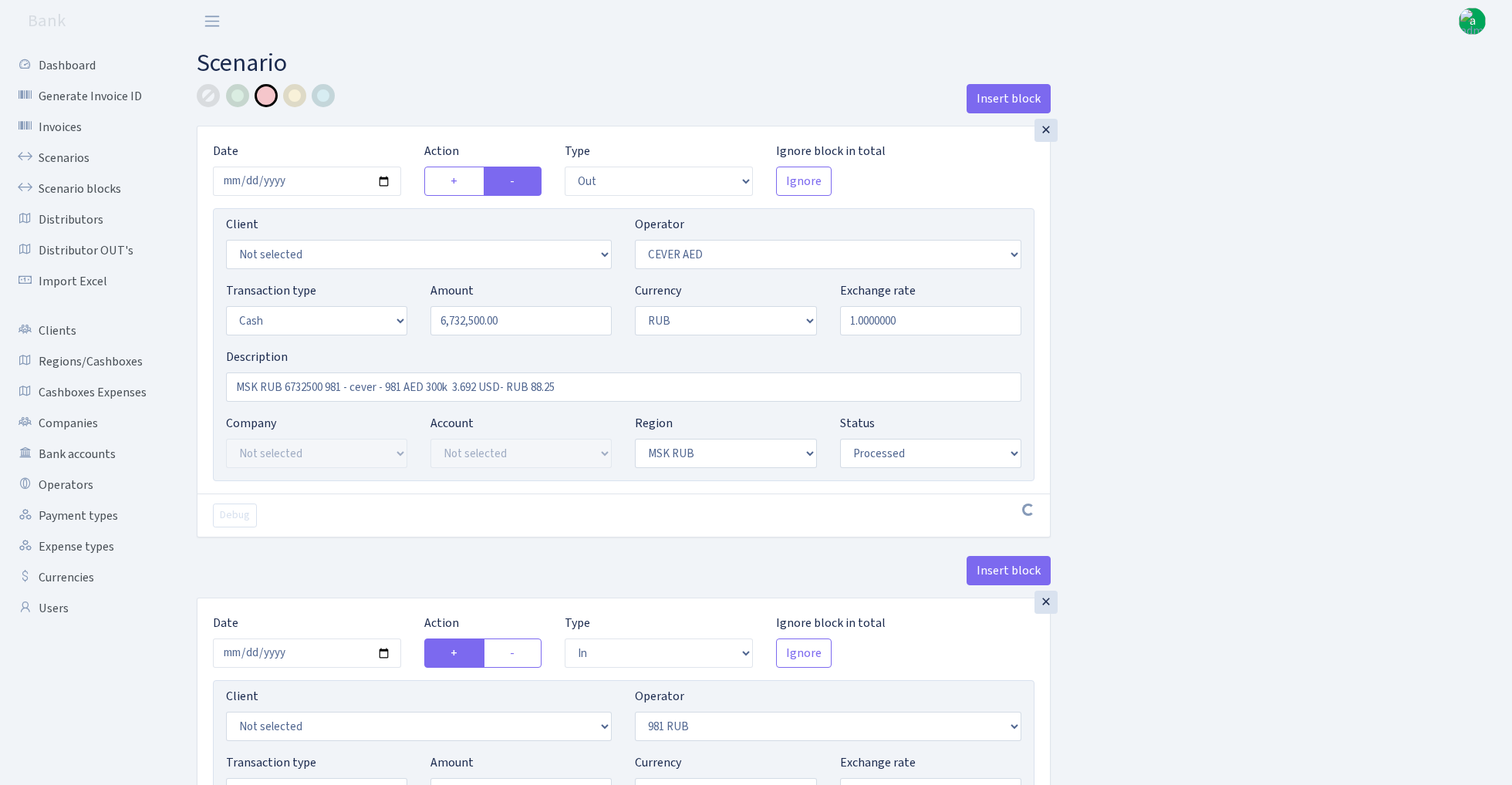
select select "20"
select select "processed"
click at [315, 181] on input "2024-07-18" at bounding box center [306, 181] width 188 height 30
type input "[DATE]"
click at [454, 59] on h2 "Scenario" at bounding box center [843, 63] width 1293 height 30
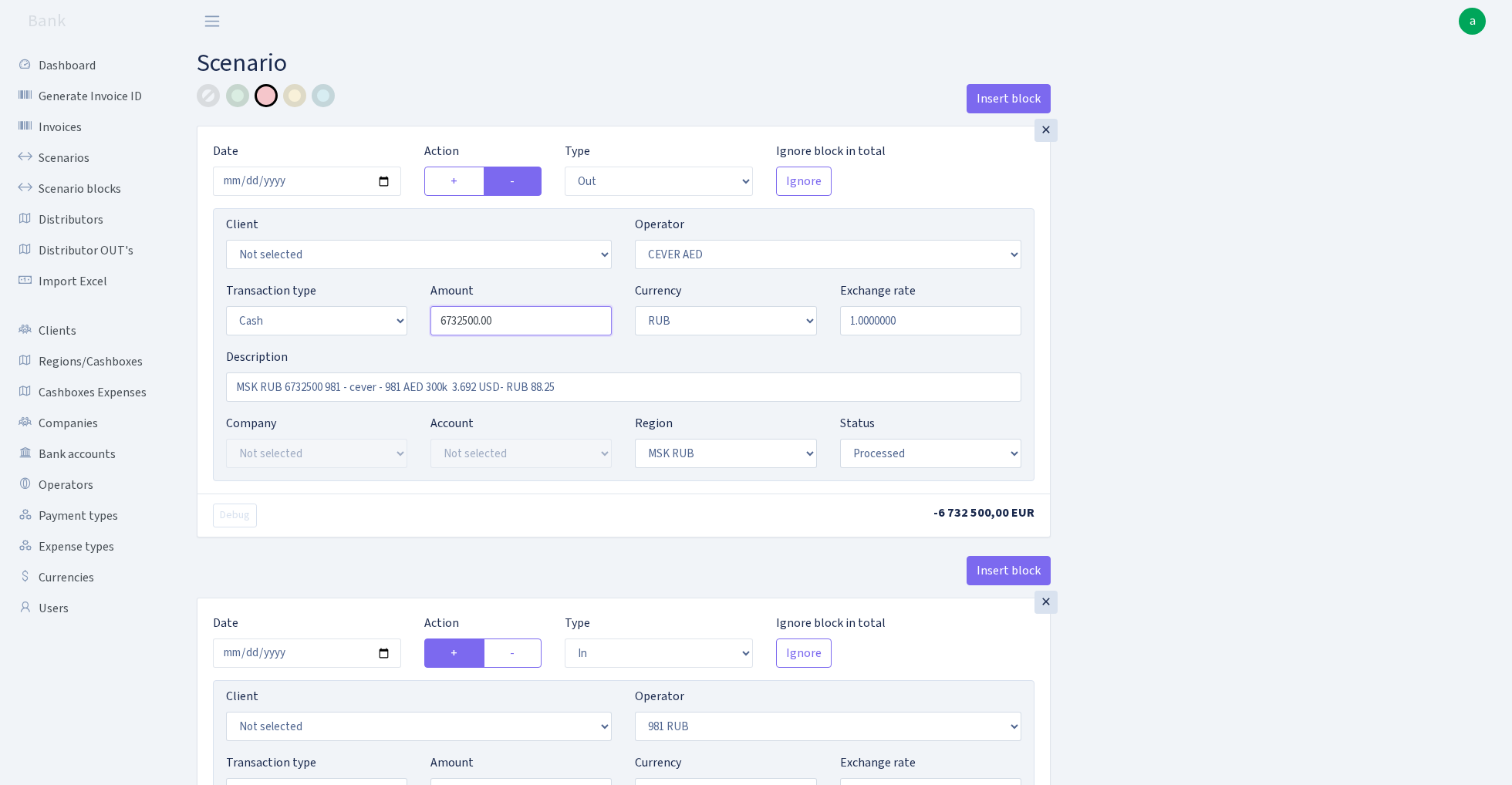
click at [526, 320] on input "6732500.00" at bounding box center [521, 321] width 181 height 30
paste input "15793"
type input "6,715,793.00"
click at [1183, 339] on div "Insert block × Date 2024-07-22 Action + - Type --- In Out Commission Field requ…" at bounding box center [842, 608] width 1315 height 1050
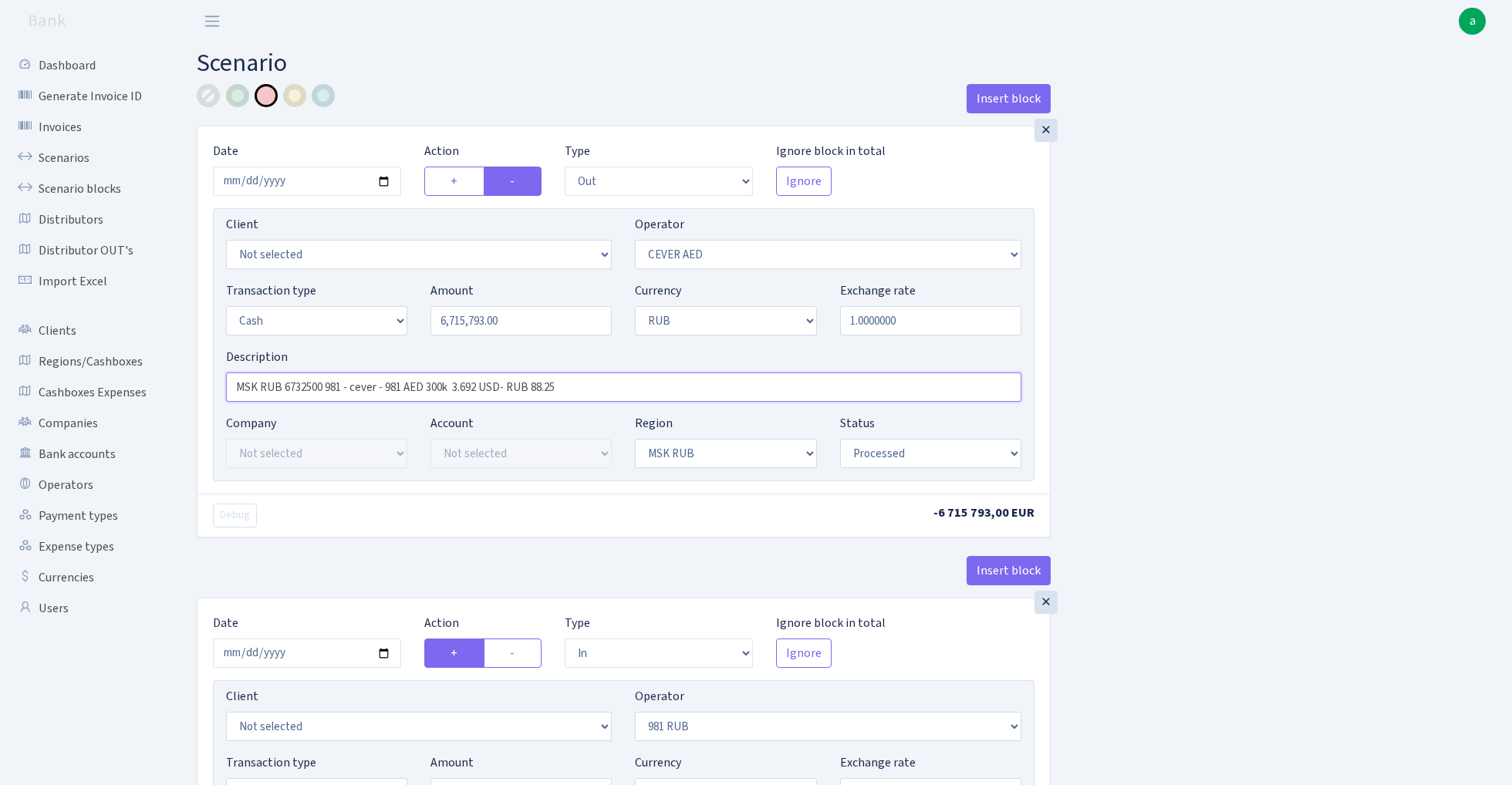
click at [300, 390] on input "MSK RUB 6732500 981 - cever - 981 AED 300k 3.692 USD- RUB 88.25" at bounding box center [624, 388] width 796 height 30
paste input "15793"
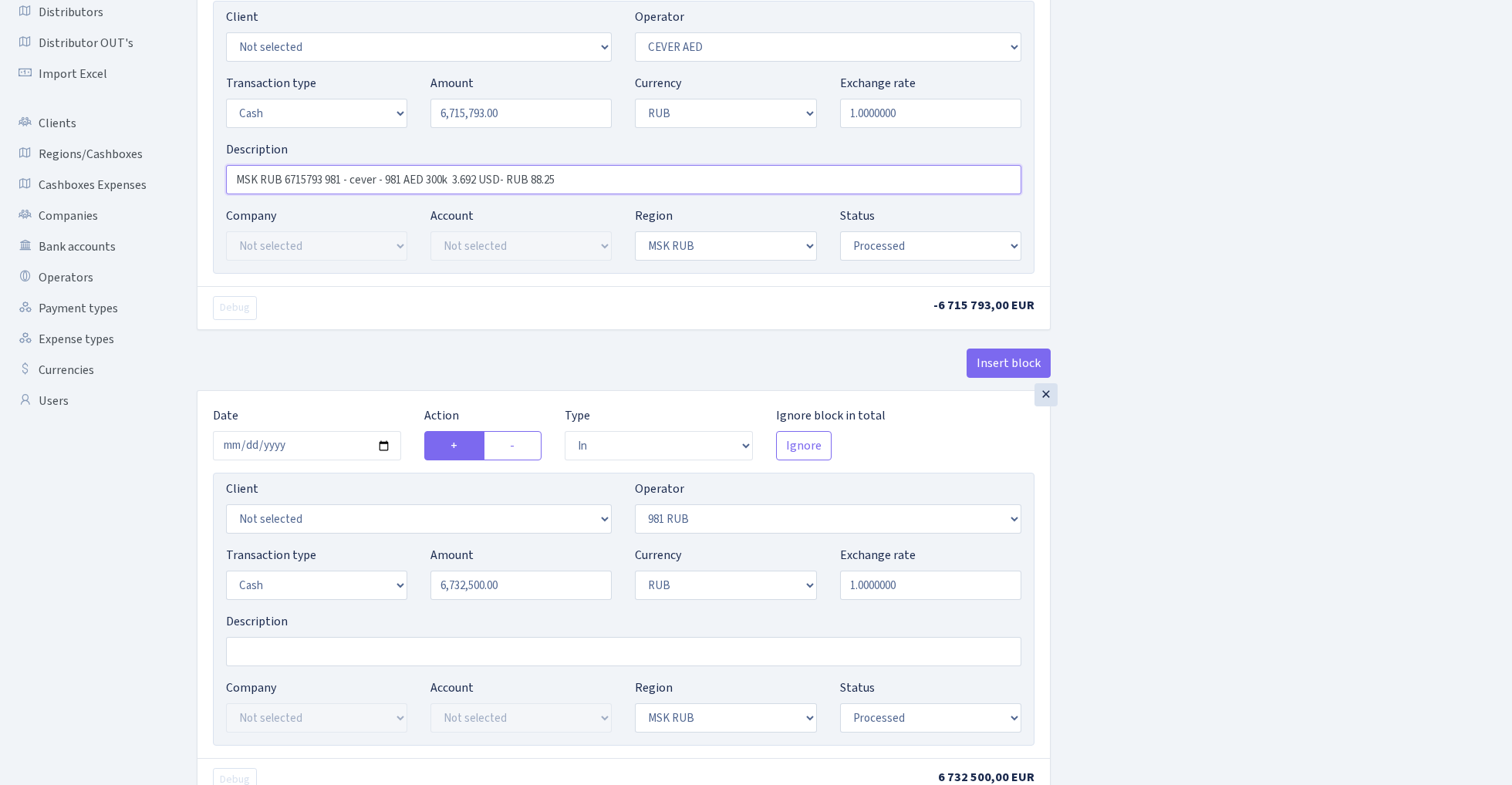
scroll to position [216, 0]
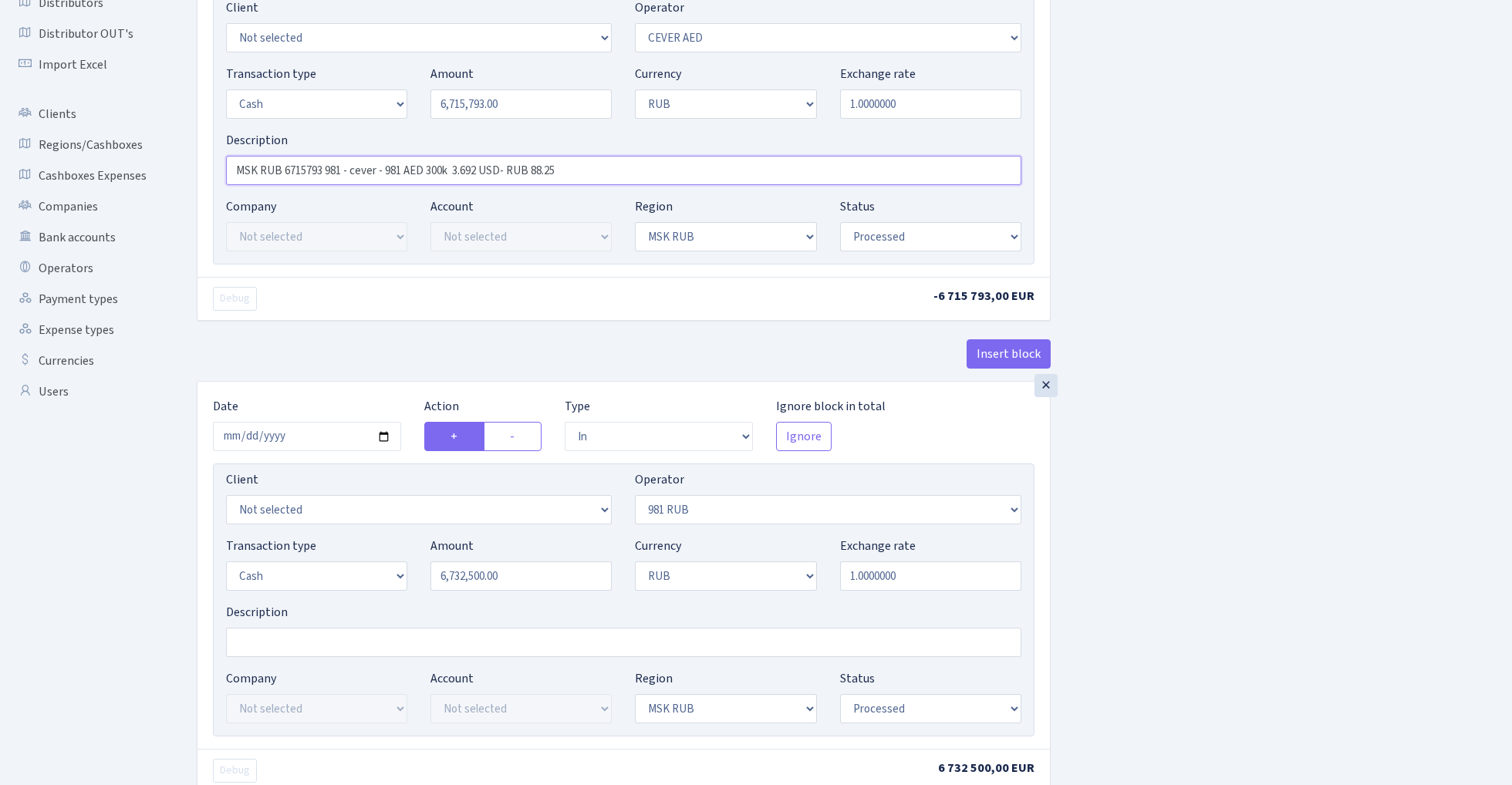
type input "MSK RUB 6715793 981 - cever - 981 AED 300k 3.692 USD- RUB 88.25"
click at [299, 441] on input "2024-07-18" at bounding box center [306, 437] width 188 height 30
type input "2024-07-22"
click at [352, 325] on div "× Date 2024-07-22 Action + - Type --- In Out Commission Field required. Ignore …" at bounding box center [624, 145] width 854 height 472
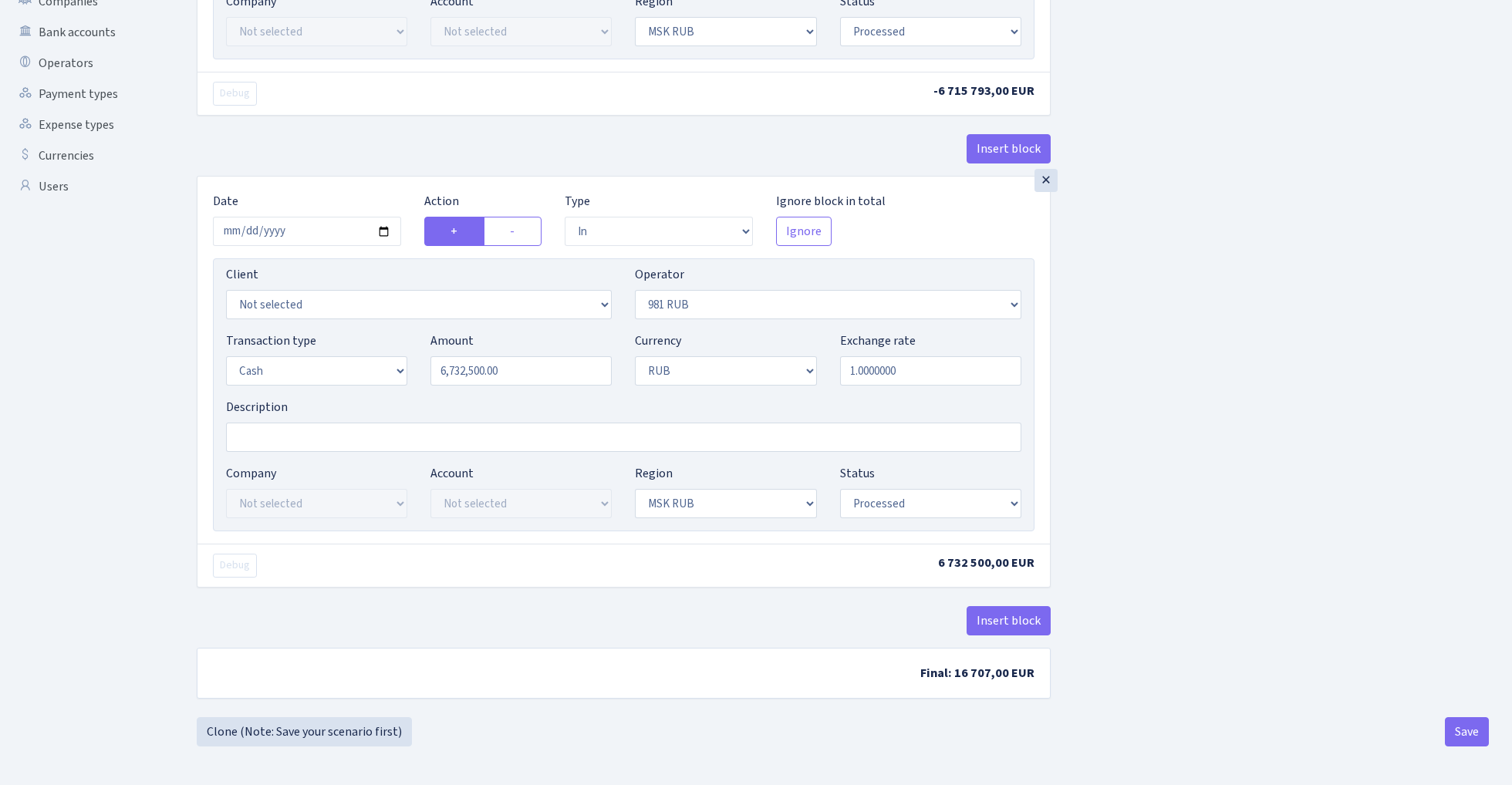
scroll to position [427, 0]
click at [1239, 371] on div "Insert block × Date 2024-07-22 Action + - Type --- In Out Commission Field requ…" at bounding box center [842, 190] width 1315 height 1056
click at [1463, 726] on button "Save" at bounding box center [1467, 732] width 44 height 30
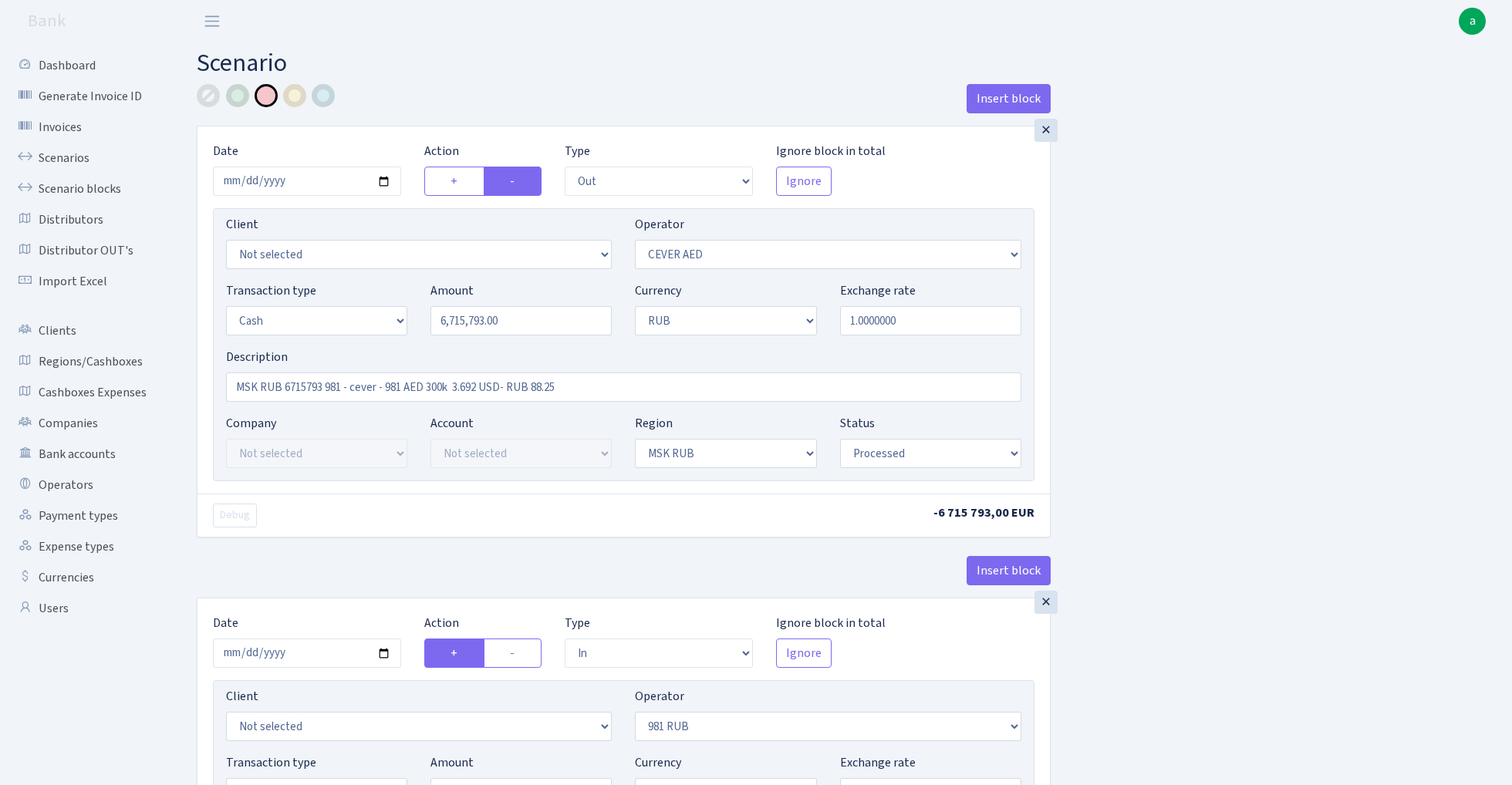
select select "out"
select select "205"
select select "1"
select select "3"
select select "20"
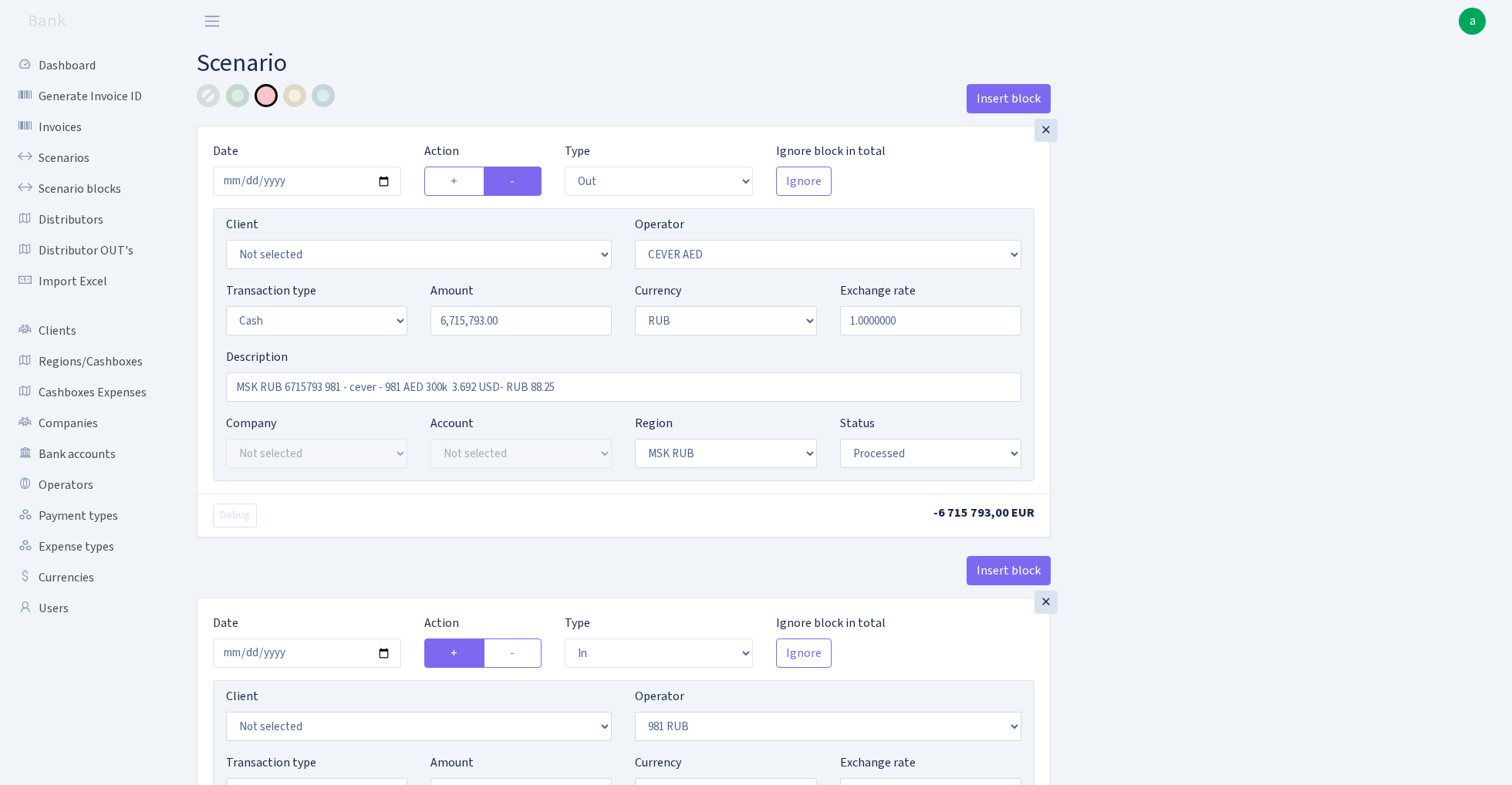
select select "processed"
select select "in"
select select "320"
select select "1"
select select "3"
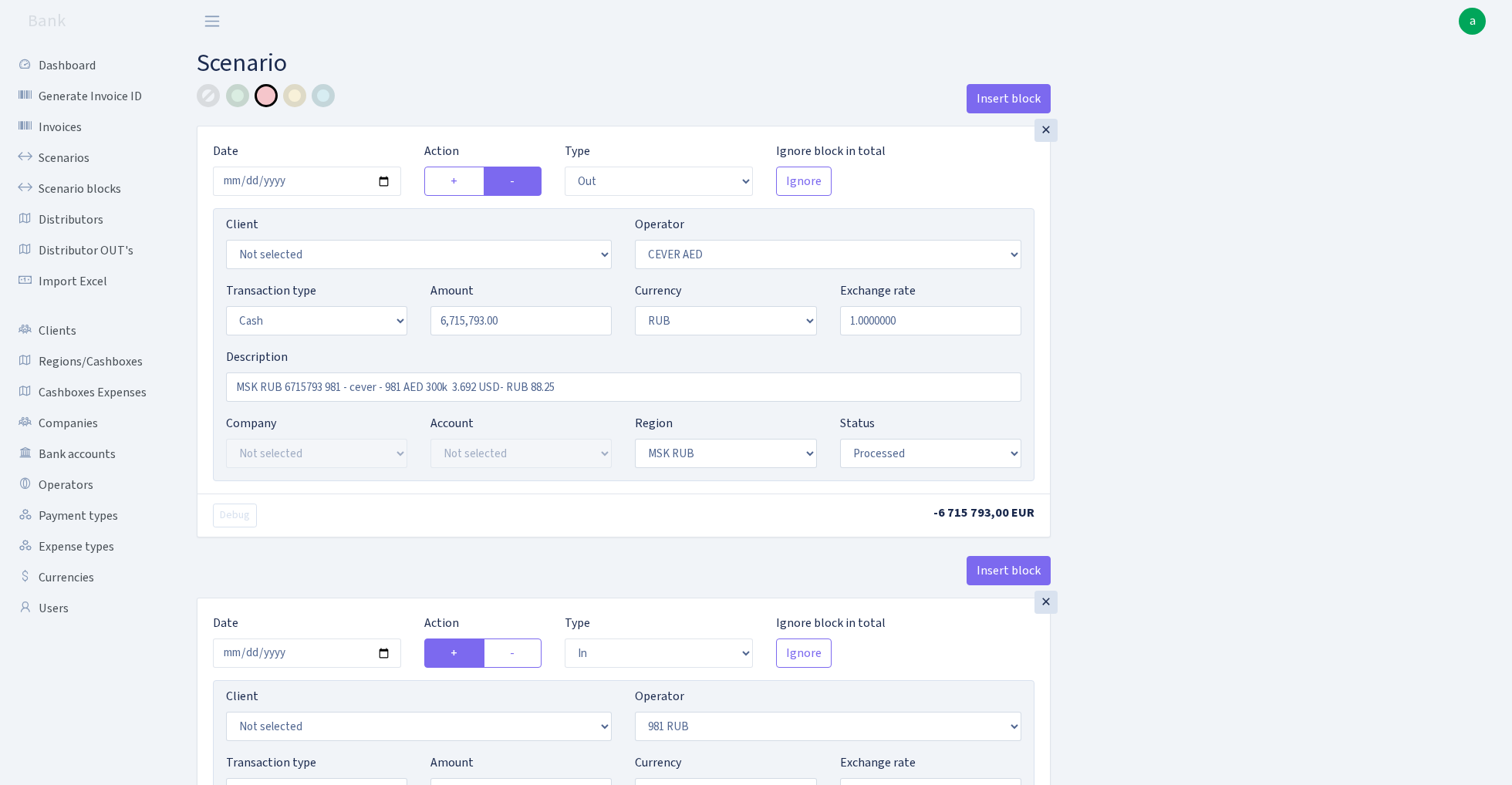
select select "20"
select select "processed"
click at [70, 159] on link "Scenarios" at bounding box center [85, 157] width 154 height 30
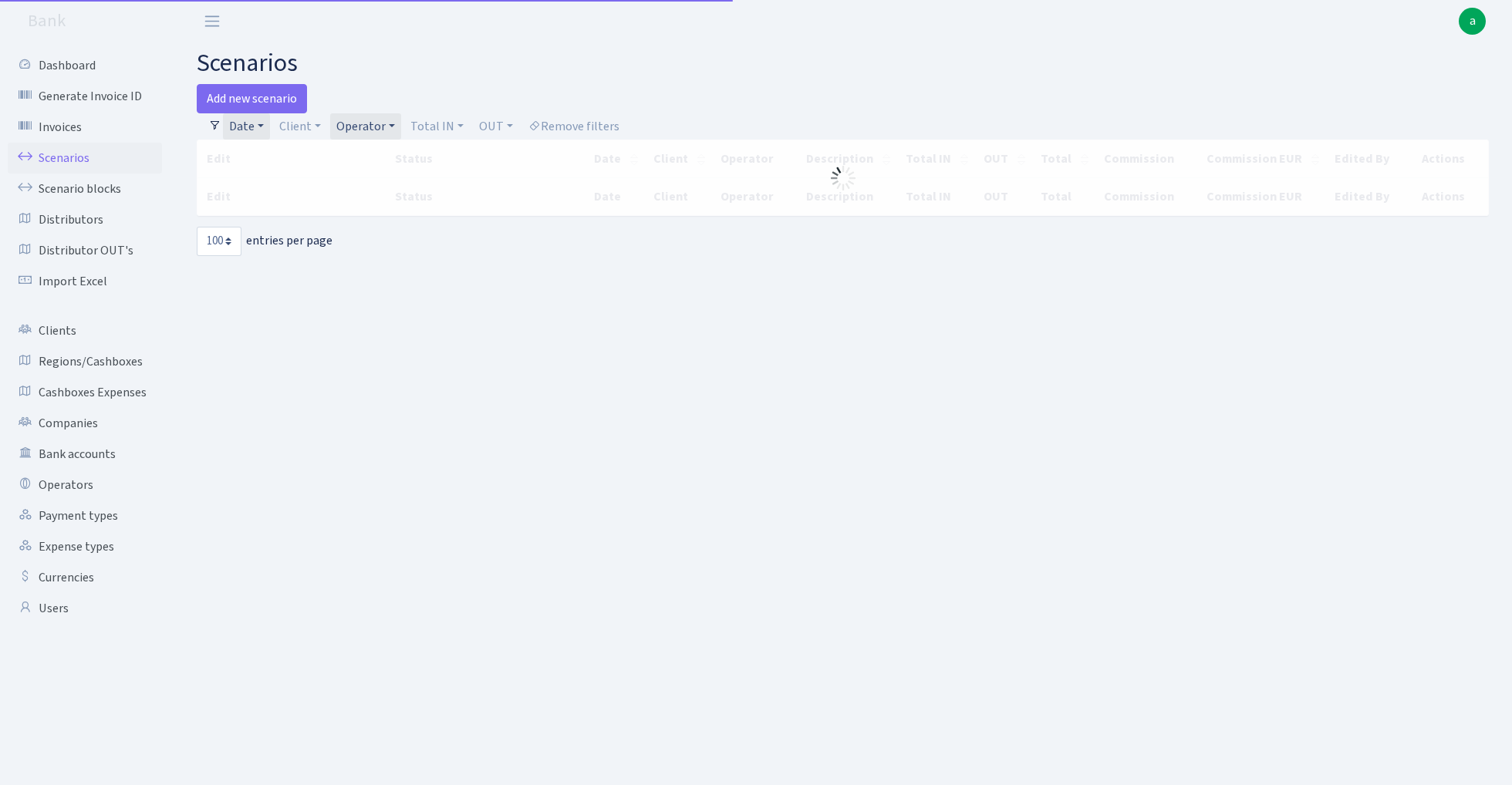
select select "100"
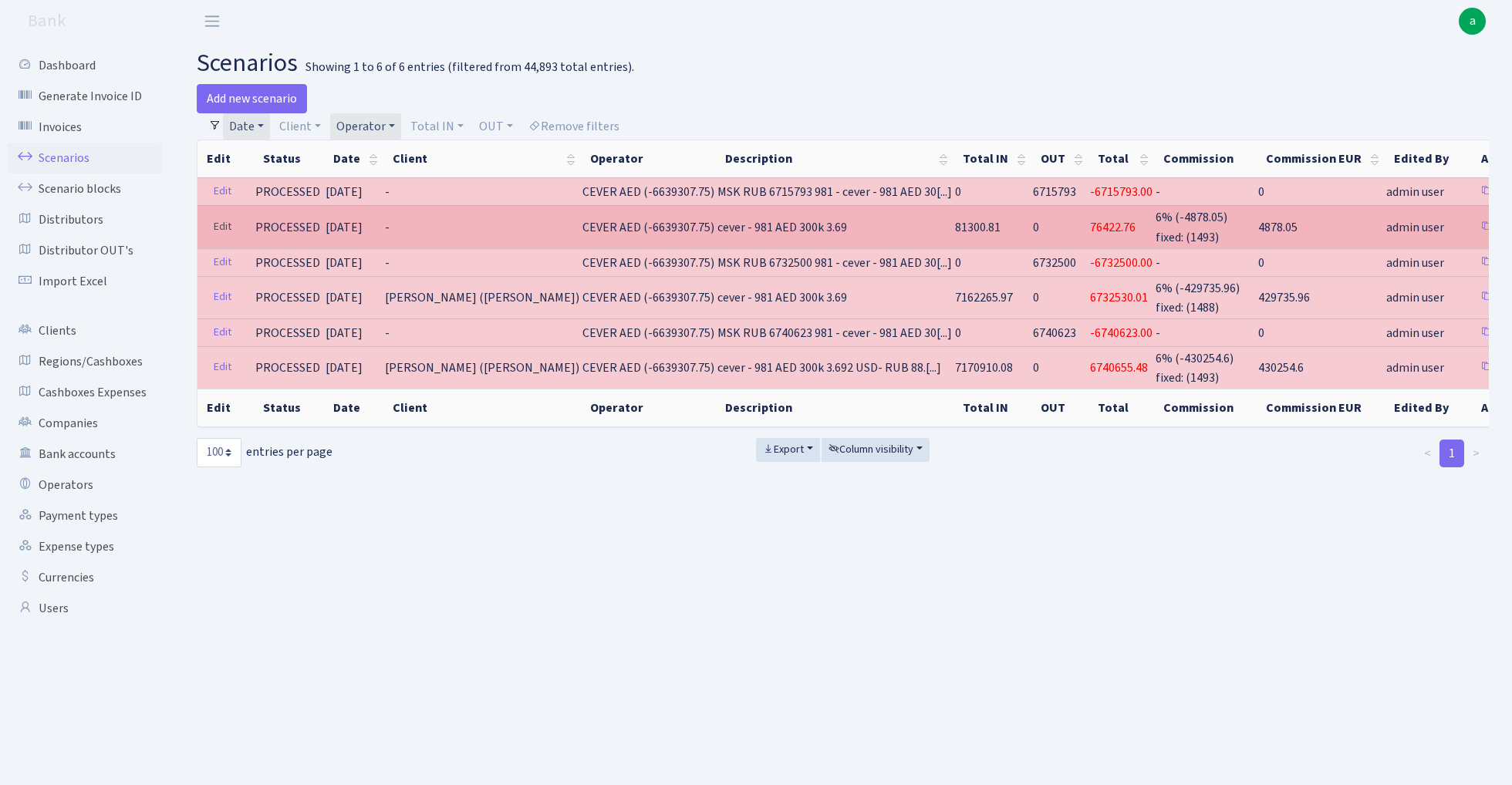
click at [217, 225] on link "Edit" at bounding box center [222, 227] width 31 height 24
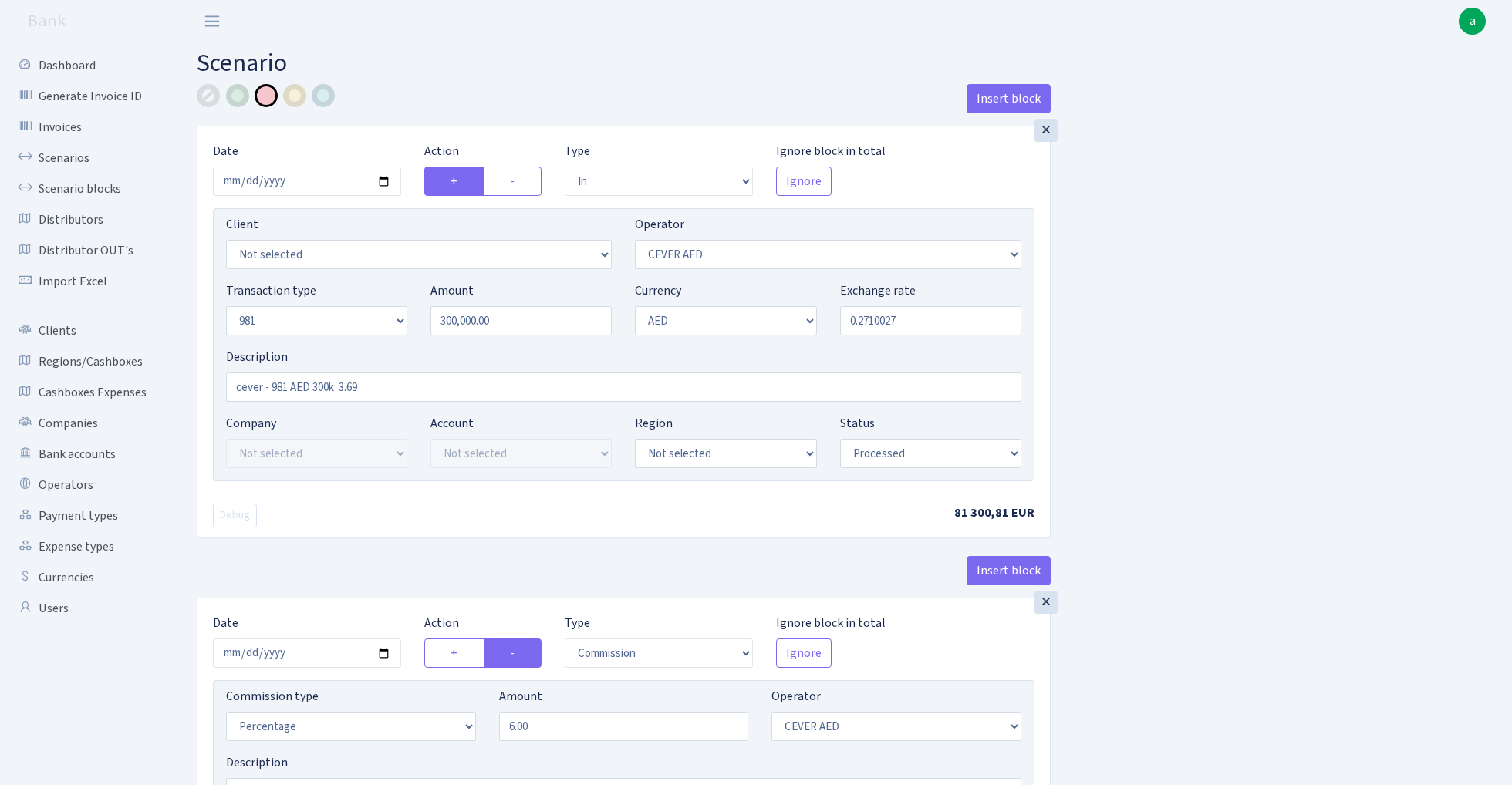
select select "in"
select select "205"
select select "8"
select select "9"
select select "processed"
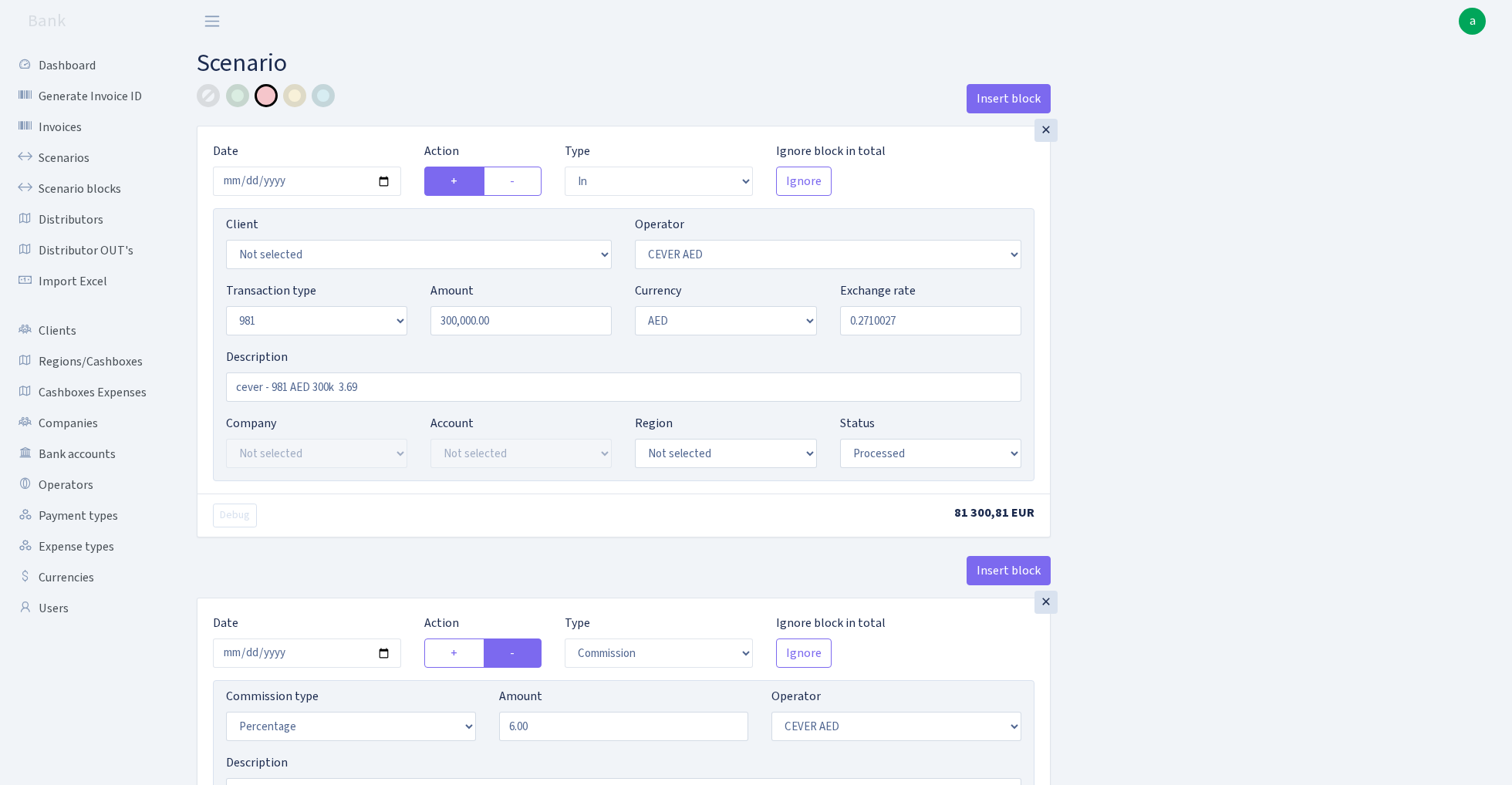
select select "commission"
select select "205"
select select "processed"
select select "commission"
select select "fixed"
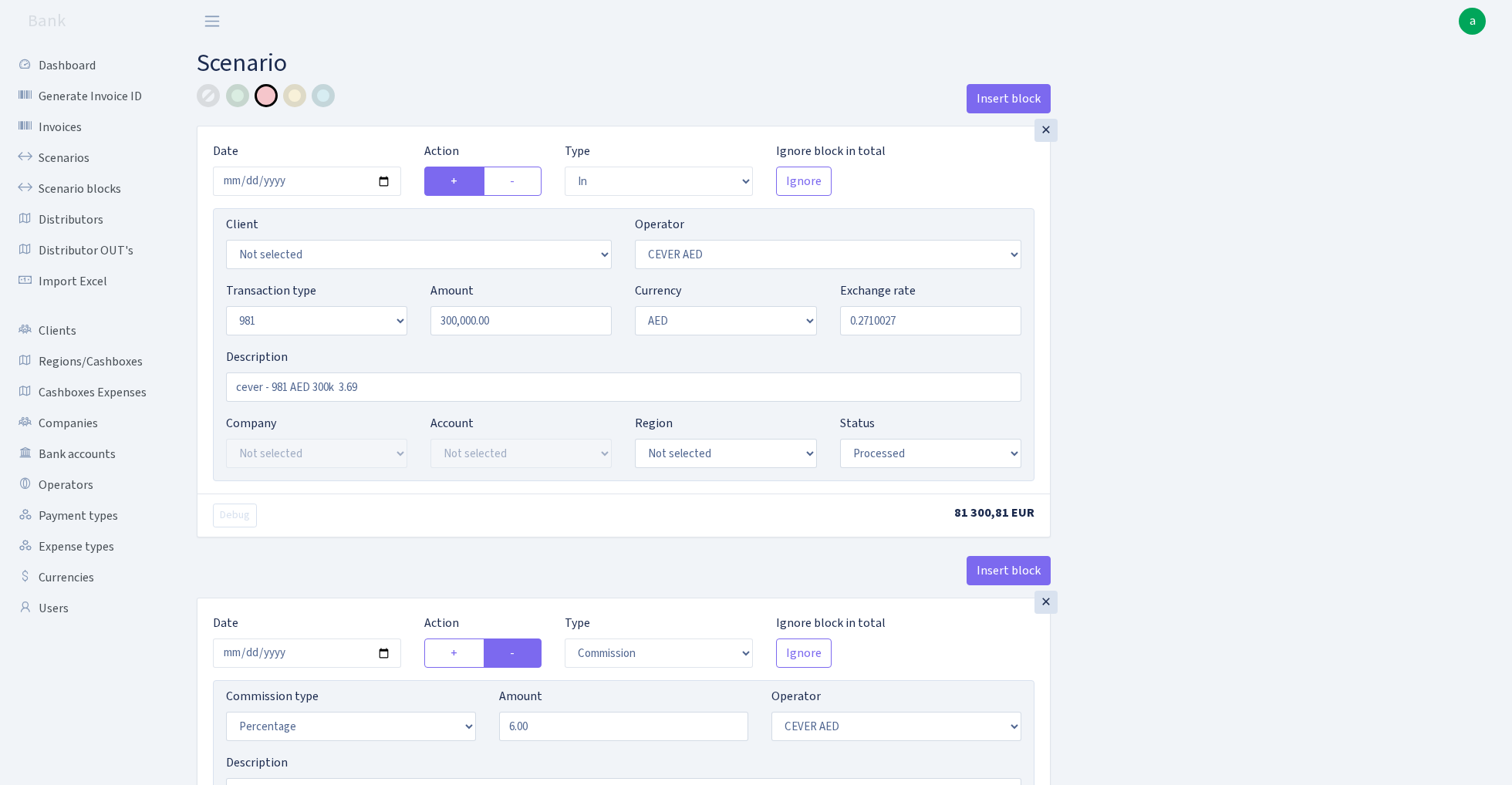
select select "20"
select select "processed"
select select "out"
select select "304"
select select "8"
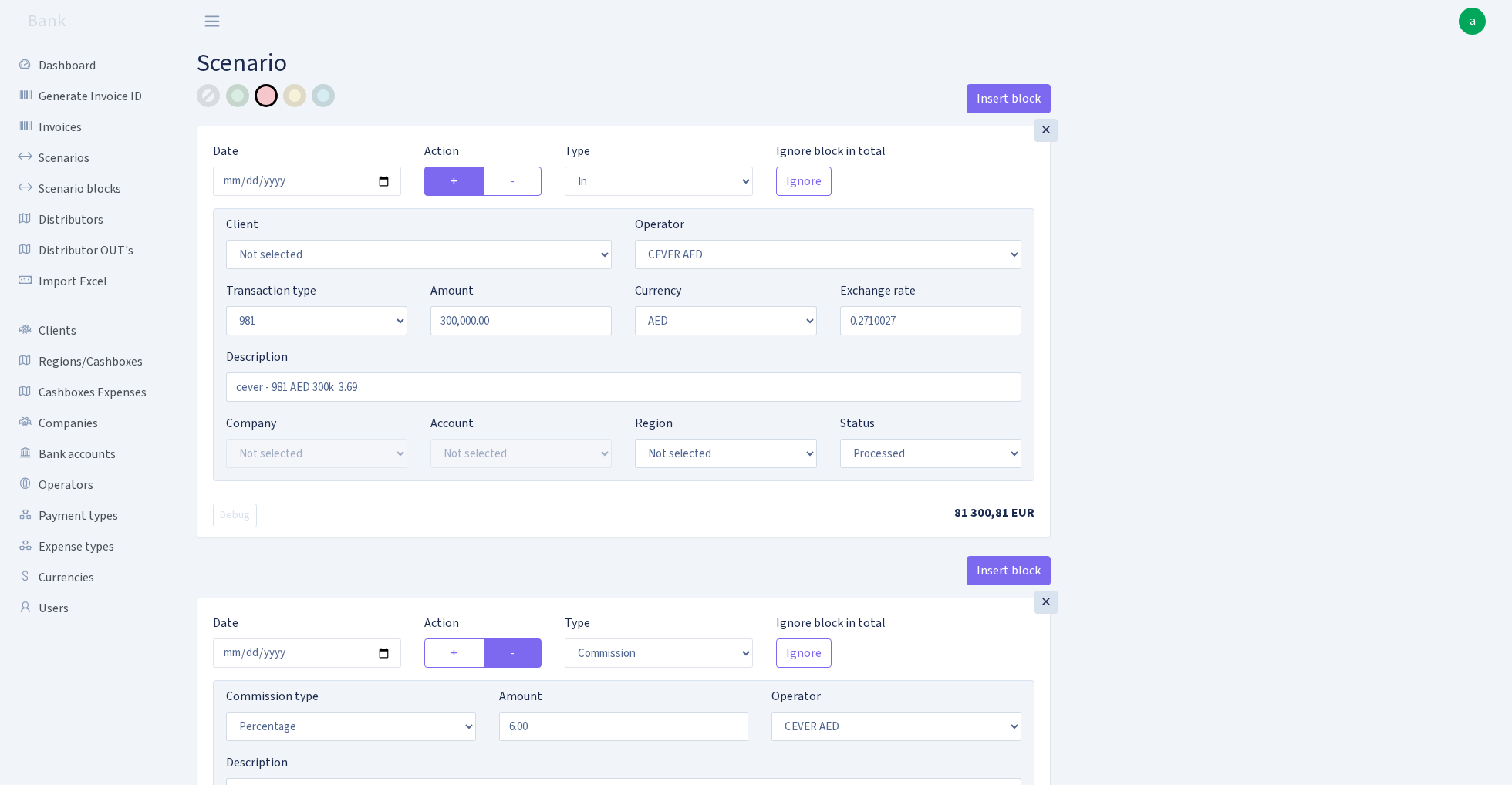
select select "9"
select select "processed"
click at [917, 328] on input "0.2710027" at bounding box center [931, 321] width 181 height 30
paste input "23.8148687943"
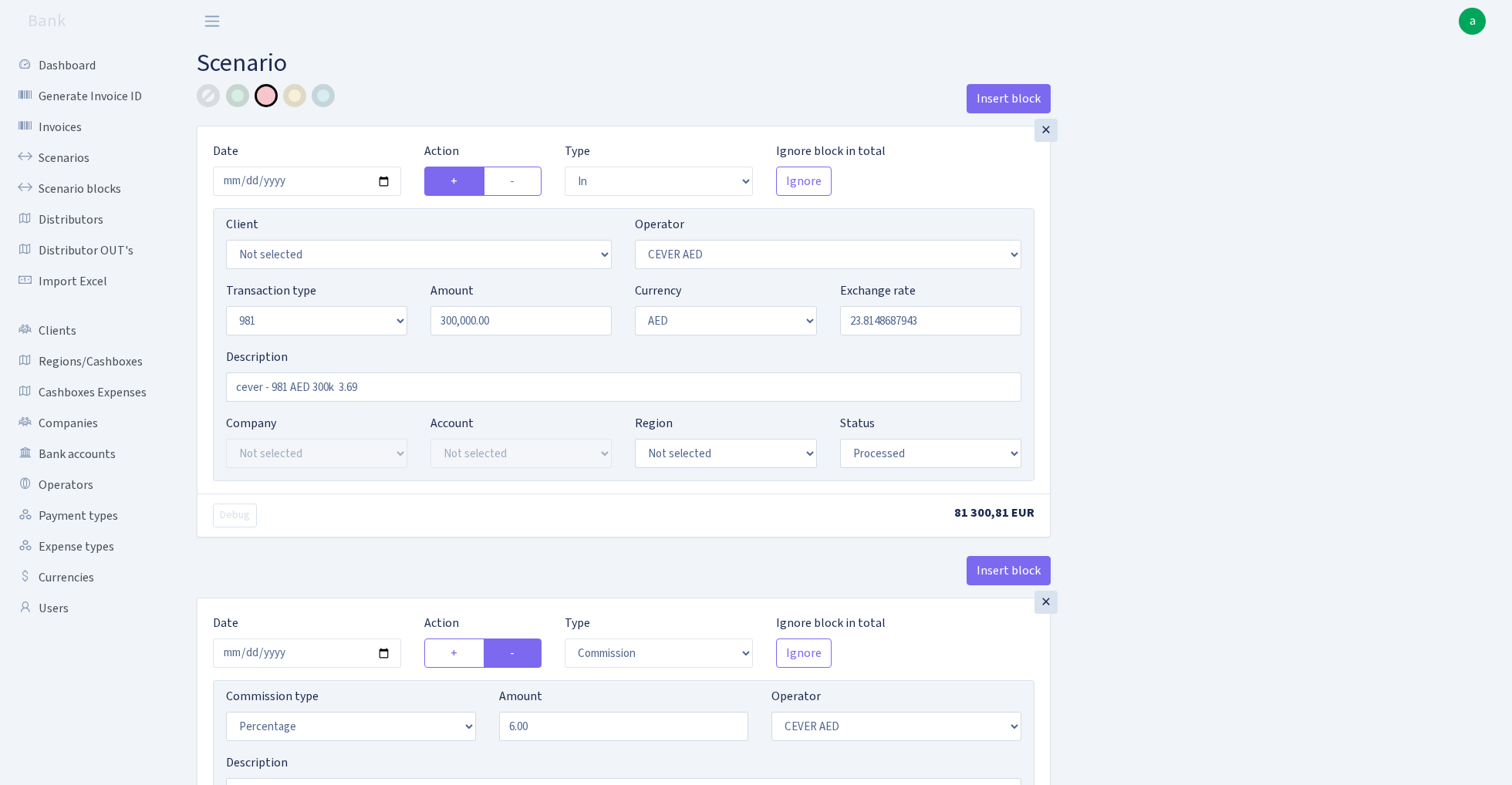
type input "23.8148688"
select select "3395"
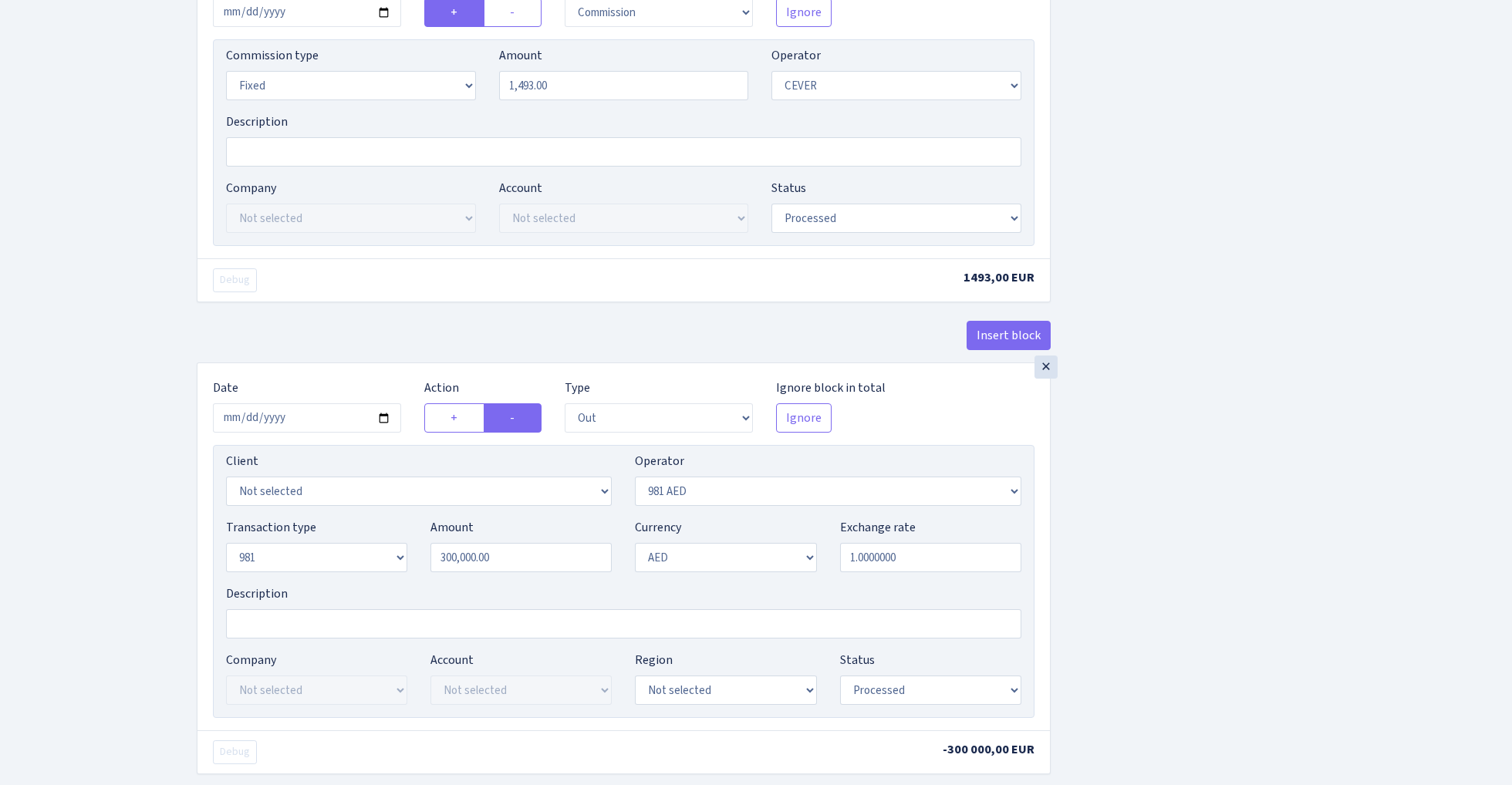
scroll to position [1053, 0]
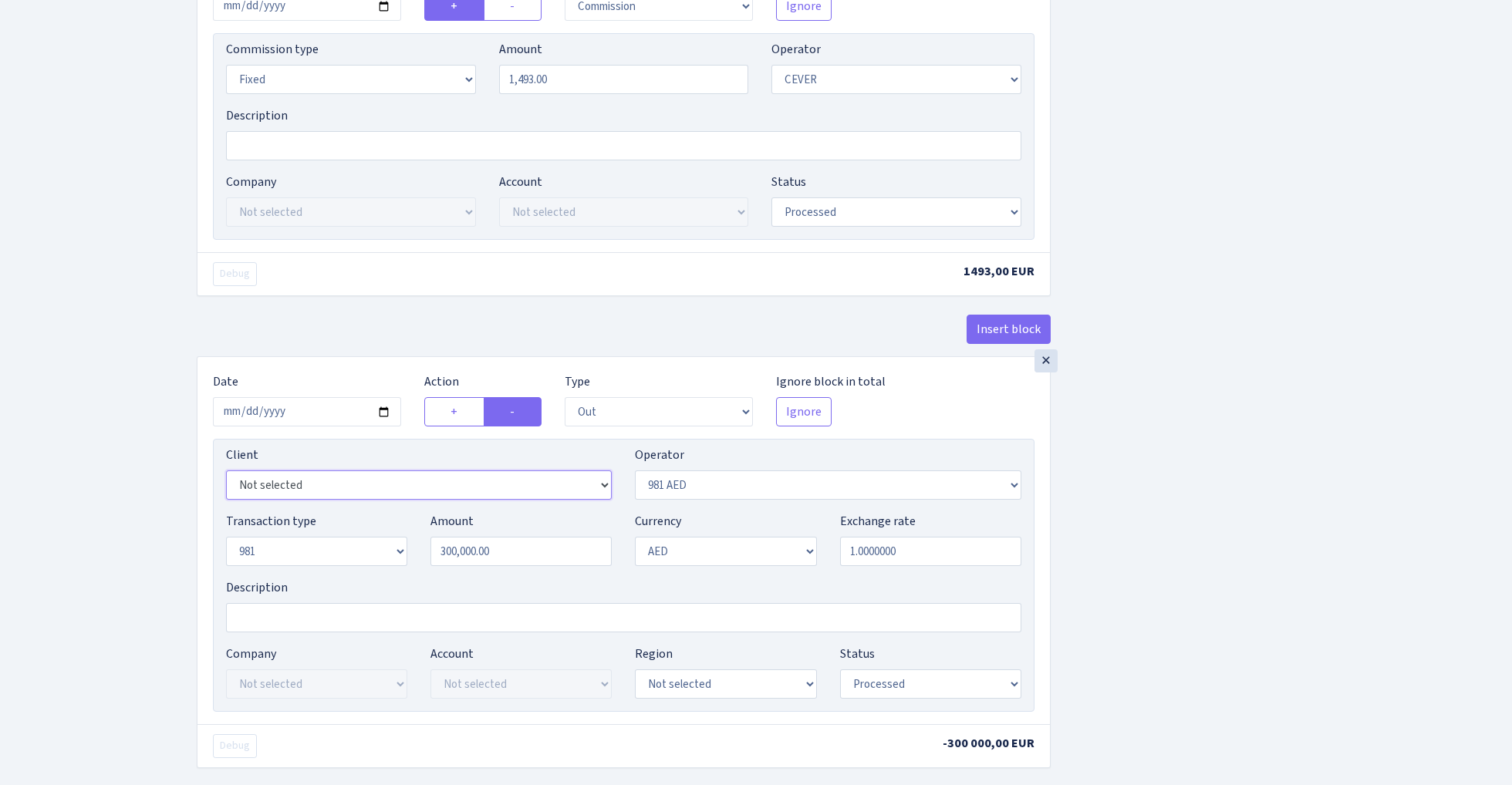
select select "3396"
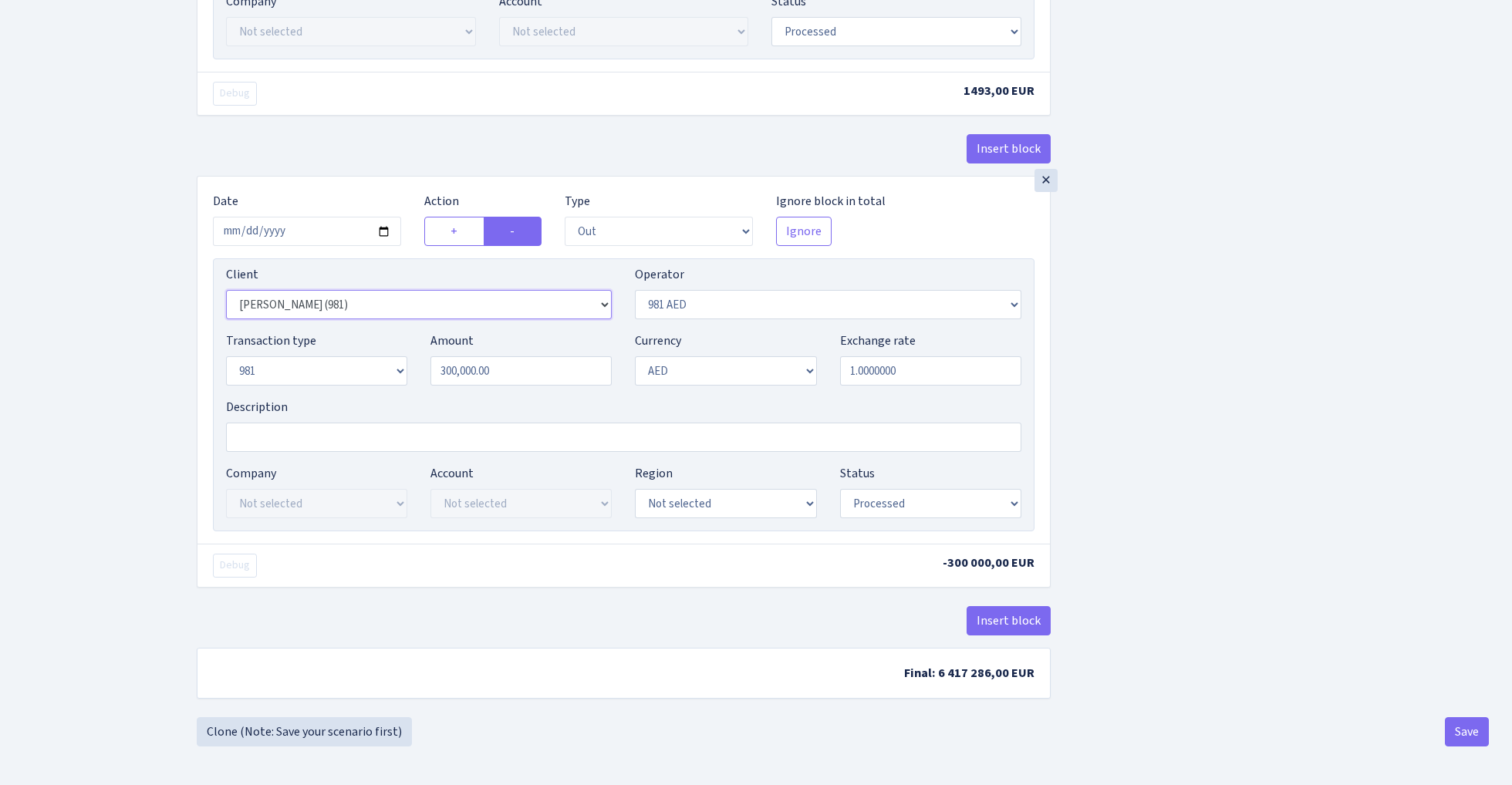
scroll to position [1242, 0]
click at [1467, 724] on button "Save" at bounding box center [1467, 732] width 44 height 30
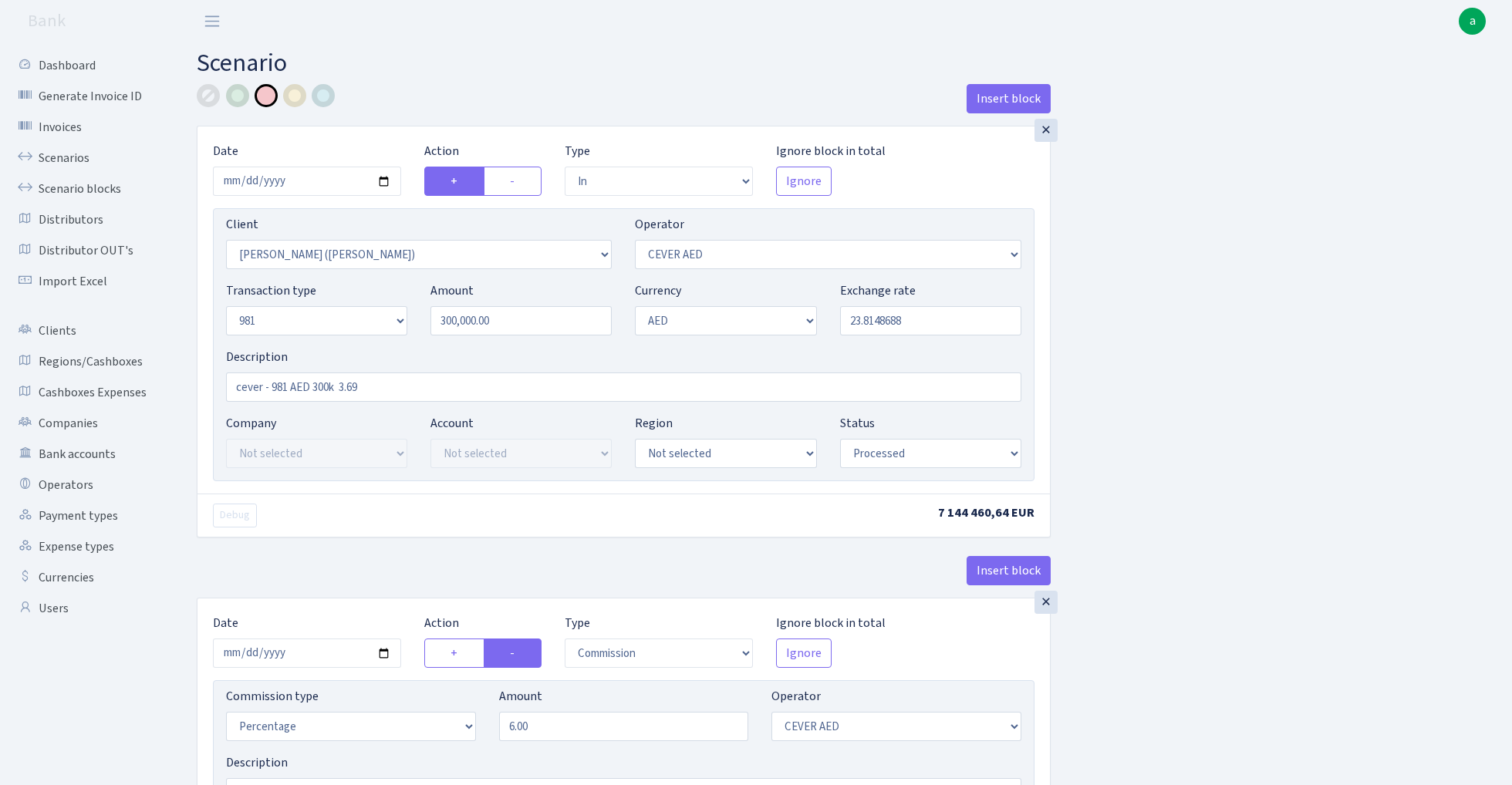
select select "in"
select select "3395"
select select "205"
select select "8"
select select "9"
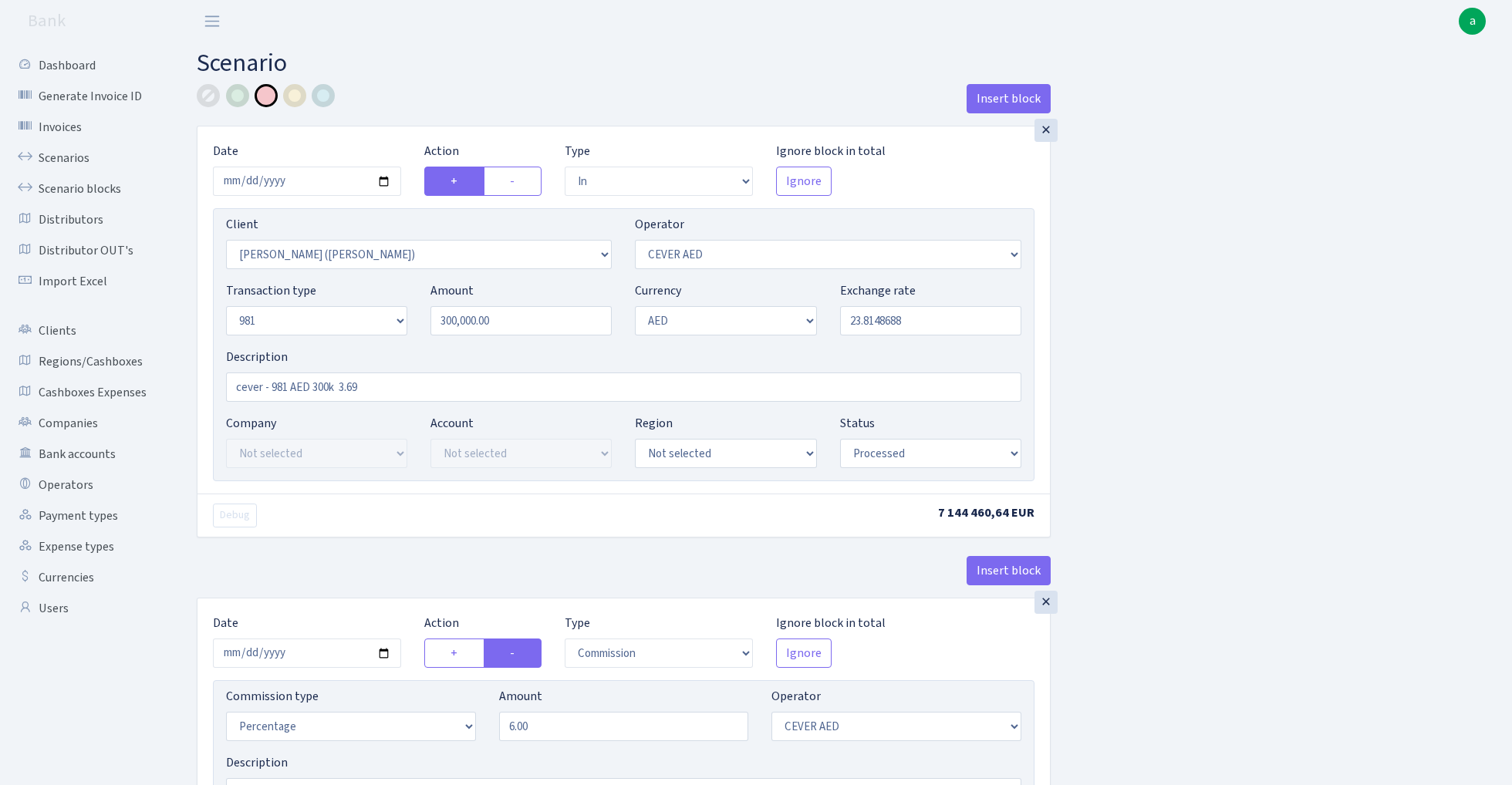
select select "processed"
select select "commission"
select select "205"
select select "processed"
select select "commission"
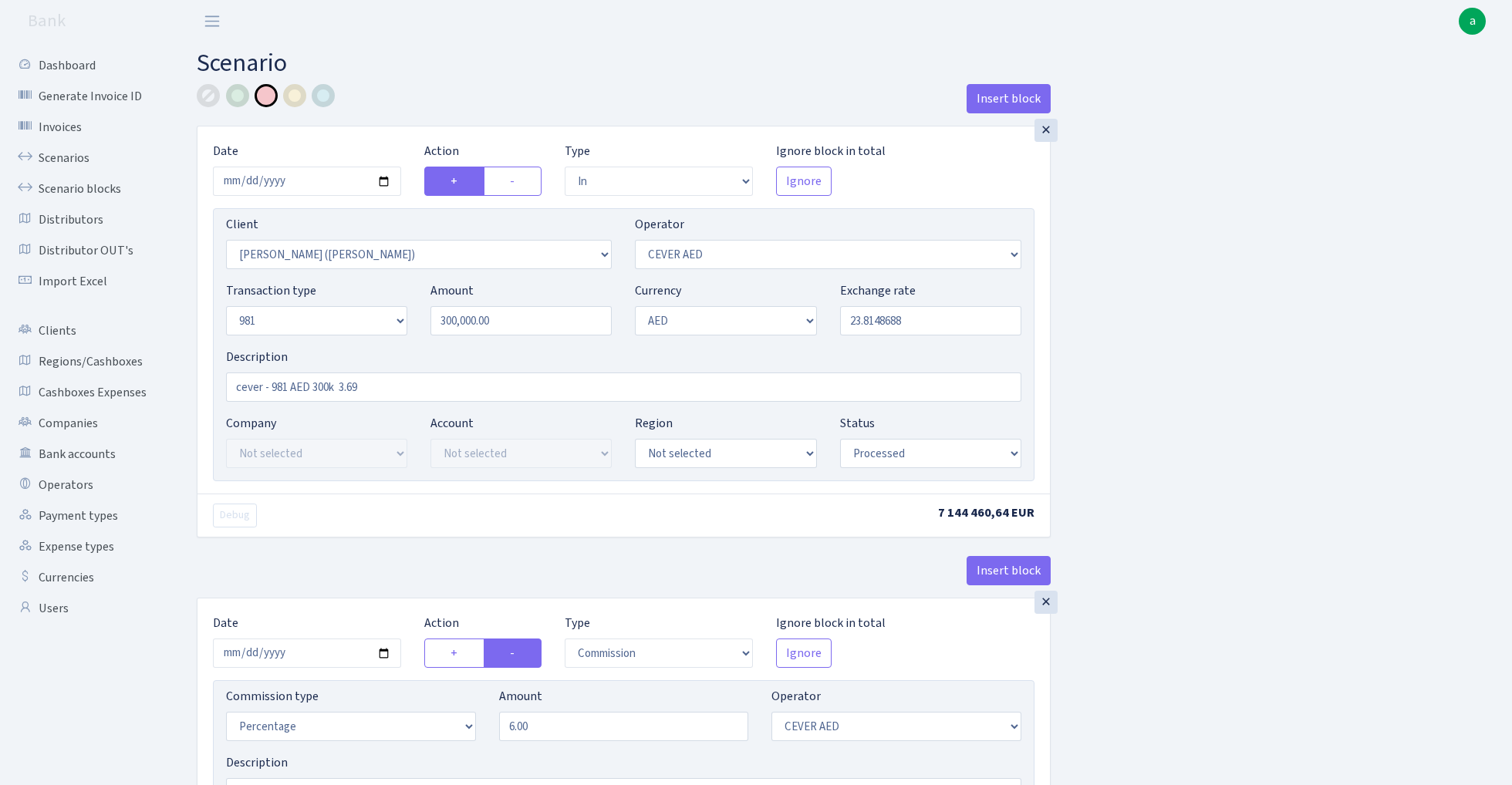
select select "fixed"
select select "20"
select select "processed"
select select "out"
select select "3396"
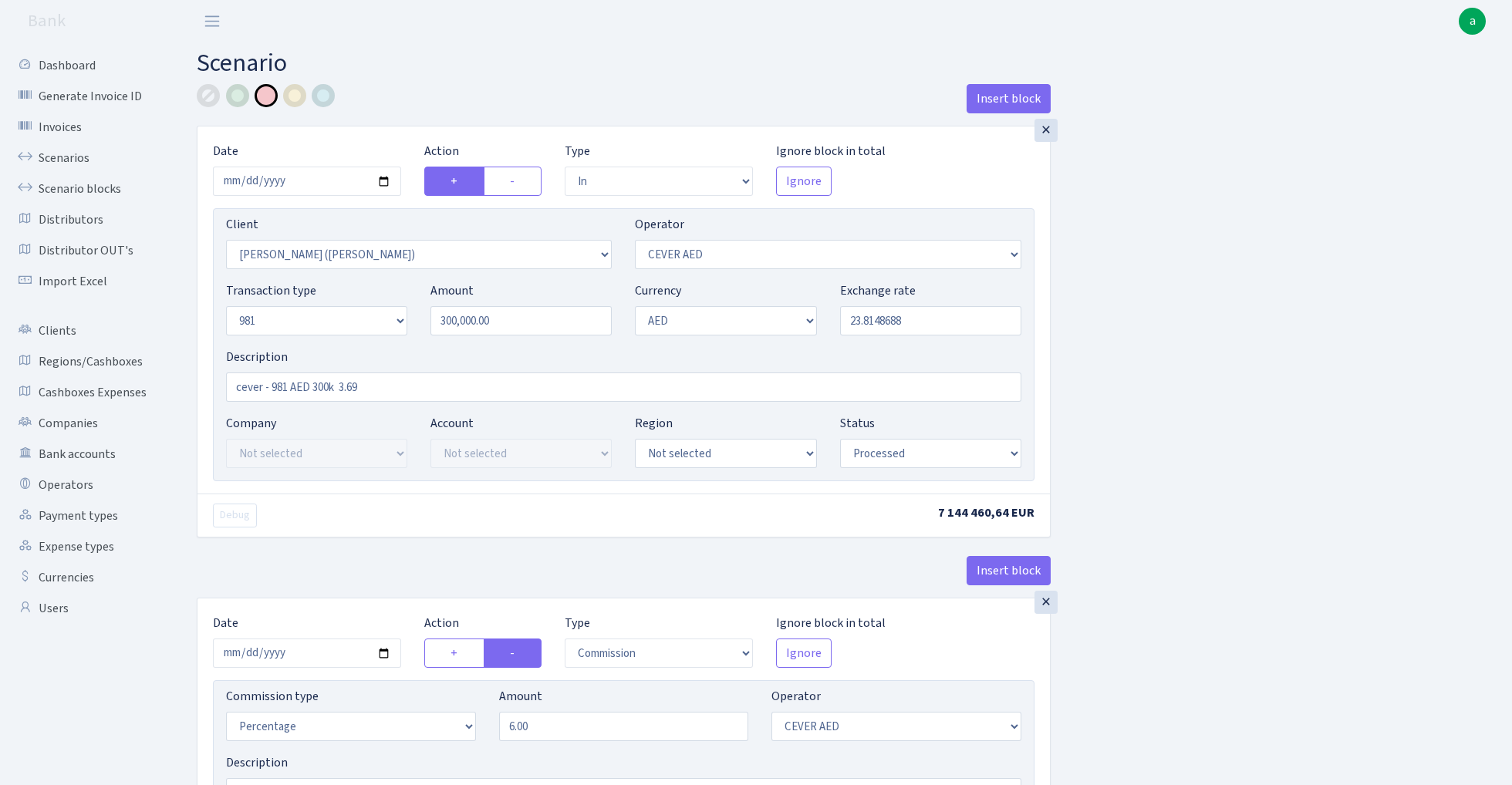
select select "304"
select select "8"
select select "9"
select select "processed"
click at [51, 157] on link "Scenarios" at bounding box center [85, 157] width 154 height 30
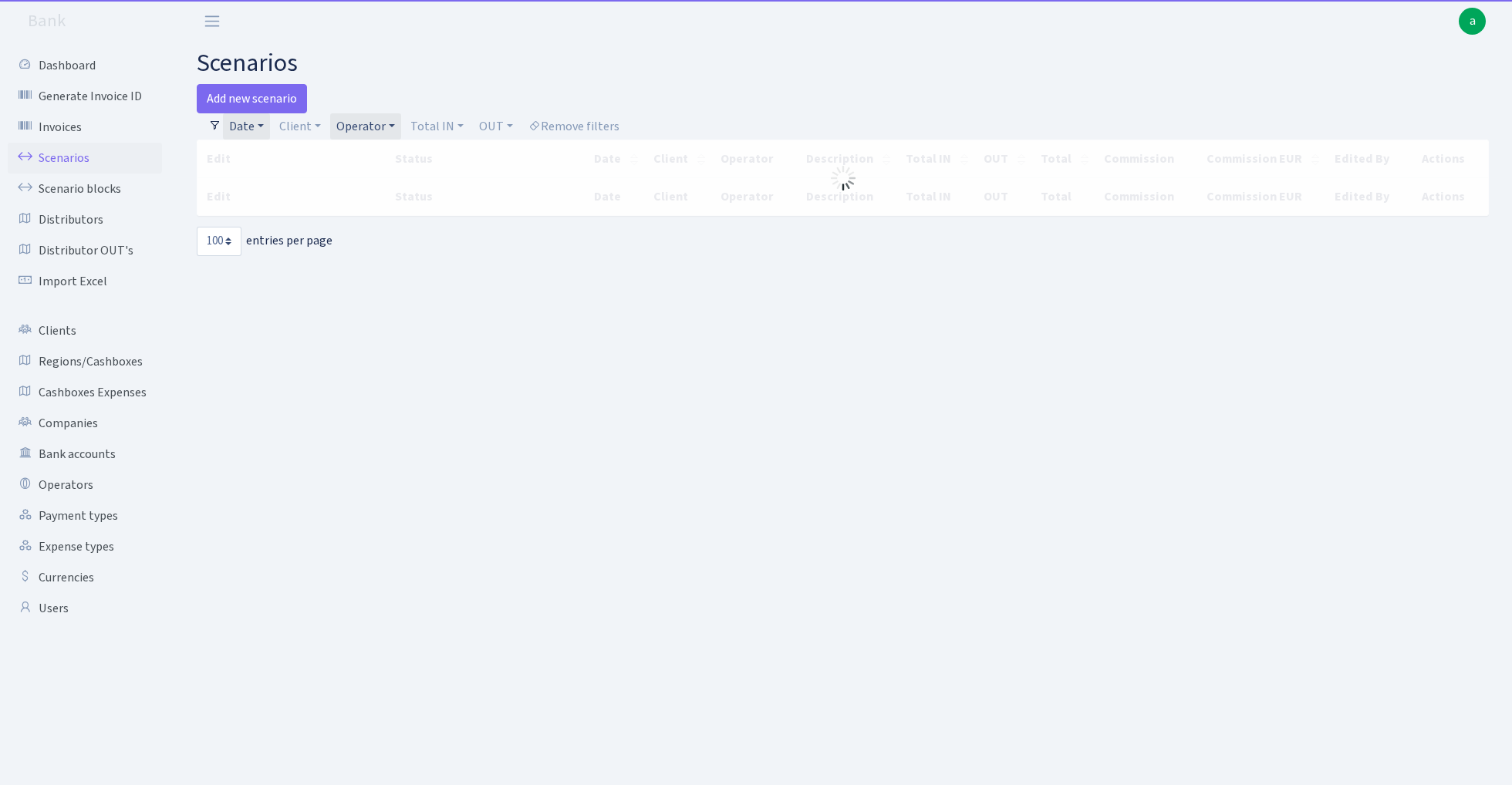
select select "100"
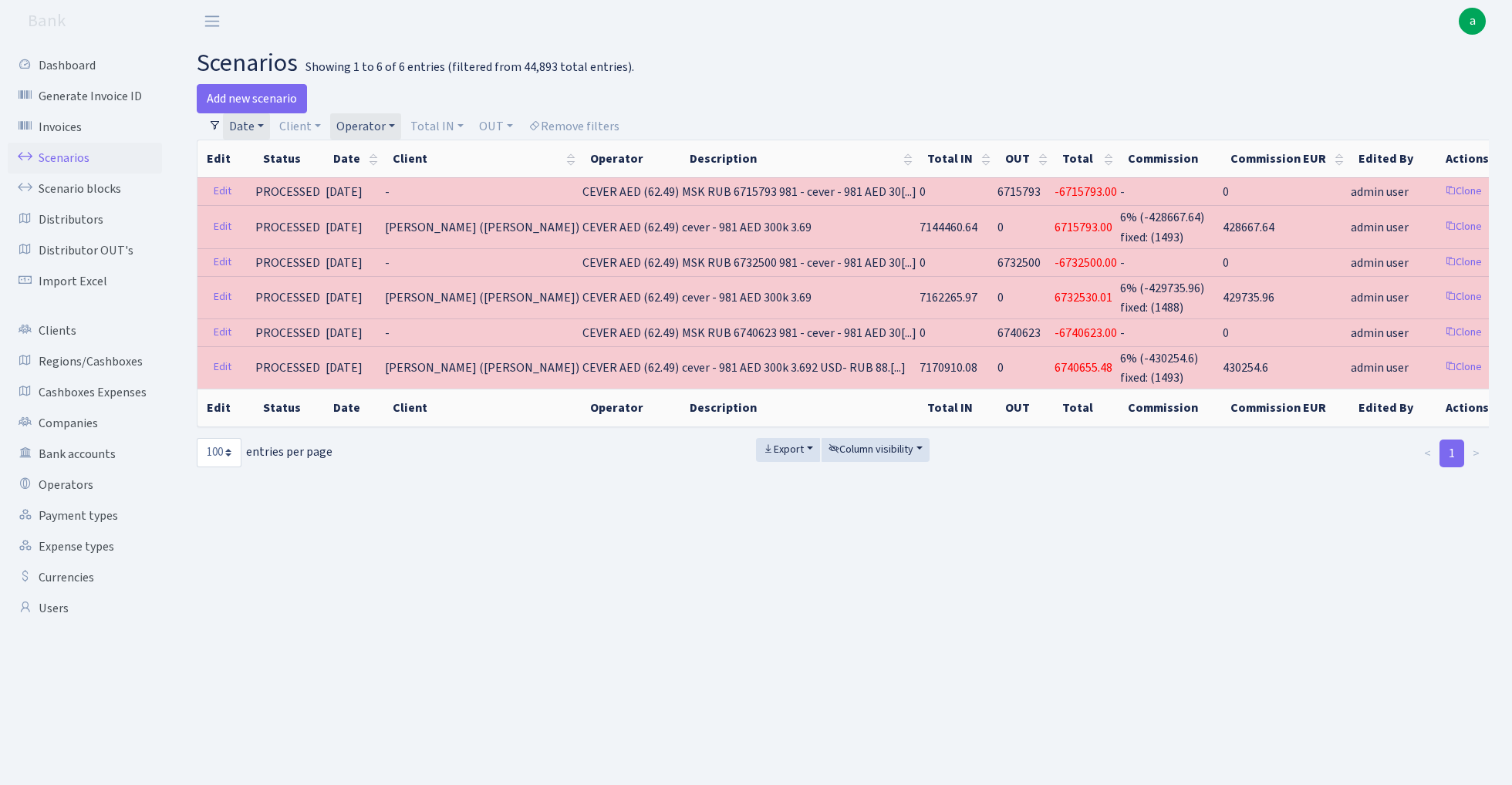
click at [363, 125] on link "Operator" at bounding box center [366, 126] width 71 height 27
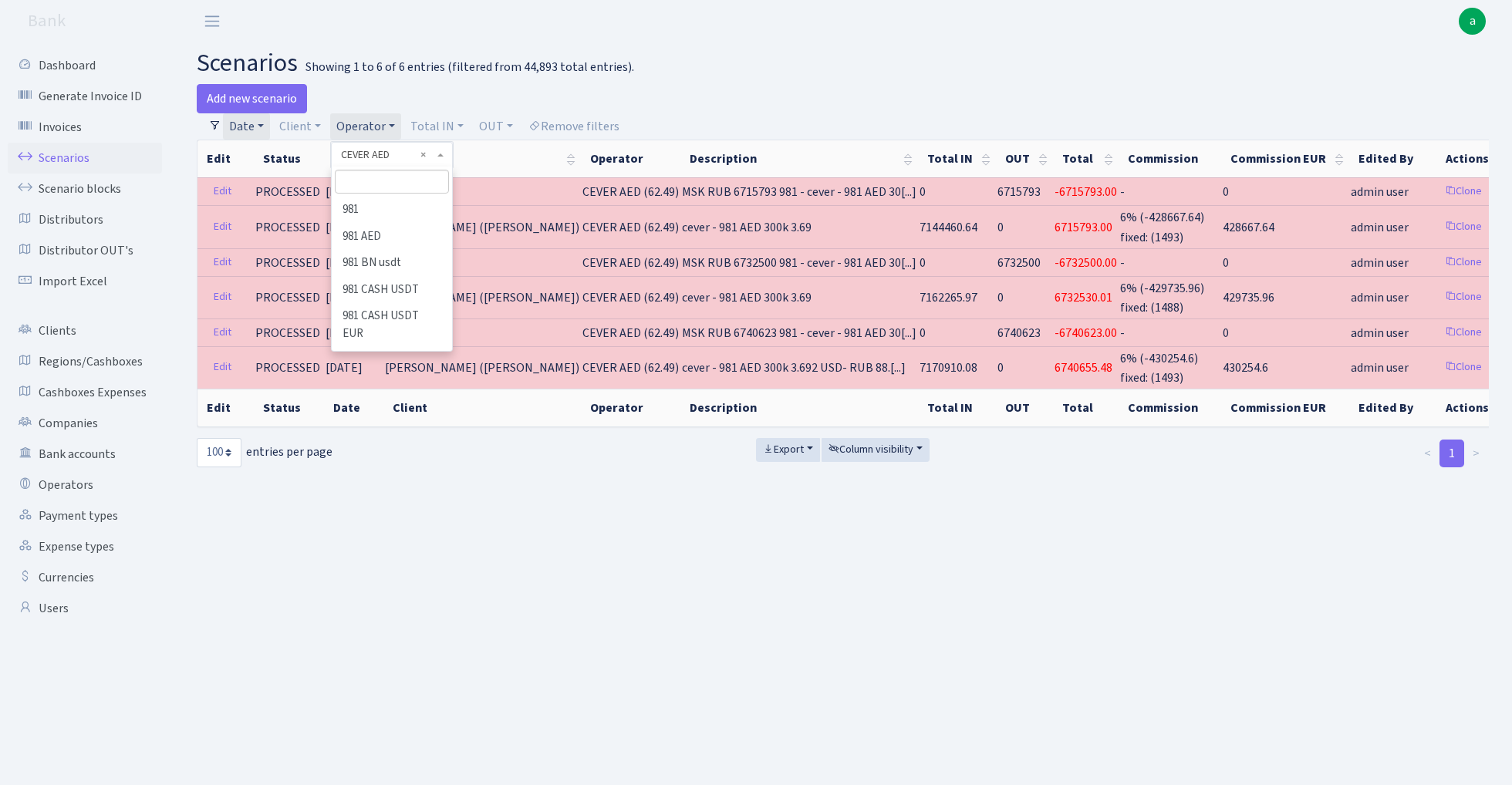
scroll to position [1299, 0]
click at [395, 181] on input "search" at bounding box center [391, 182] width 113 height 24
type input "cev"
click at [401, 263] on li "CEVER RUB" at bounding box center [392, 263] width 116 height 27
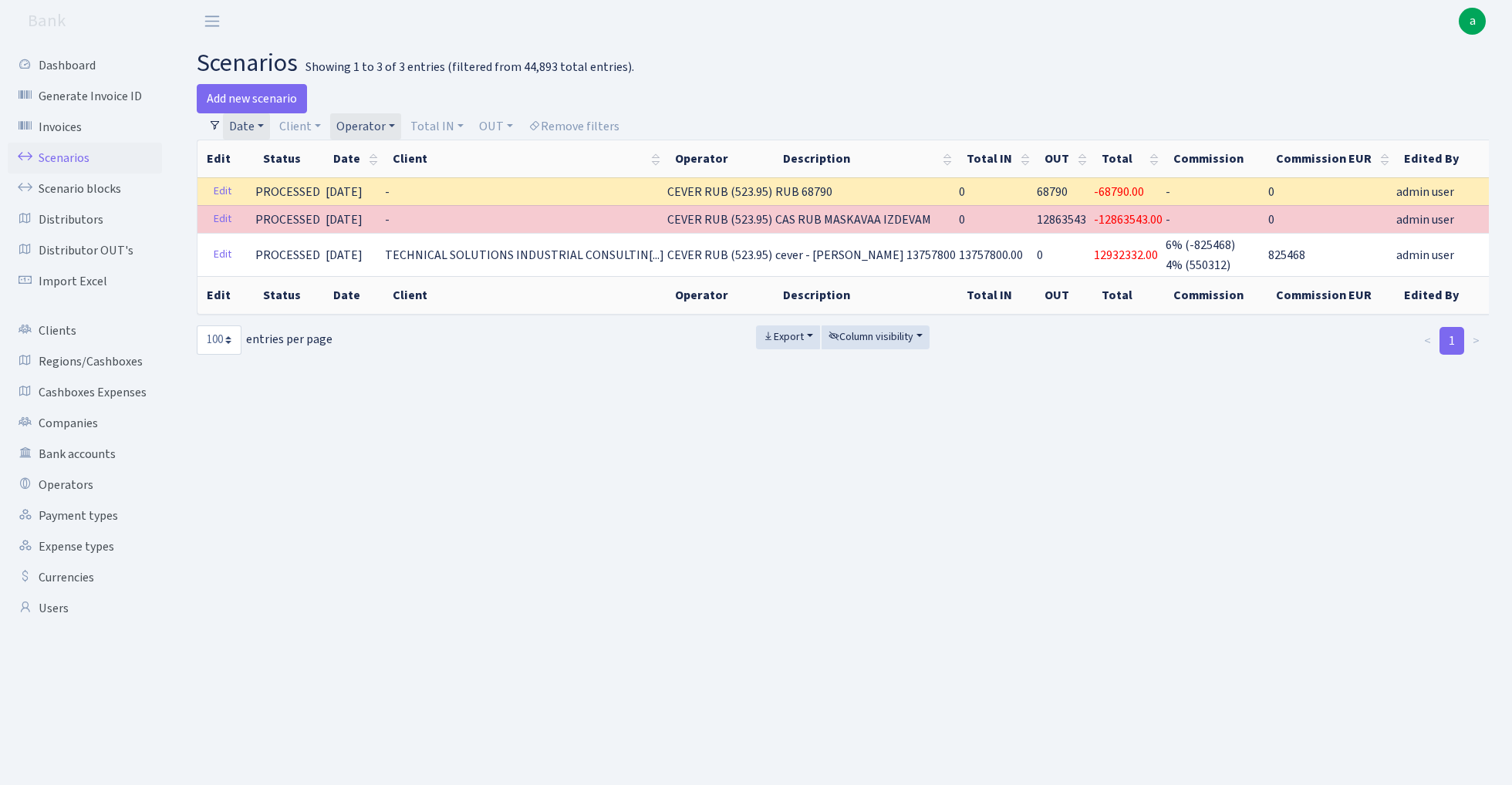
click at [366, 127] on link "Operator" at bounding box center [366, 126] width 71 height 27
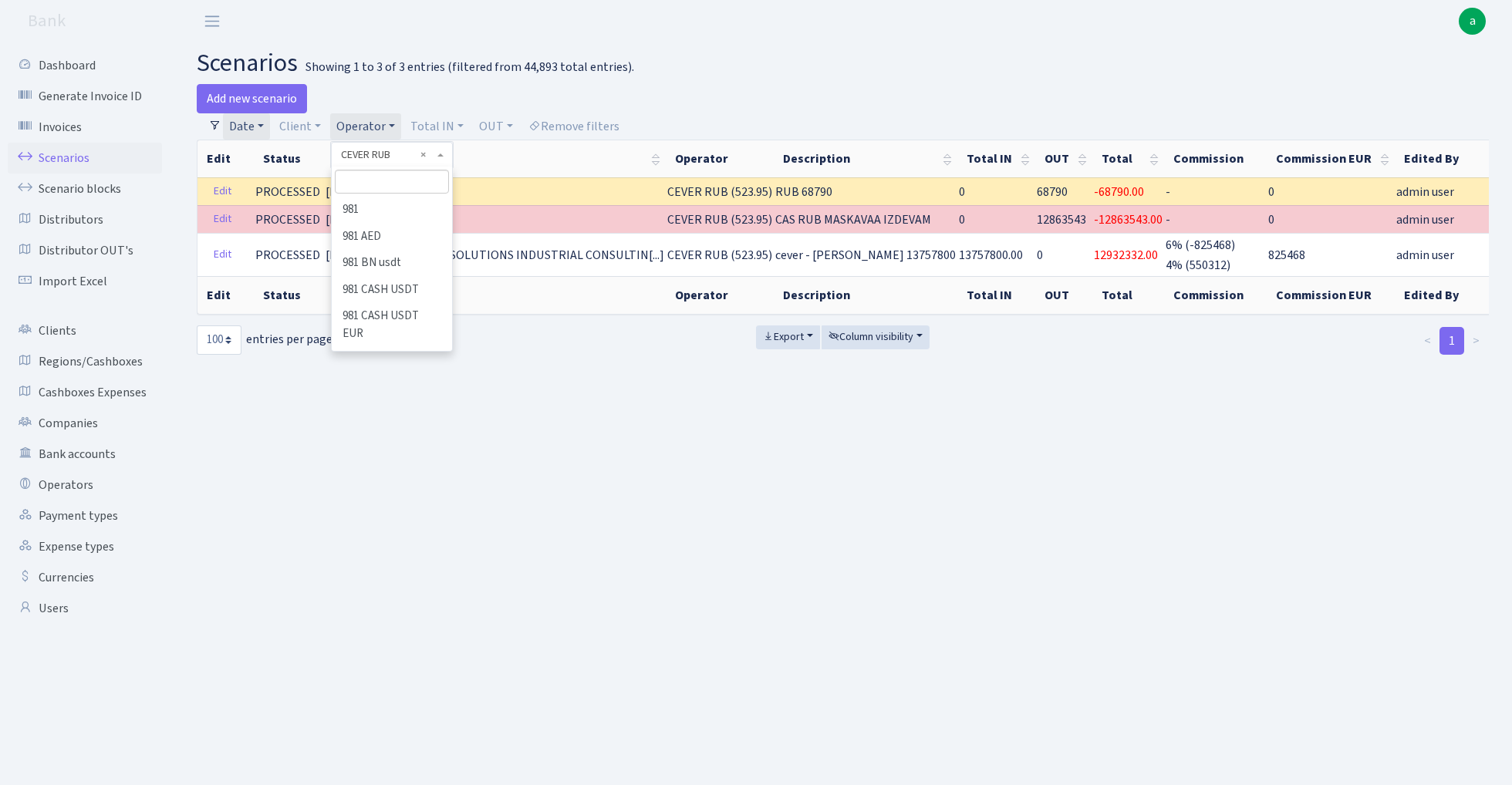
scroll to position [1325, 0]
click at [377, 350] on li "CEVER" at bounding box center [392, 363] width 116 height 27
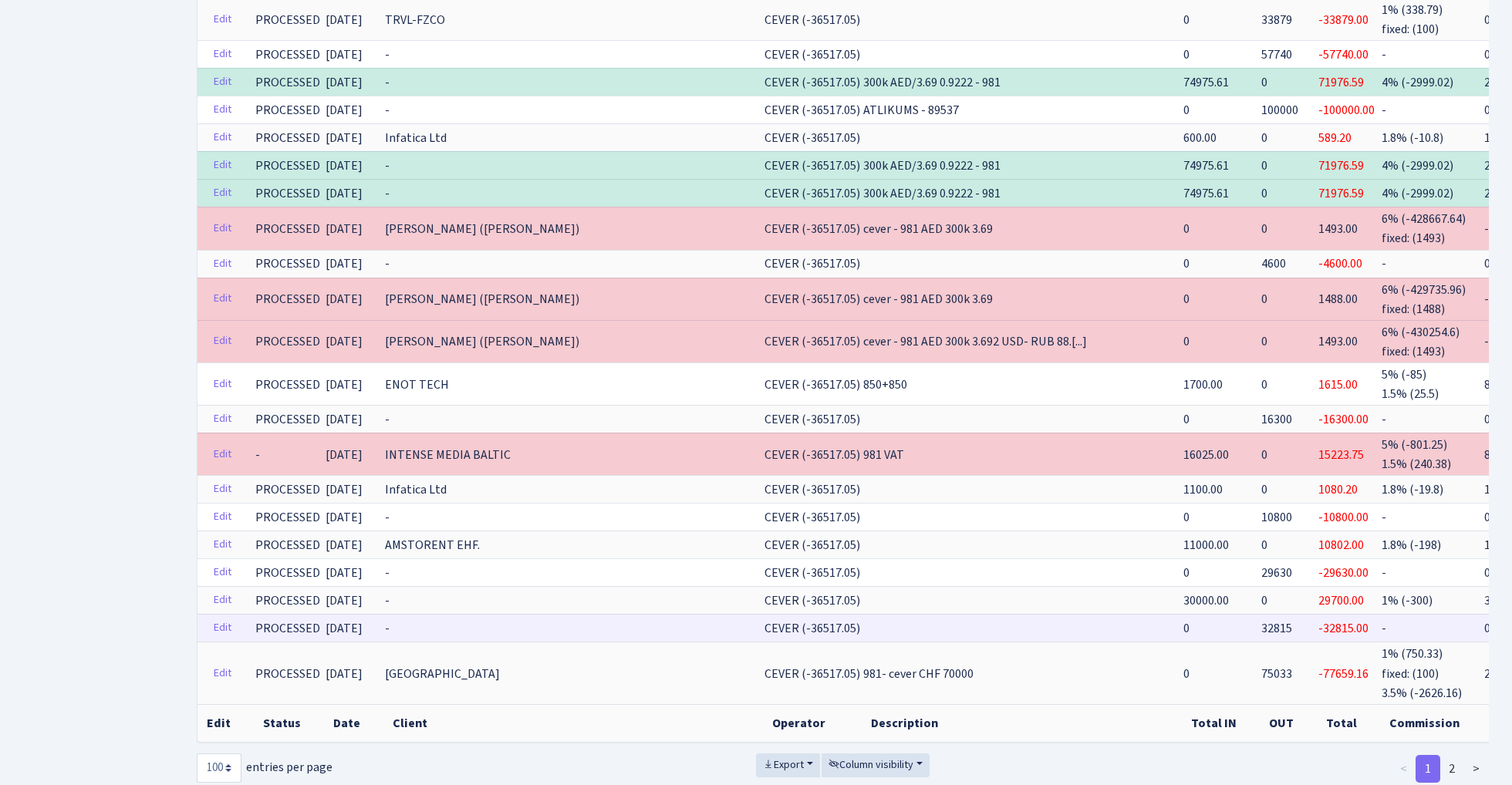
scroll to position [2782, 0]
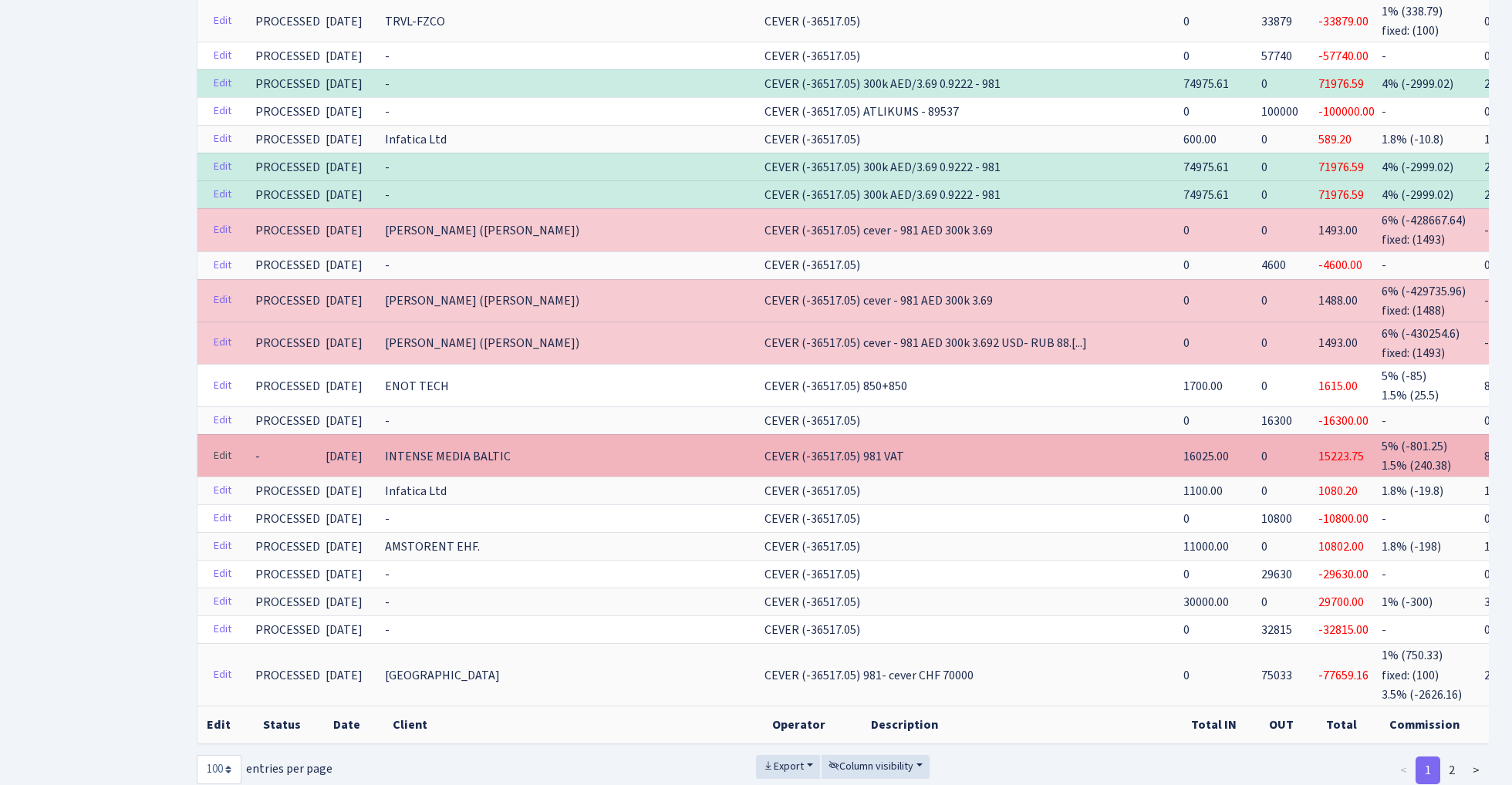
click at [223, 445] on link "Edit" at bounding box center [222, 456] width 31 height 24
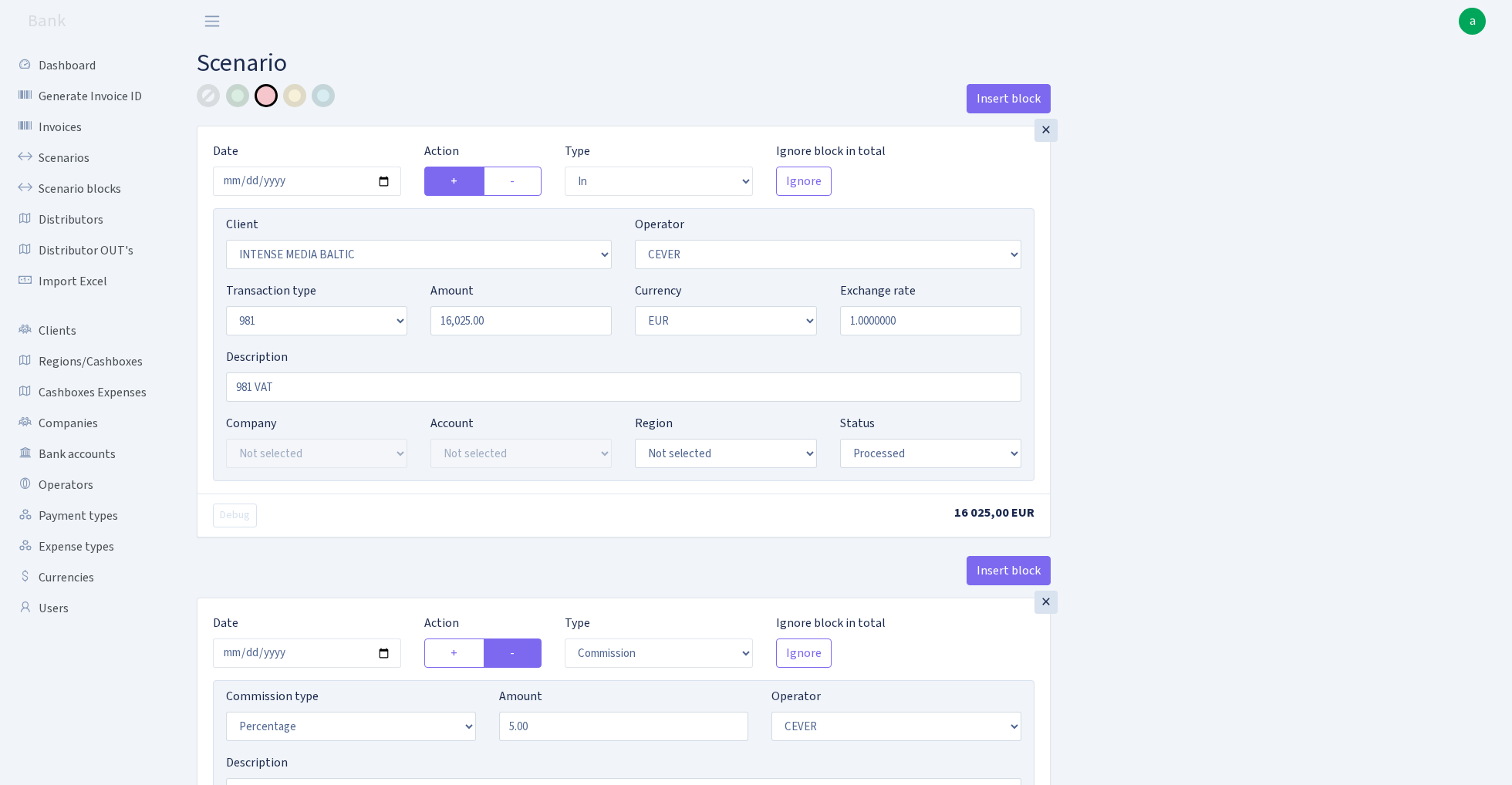
select select "in"
select select "1089"
select select "20"
select select "8"
select select "1"
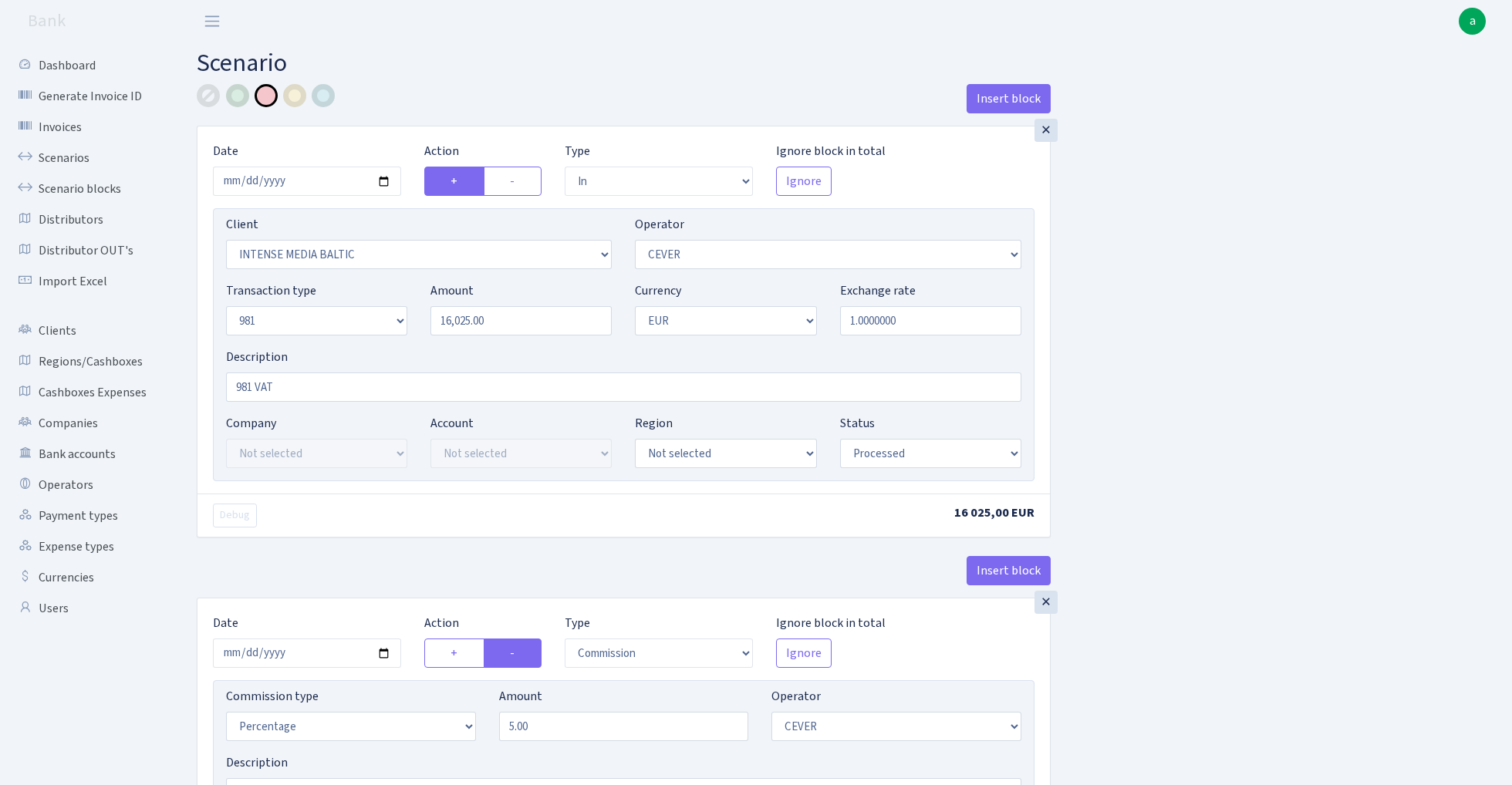
select select "processed"
select select "commission"
select select "20"
select select "processed"
select select "out"
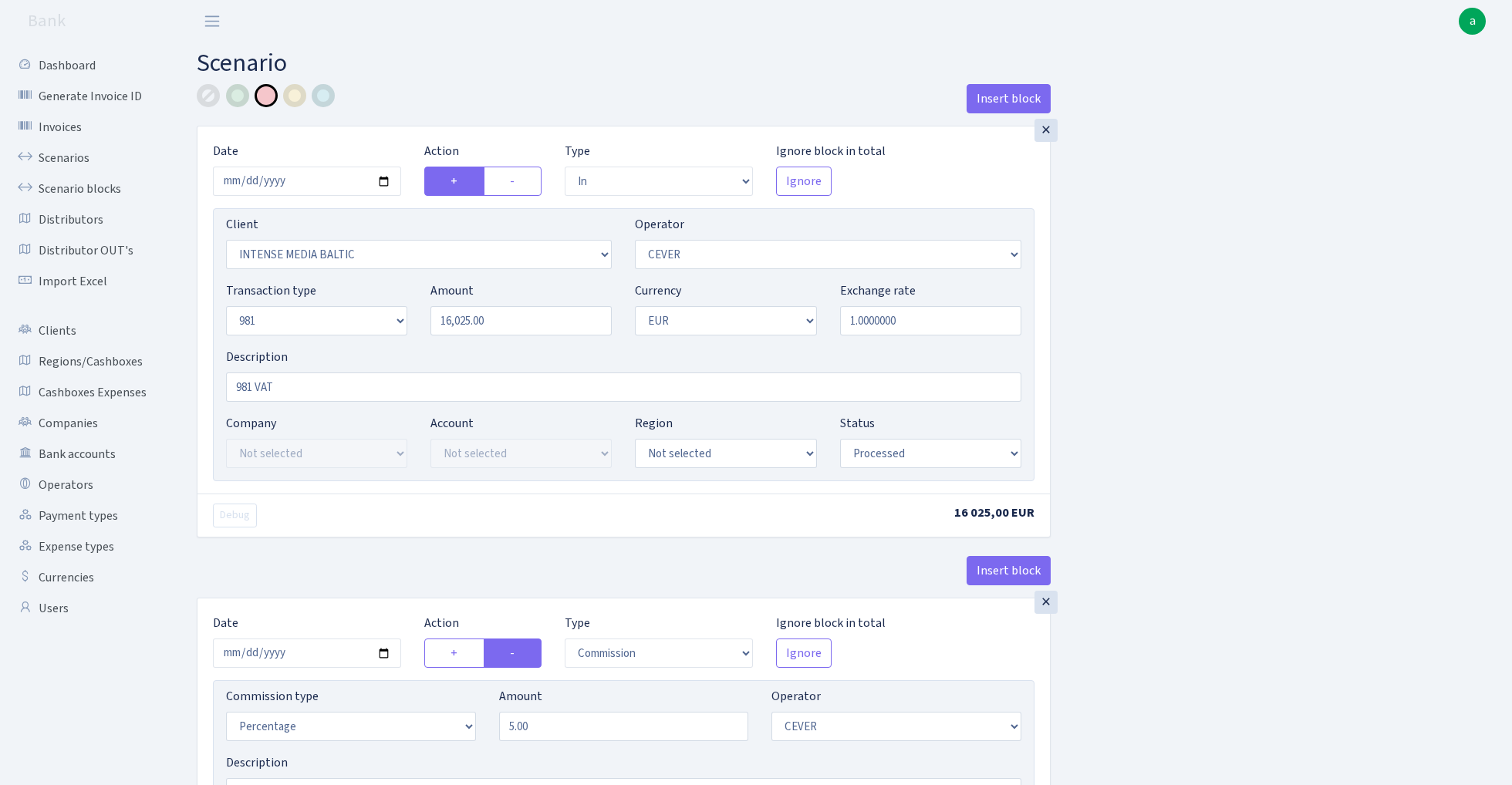
select select "1419"
select select "61"
select select "8"
select select "1"
select select "processed"
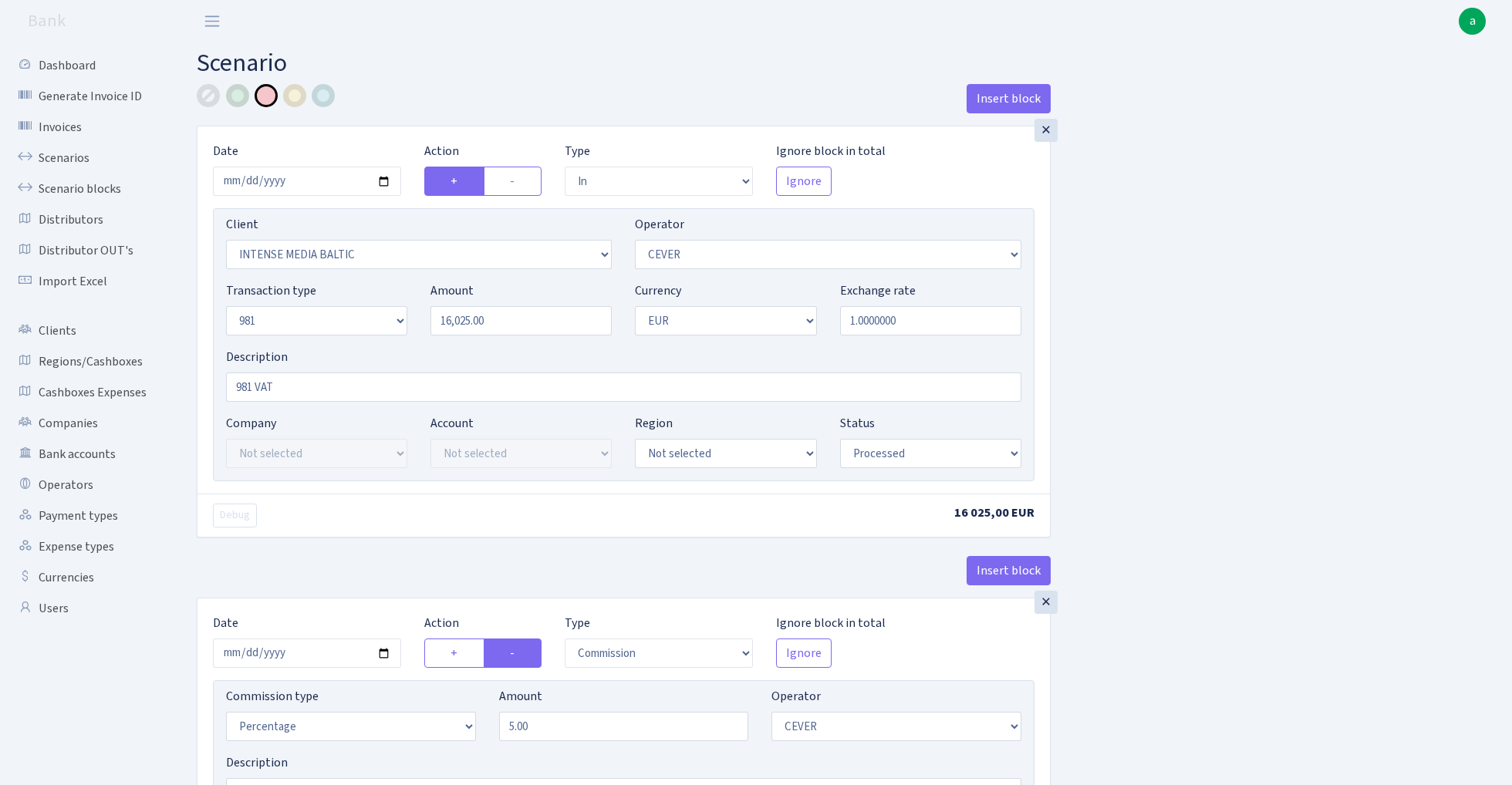
select select "commission"
select select "61"
select select "pending"
click at [208, 94] on div at bounding box center [209, 95] width 24 height 24
click at [316, 392] on input "981 VAT" at bounding box center [624, 388] width 796 height 30
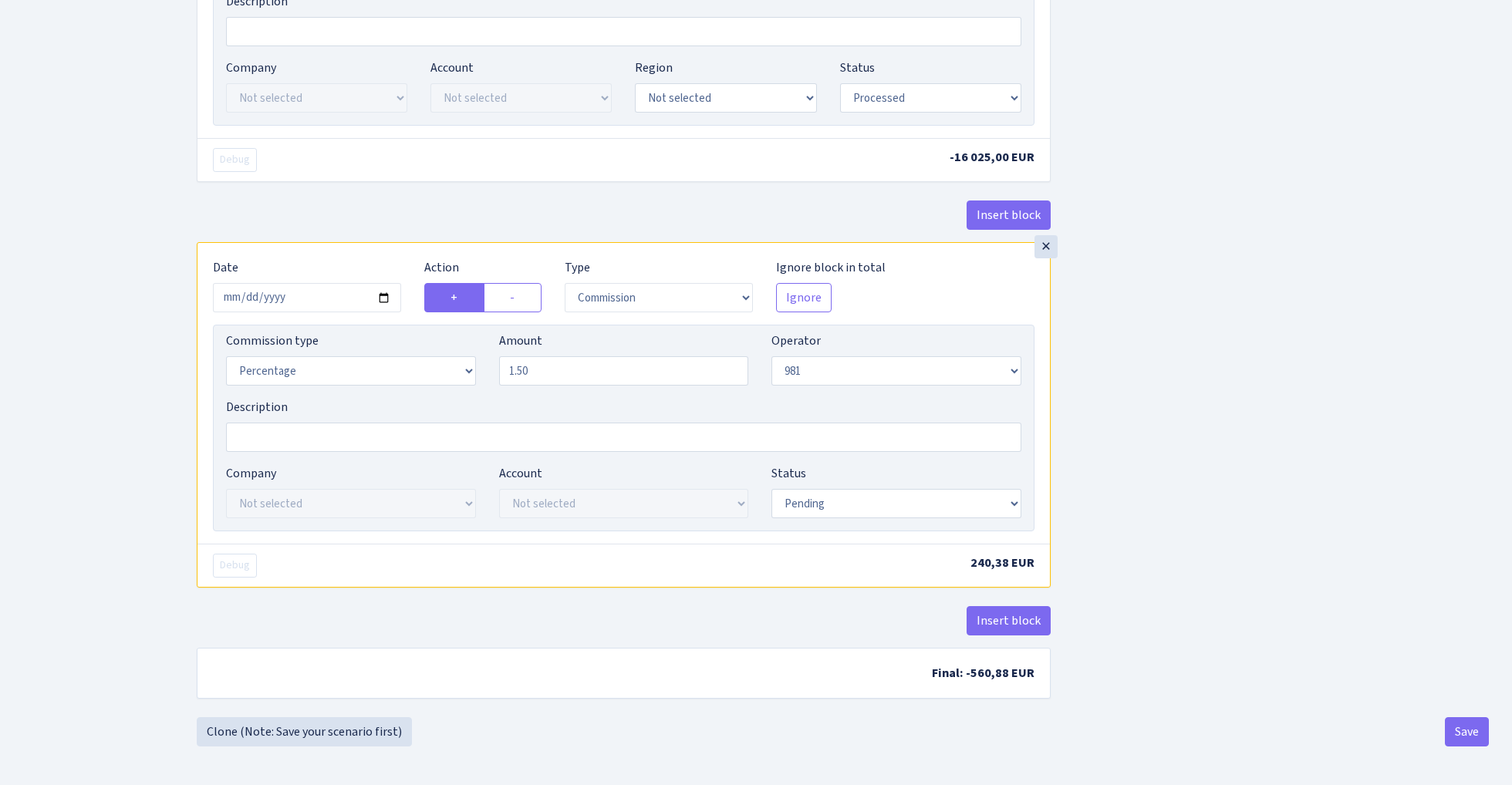
scroll to position [1242, 0]
type input "981 VAT (1.5% nav)"
click at [1464, 734] on button "Save" at bounding box center [1467, 732] width 44 height 30
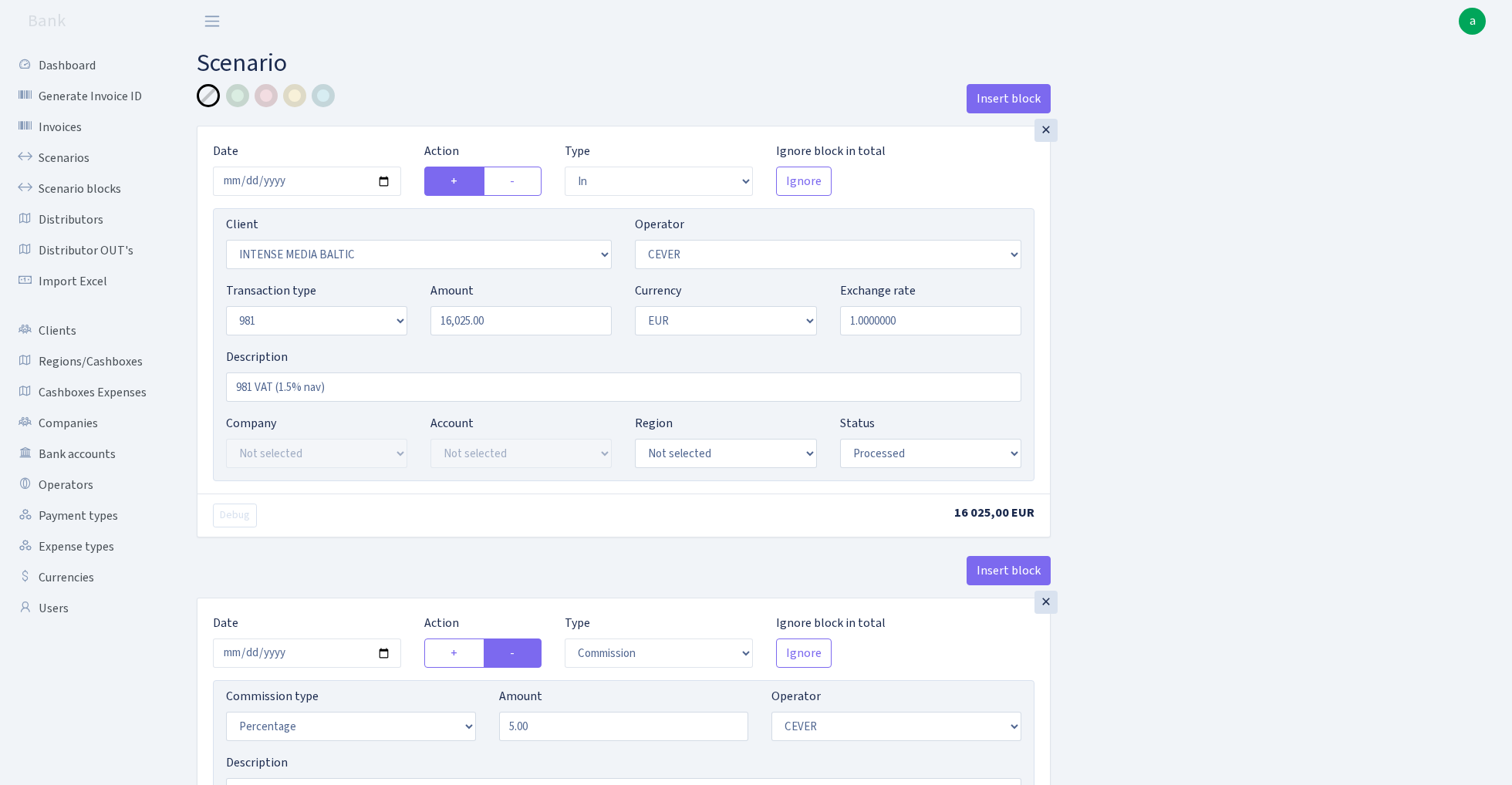
select select "in"
select select "1089"
select select "20"
select select "8"
select select "1"
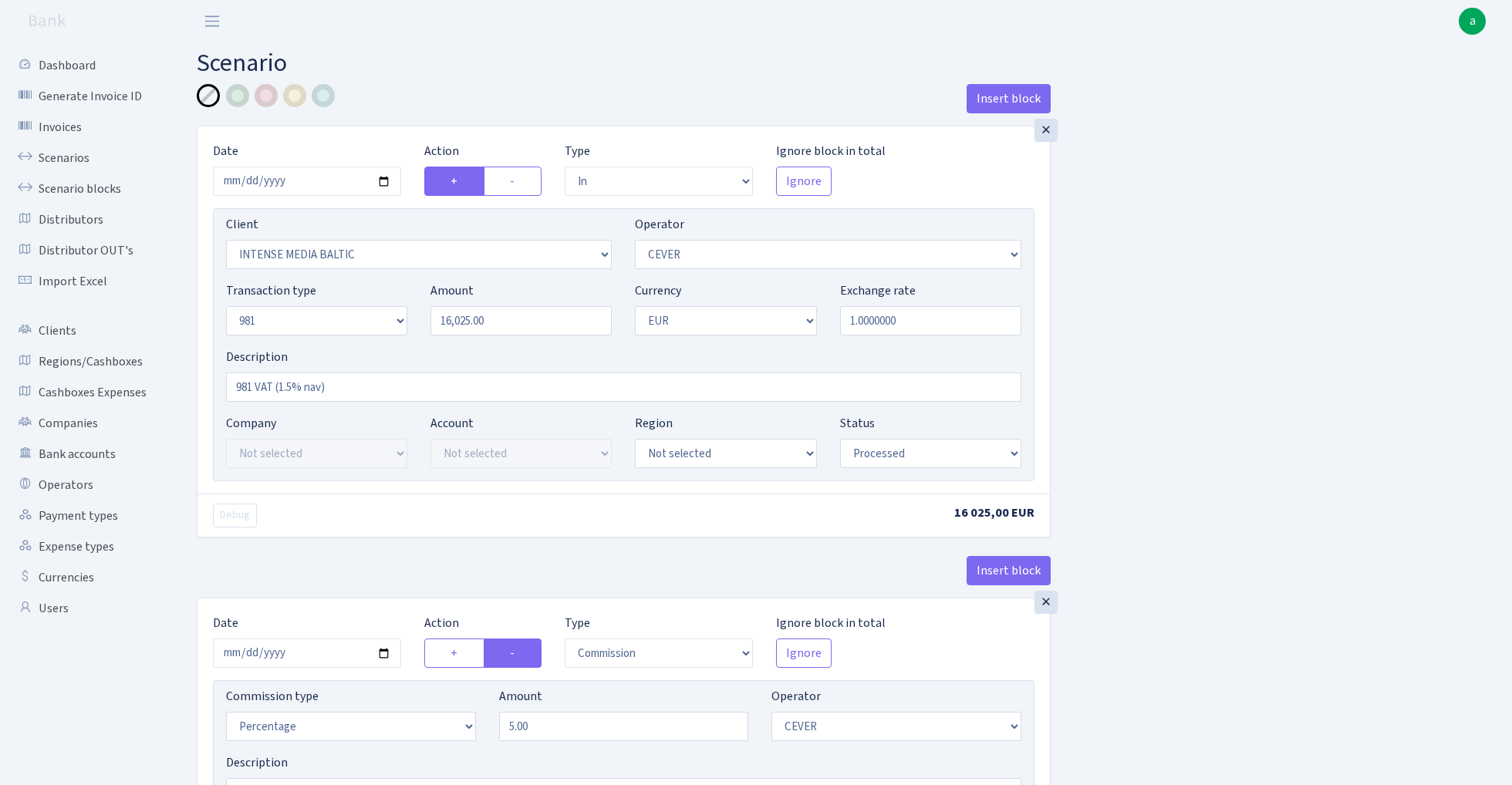
select select "processed"
select select "commission"
select select "20"
select select "processed"
select select "out"
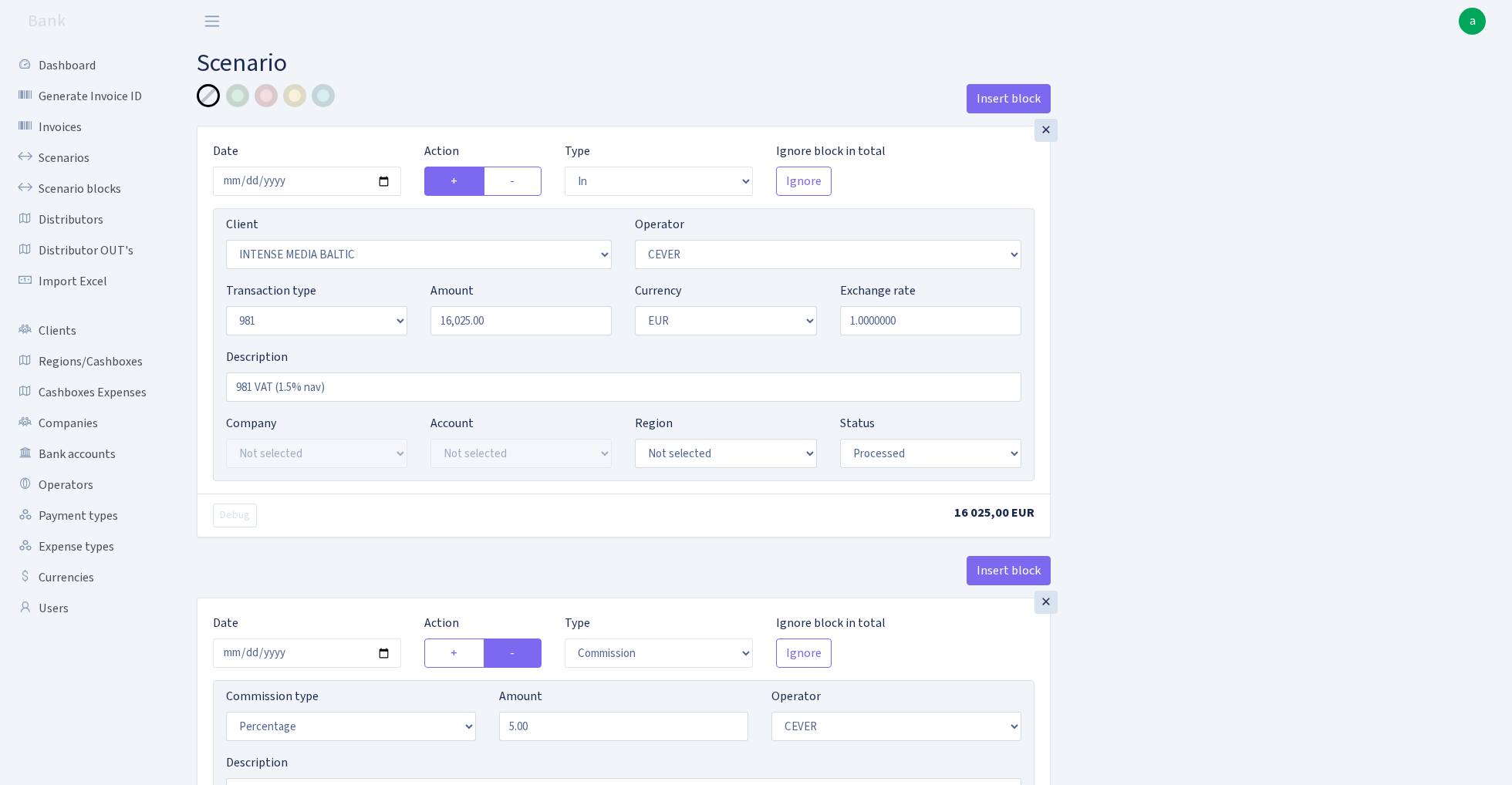
select select "1419"
select select "61"
select select "8"
select select "1"
select select "processed"
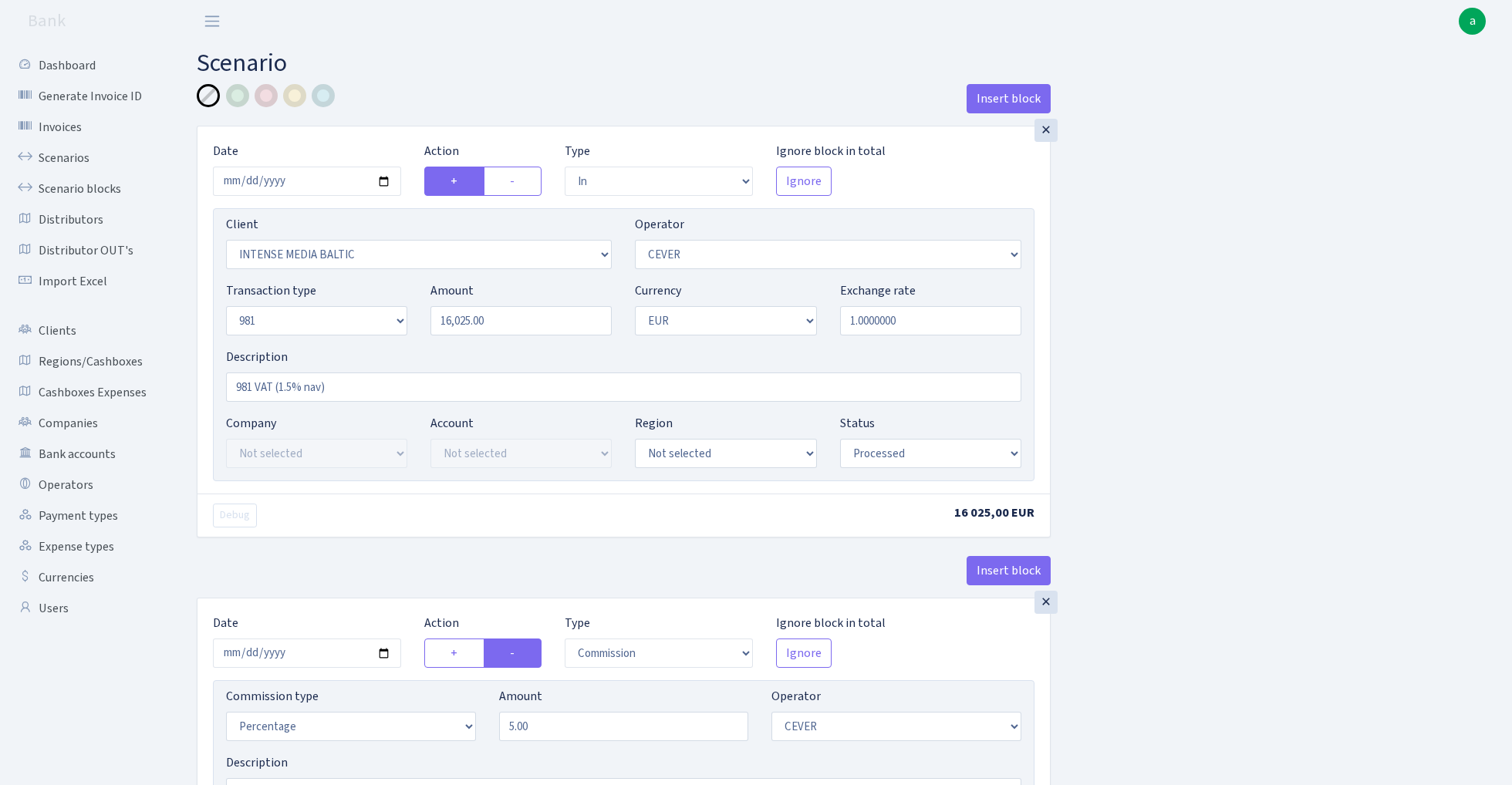
select select "commission"
select select "61"
select select "pending"
click at [63, 152] on link "Scenarios" at bounding box center [85, 157] width 154 height 30
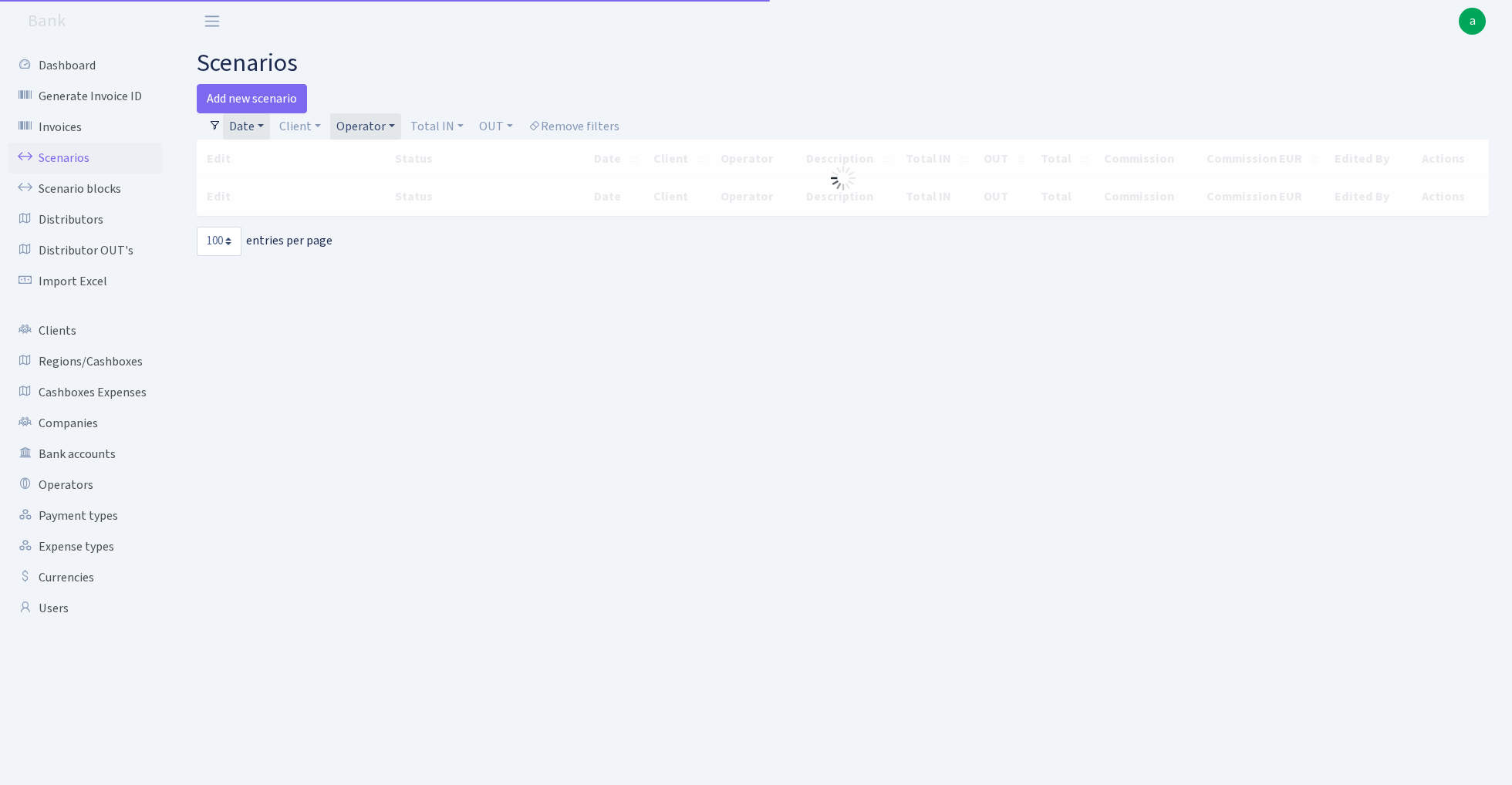
select select "100"
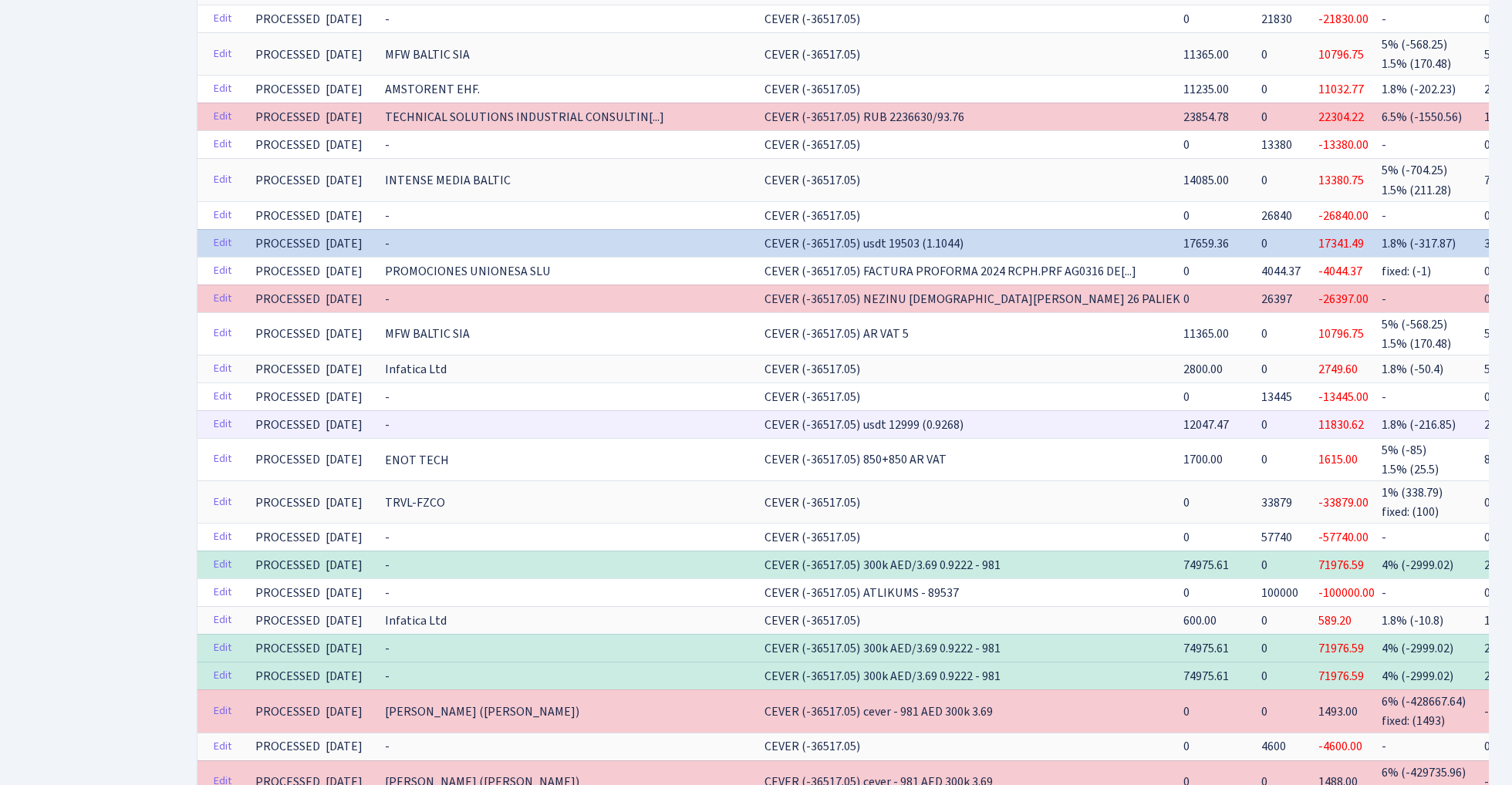
scroll to position [2300, 0]
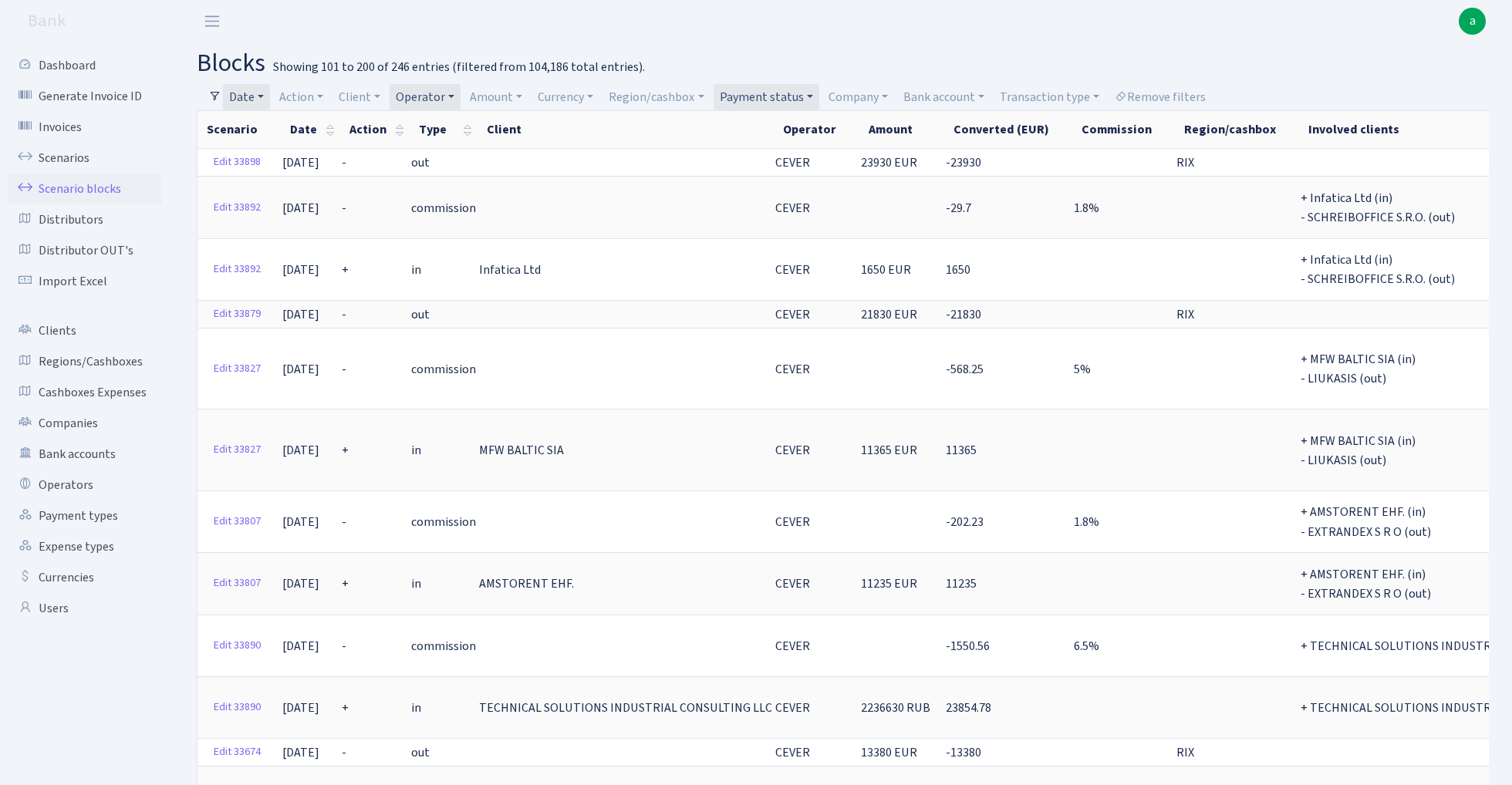
select select "100"
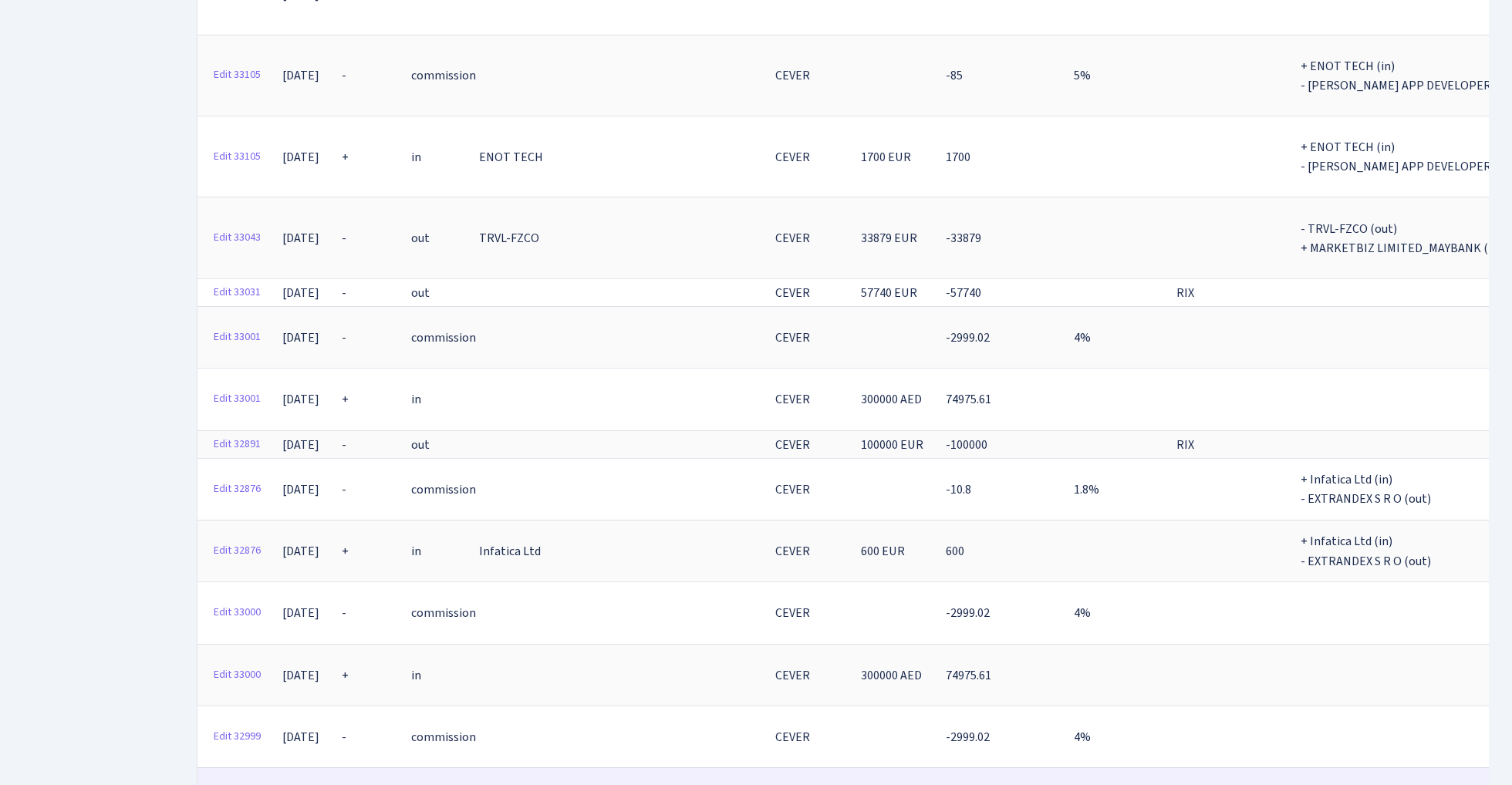
scroll to position [1610, 0]
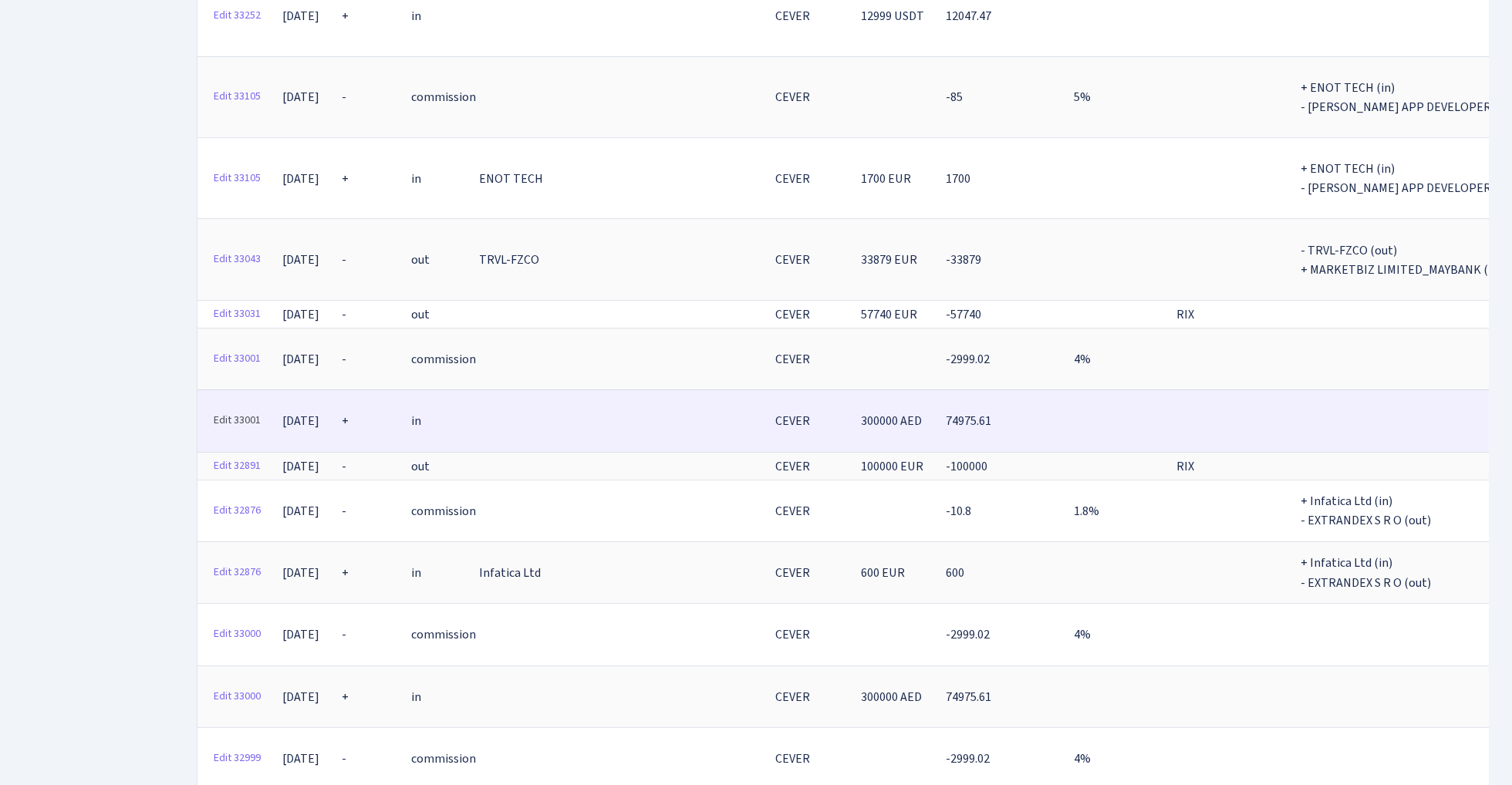
click at [232, 409] on link "Edit 33001" at bounding box center [237, 421] width 61 height 24
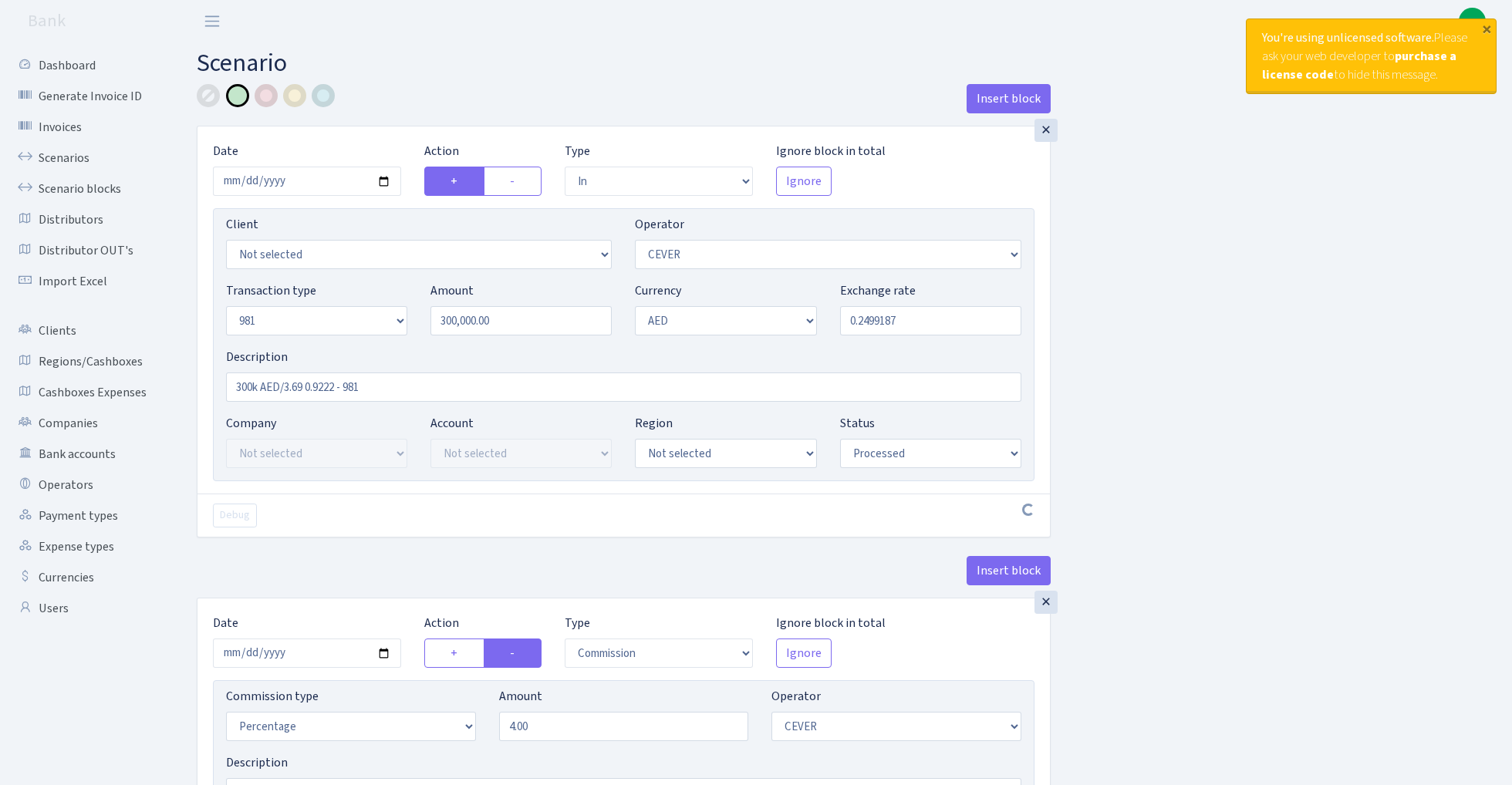
select select "in"
select select "20"
select select "8"
select select "9"
select select "processed"
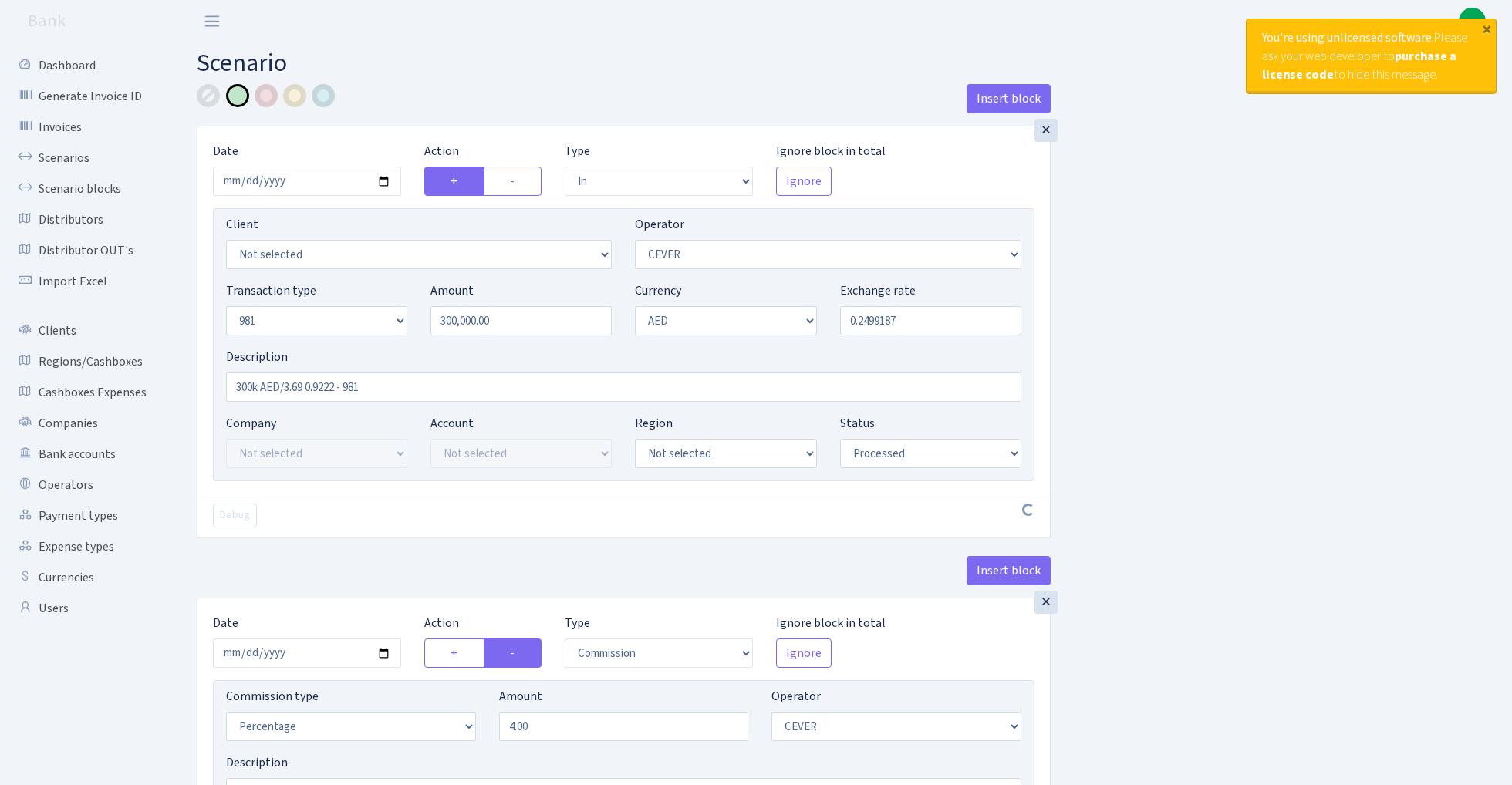
select select "commission"
select select "20"
select select "processed"
select select "out"
select select "304"
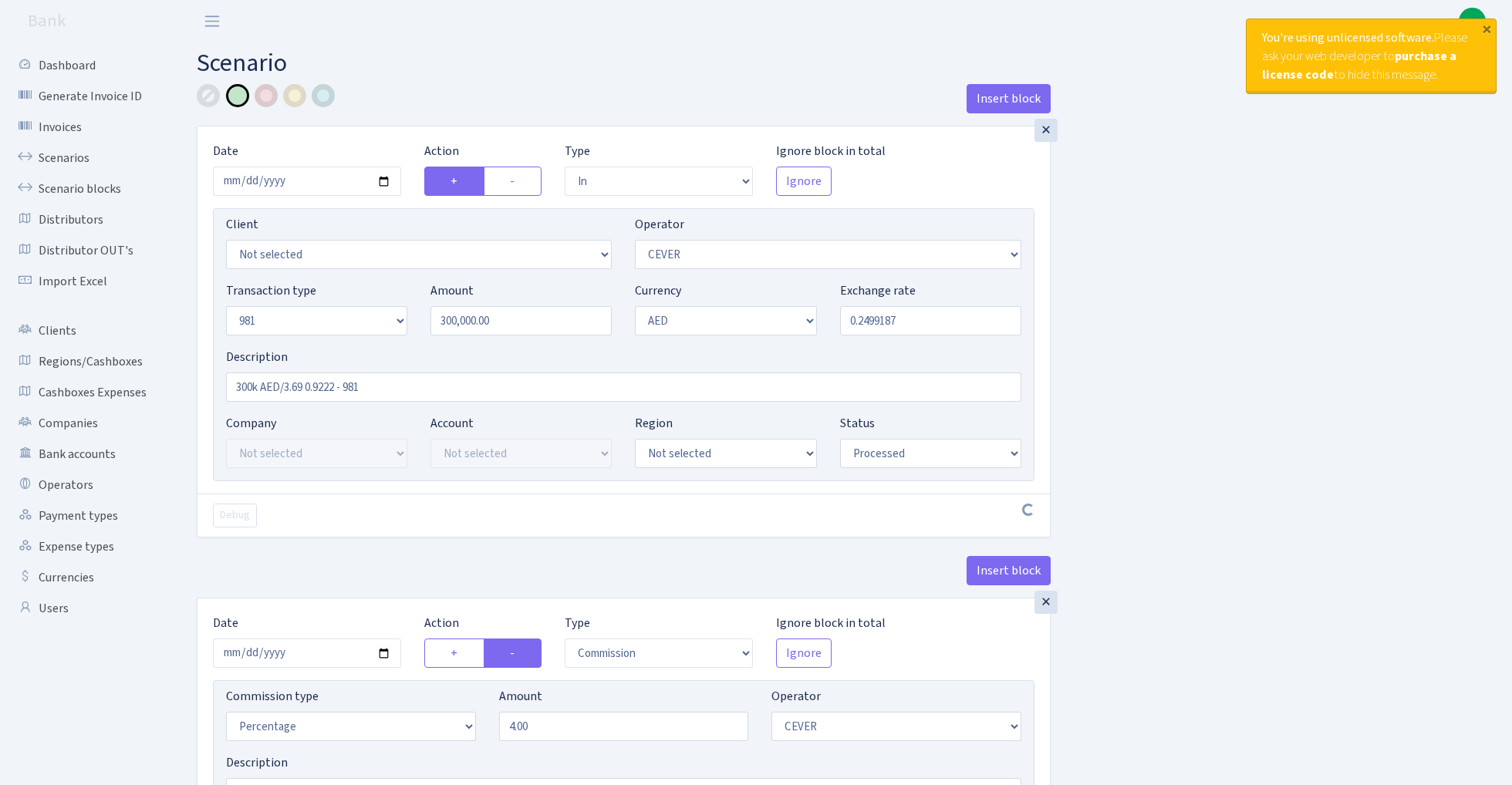
select select "8"
select select "9"
select select "processed"
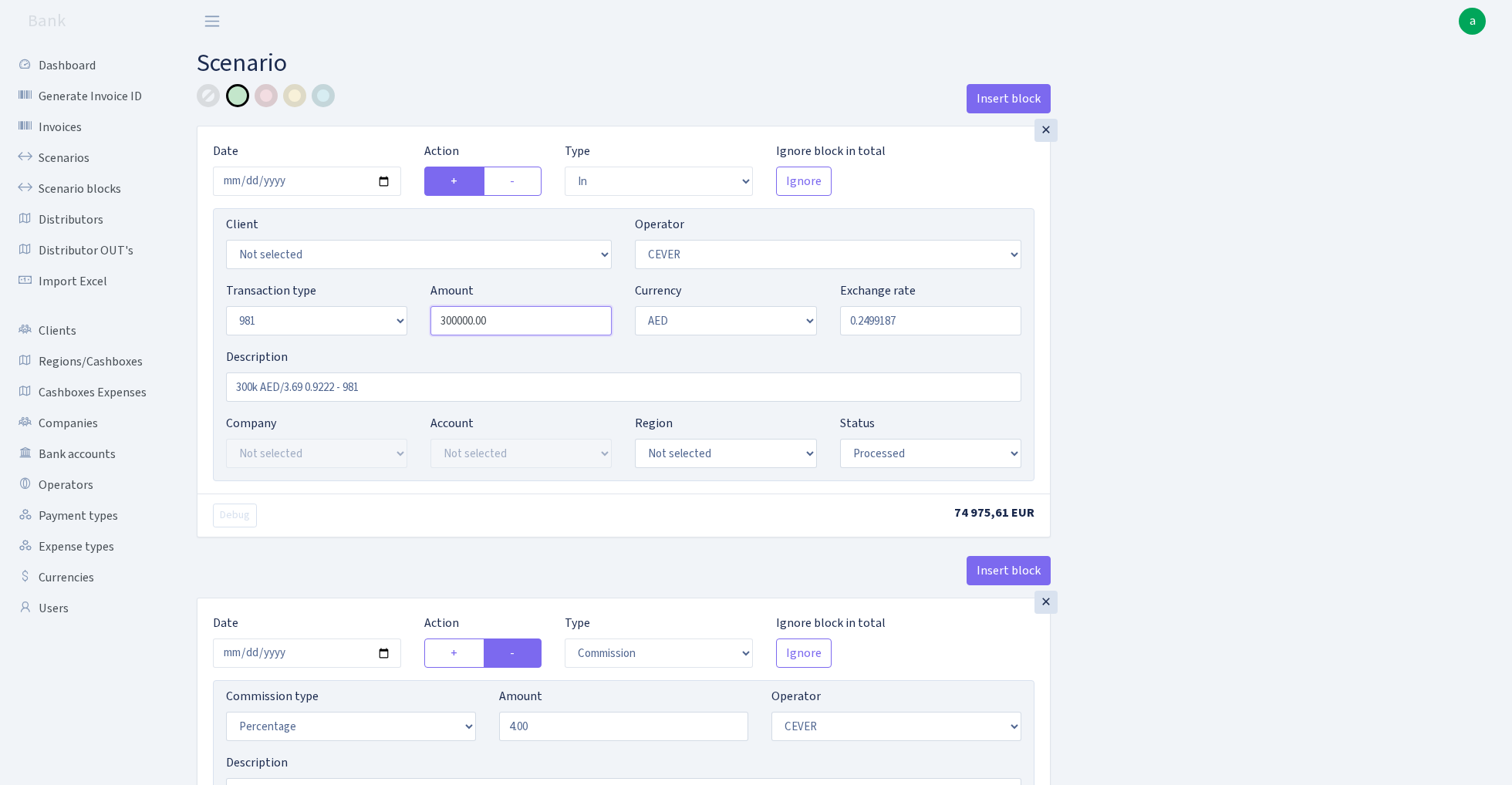
click at [522, 326] on input "300000.00" at bounding box center [521, 321] width 181 height 30
type input "190,000.00"
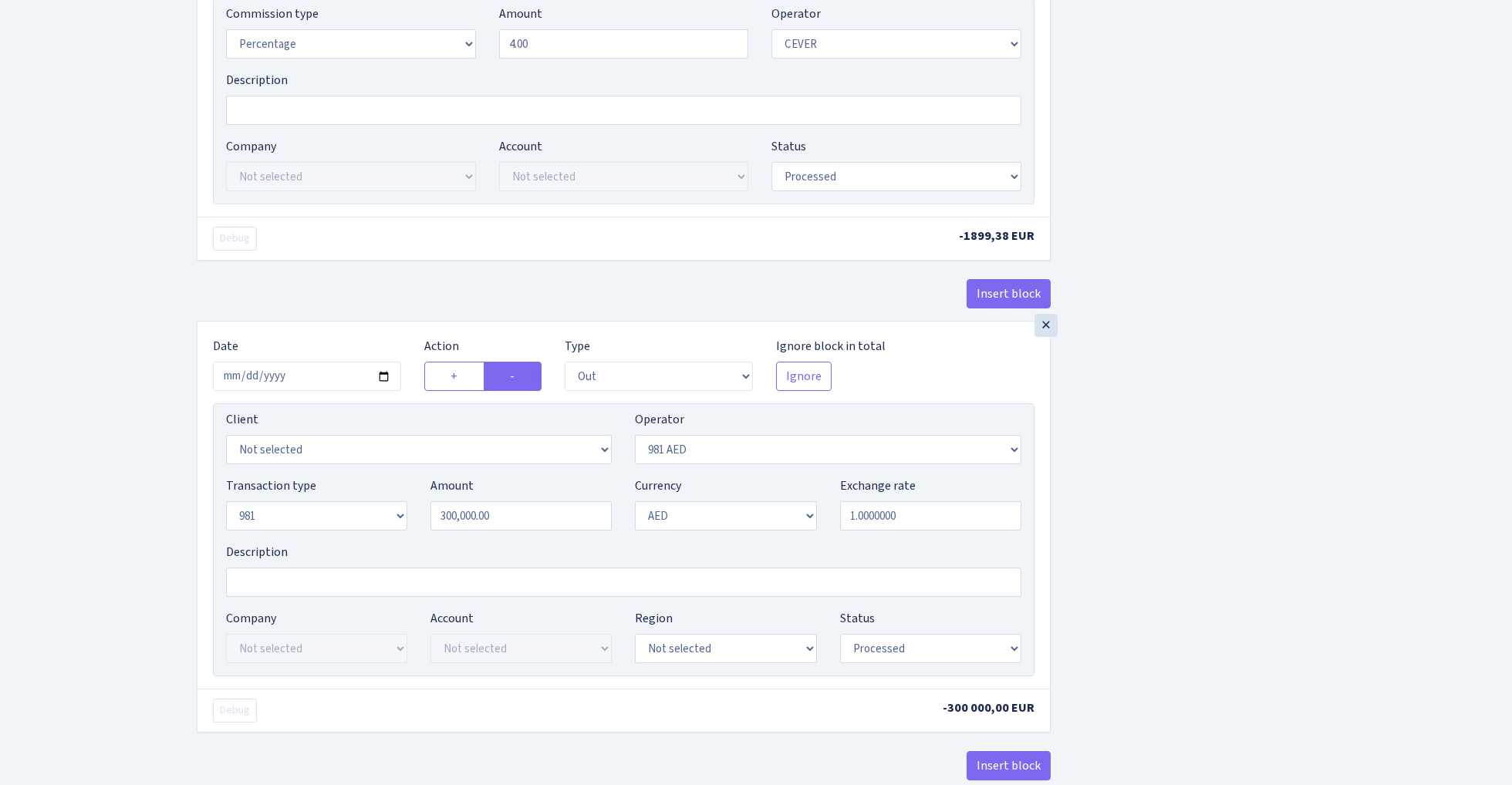
scroll to position [689, 0]
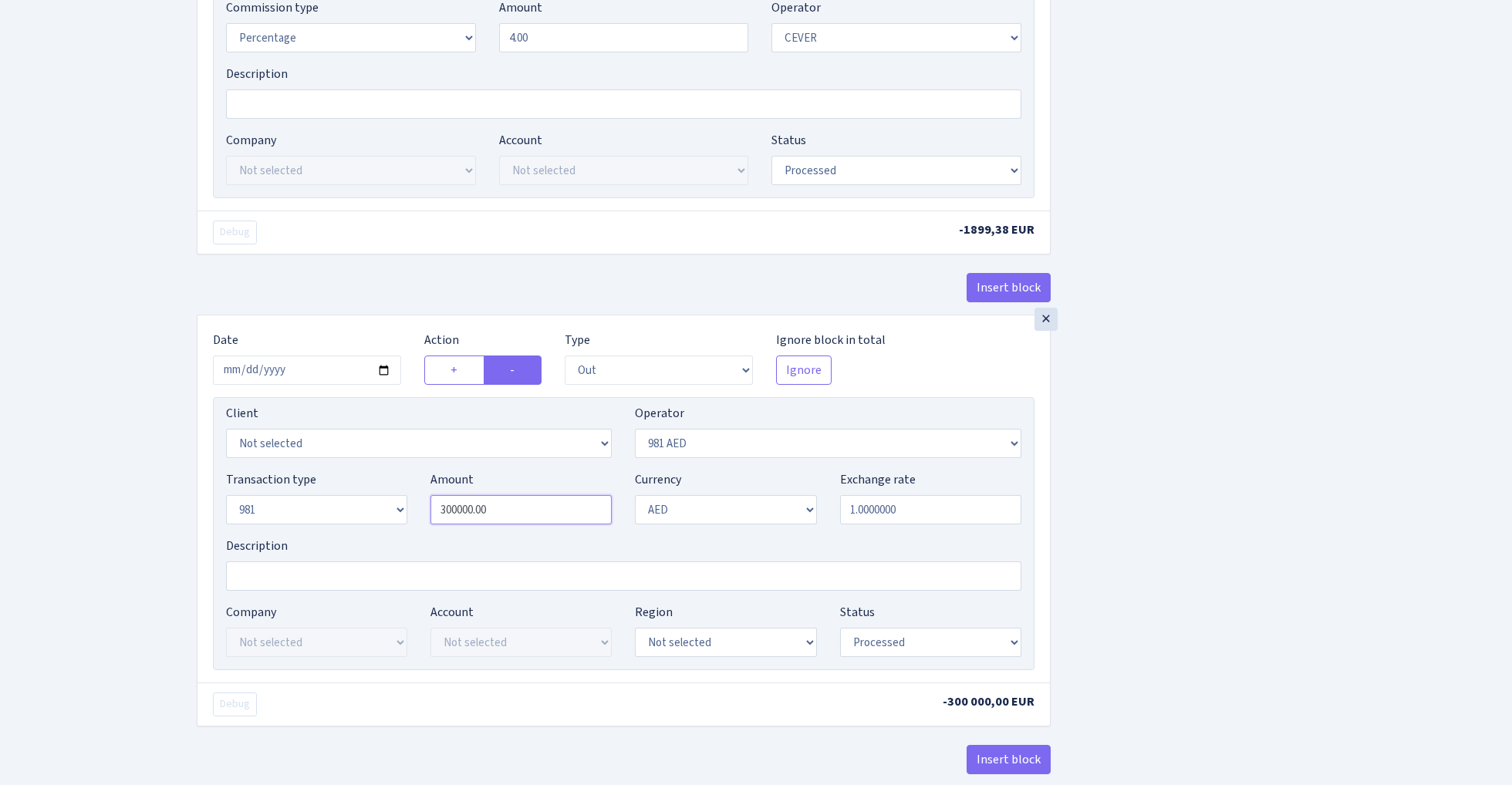
click at [514, 514] on input "300000.00" at bounding box center [521, 510] width 181 height 30
type input "190,000.00"
click at [1157, 517] on div "Insert block × Date 2024-07-24 Action + - Type --- In Out Commission Field requ…" at bounding box center [842, 125] width 1315 height 1461
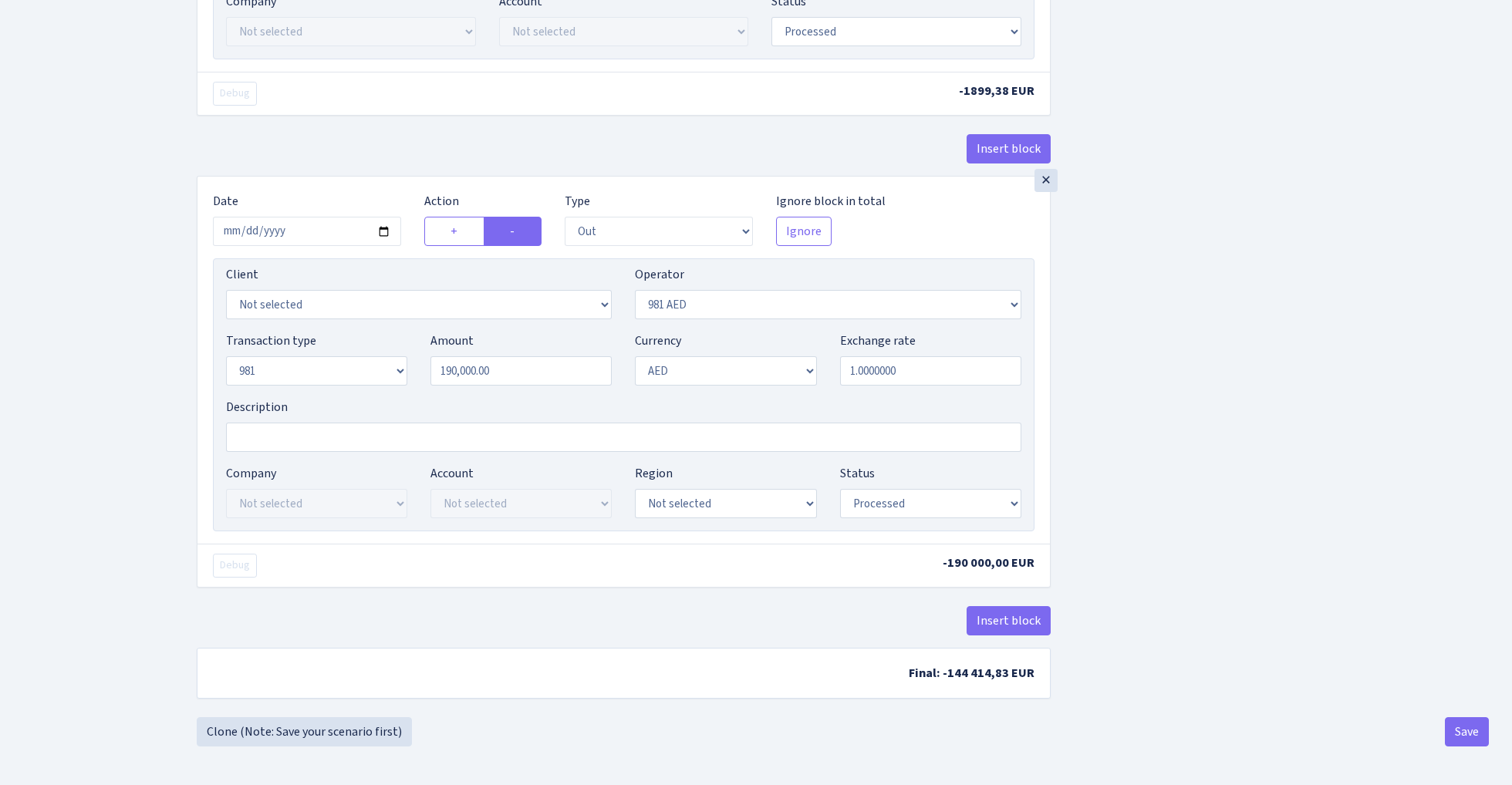
scroll to position [834, 0]
click at [1464, 731] on button "Save" at bounding box center [1467, 732] width 44 height 30
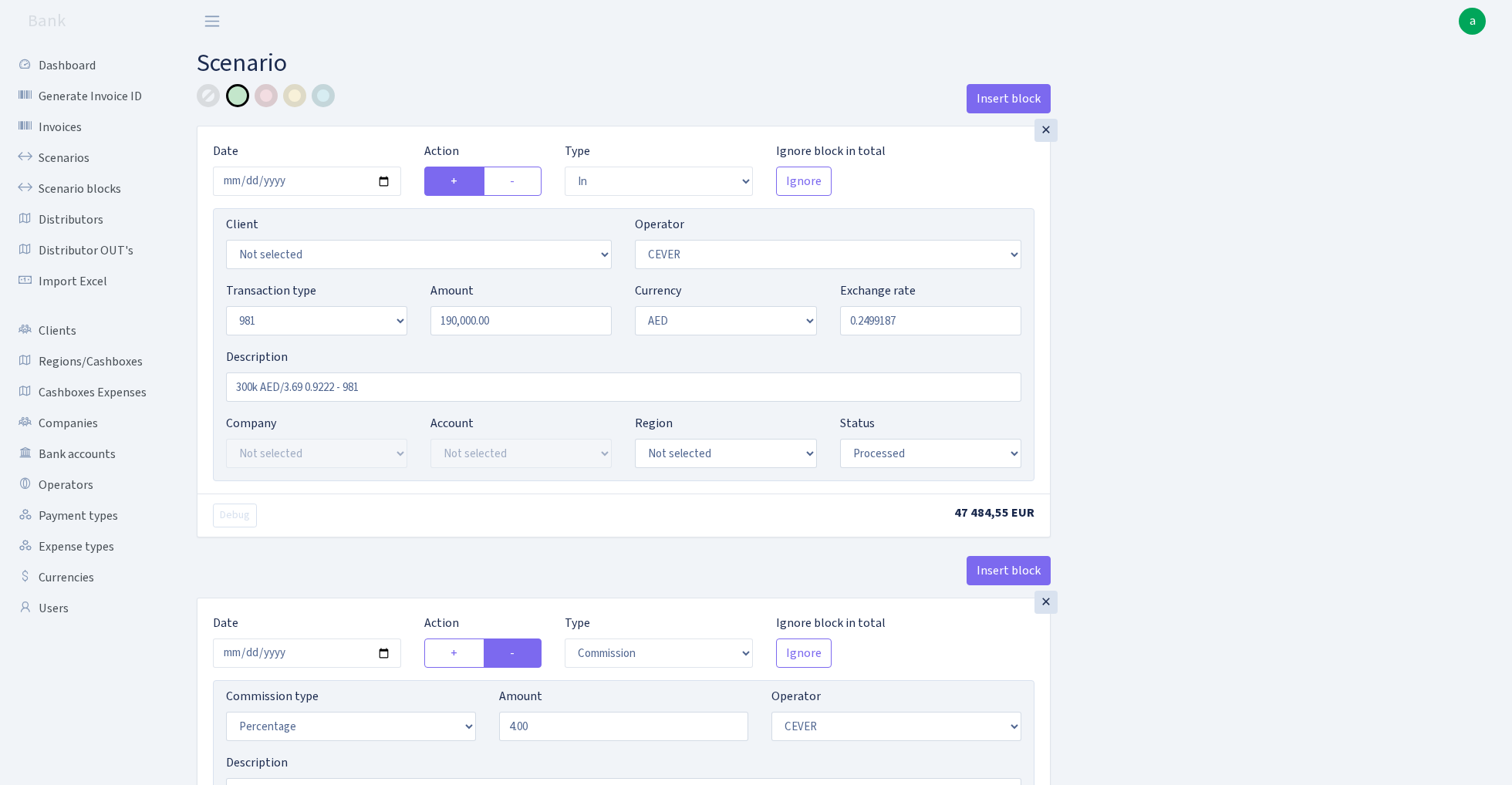
select select "in"
select select "20"
select select "8"
select select "9"
select select "processed"
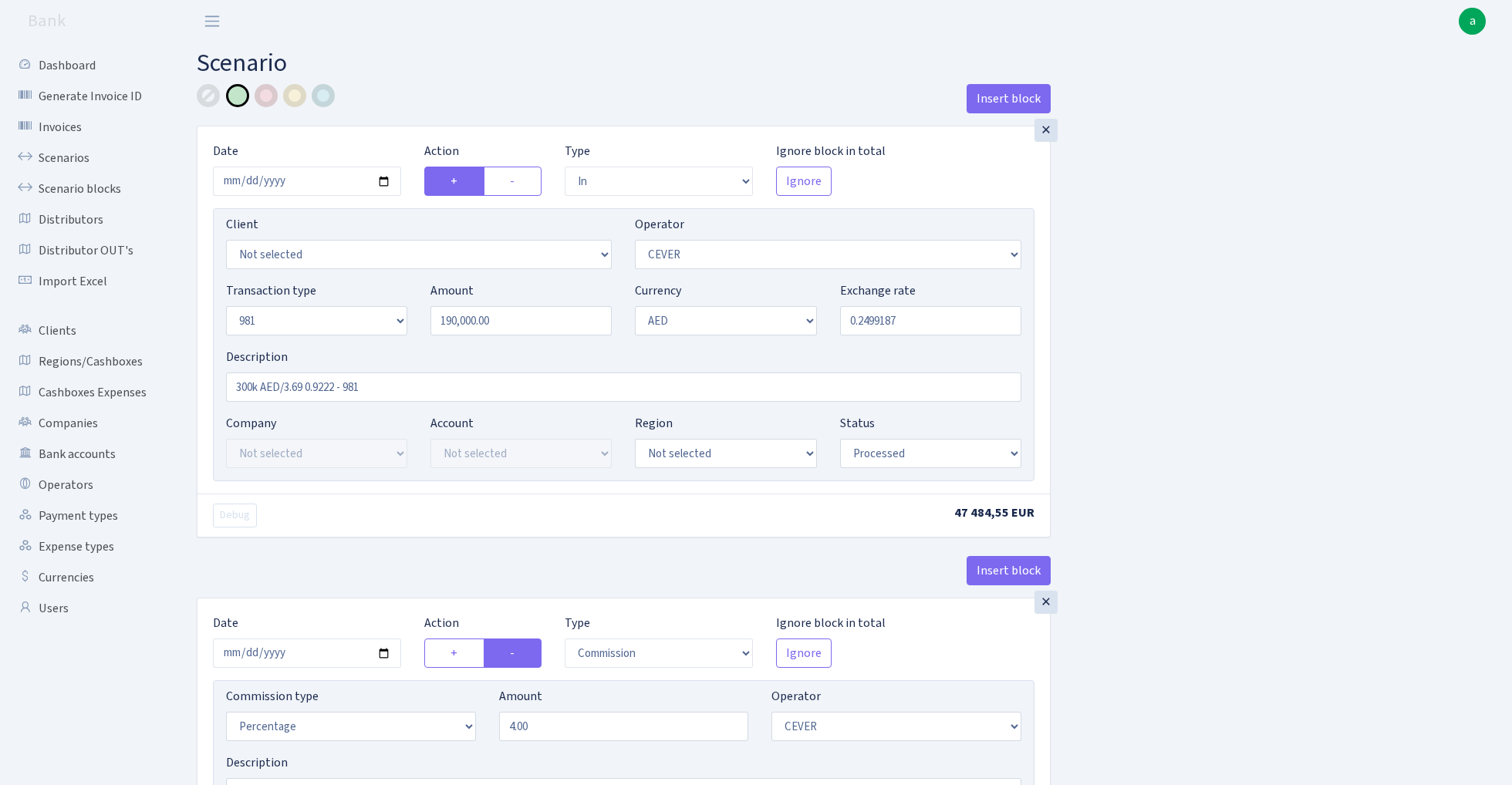
select select "commission"
select select "20"
select select "processed"
select select "out"
select select "304"
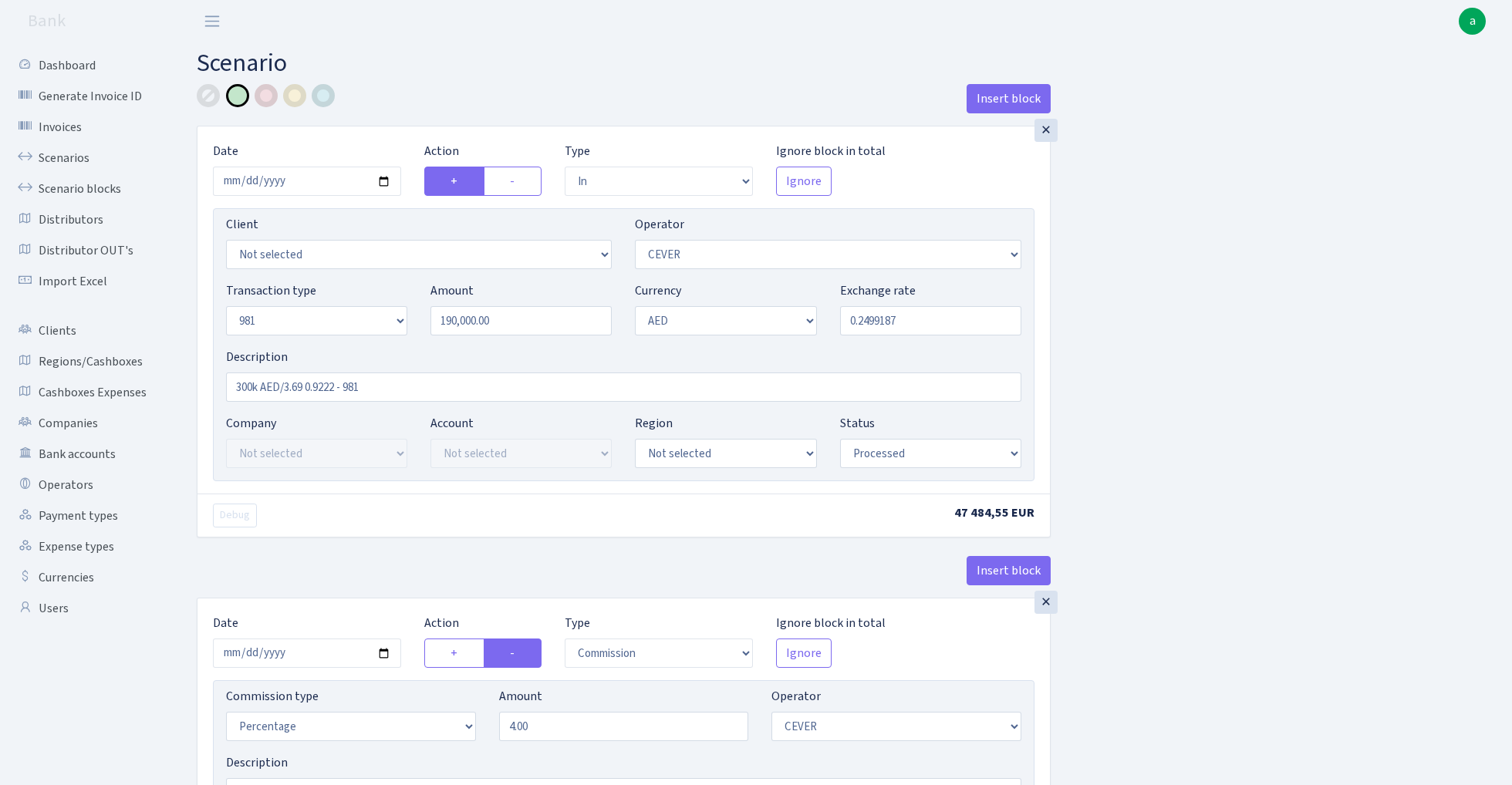
select select "8"
select select "9"
select select "processed"
select select "3395"
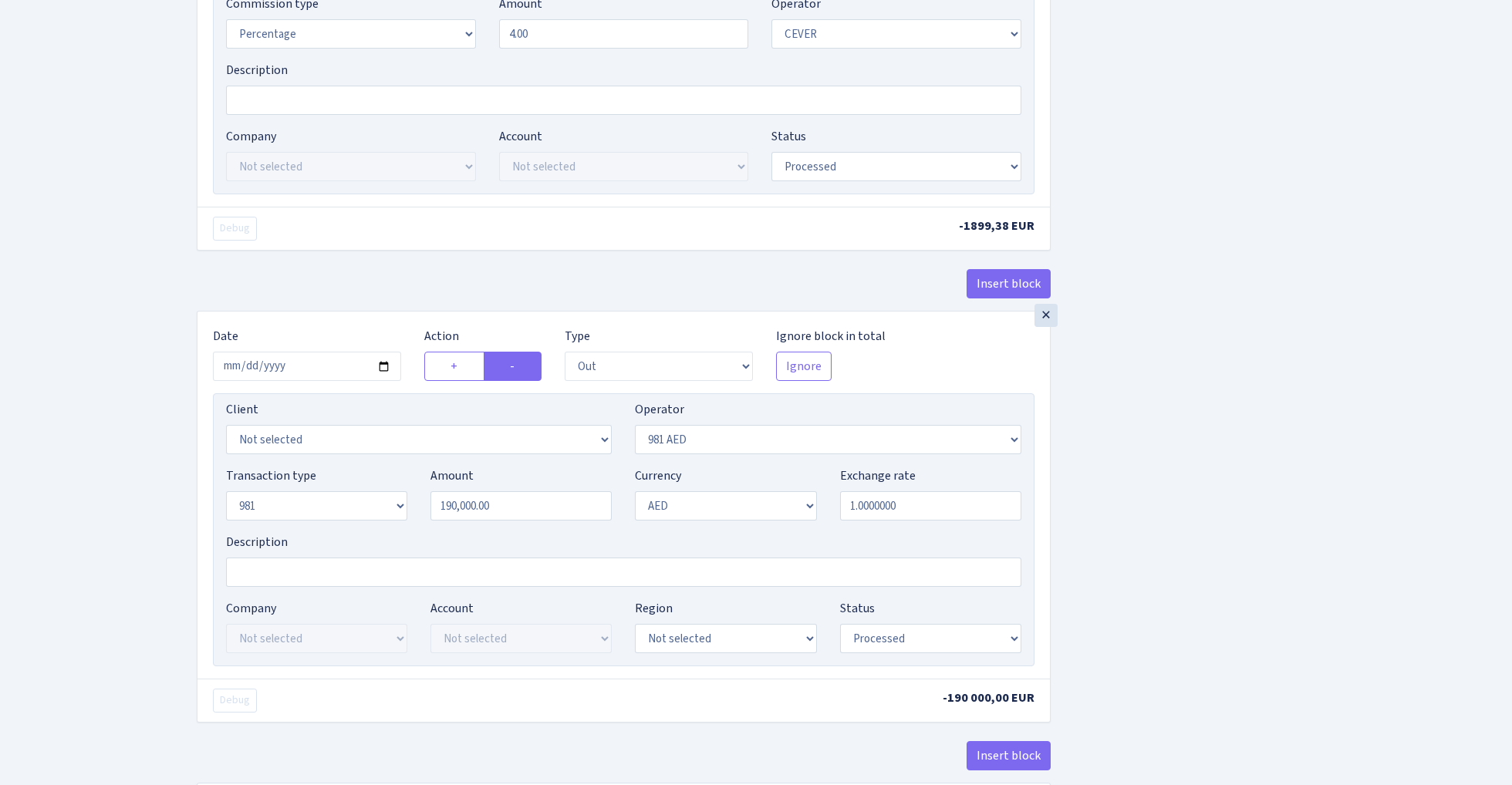
scroll to position [699, 0]
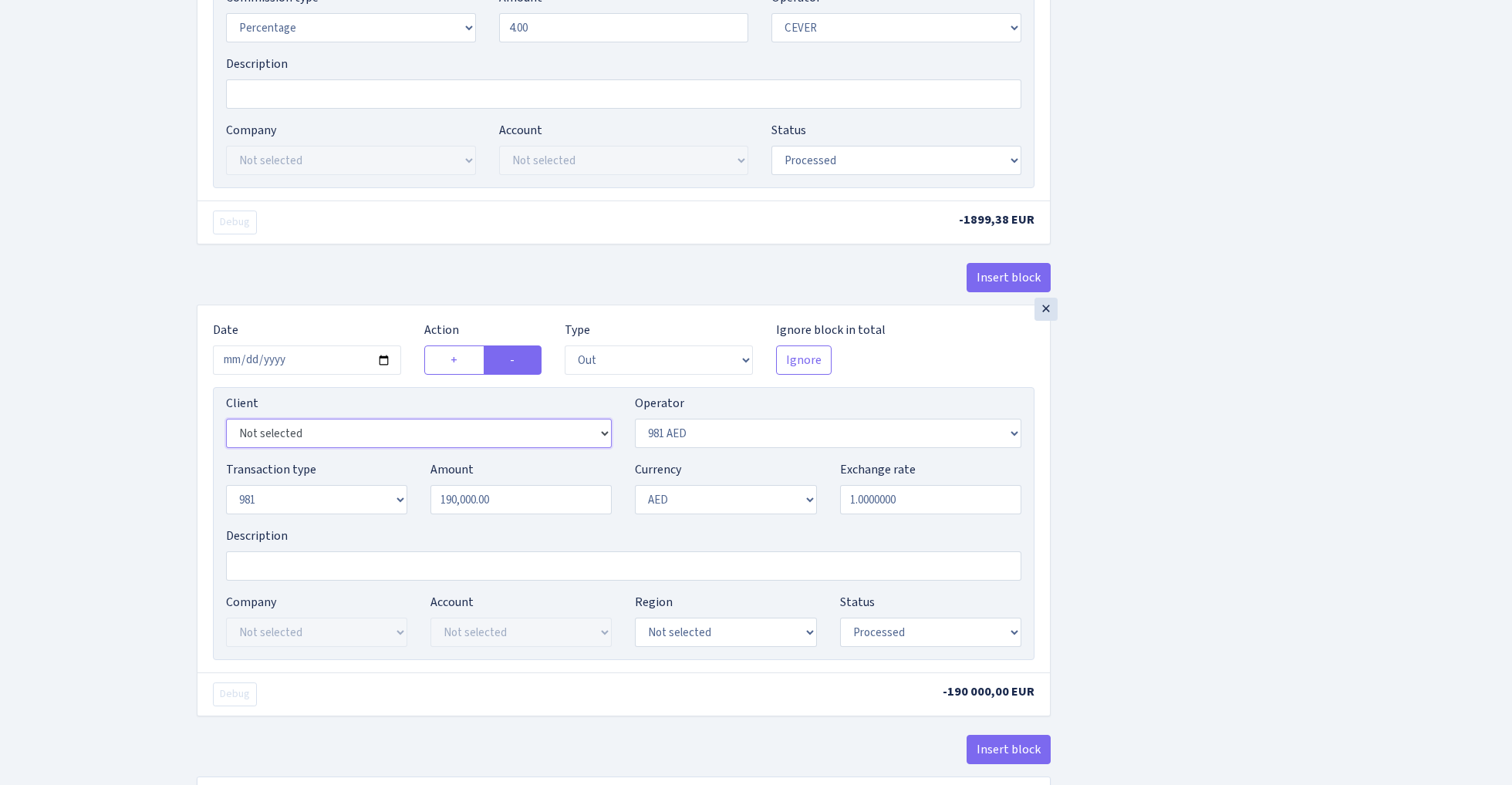
select select "3396"
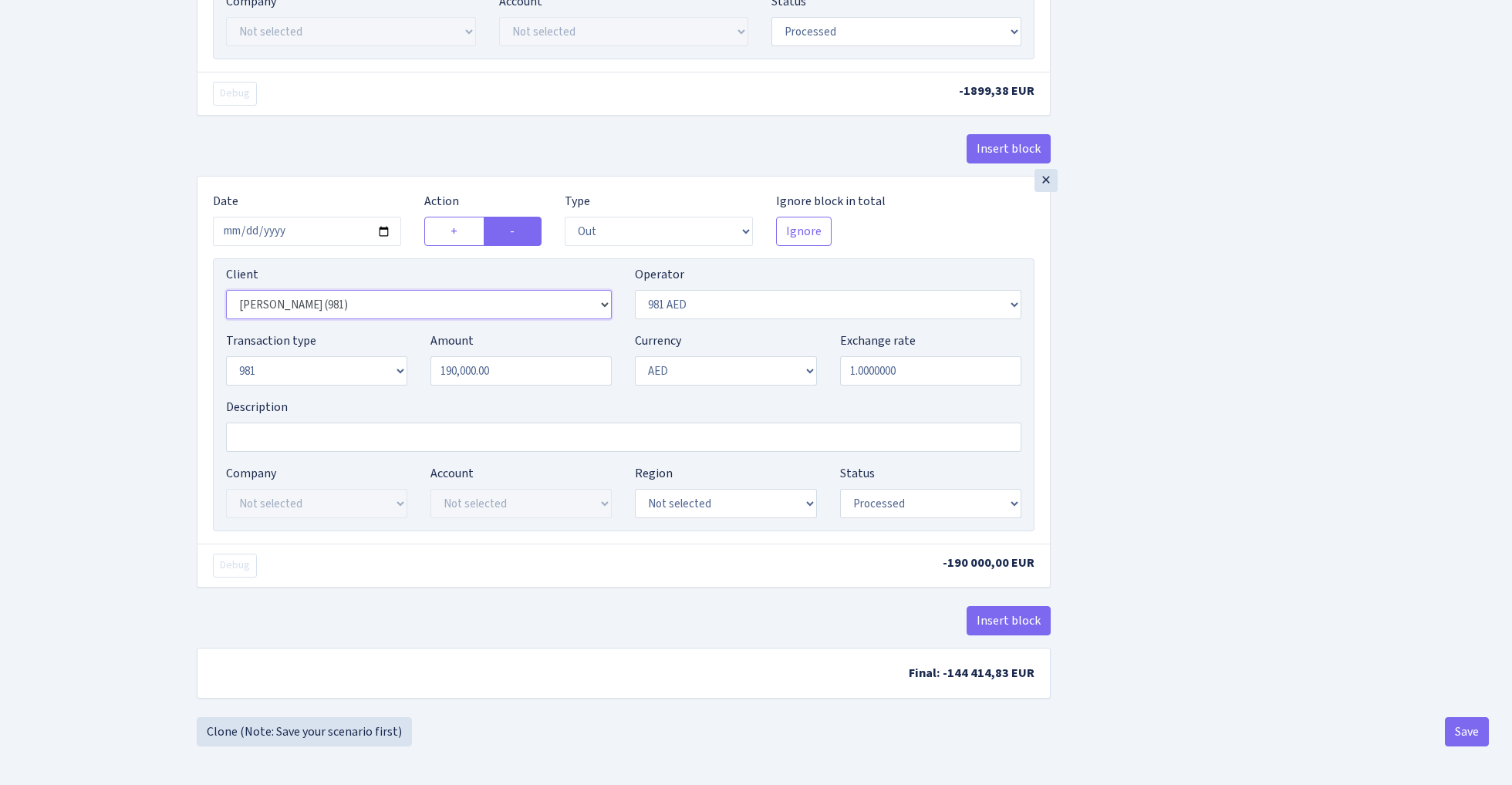
scroll to position [834, 0]
click at [1474, 736] on button "Save" at bounding box center [1467, 732] width 44 height 30
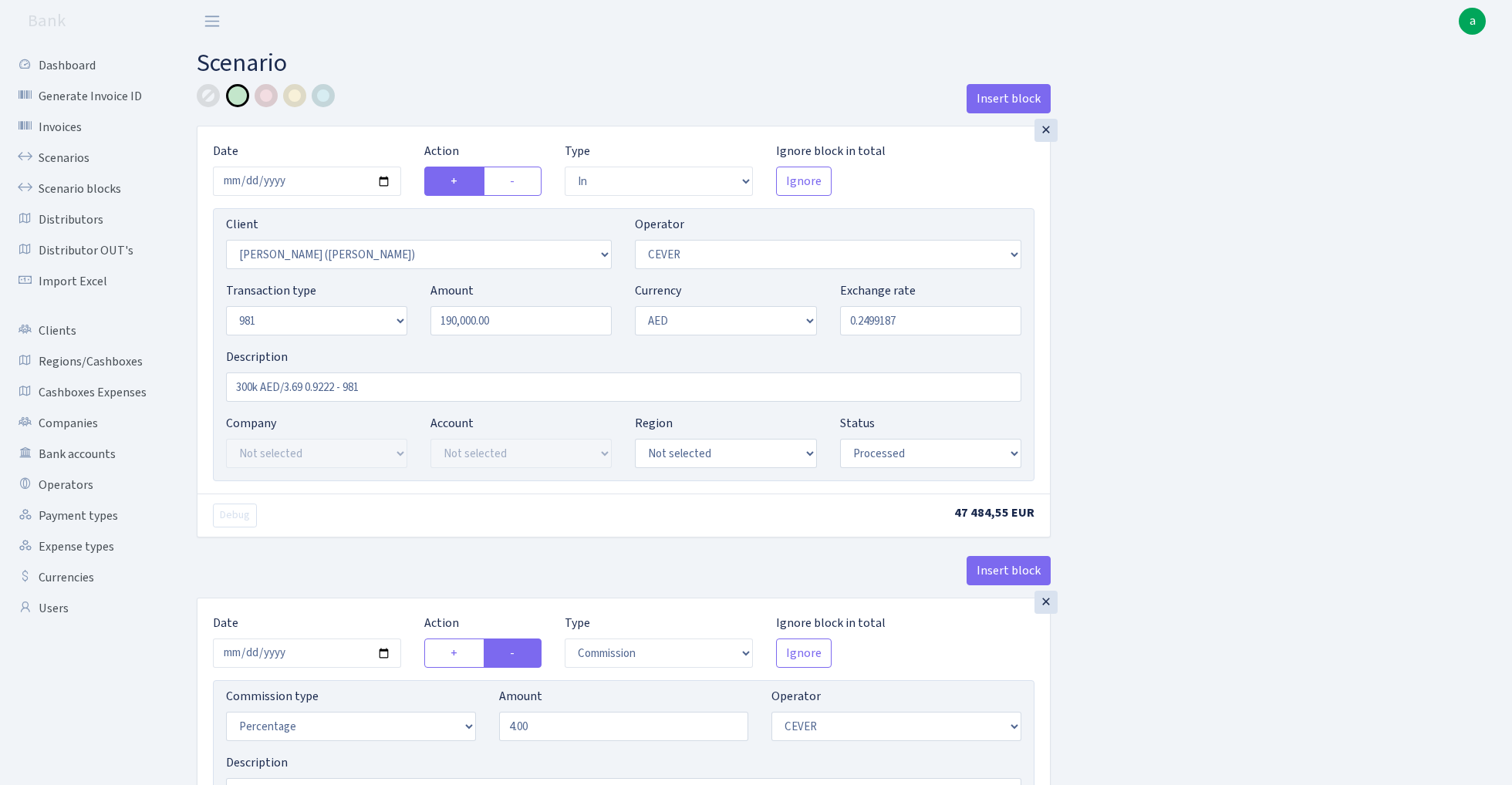
select select "in"
select select "3395"
select select "20"
select select "8"
select select "9"
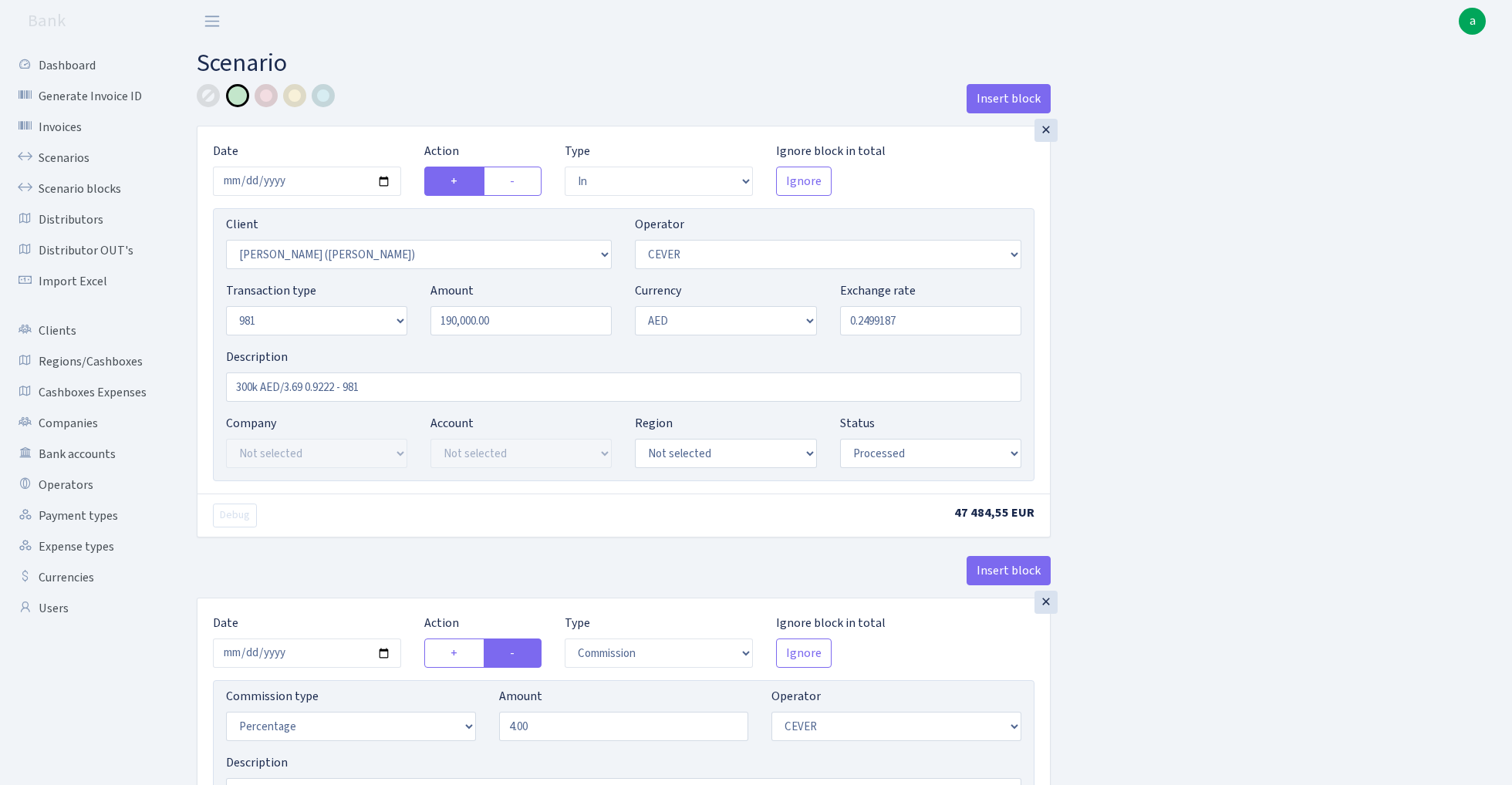
select select "processed"
select select "commission"
select select "20"
select select "processed"
select select "out"
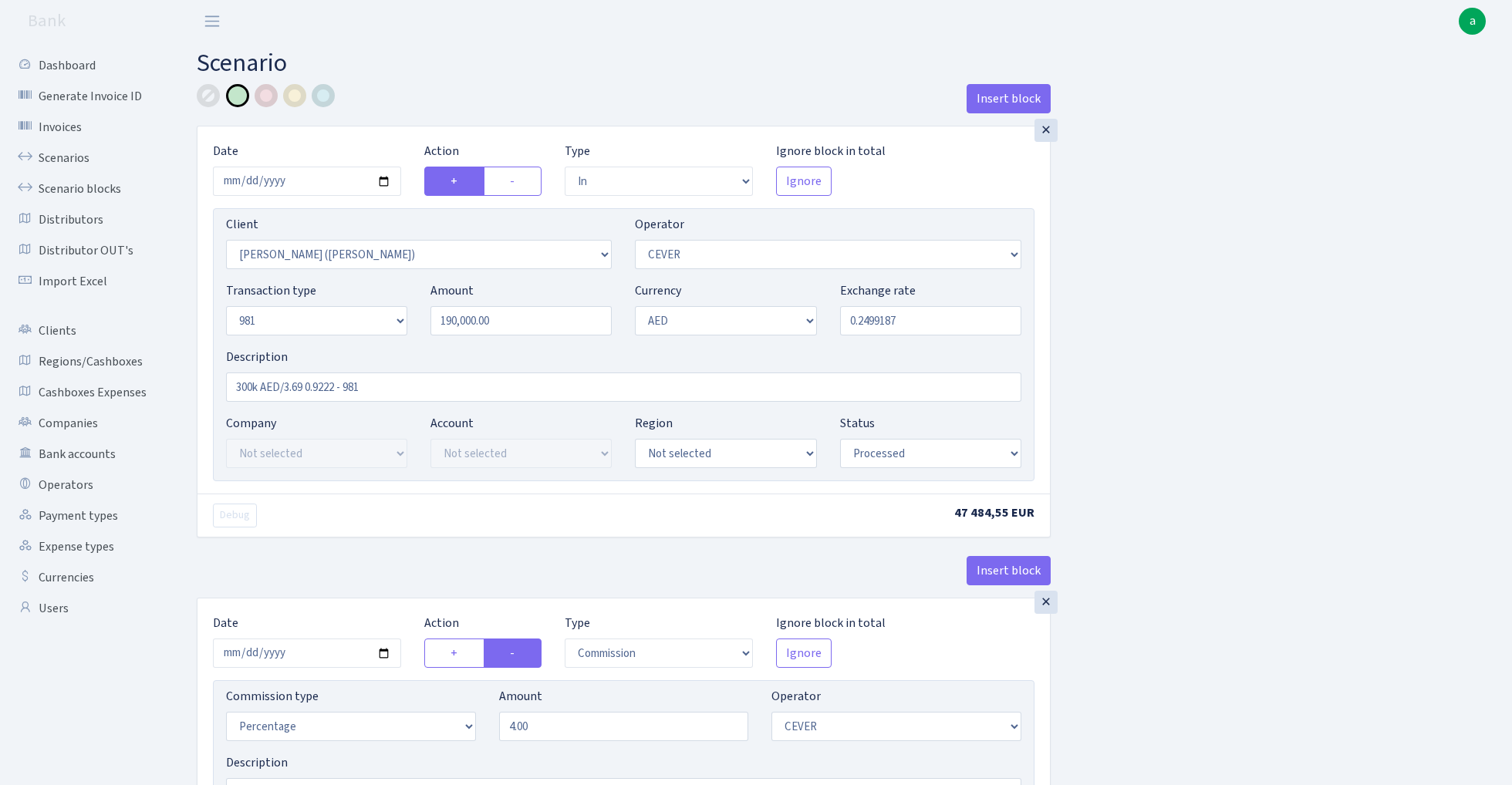
select select "3396"
select select "304"
select select "8"
select select "9"
select select "processed"
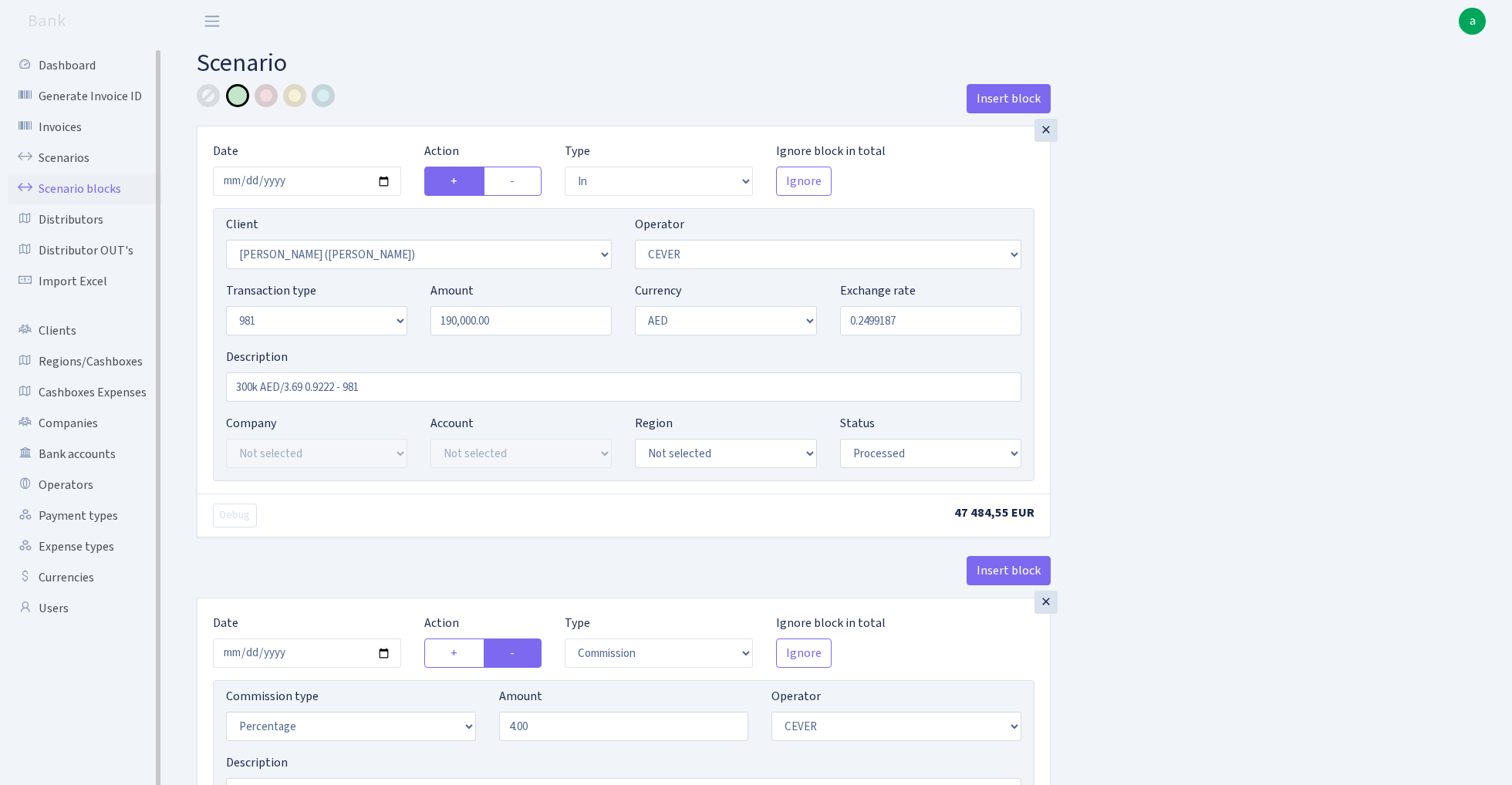
click at [91, 186] on link "Scenario blocks" at bounding box center [85, 188] width 154 height 30
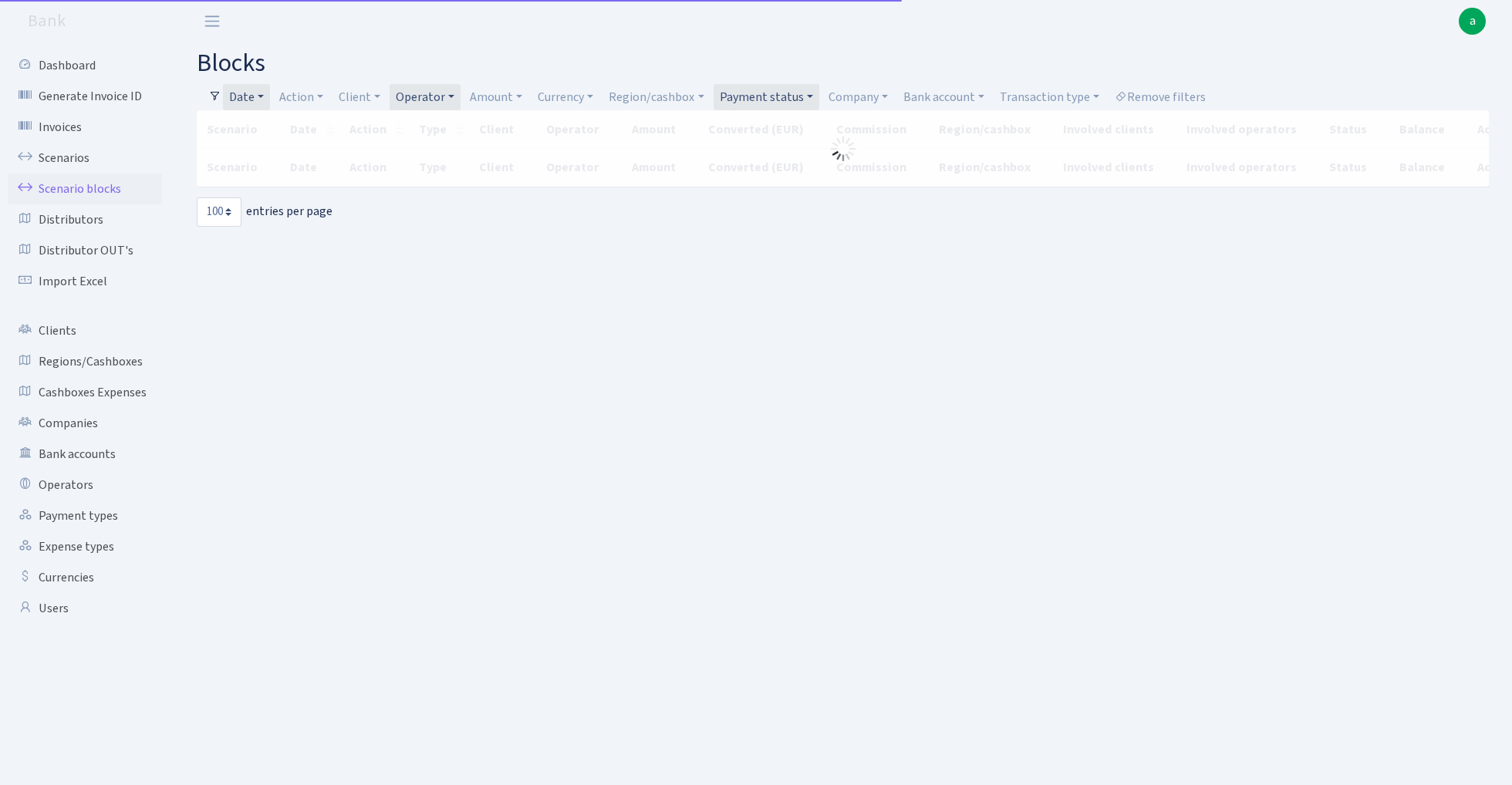
select select "100"
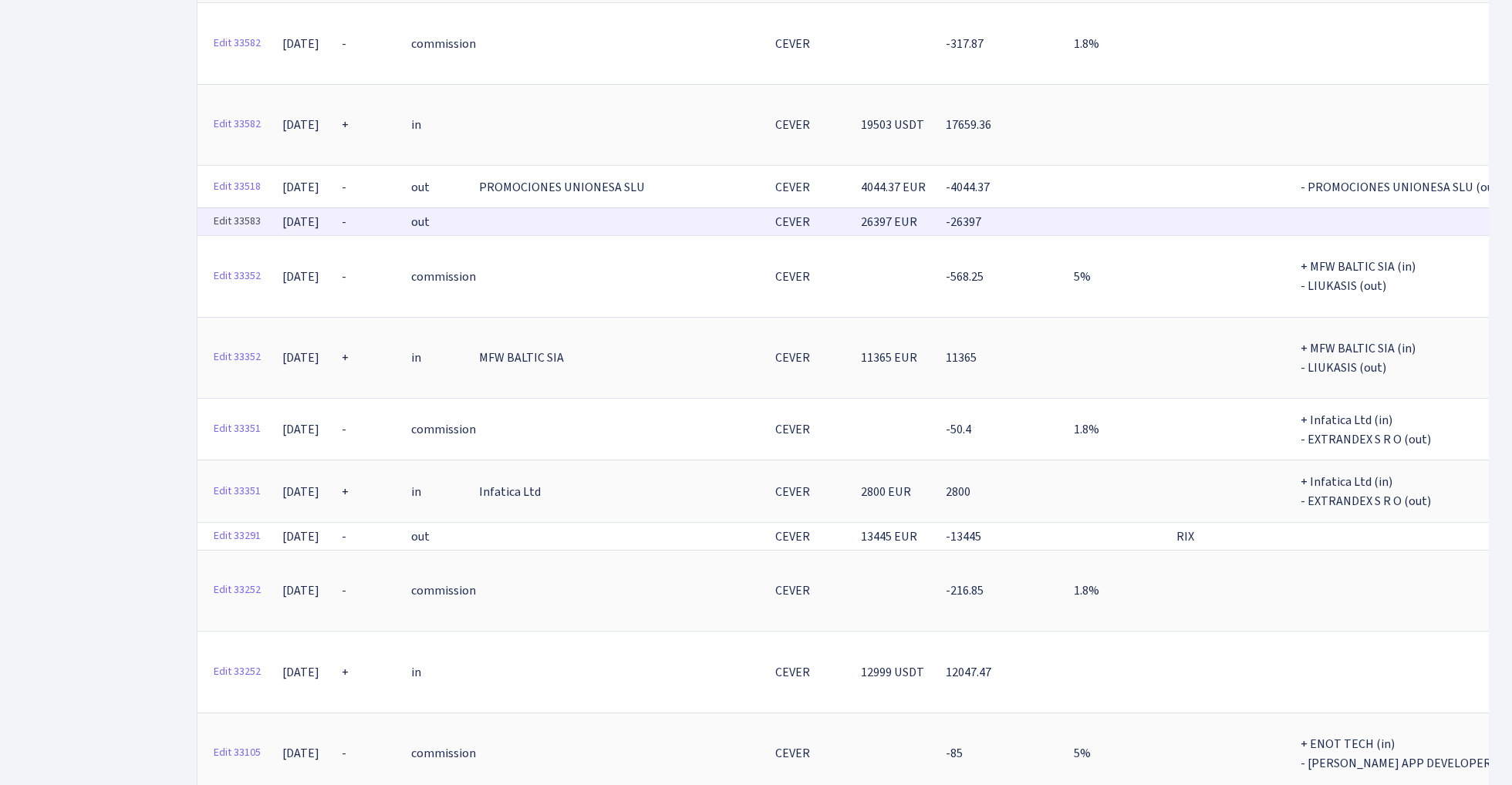
click at [239, 210] on link "Edit 33583" at bounding box center [237, 221] width 61 height 24
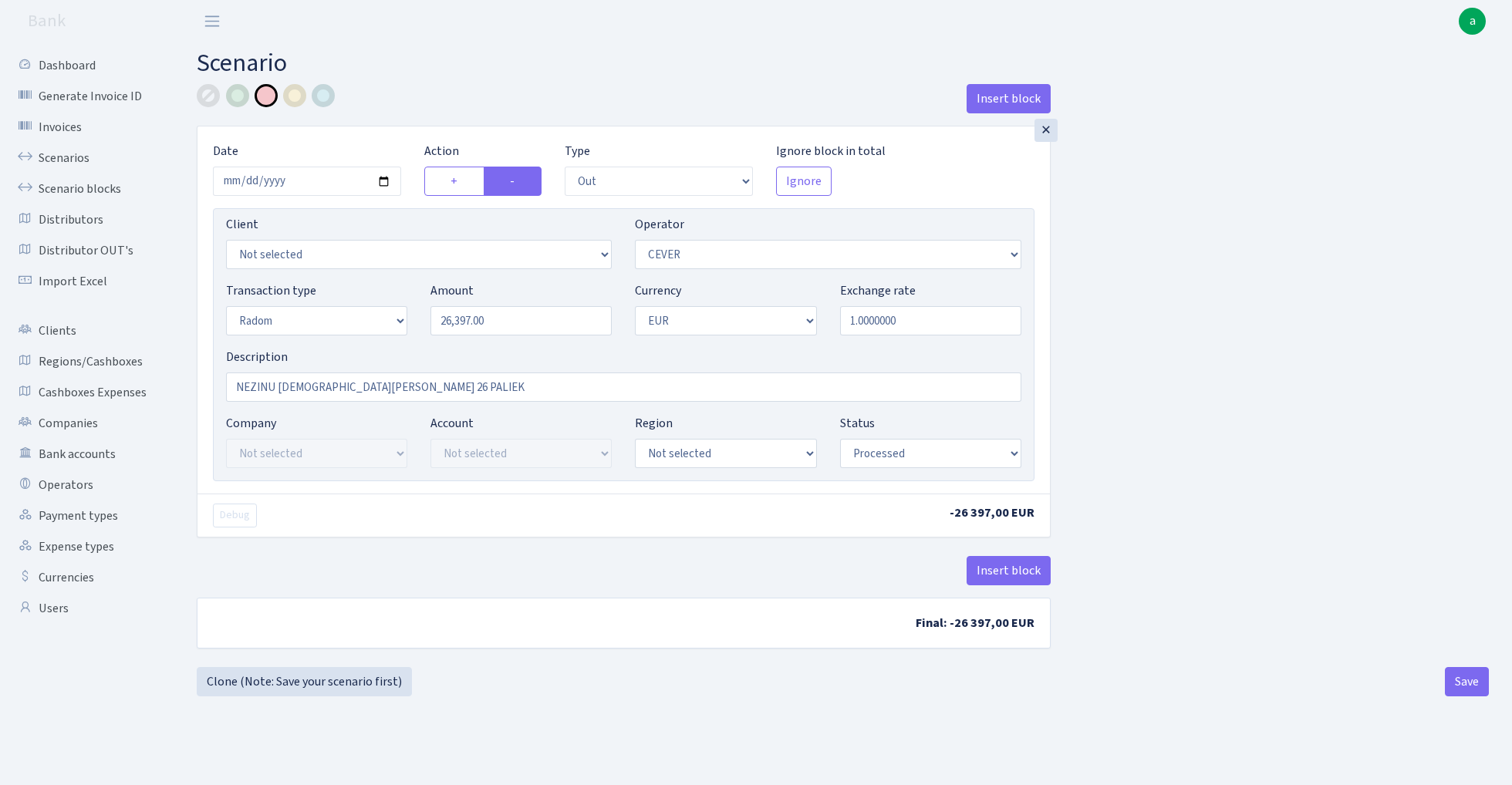
select select "out"
select select "20"
select select "11"
select select "1"
select select "processed"
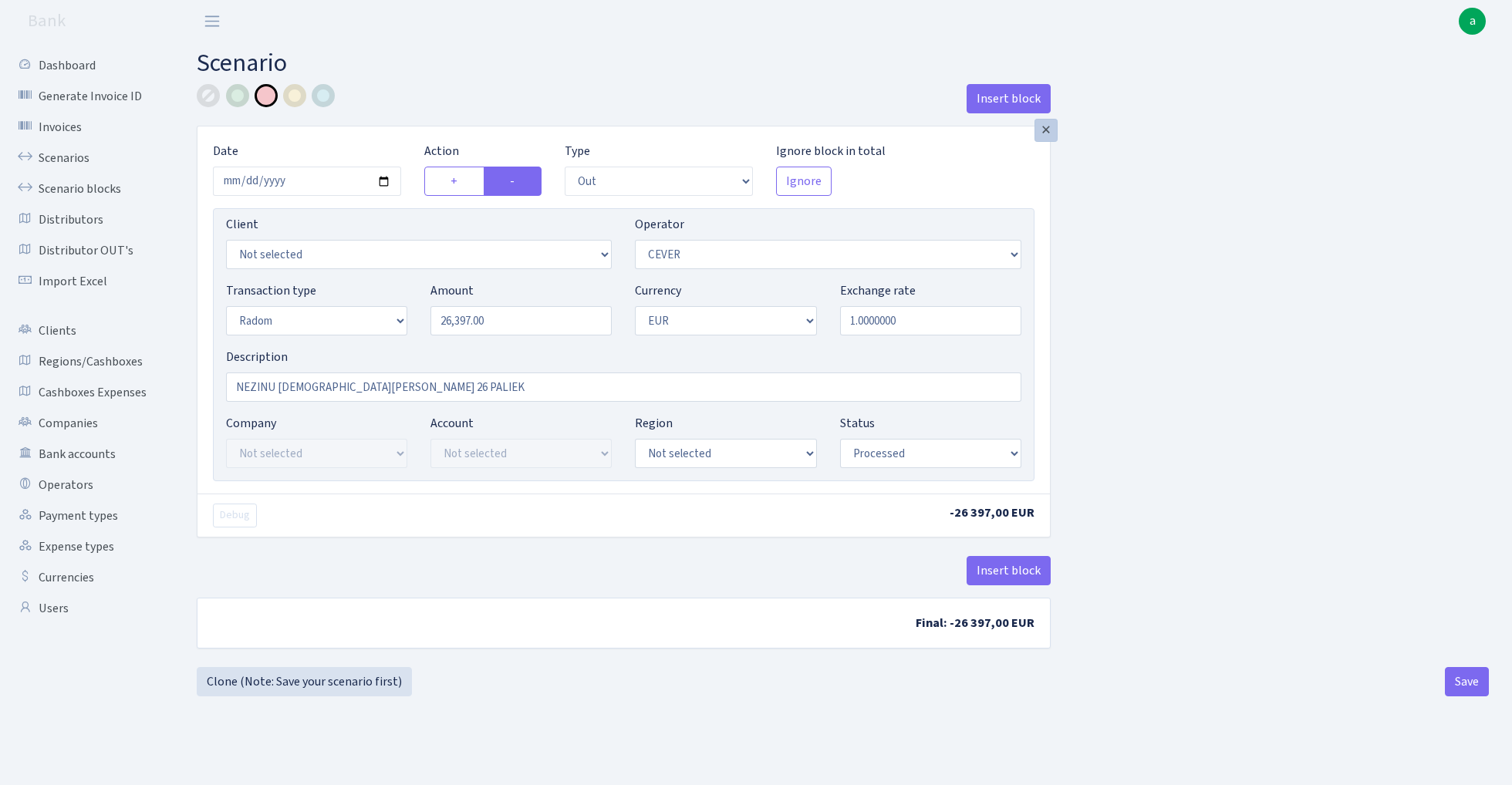
click at [1047, 134] on div "×" at bounding box center [1047, 131] width 24 height 24
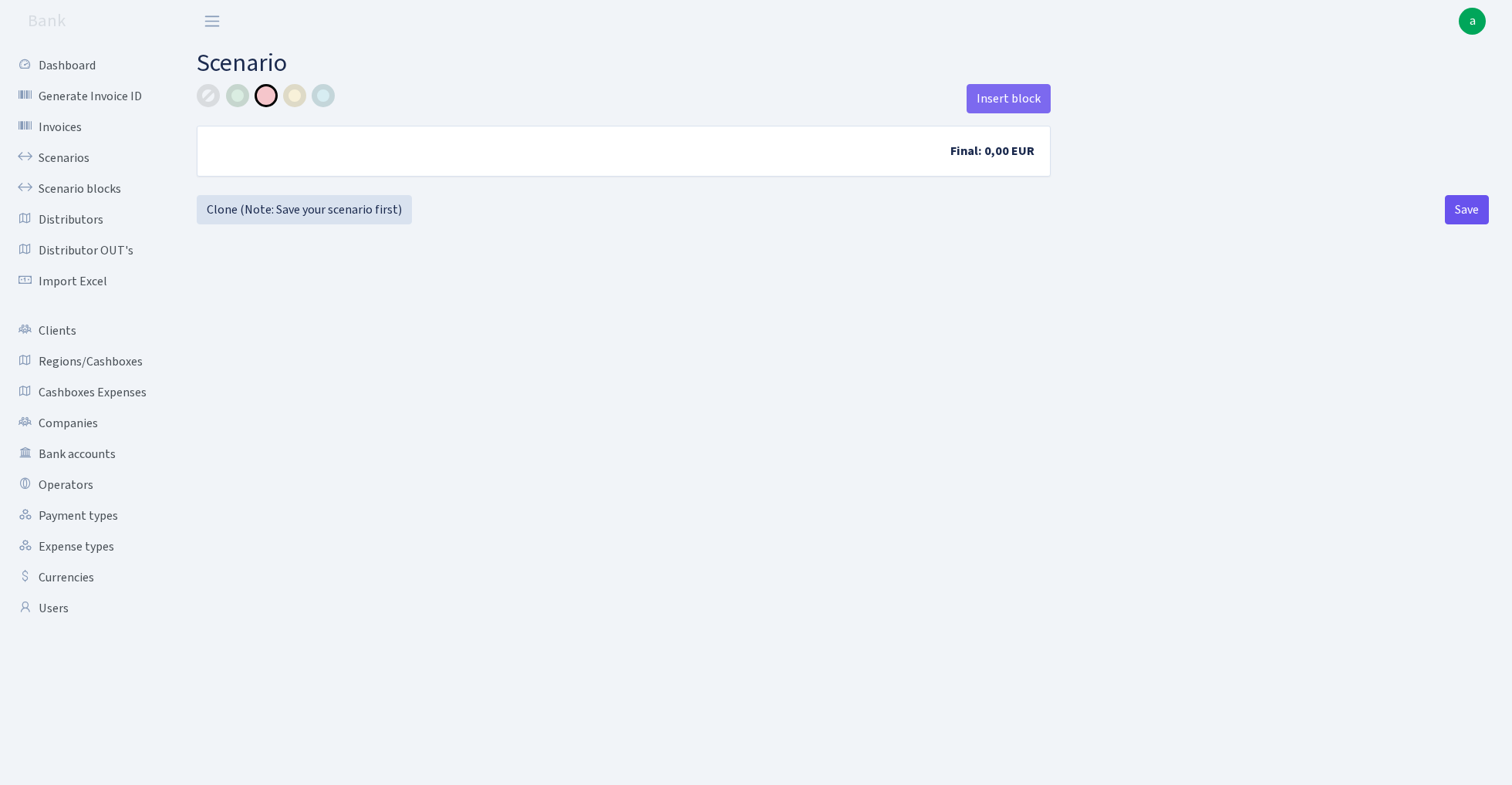
click at [1466, 212] on button "Save" at bounding box center [1467, 210] width 44 height 30
click at [97, 184] on link "Scenario blocks" at bounding box center [85, 188] width 154 height 30
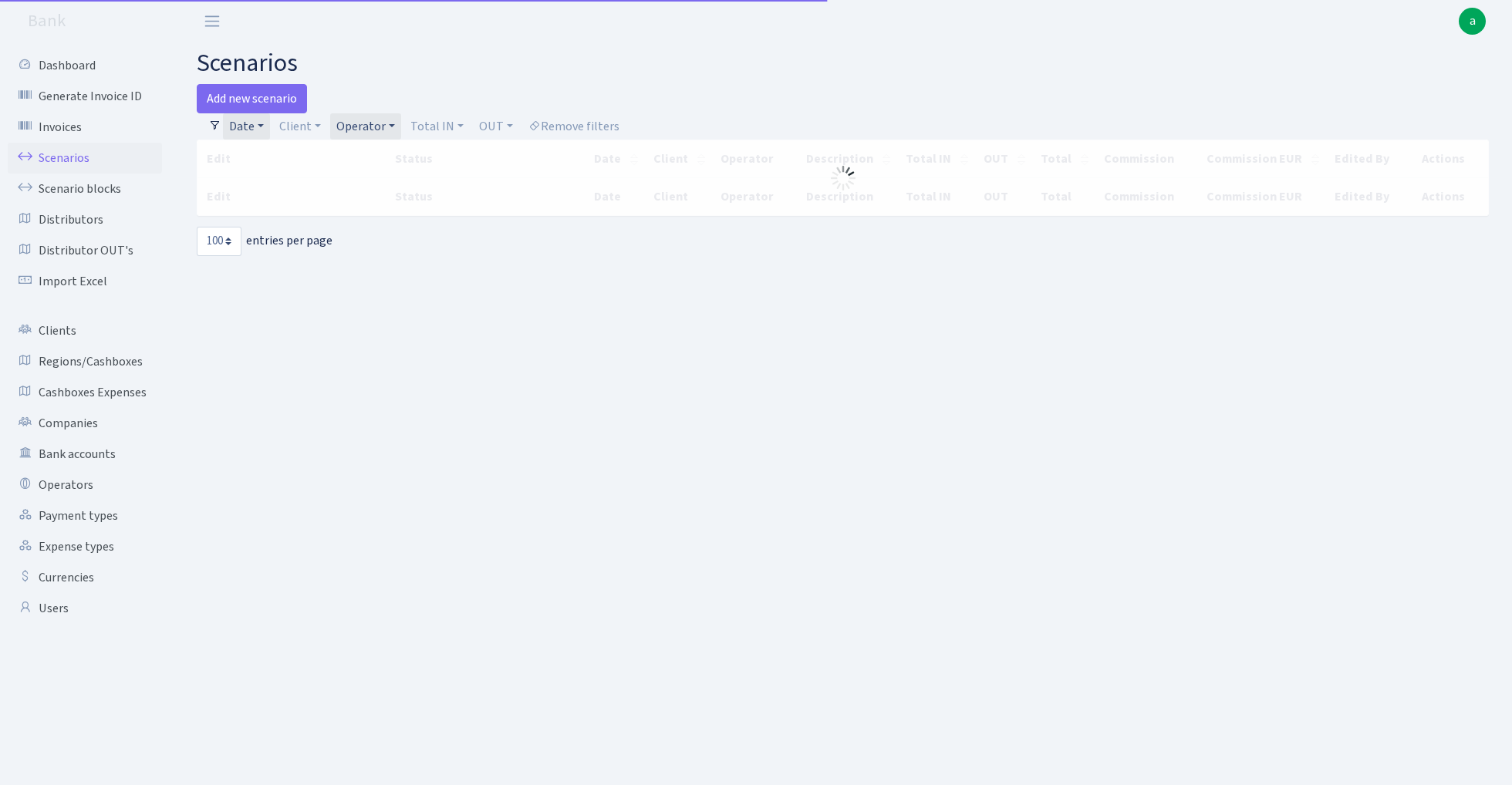
select select "100"
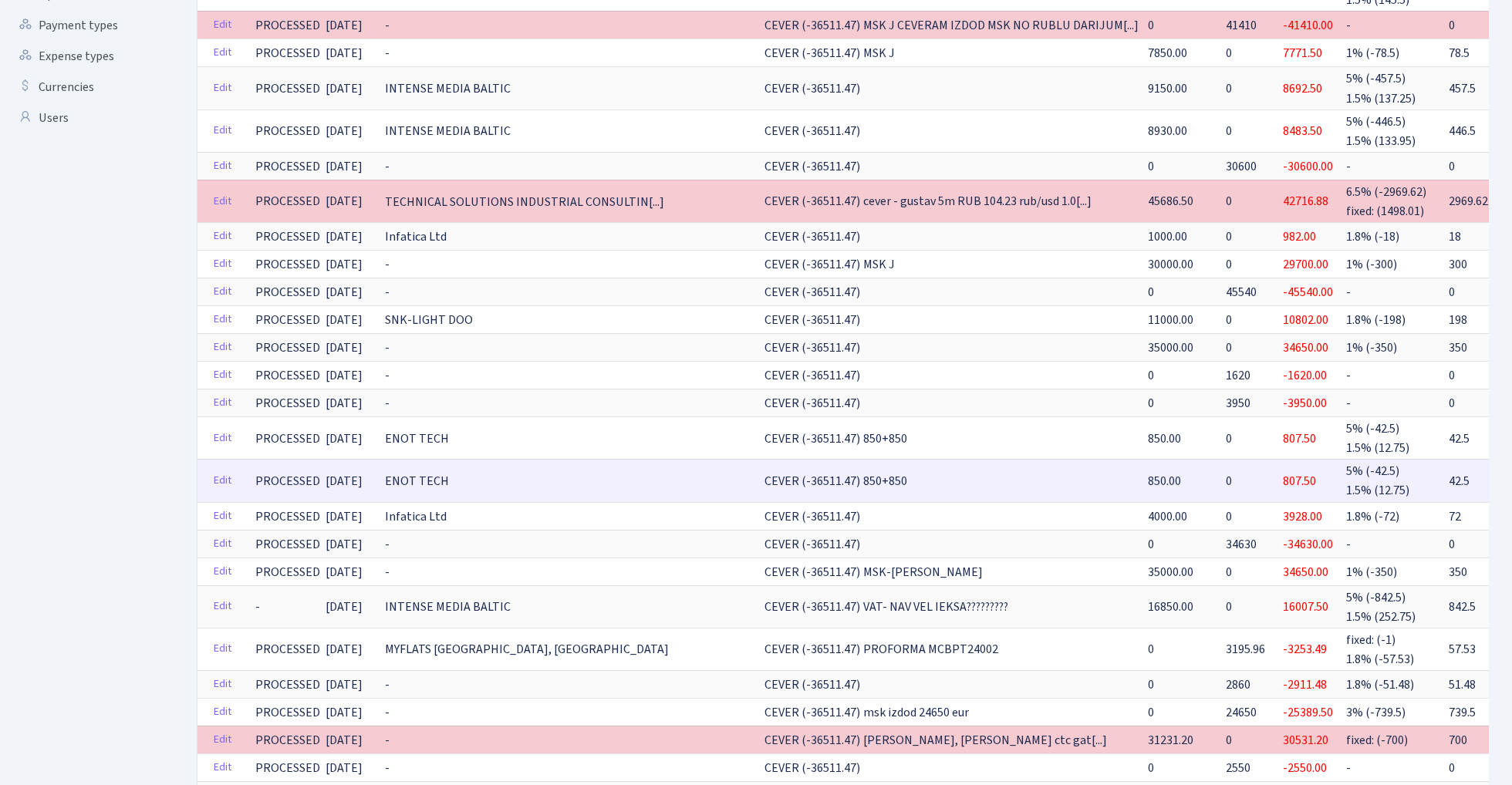
scroll to position [499, 0]
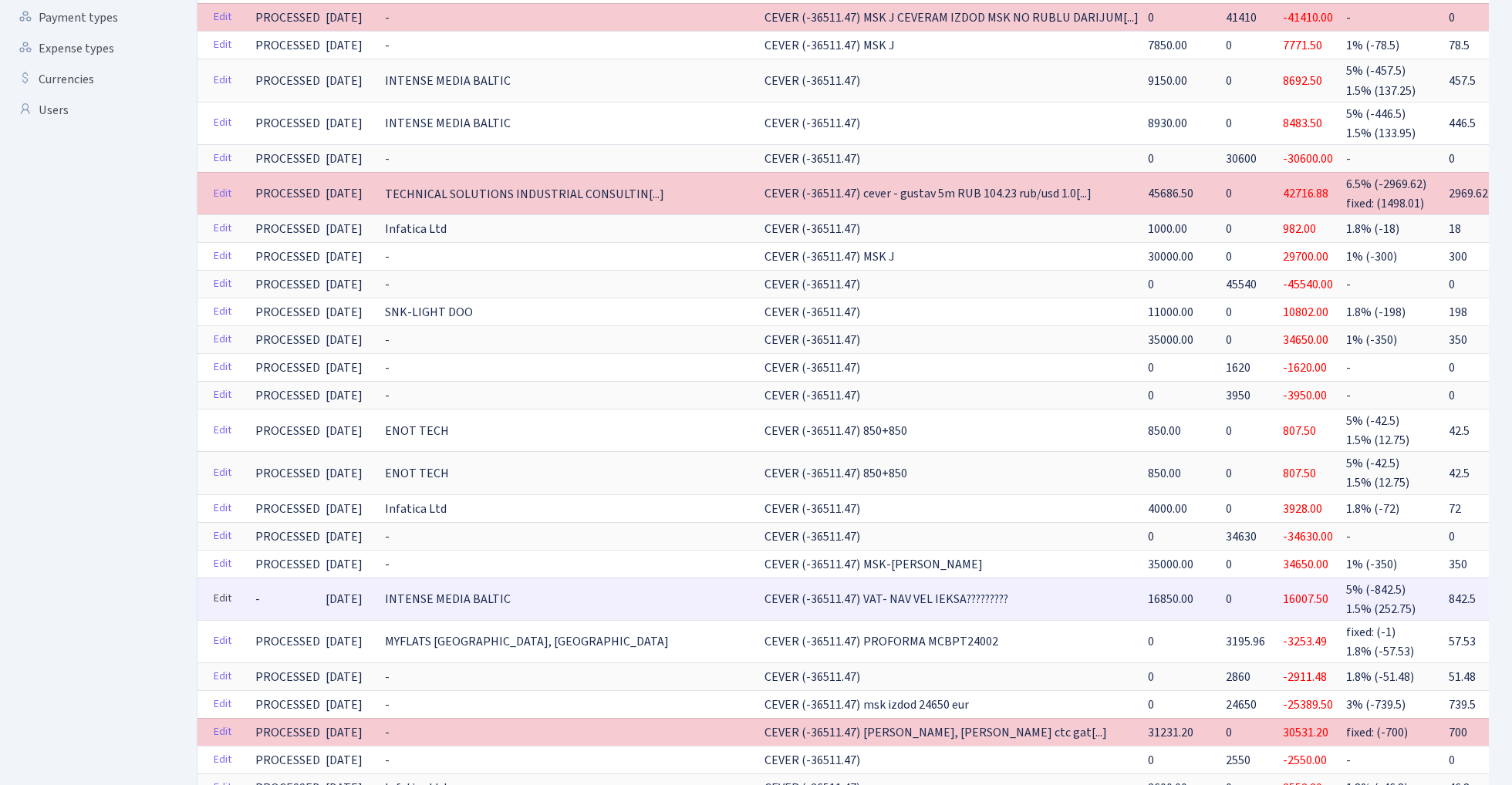
click at [225, 587] on link "Edit" at bounding box center [222, 599] width 31 height 24
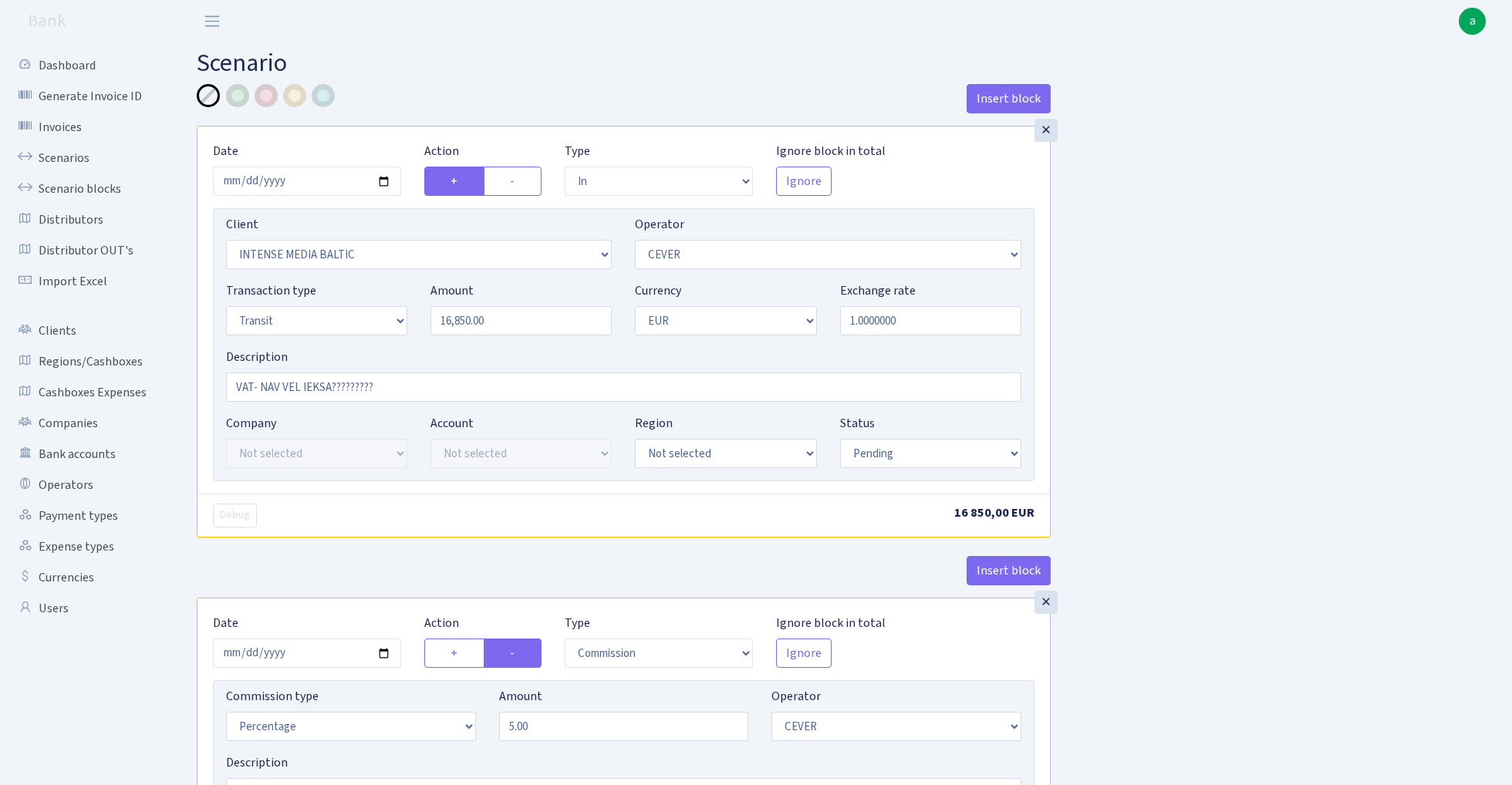
select select "in"
select select "2496"
select select "20"
select select "5"
select select "1"
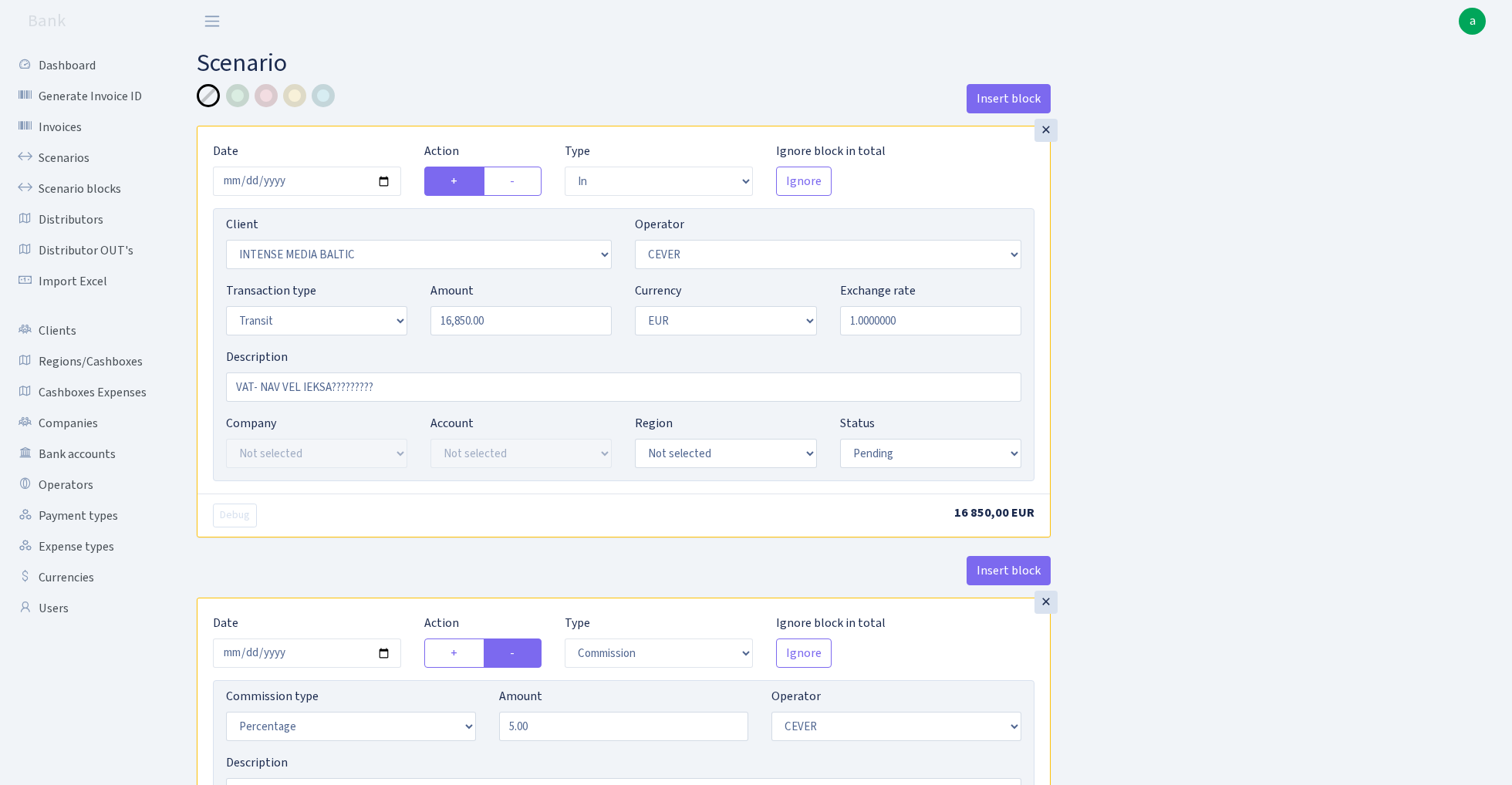
select select "pending"
select select "commission"
select select "20"
select select "pending"
select select "out"
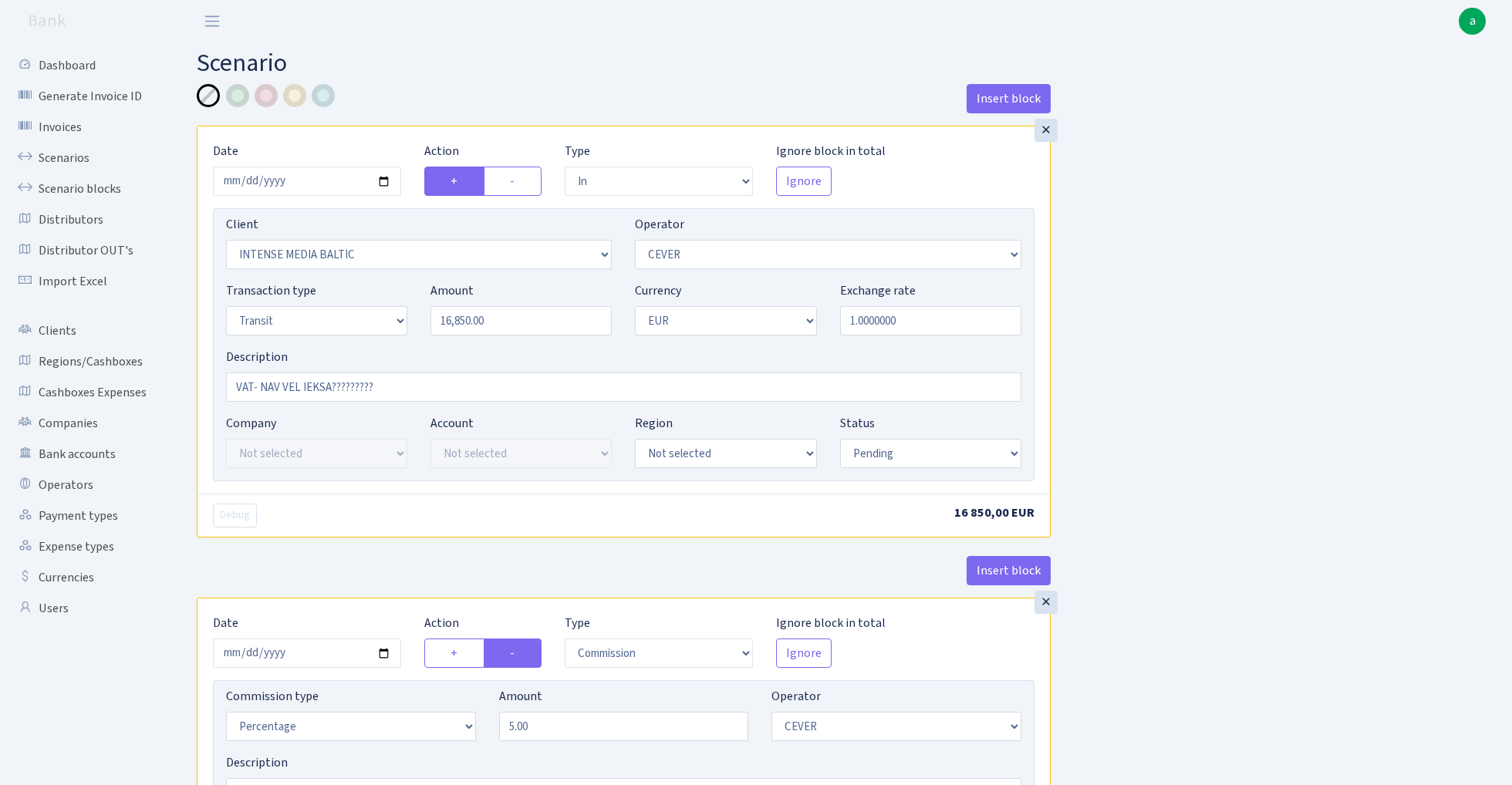
select select "2465"
select select "61"
select select "5"
select select "1"
select select "pending"
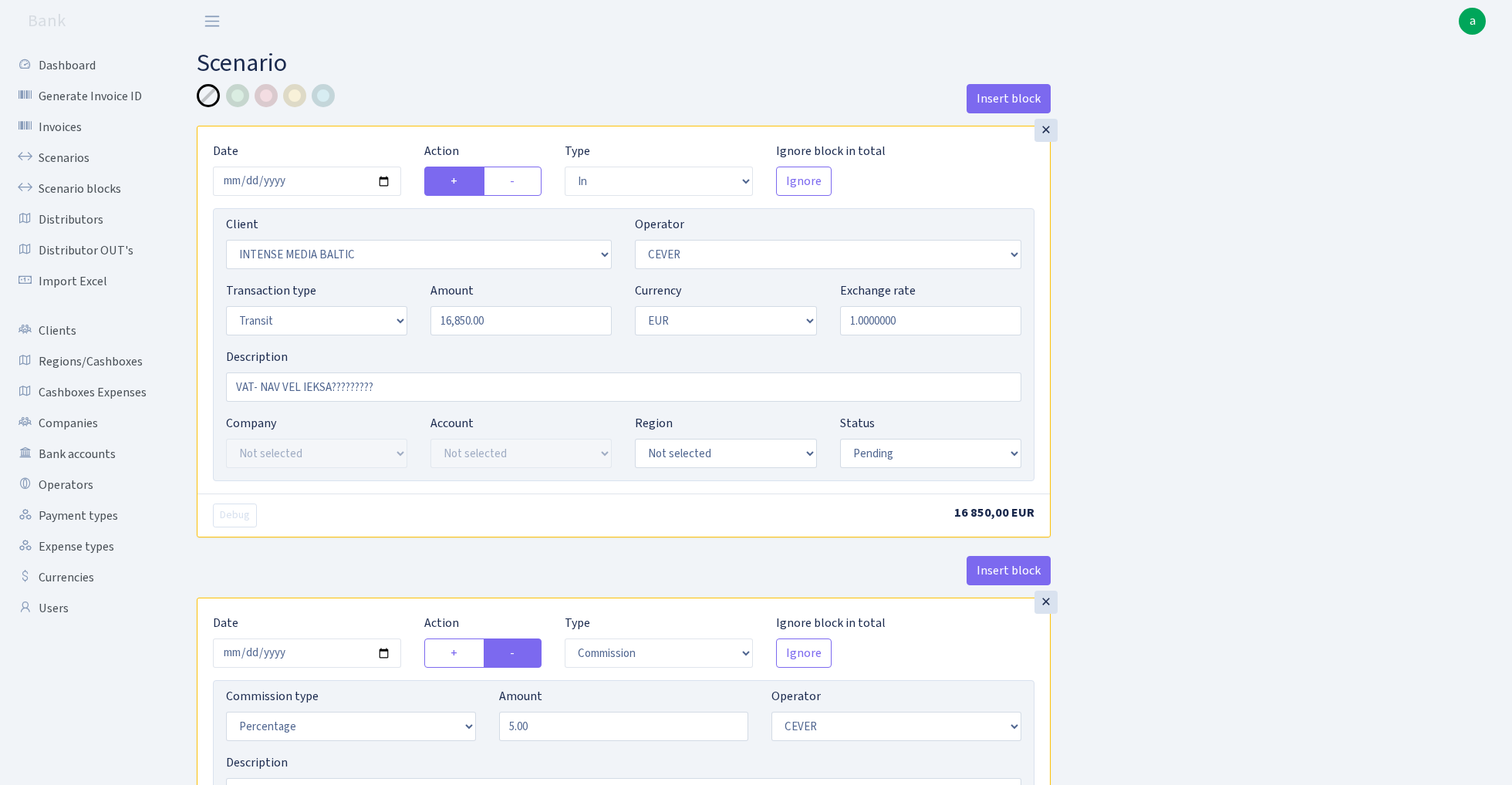
select select "commission"
select select "61"
select select "pending"
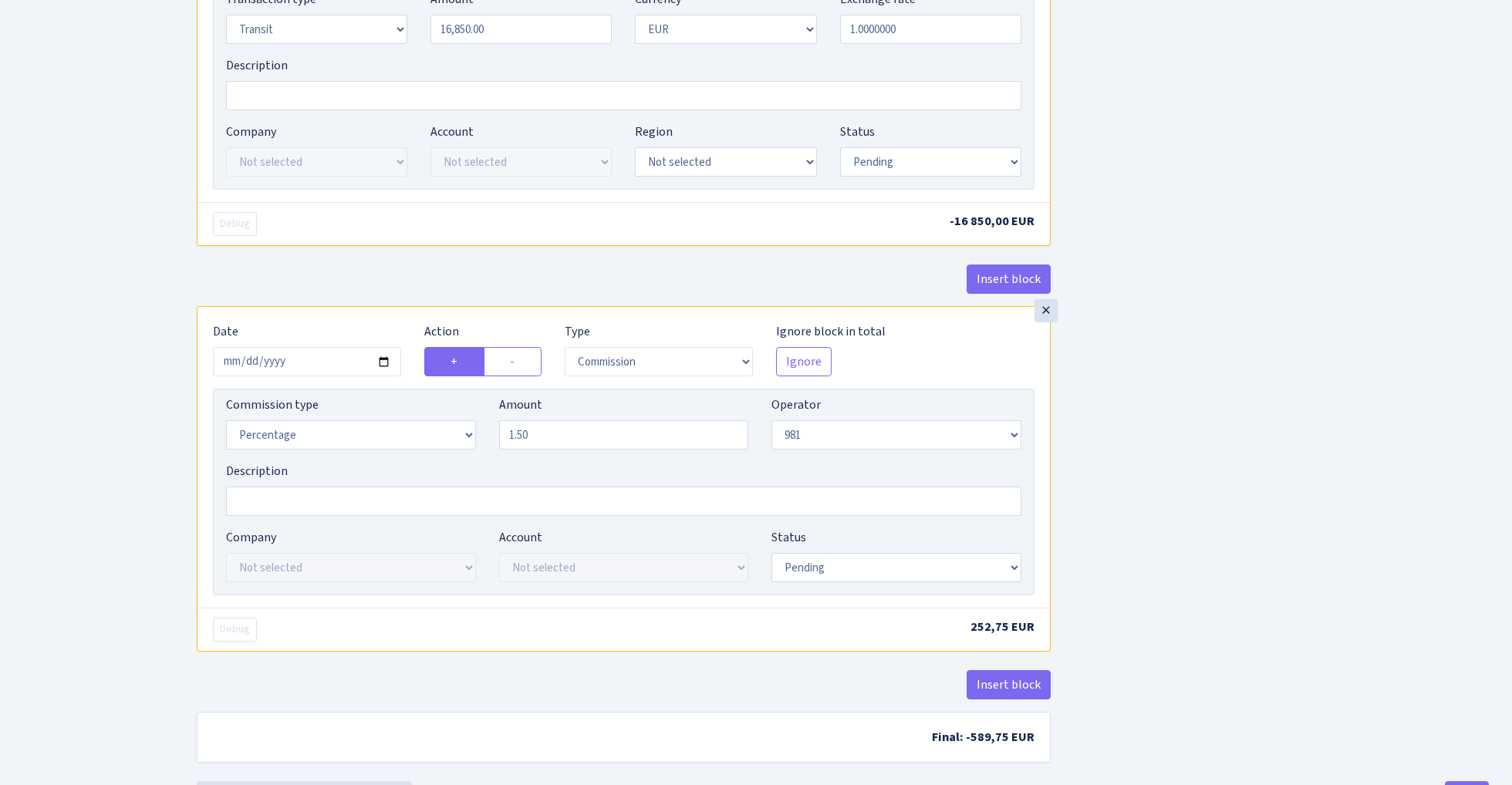
scroll to position [1178, 0]
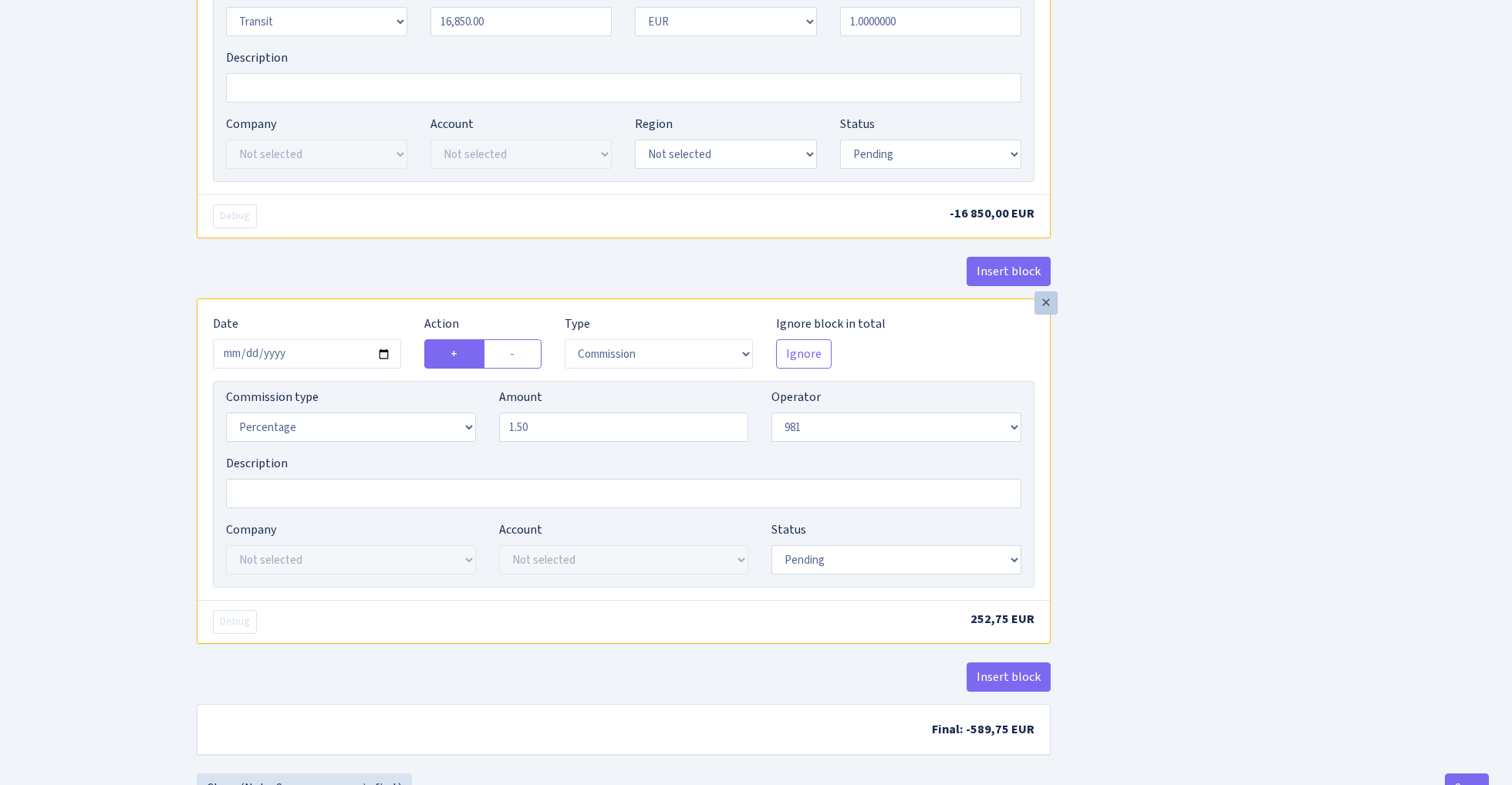
click at [1050, 307] on div "×" at bounding box center [1047, 303] width 24 height 24
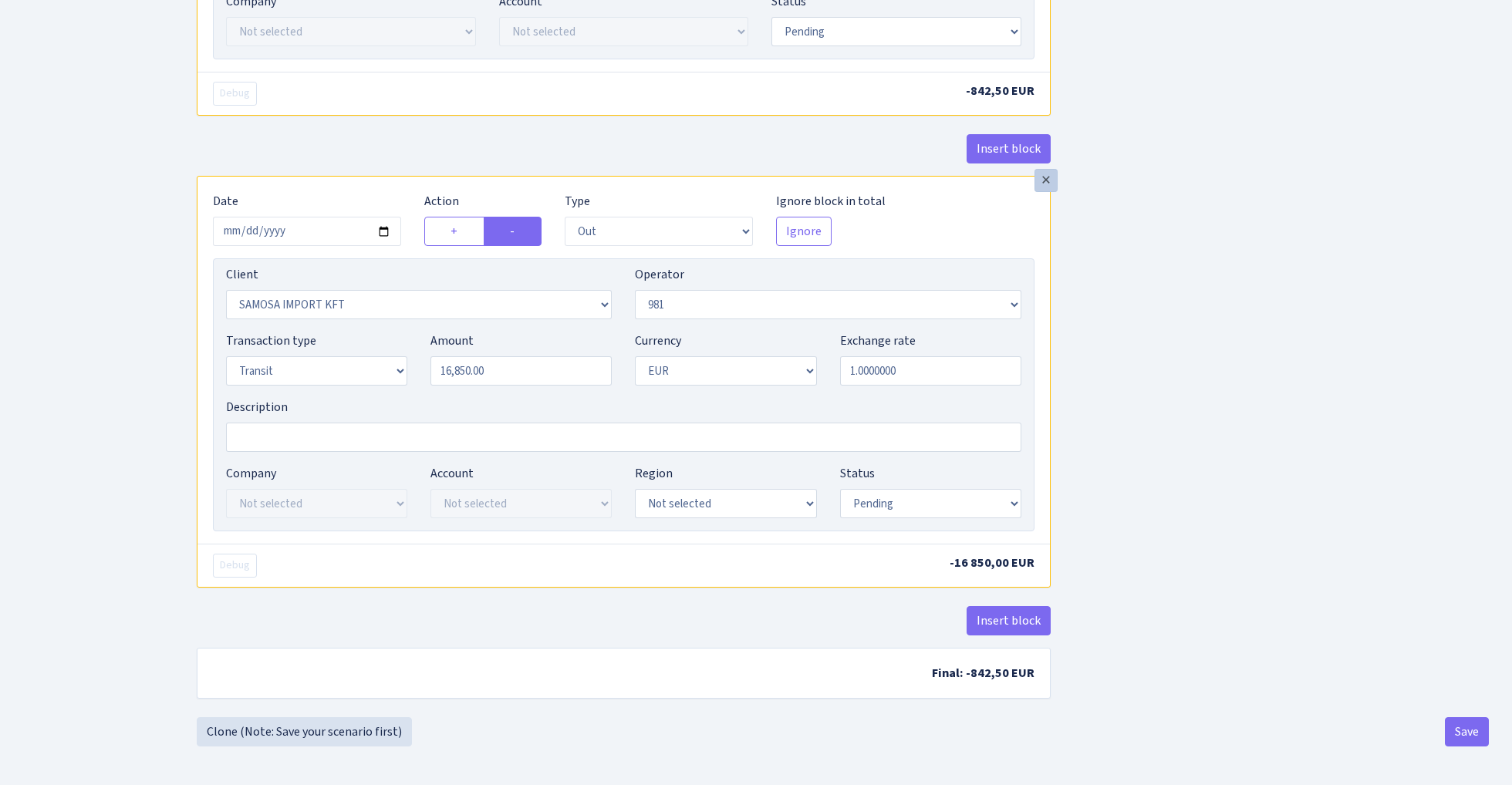
click at [1048, 187] on div "×" at bounding box center [1047, 181] width 24 height 24
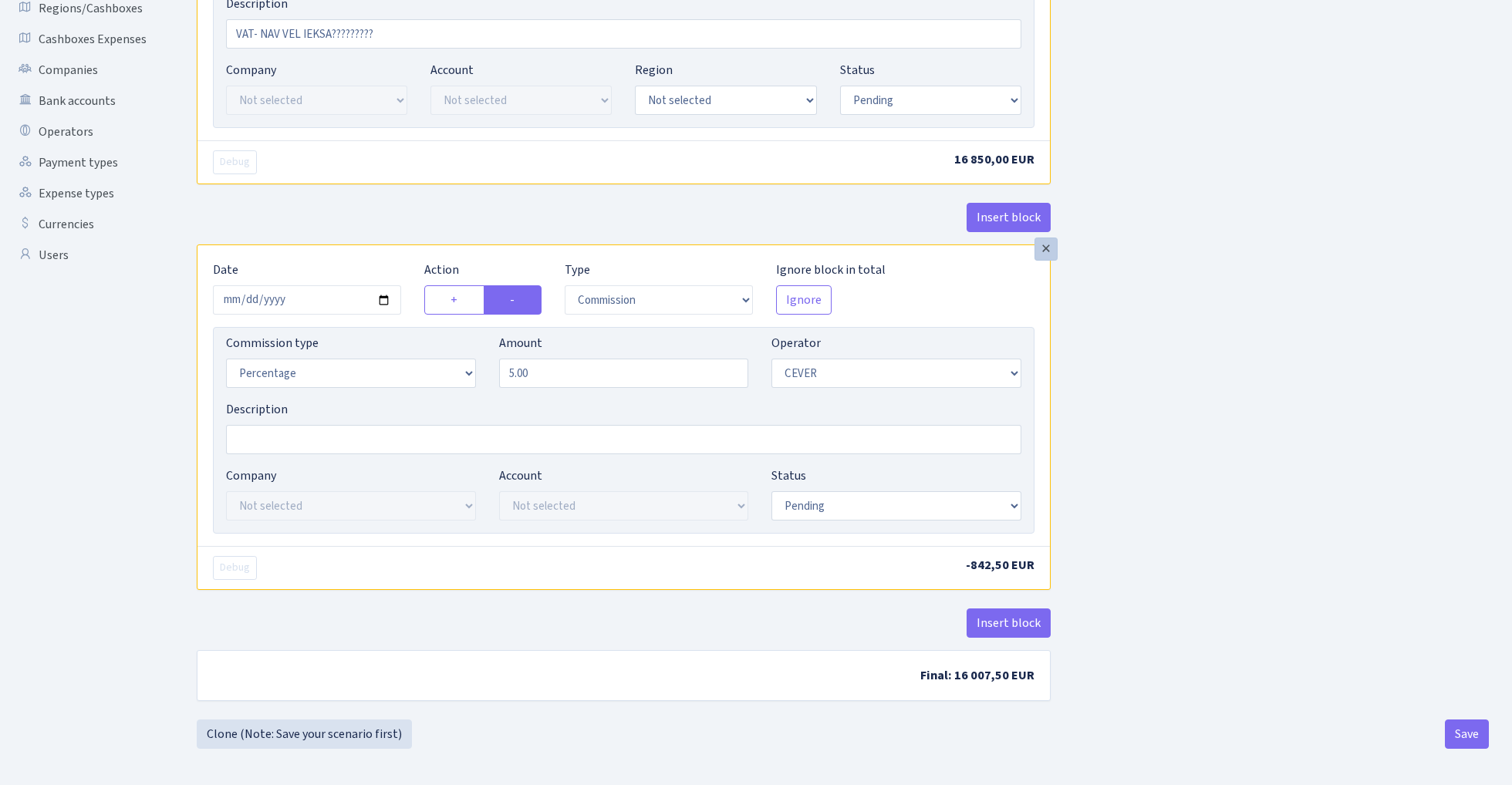
click at [1041, 252] on div "×" at bounding box center [1047, 250] width 24 height 24
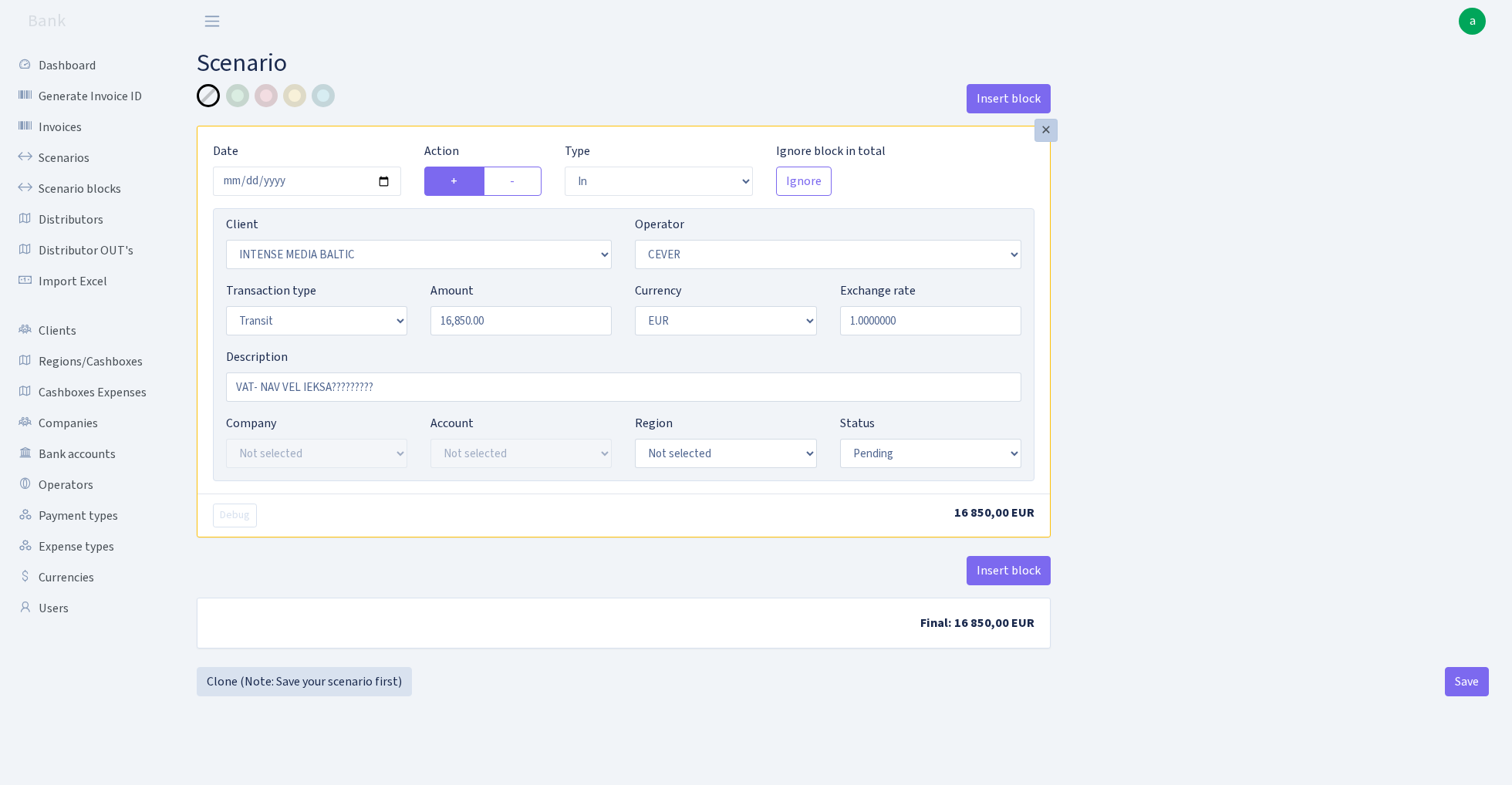
click at [1044, 130] on div "×" at bounding box center [1047, 131] width 24 height 24
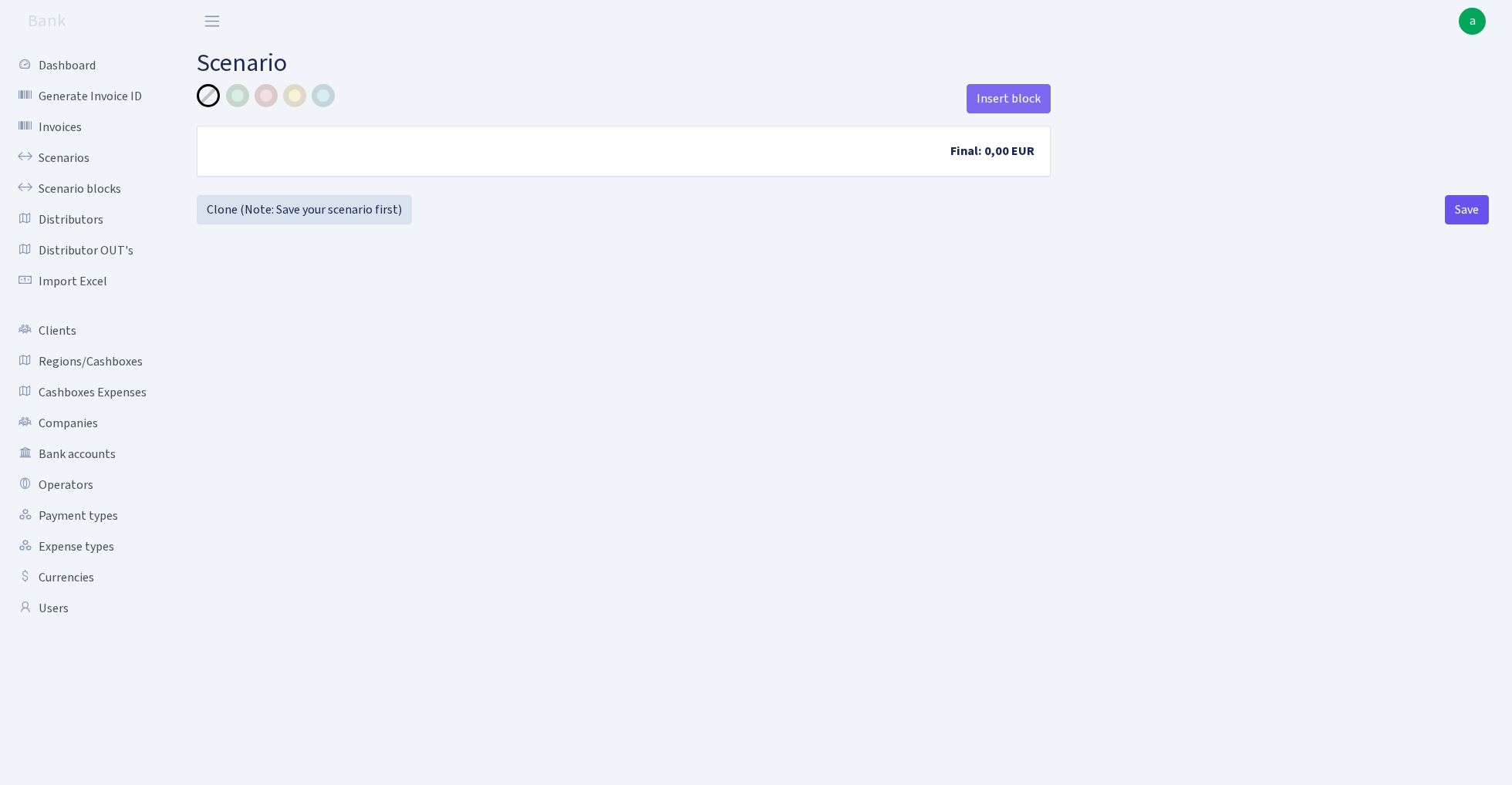
click at [1463, 220] on button "Save" at bounding box center [1467, 210] width 44 height 30
click at [59, 158] on link "Scenarios" at bounding box center [85, 157] width 154 height 30
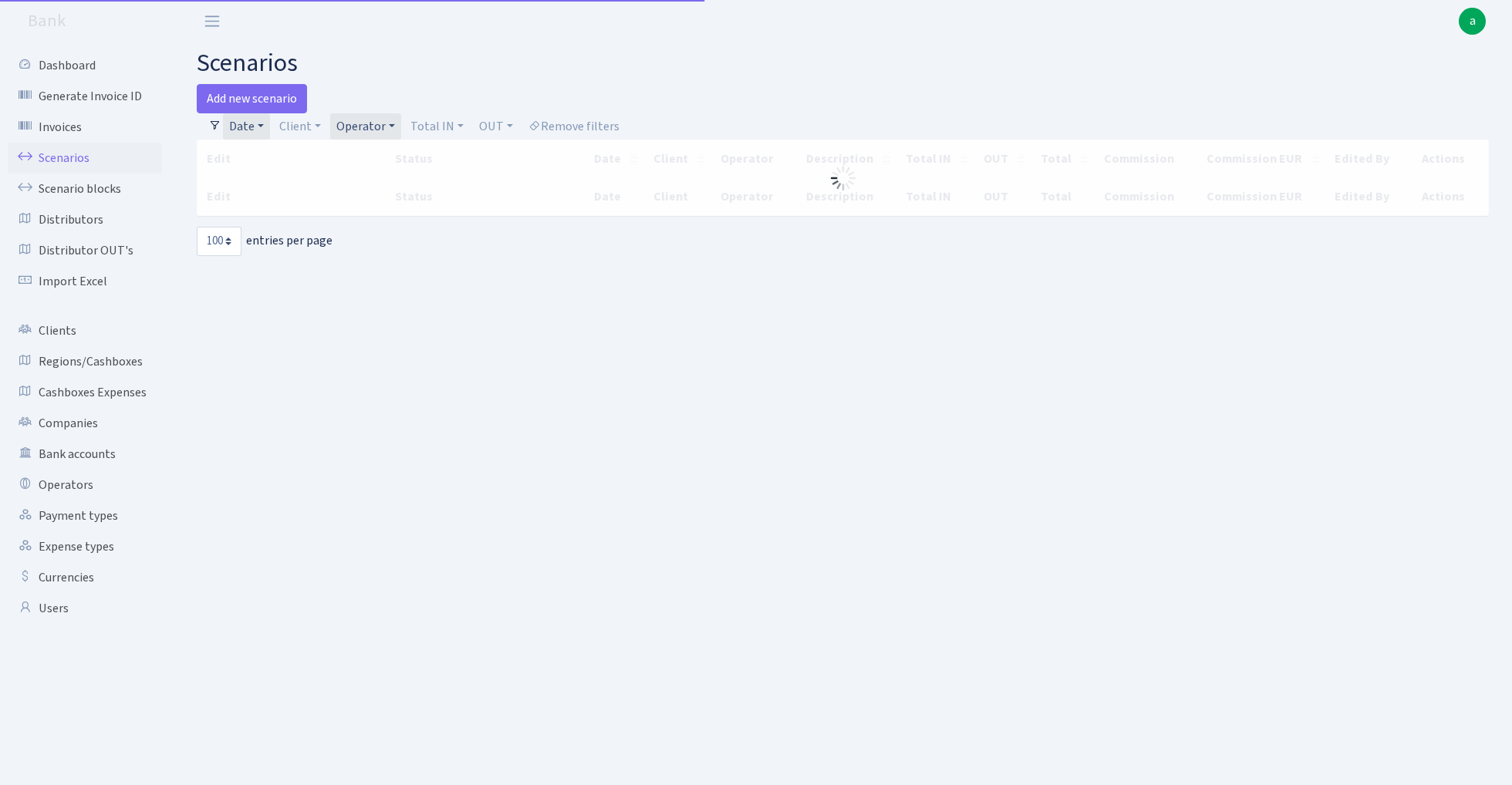
select select "100"
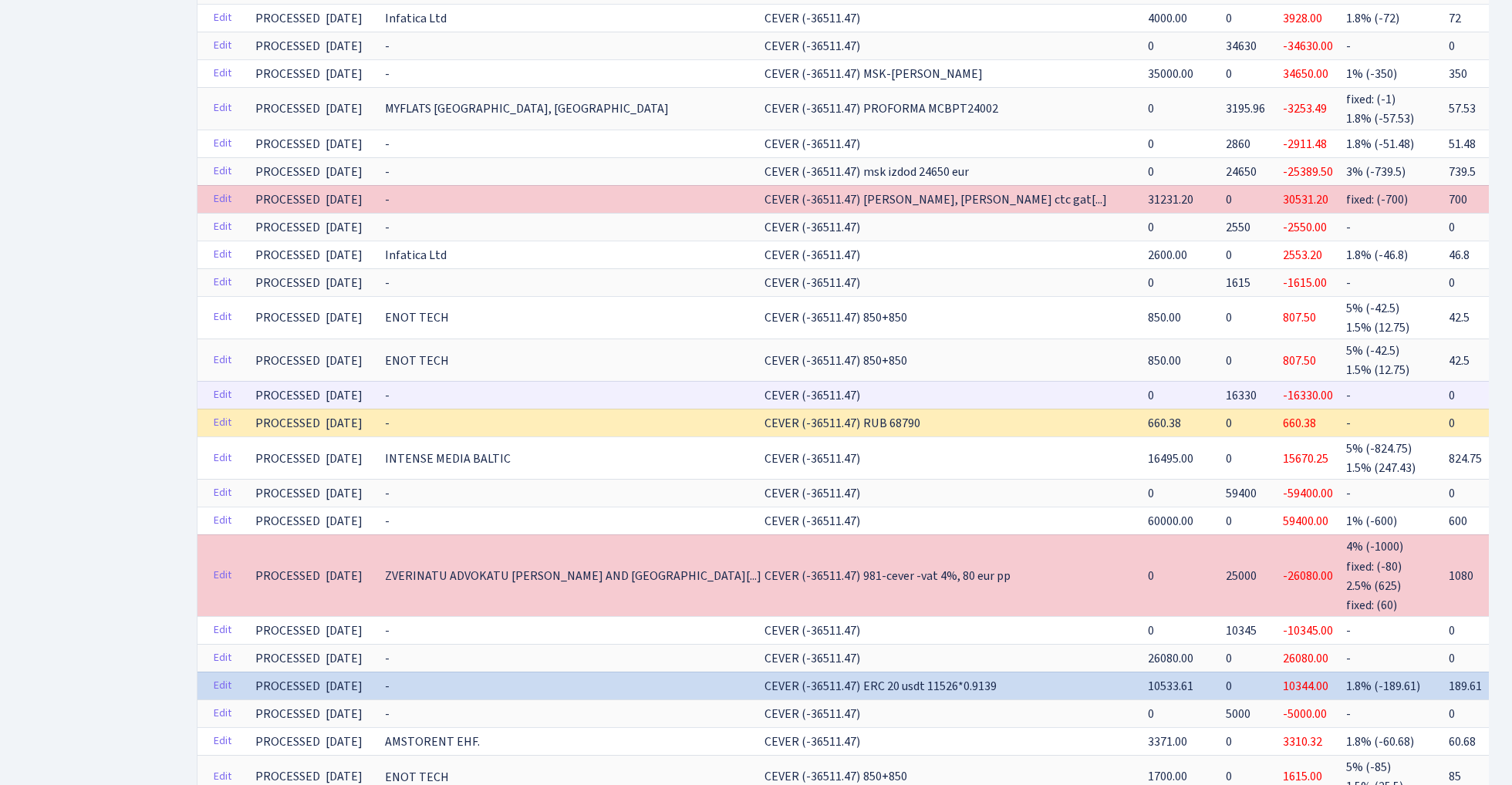
scroll to position [982, 0]
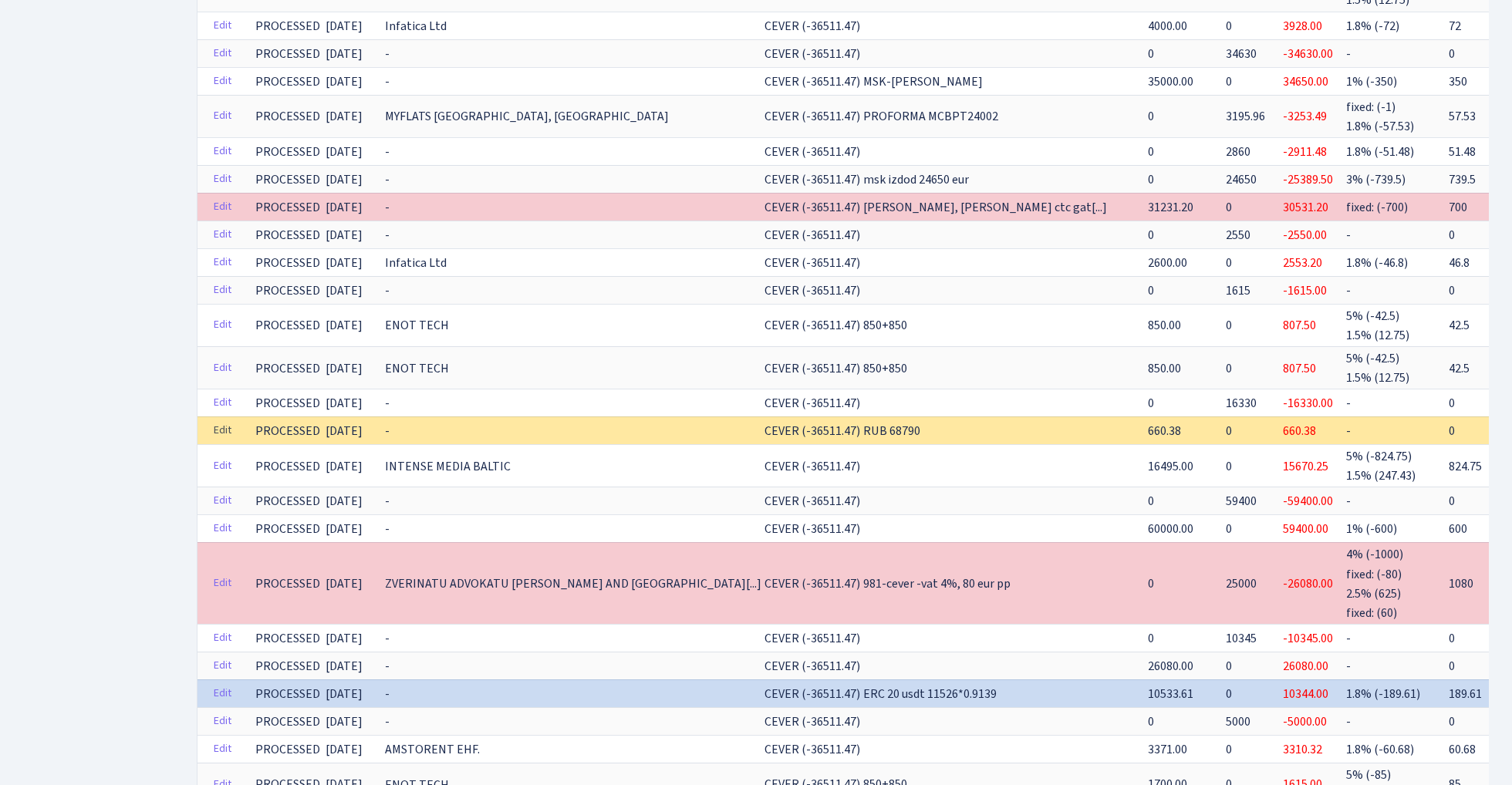
click at [227, 419] on link "Edit" at bounding box center [222, 431] width 31 height 24
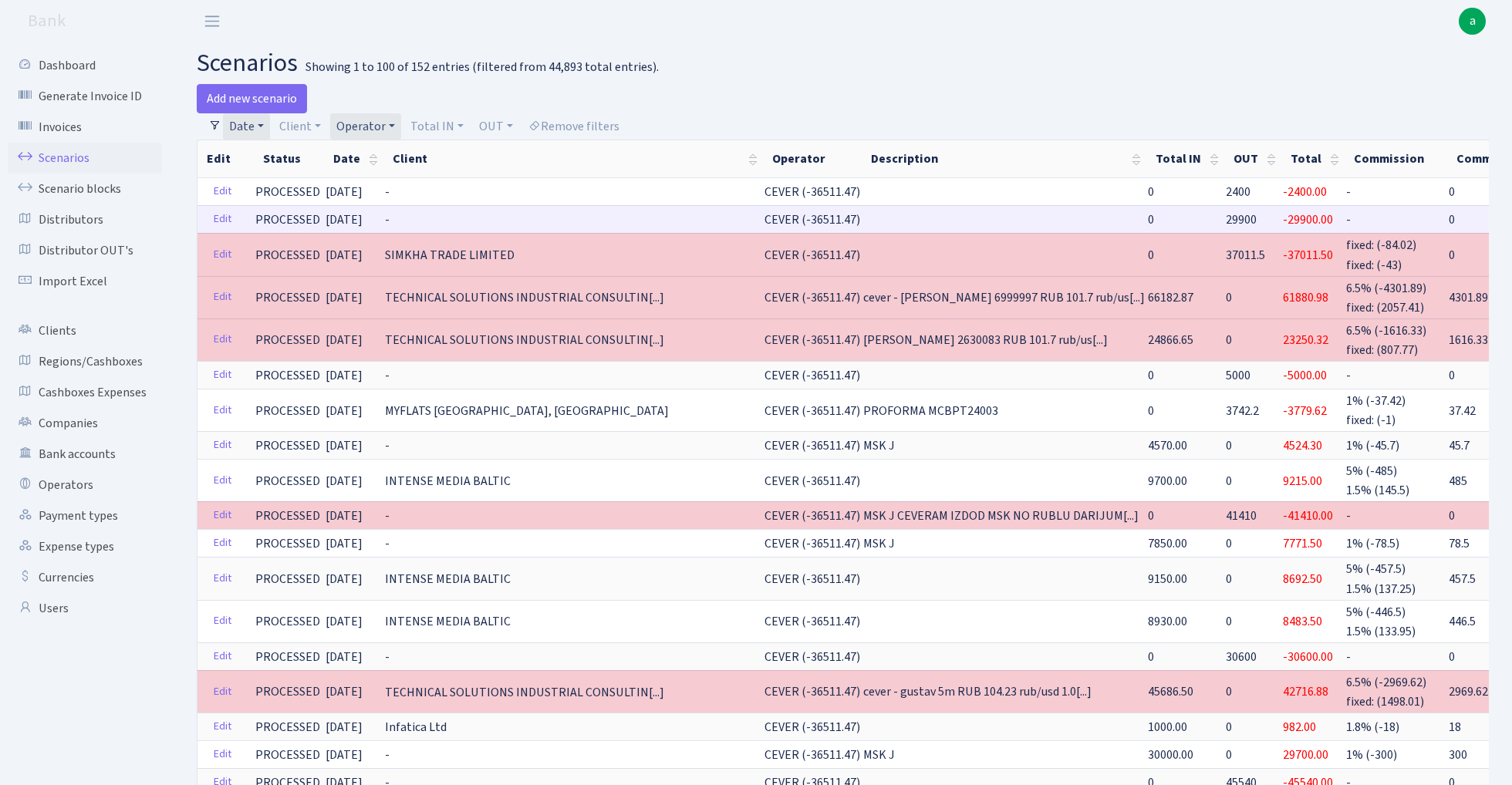
scroll to position [0, 0]
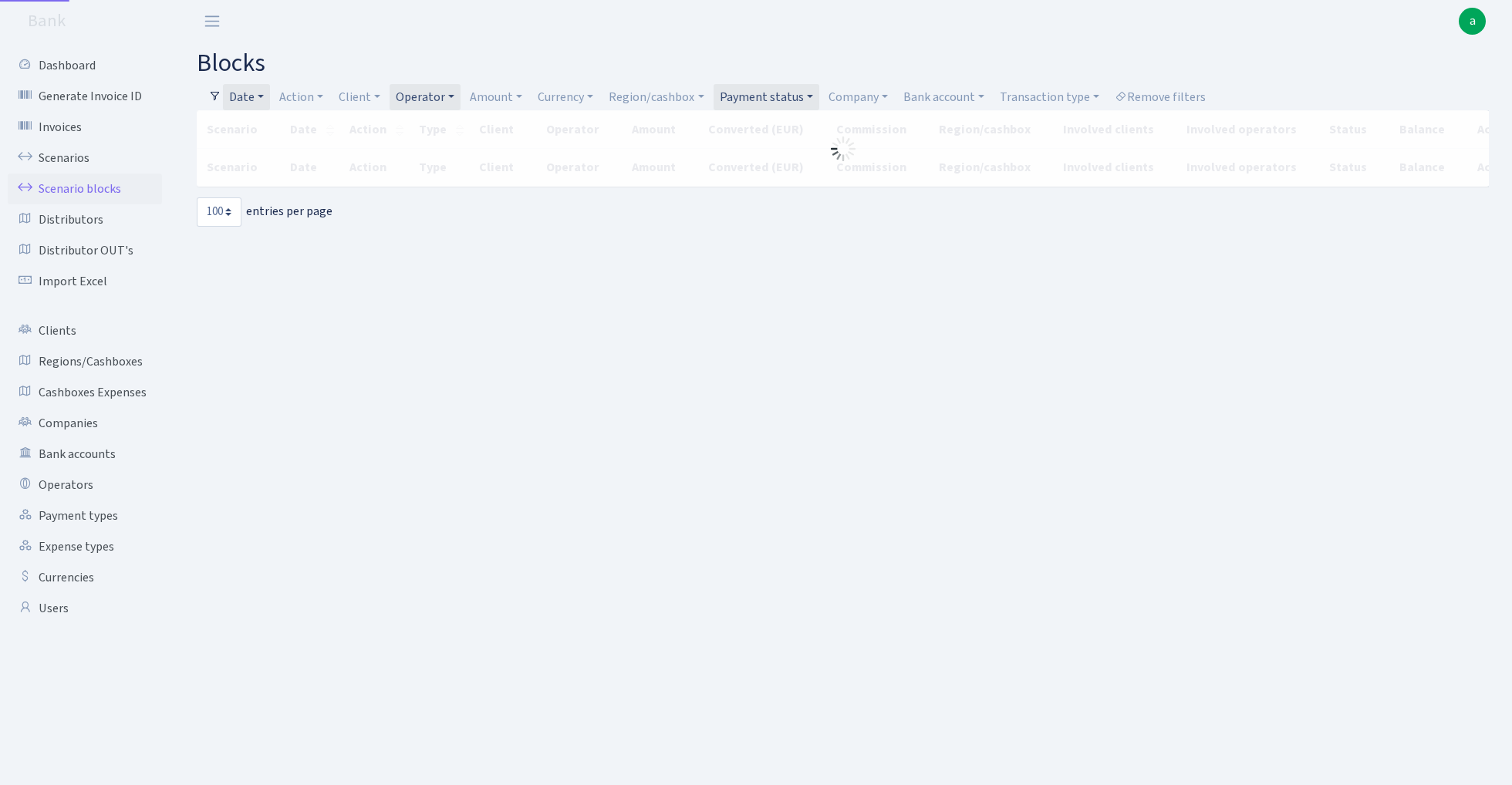
select select "100"
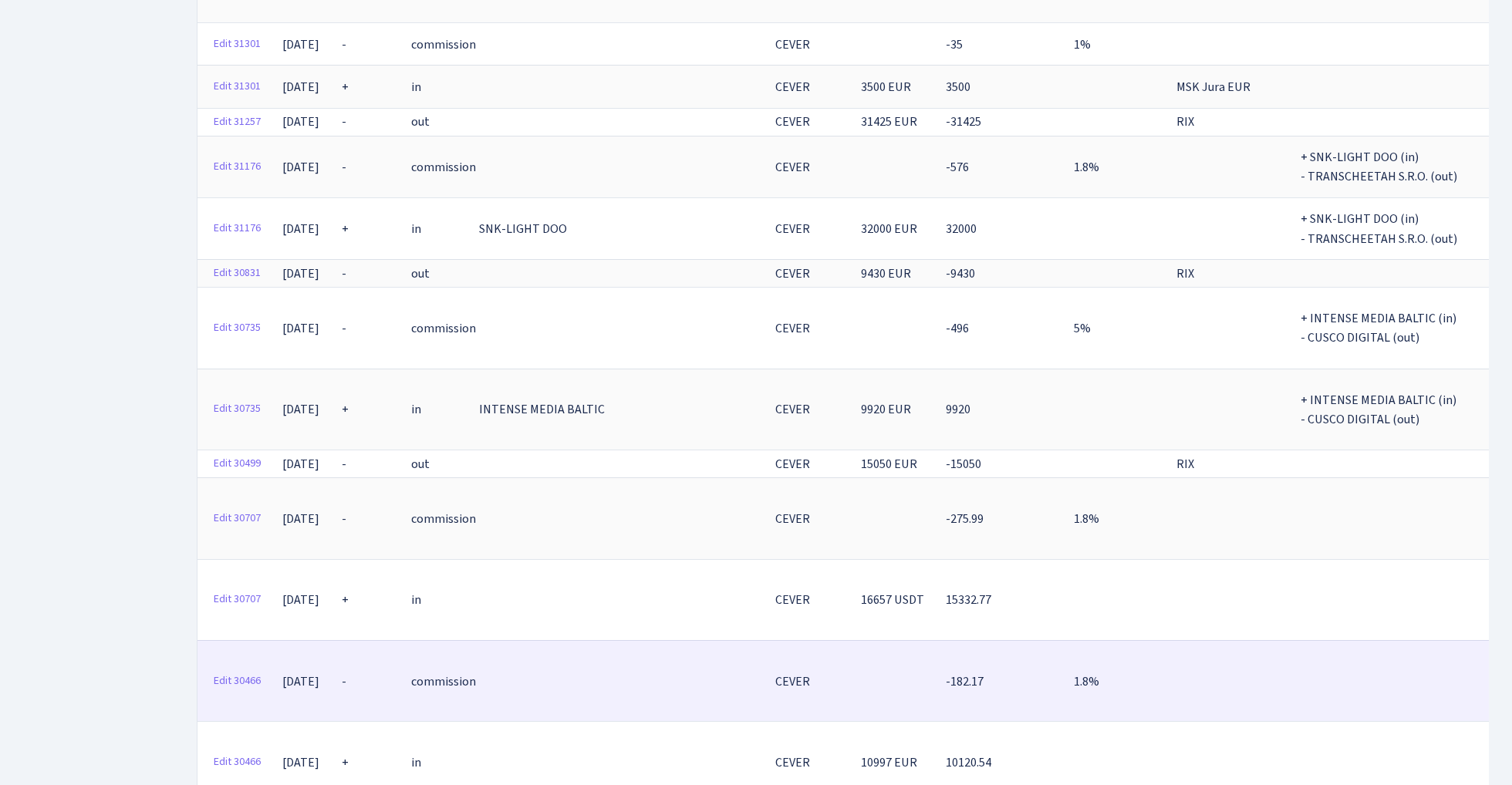
scroll to position [5439, 0]
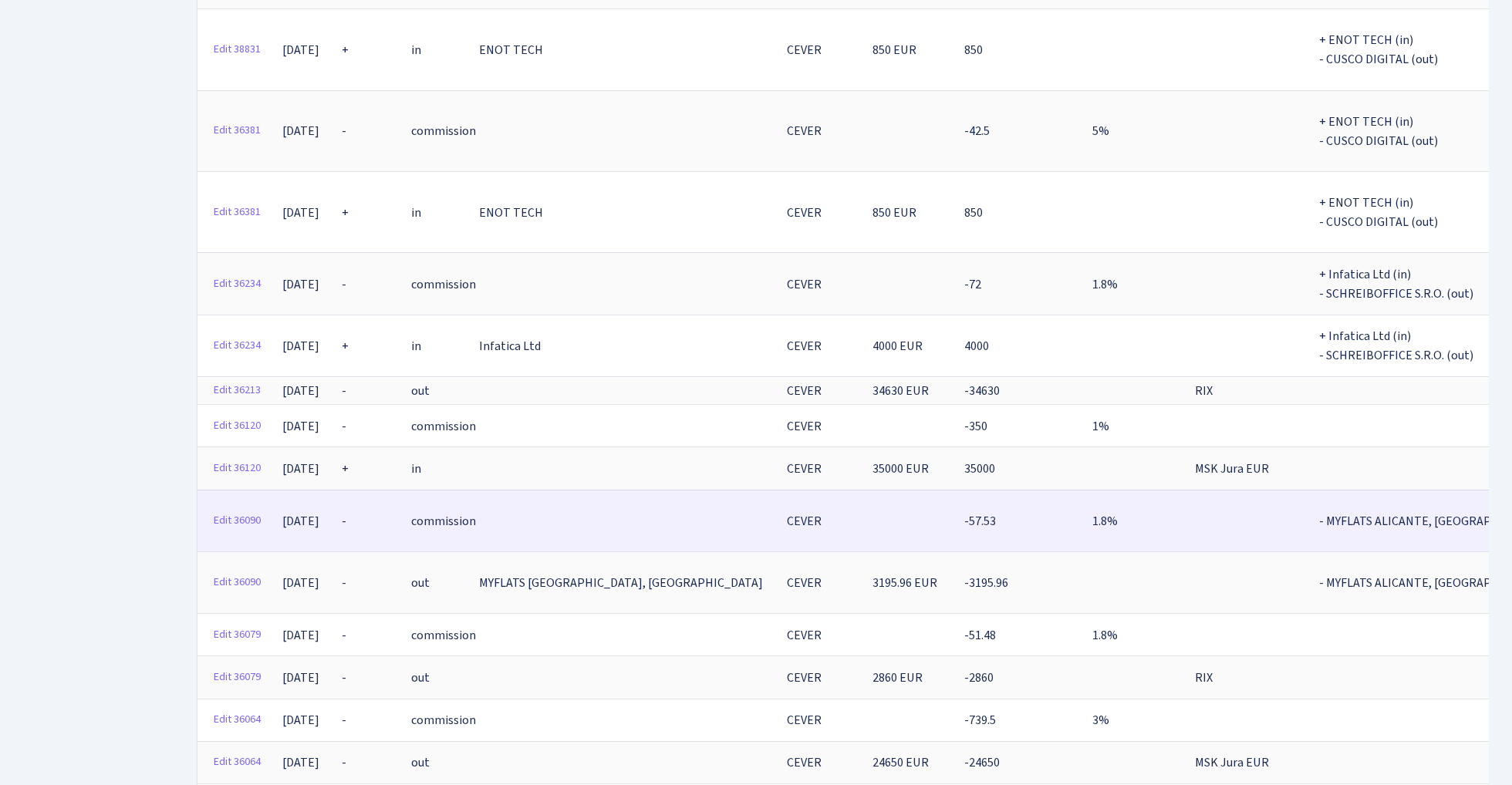
scroll to position [2201, 0]
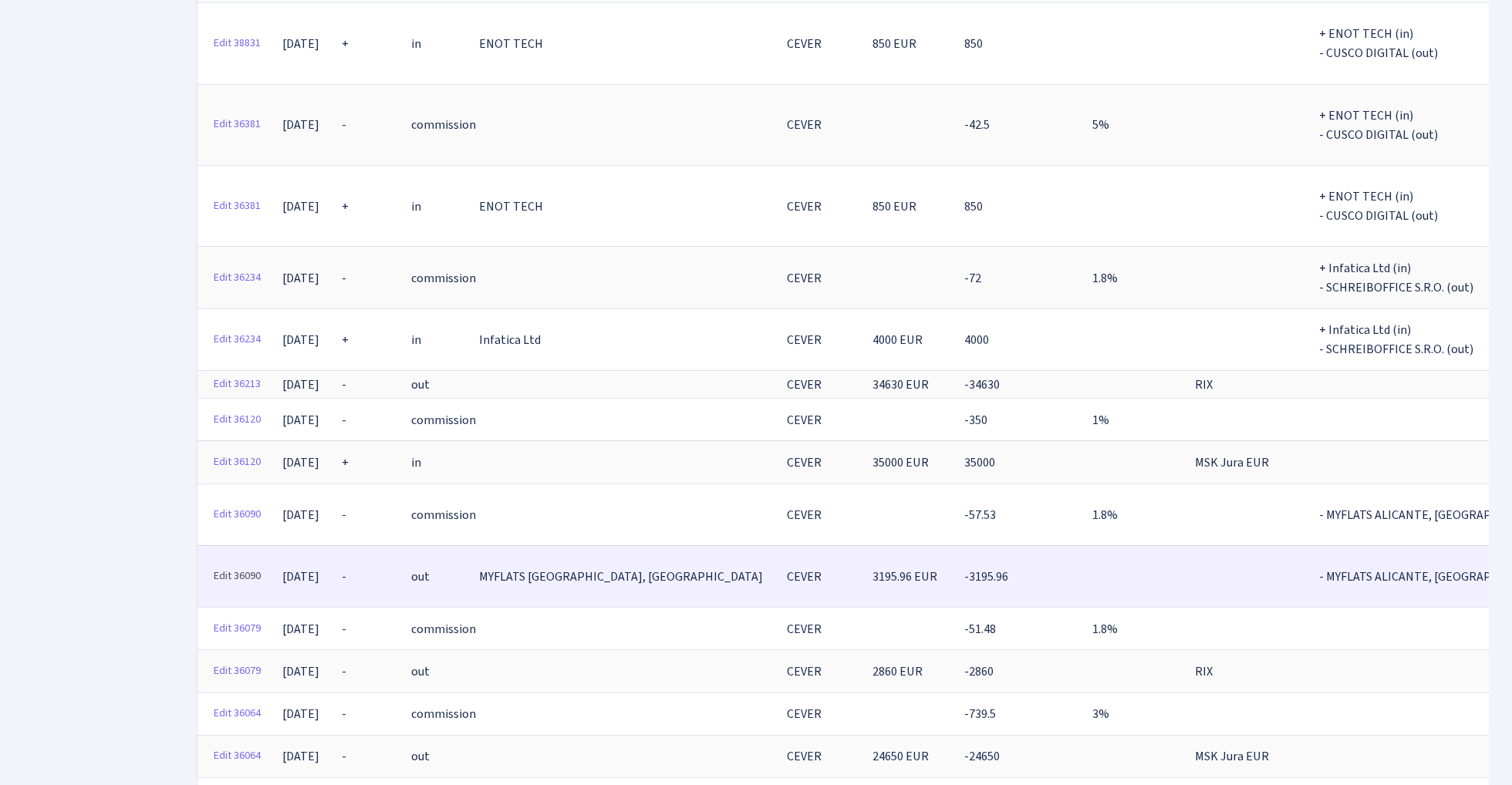
click at [244, 565] on link "Edit 36090" at bounding box center [237, 576] width 61 height 24
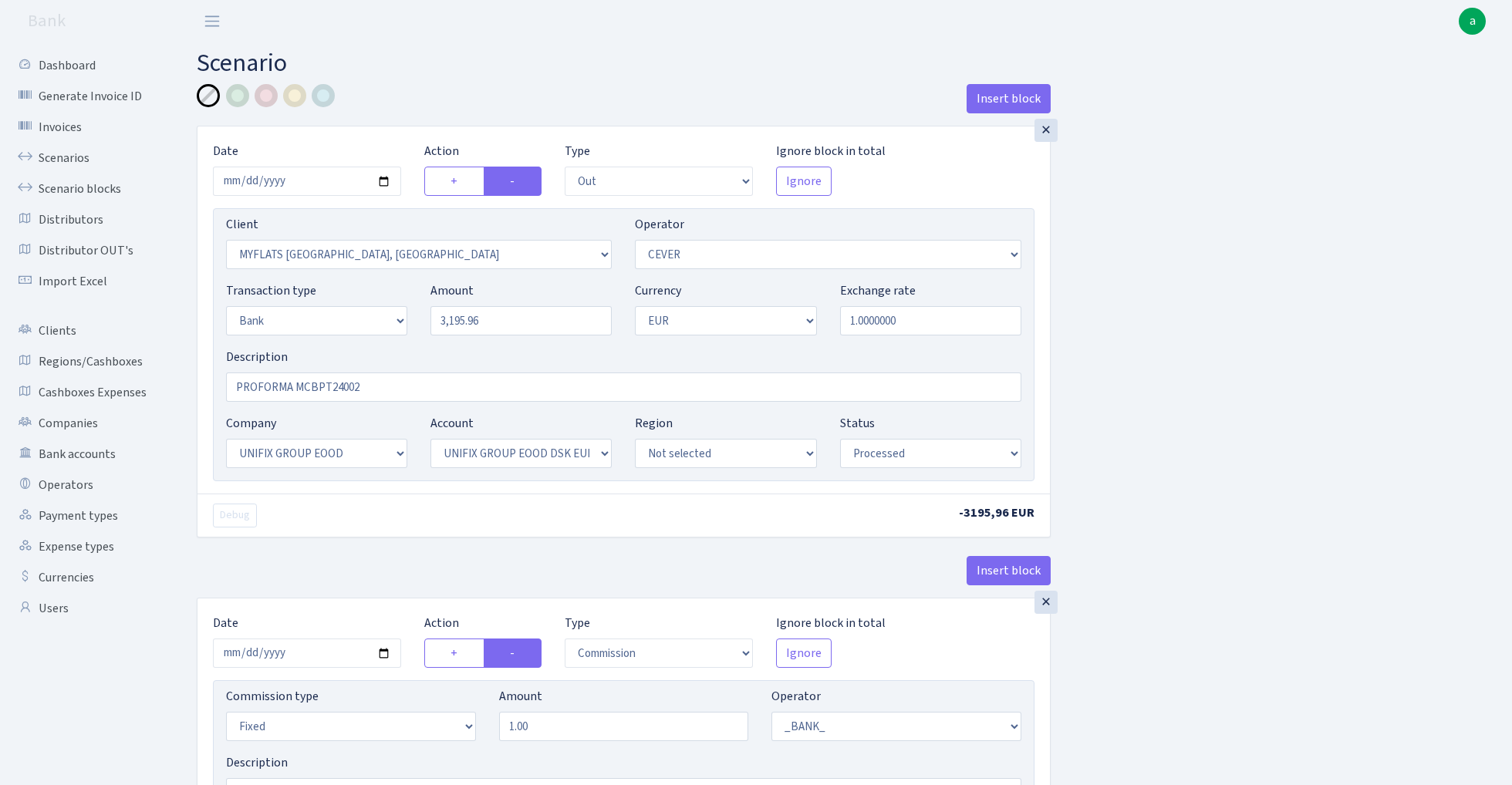
select select "out"
select select "2840"
select select "20"
select select "2"
select select "1"
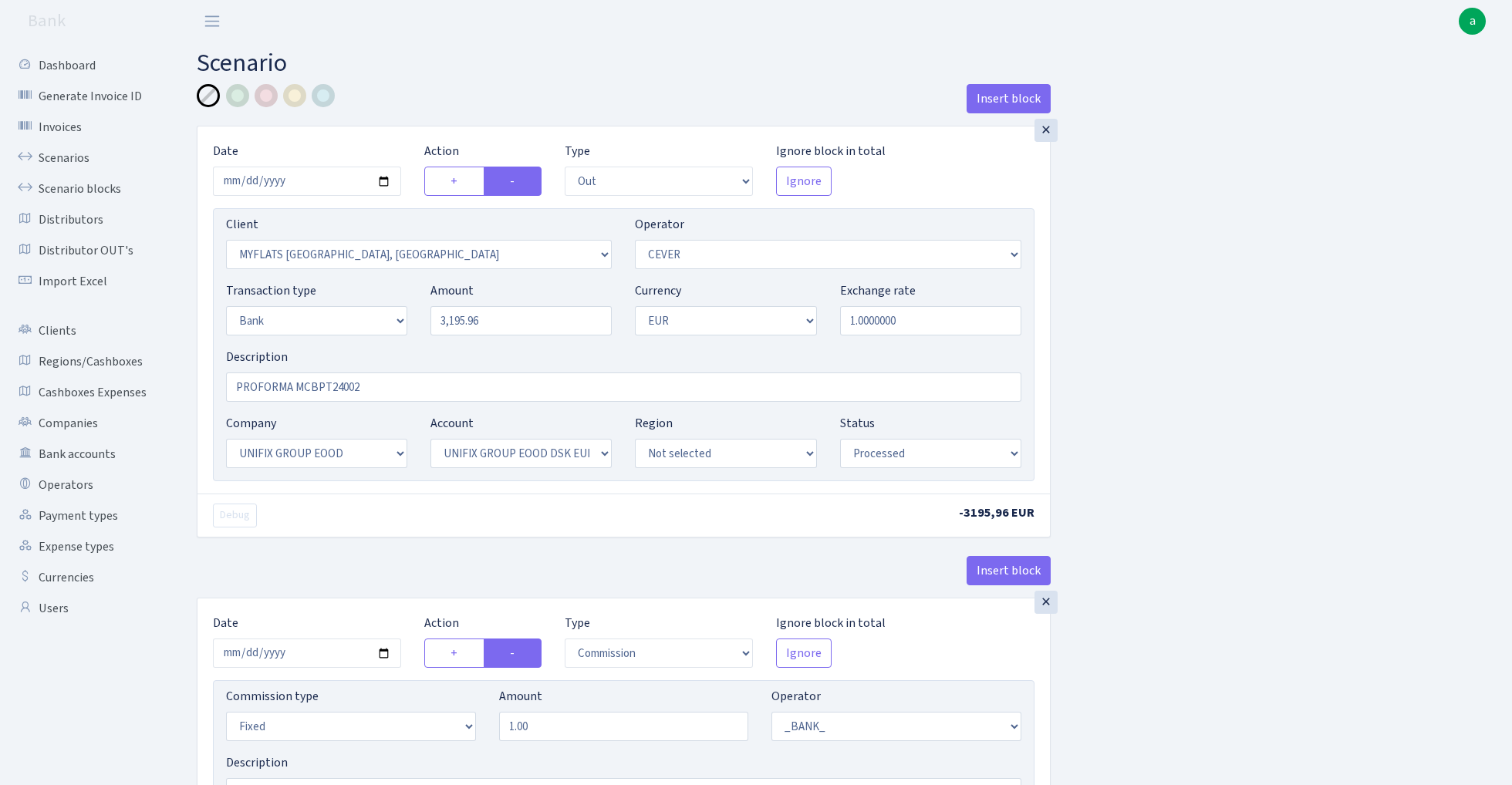
select select "13"
select select "31"
select select "processed"
select select "commission"
select select "fixed"
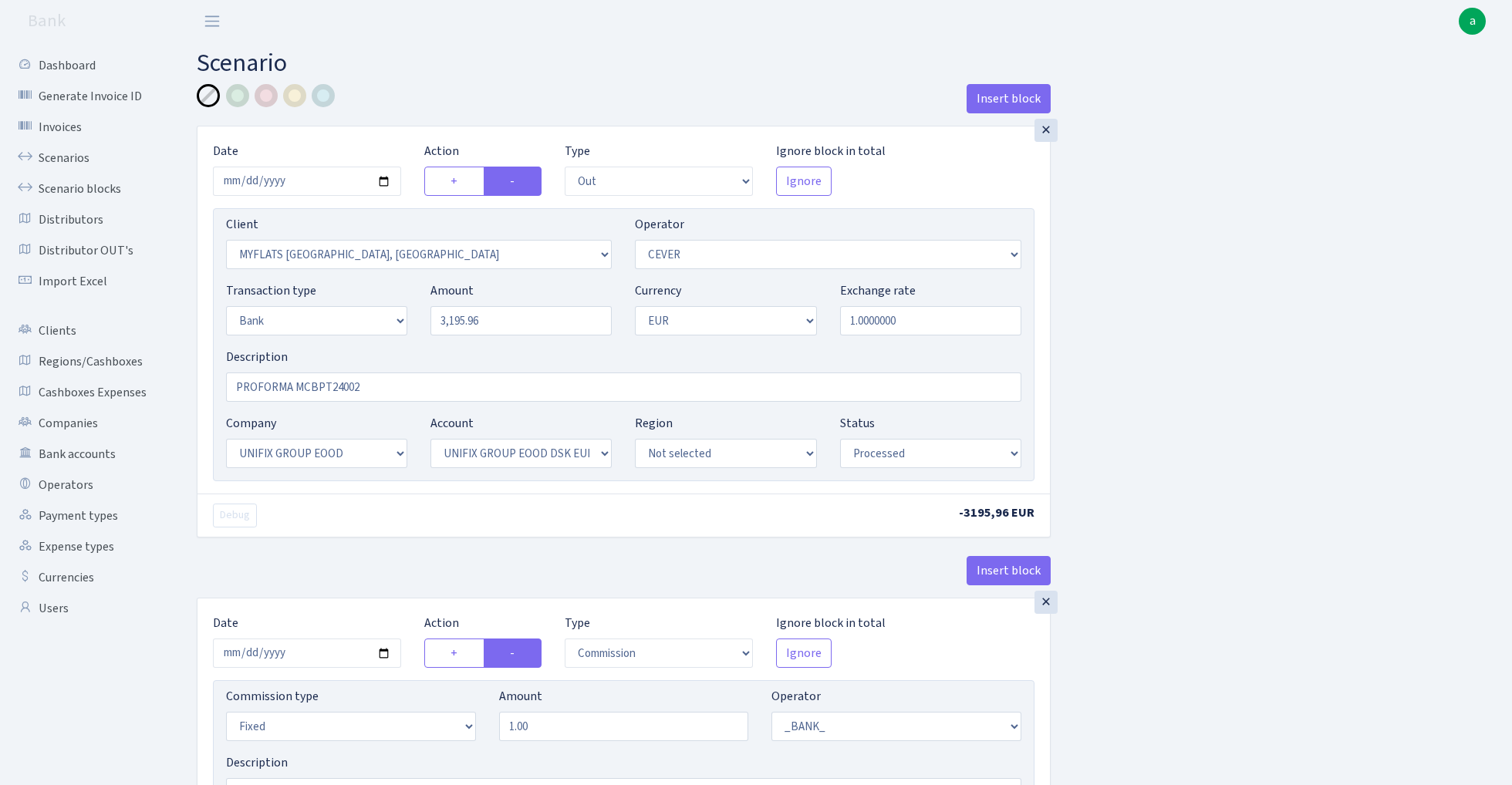
select select "1"
select select "13"
select select "31"
select select "processed"
select select "commission"
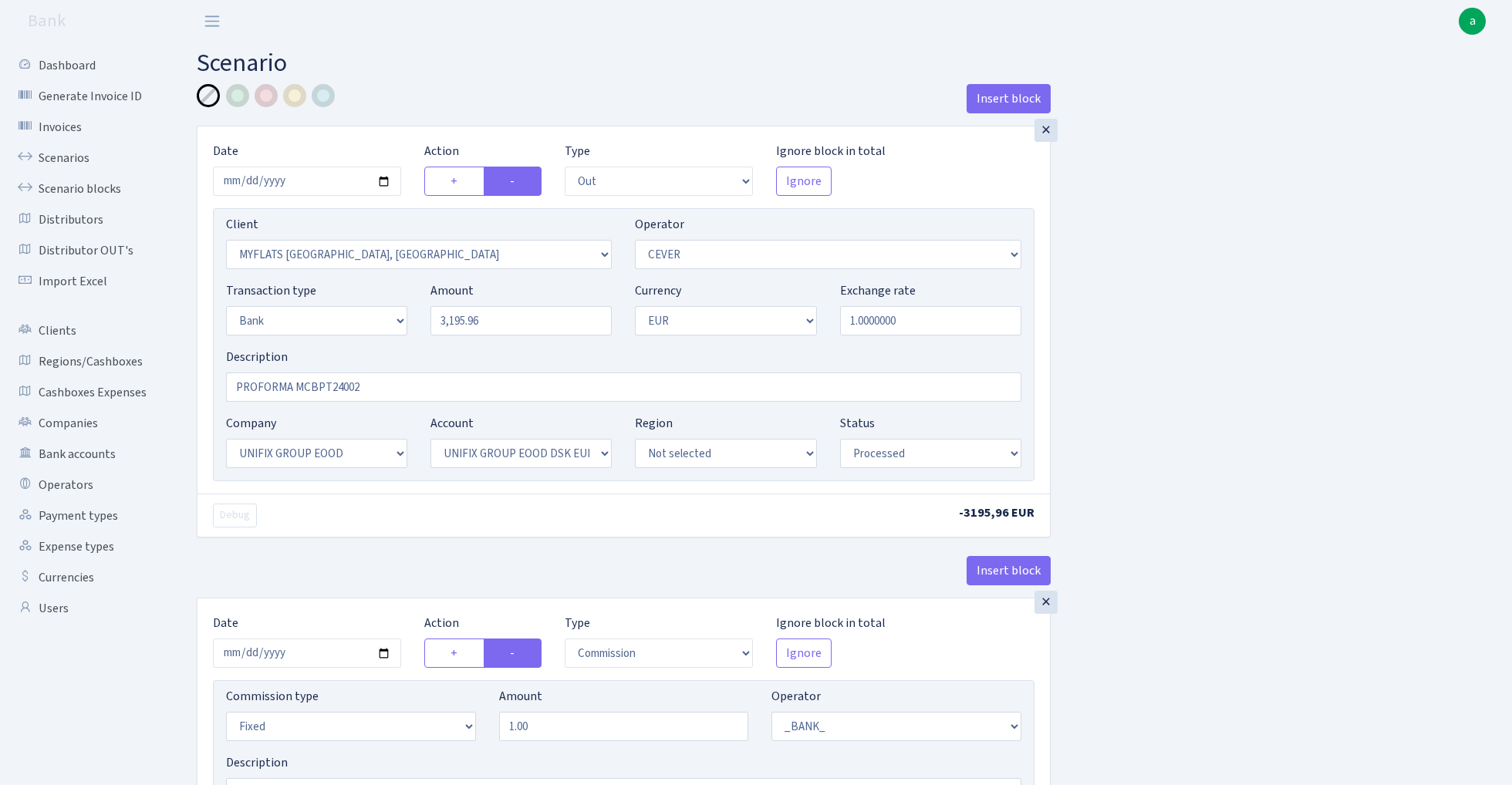
select select "20"
select select "processed"
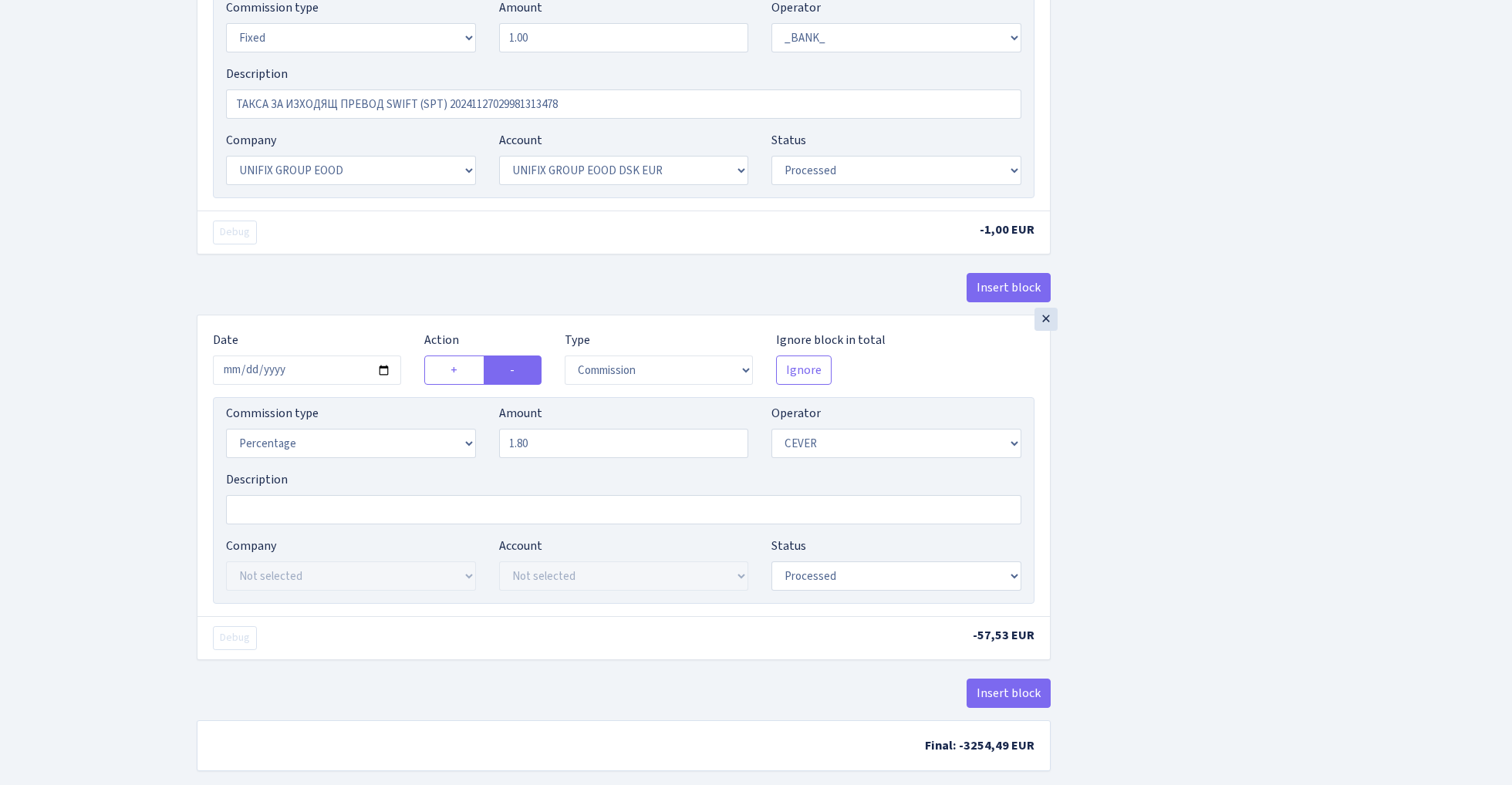
scroll to position [690, 0]
click at [1045, 326] on div "×" at bounding box center [1047, 319] width 24 height 24
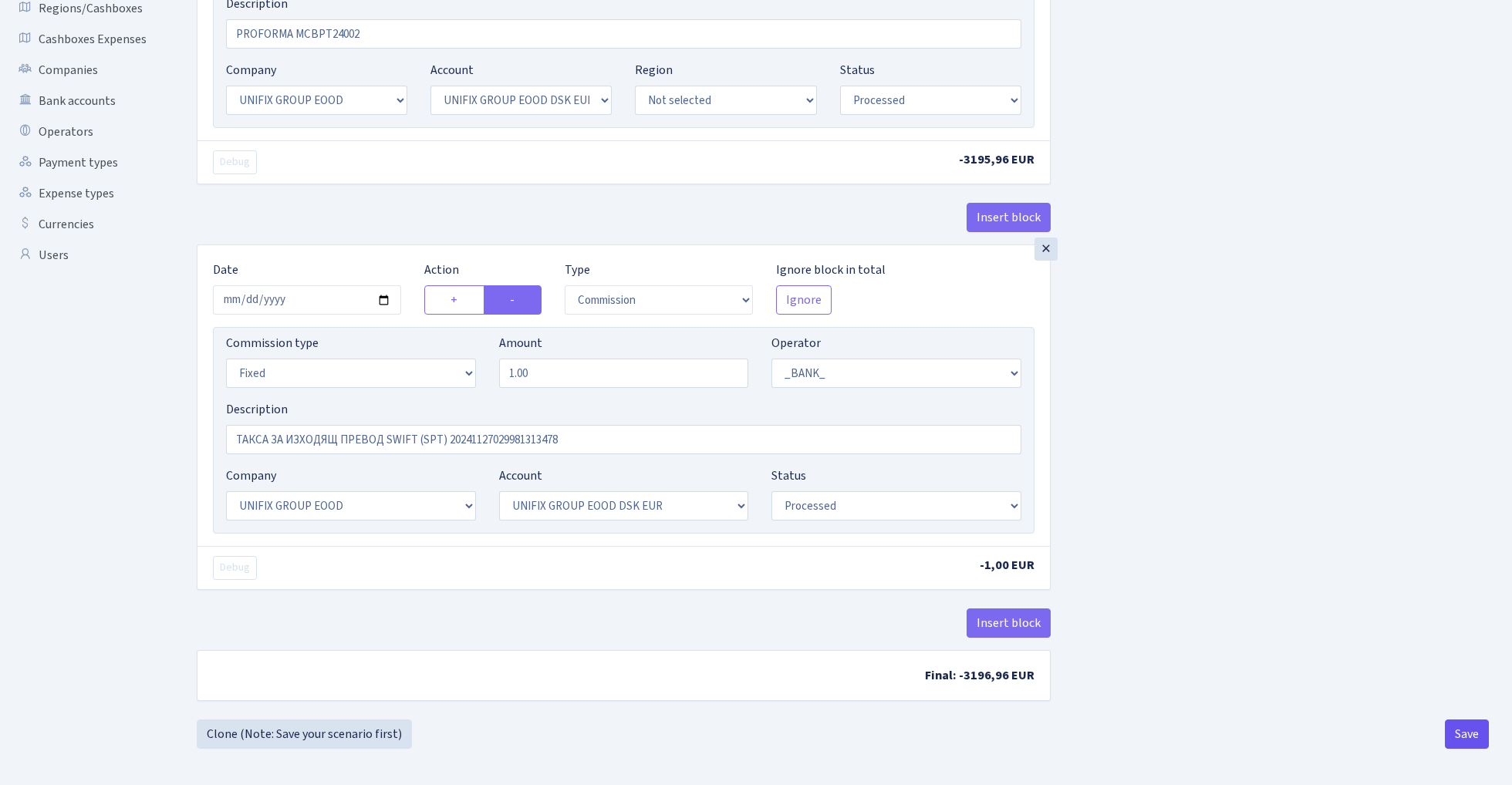
click at [1466, 735] on button "Save" at bounding box center [1467, 735] width 44 height 30
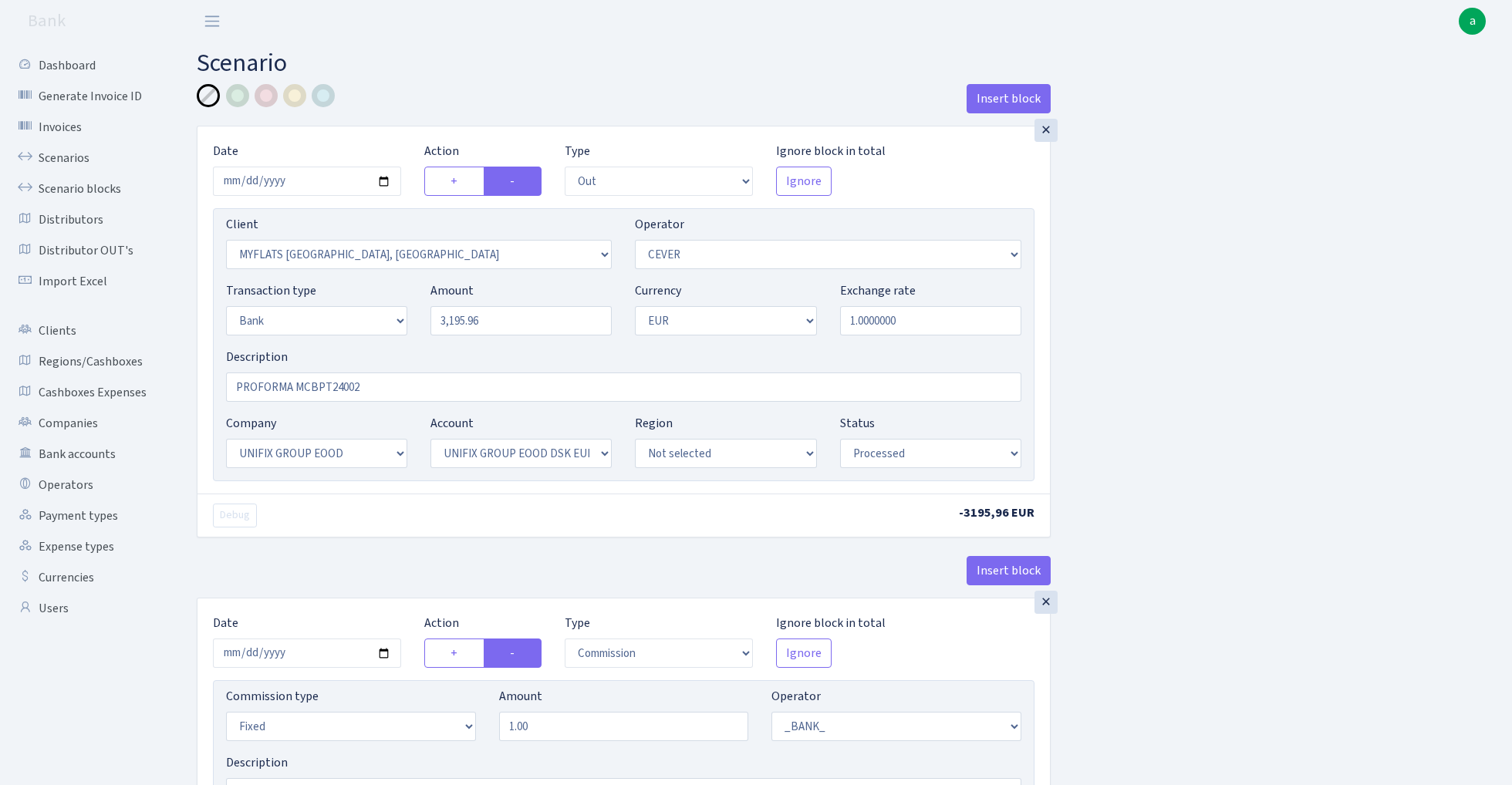
select select "out"
select select "2840"
select select "20"
select select "2"
select select "1"
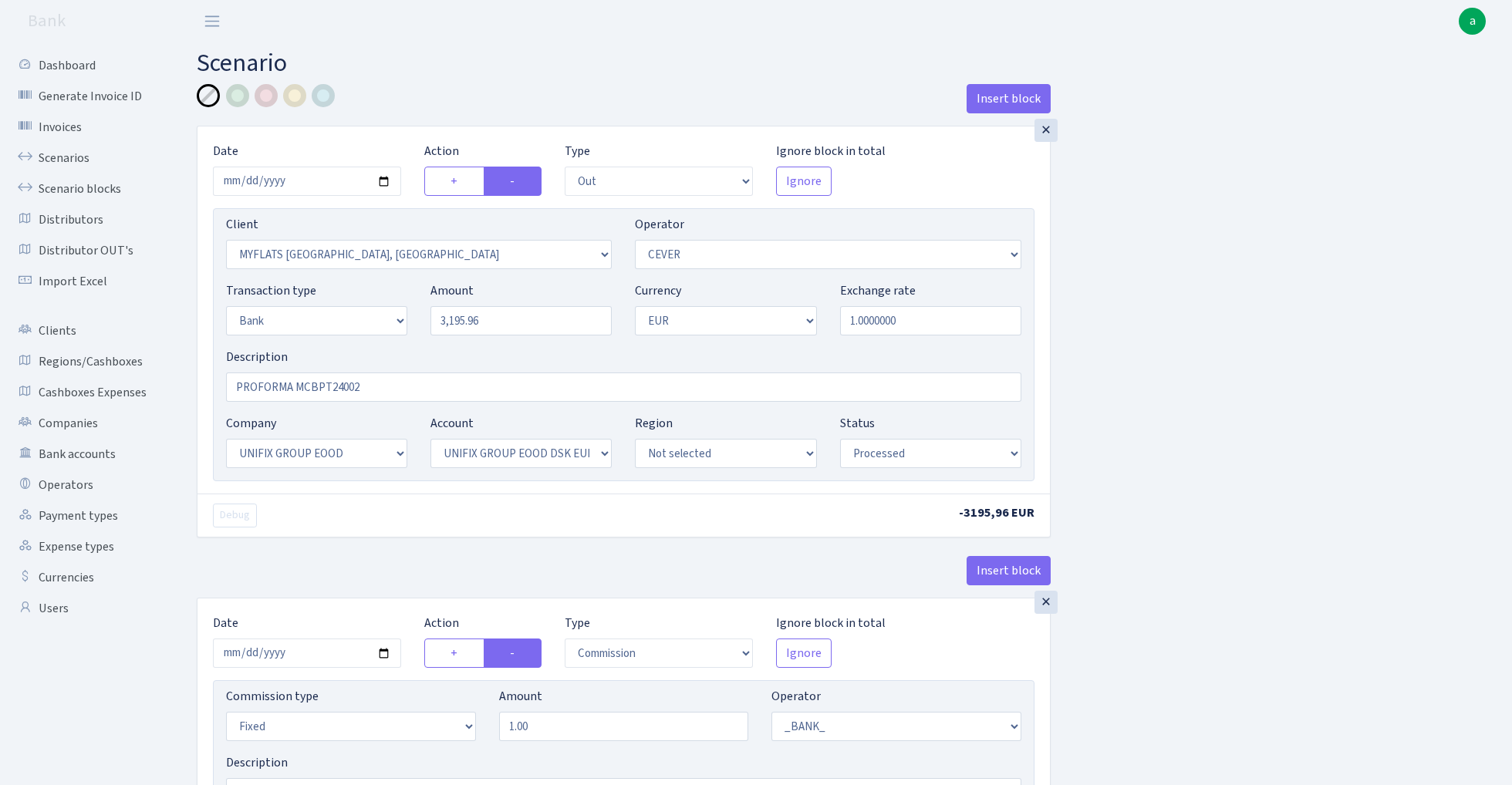
select select "13"
select select "31"
select select "processed"
select select "commission"
select select "fixed"
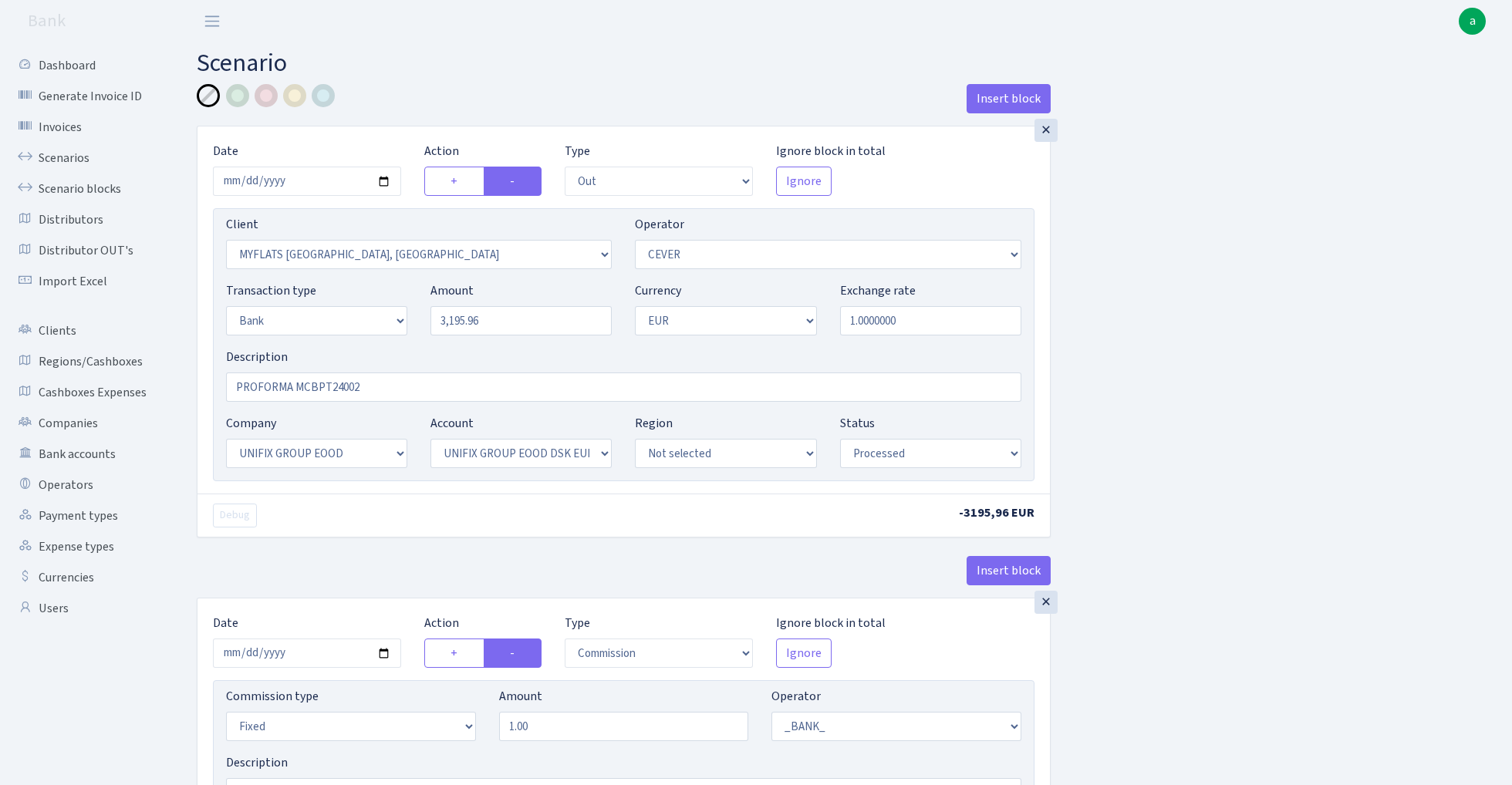
select select "1"
select select "13"
select select "31"
select select "processed"
click at [91, 188] on link "Scenario blocks" at bounding box center [85, 188] width 154 height 30
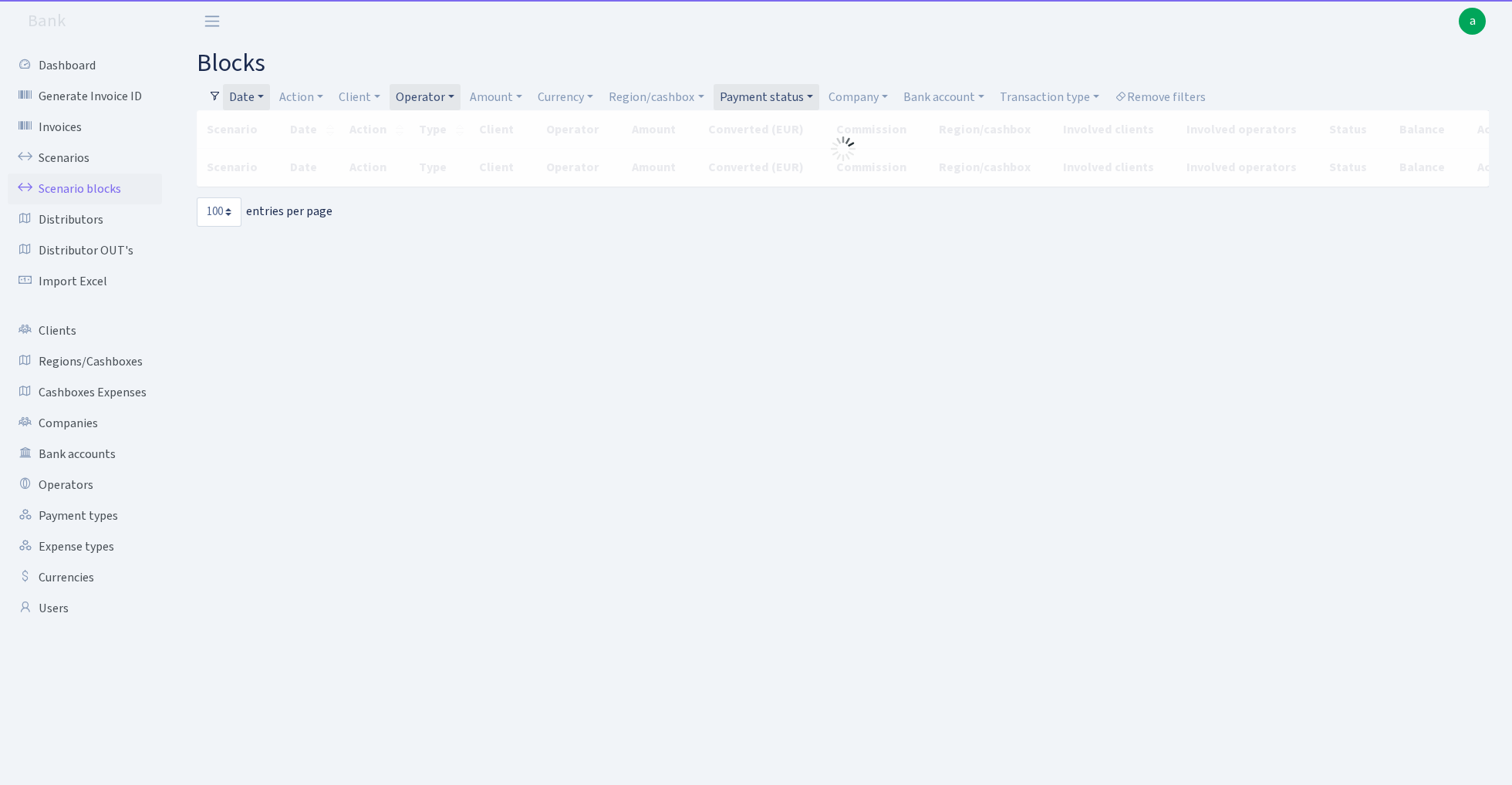
select select "100"
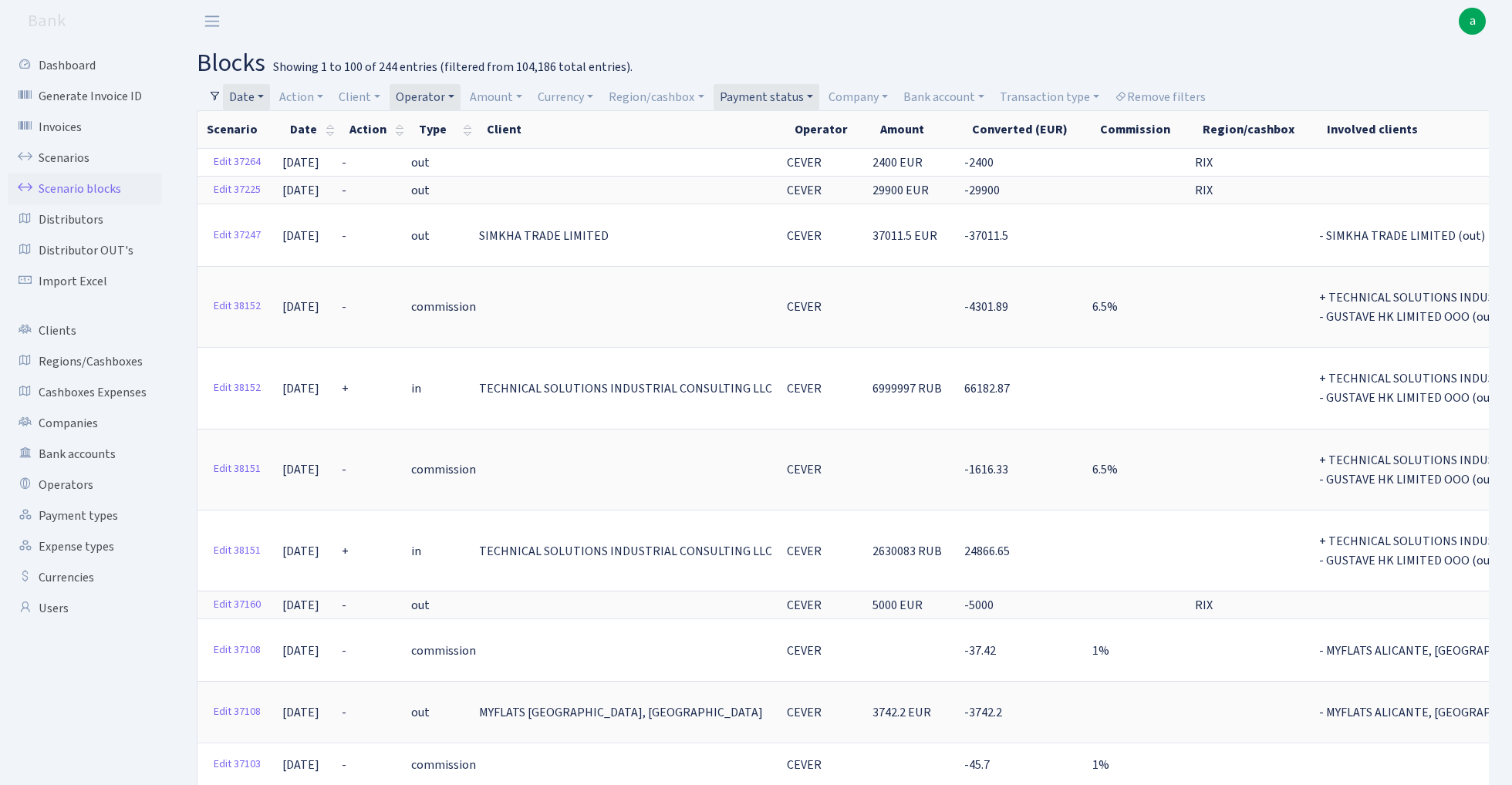
click at [258, 93] on link "Date" at bounding box center [247, 96] width 47 height 27
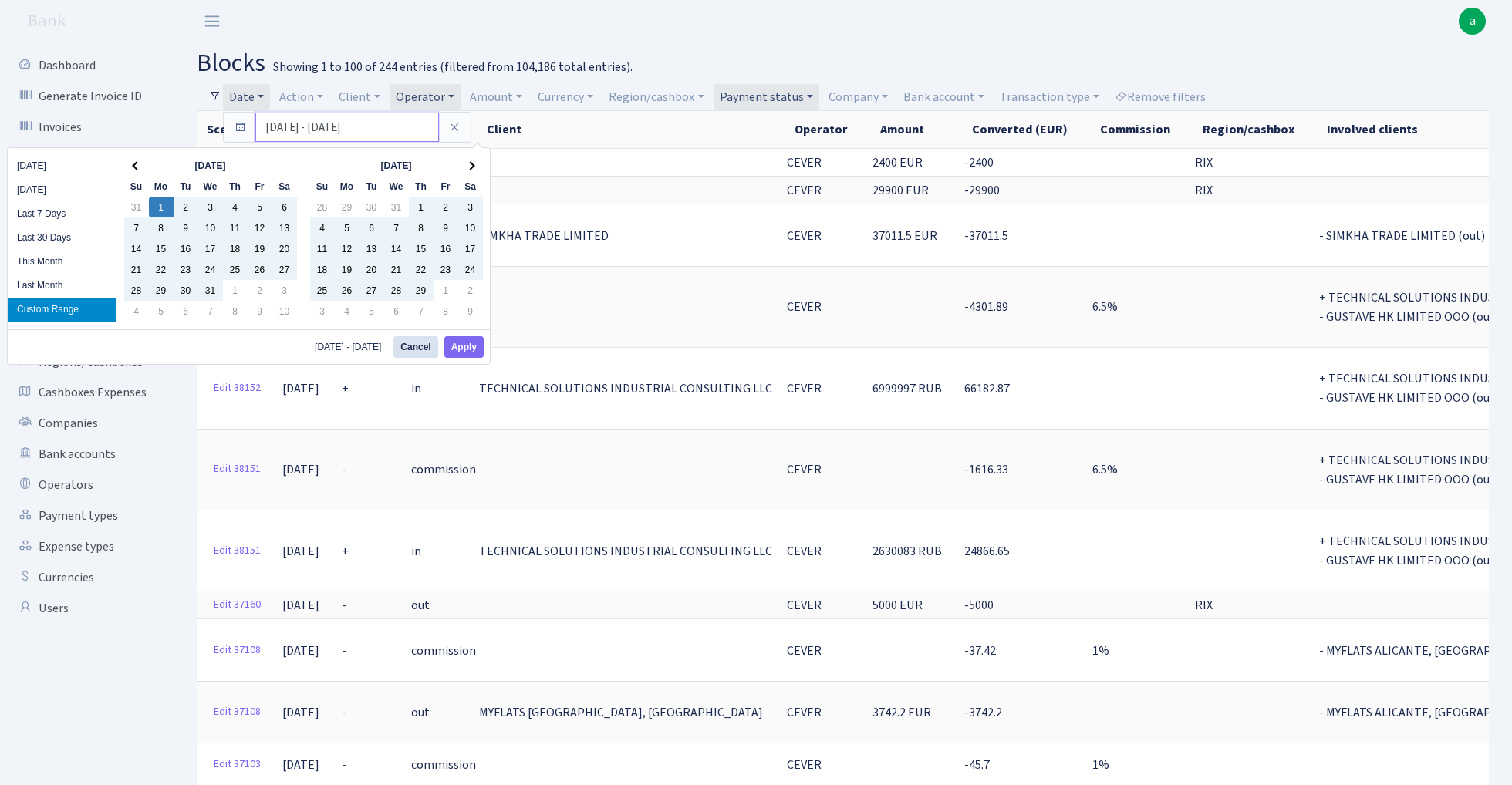
click at [285, 131] on input "[DATE] - [DATE]" at bounding box center [347, 127] width 184 height 30
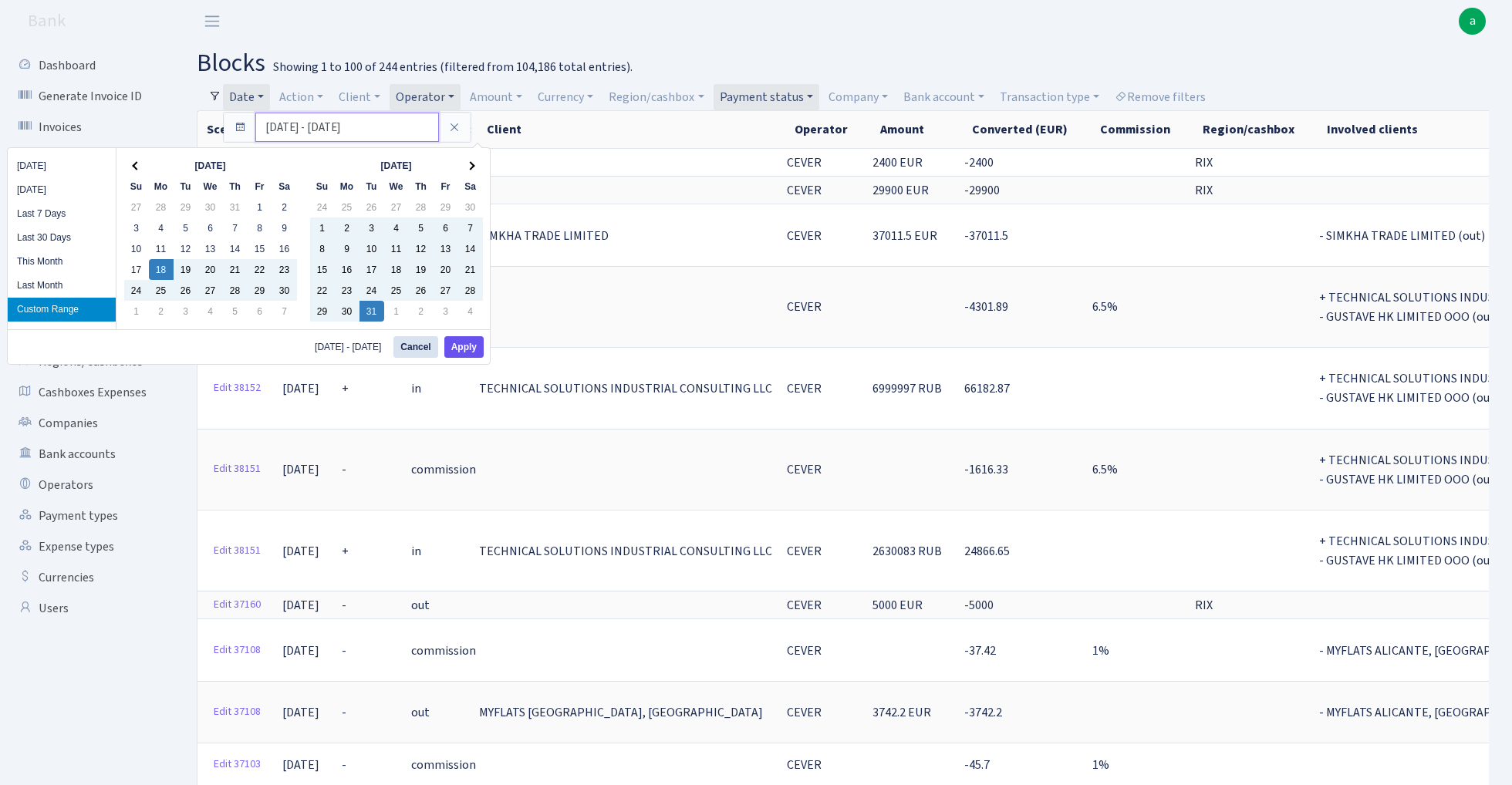
type input "18.11.2024 - 31.12.2024"
click at [466, 349] on button "Apply" at bounding box center [464, 347] width 39 height 22
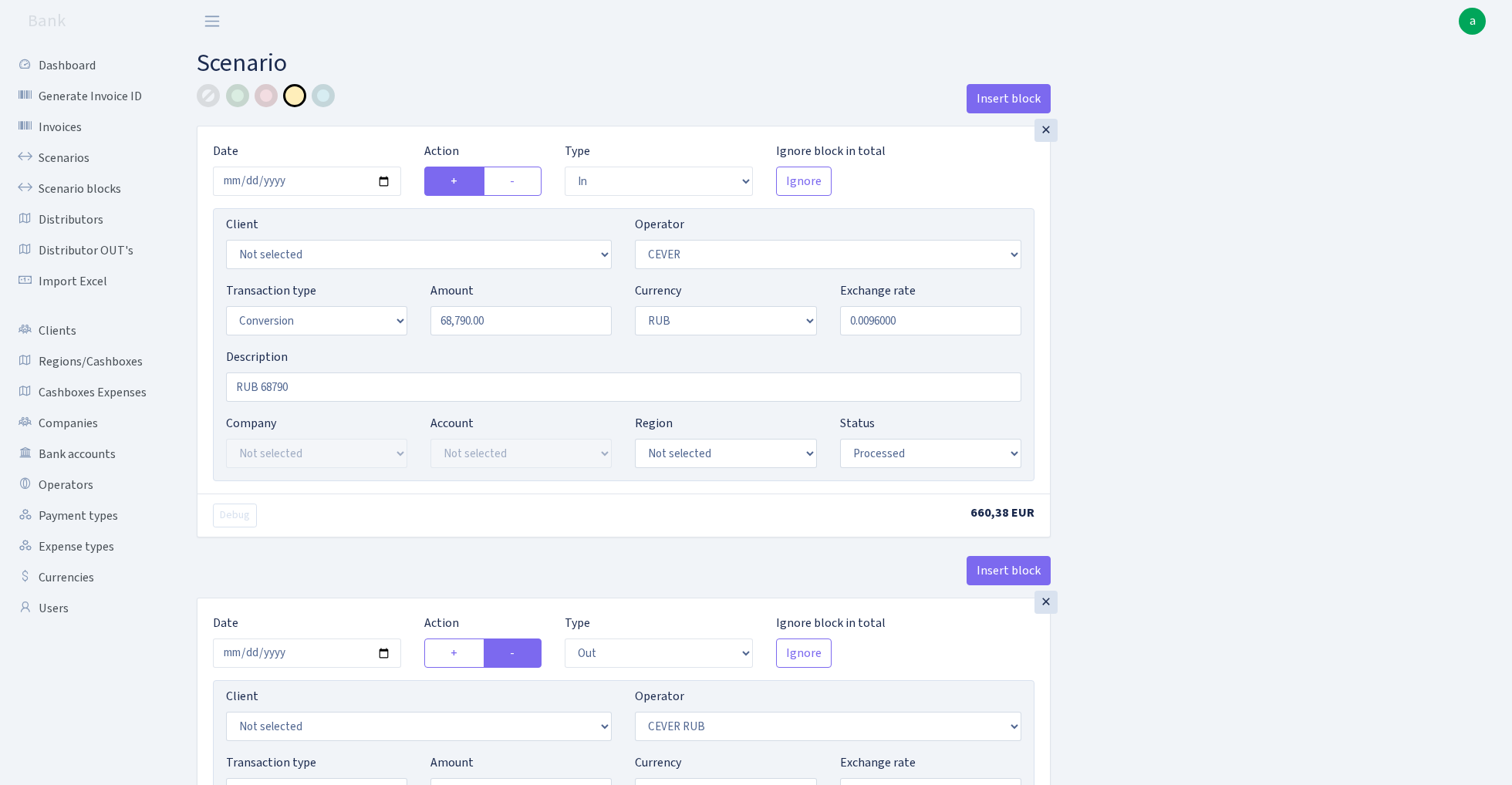
select select "in"
select select "20"
select select "15"
select select "3"
select select "processed"
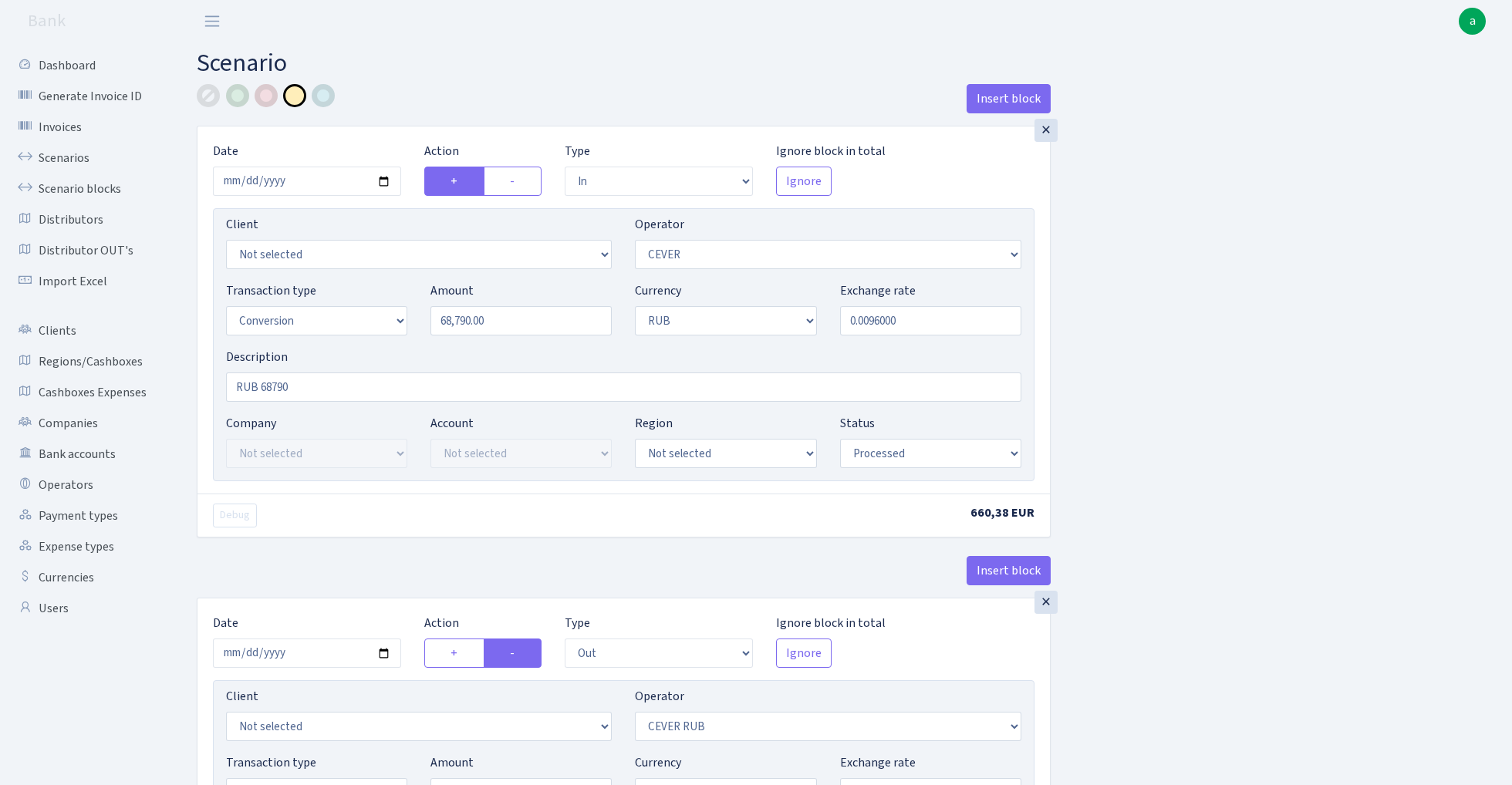
select select "out"
select select "214"
select select "15"
select select "3"
select select "processed"
